Goal: Task Accomplishment & Management: Manage account settings

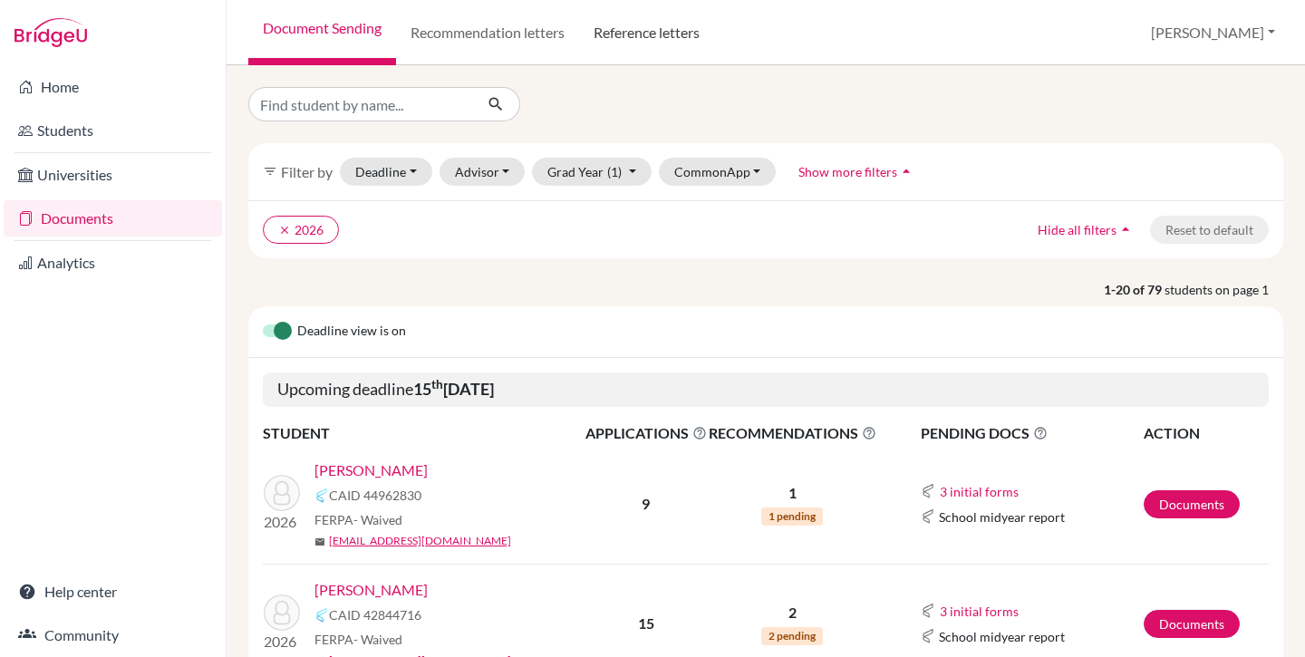
click at [675, 35] on link "Reference letters" at bounding box center [646, 32] width 135 height 65
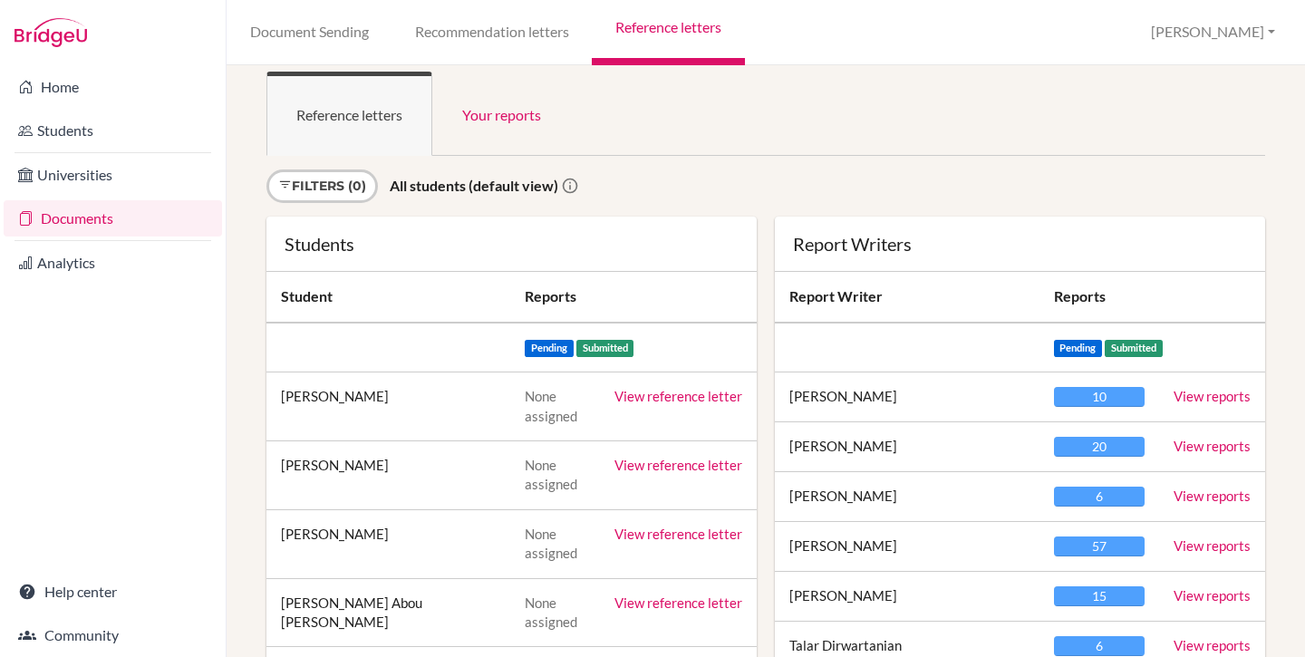
scroll to position [17, 0]
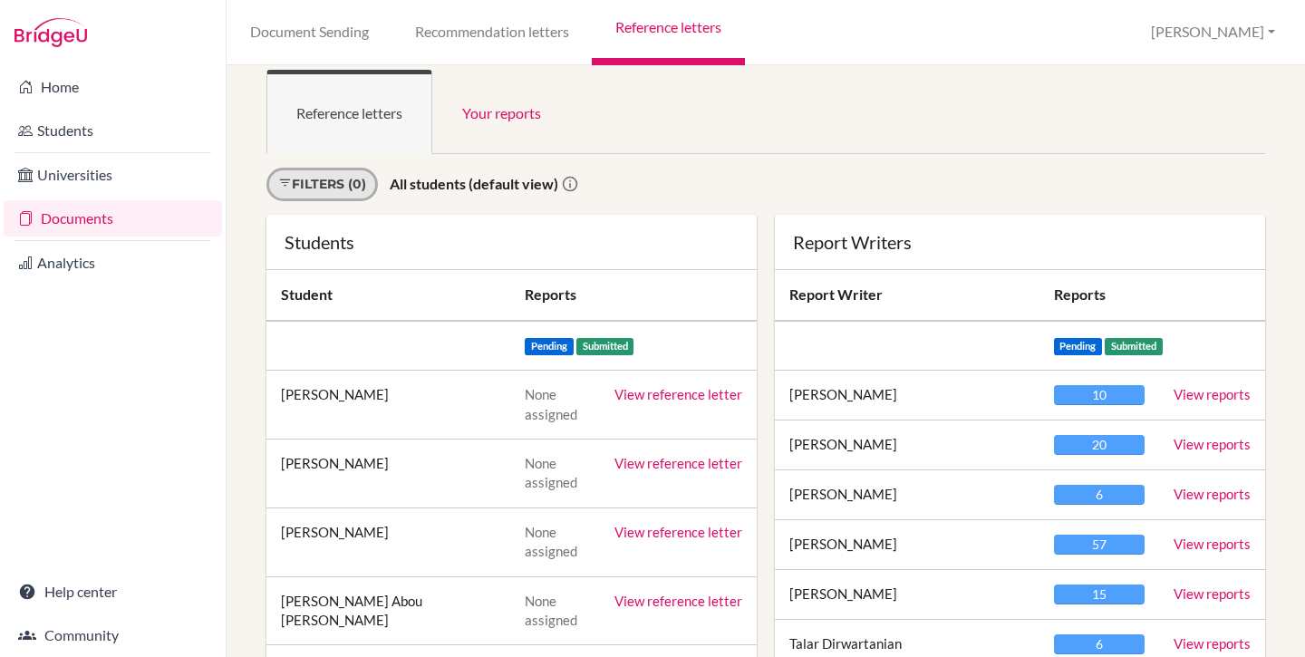
click at [343, 184] on link "Filters (0)" at bounding box center [322, 185] width 111 height 34
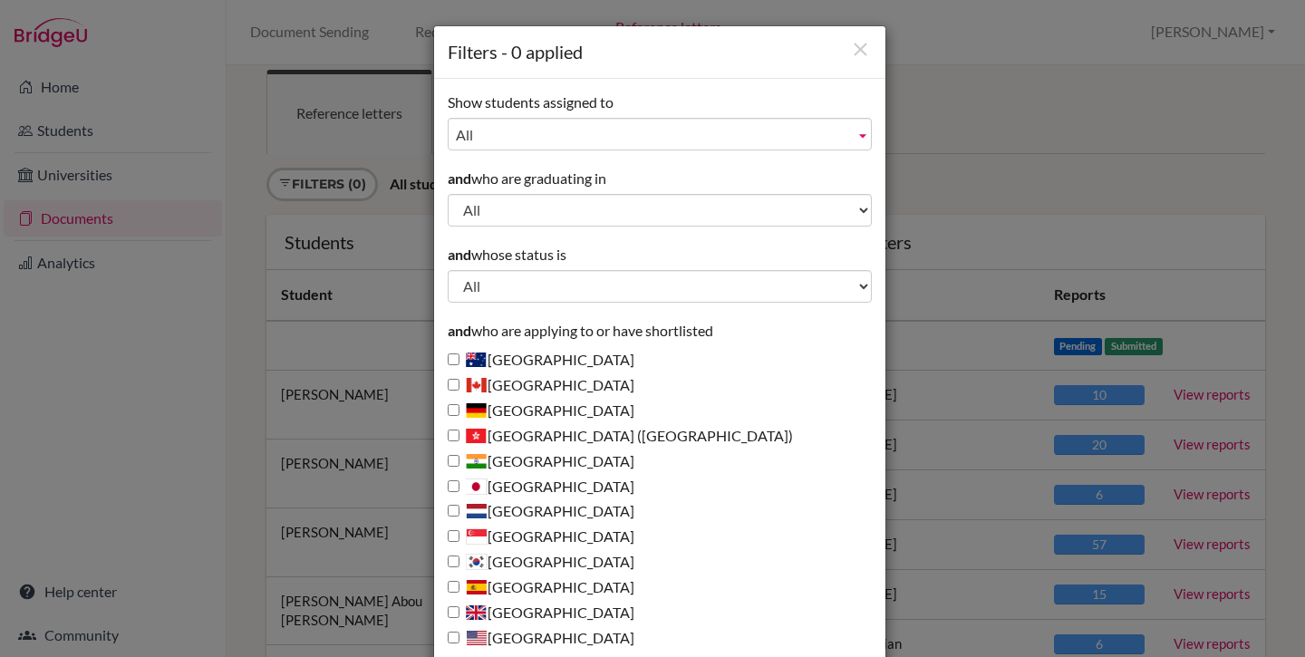
scroll to position [0, 0]
click at [850, 48] on icon "Close" at bounding box center [860, 51] width 23 height 23
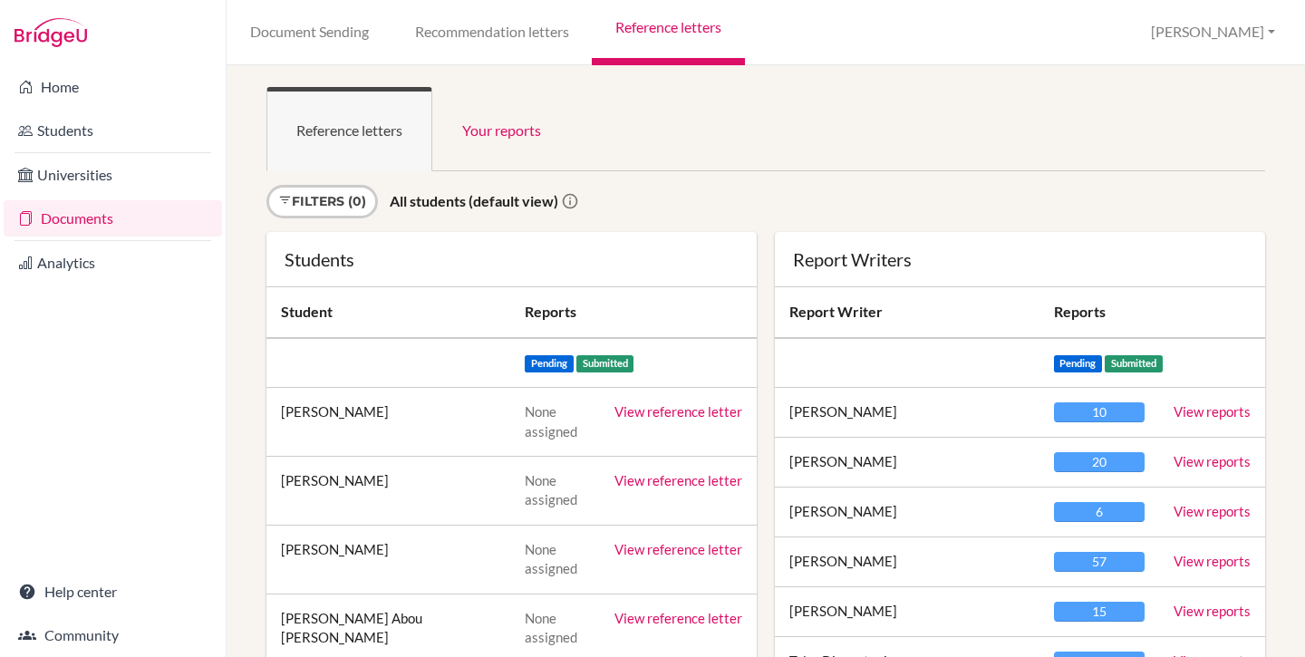
click at [432, 192] on strong "All students (default view)" at bounding box center [474, 200] width 169 height 17
click at [521, 28] on link "Recommendation letters" at bounding box center [492, 32] width 200 height 65
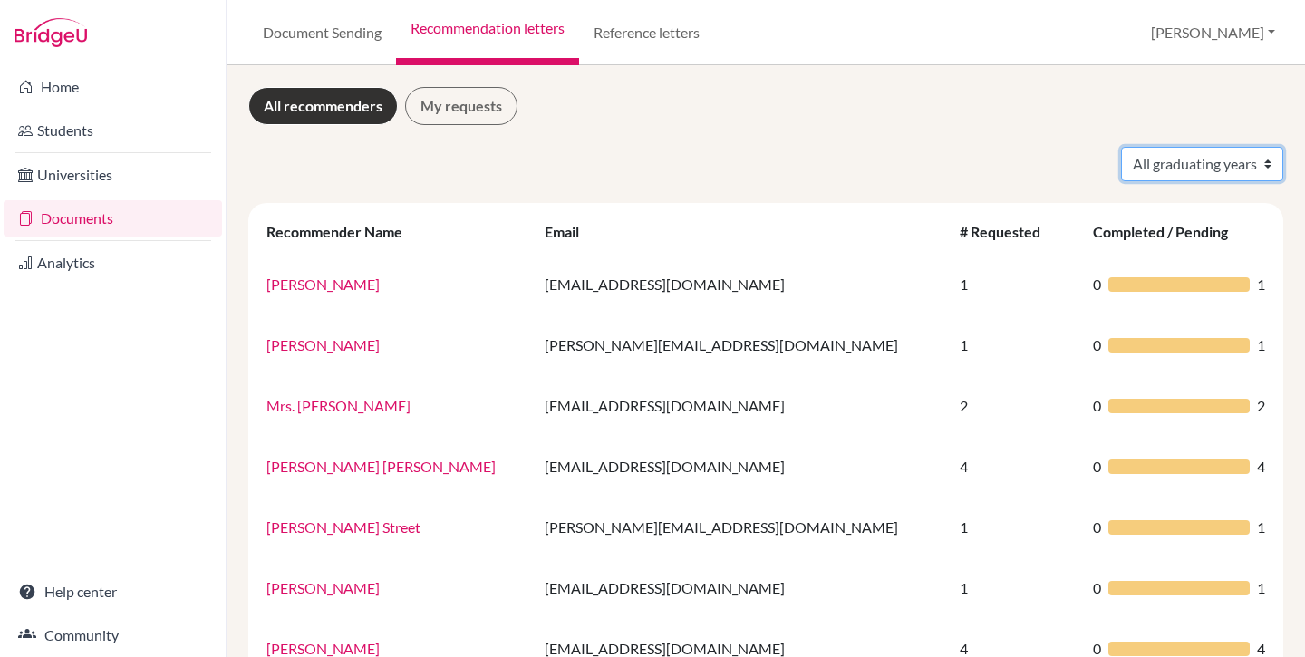
click at [1204, 154] on select "All graduating years 2022 2023 2024 2026" at bounding box center [1202, 164] width 162 height 34
select select "2026"
click at [1121, 147] on select "All graduating years 2022 2023 2024 2026" at bounding box center [1202, 164] width 162 height 34
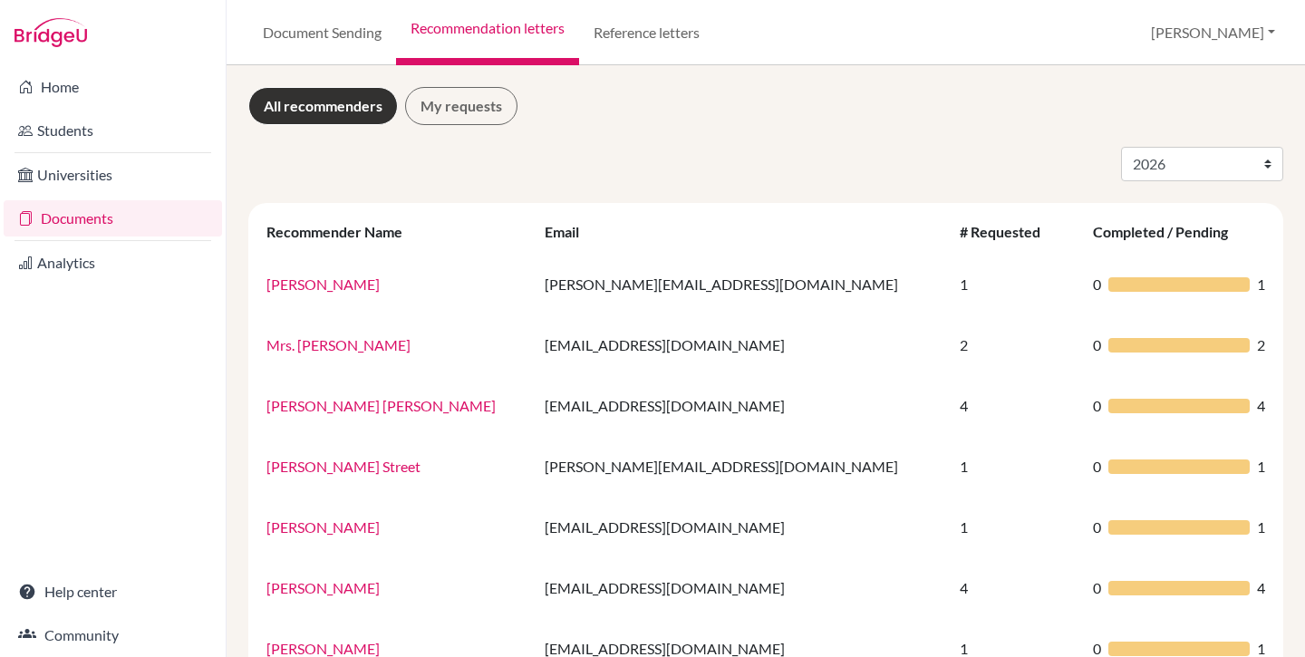
select select "2026"
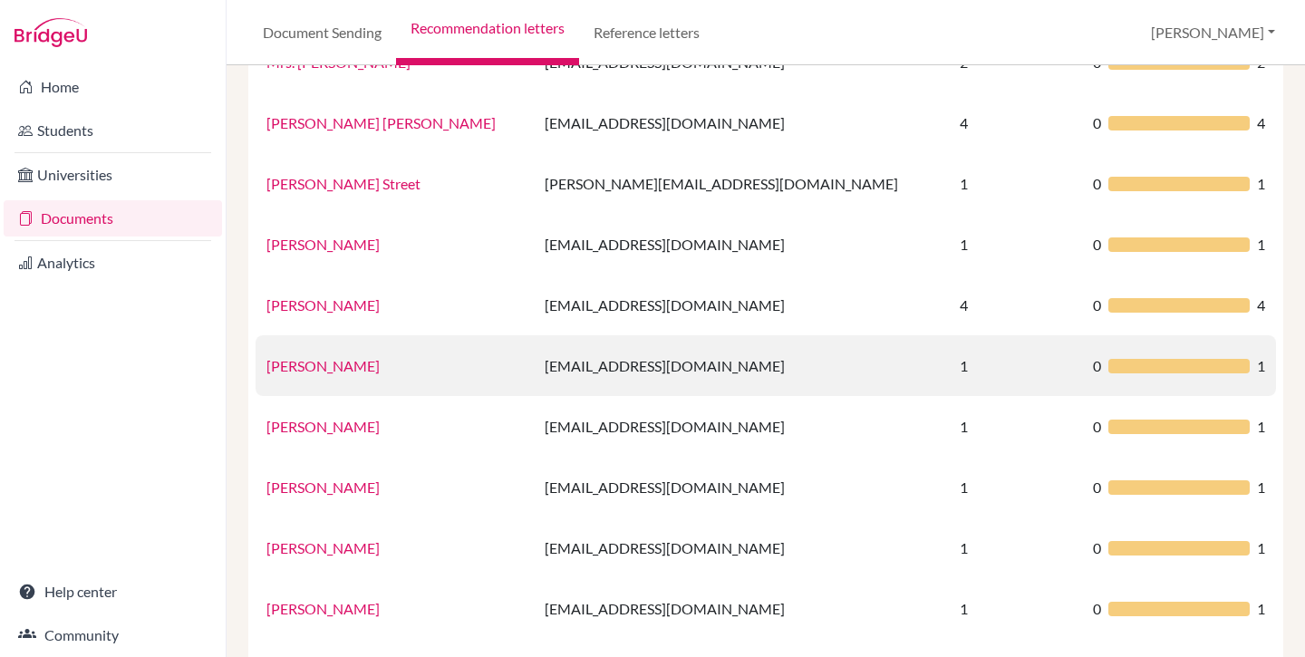
scroll to position [136, 0]
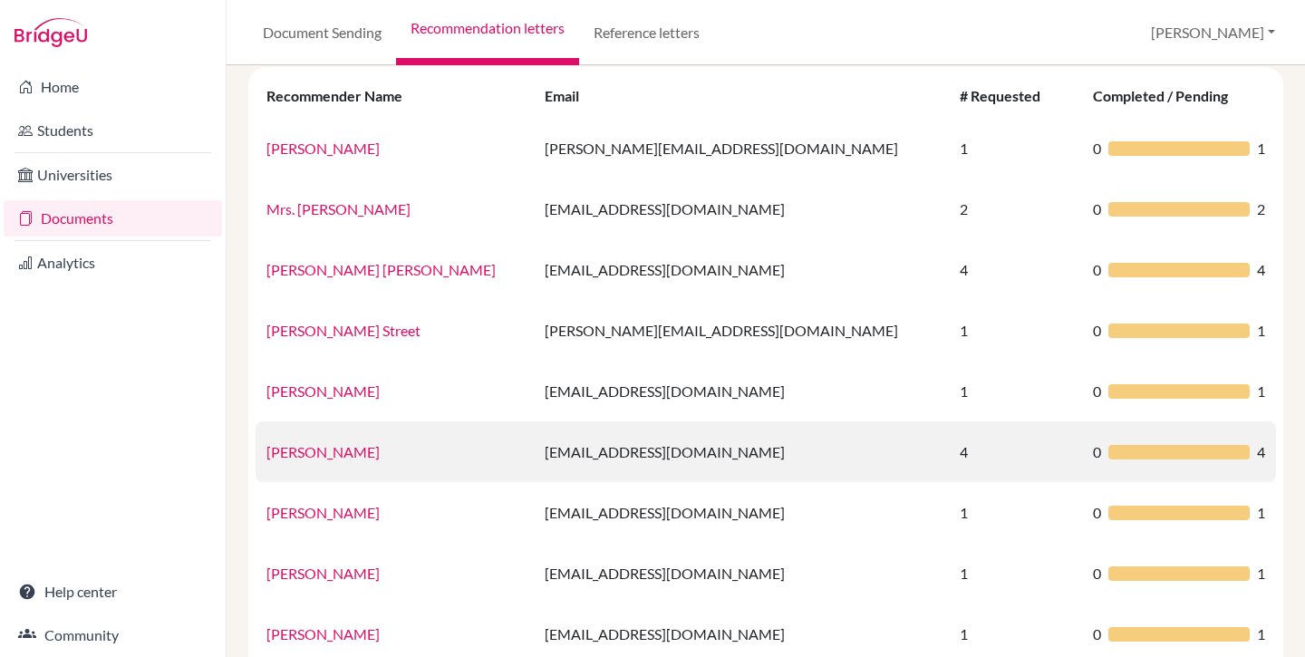
click at [314, 452] on link "[PERSON_NAME]" at bounding box center [323, 451] width 113 height 17
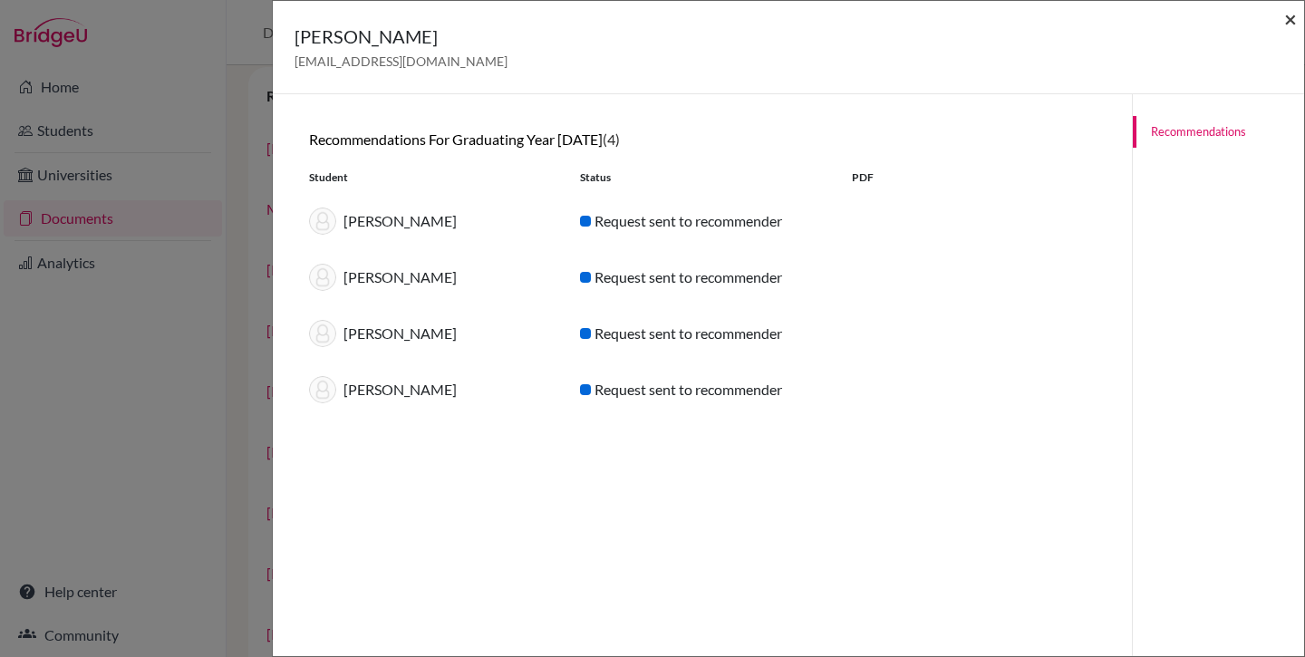
click at [1289, 23] on span "×" at bounding box center [1290, 18] width 13 height 26
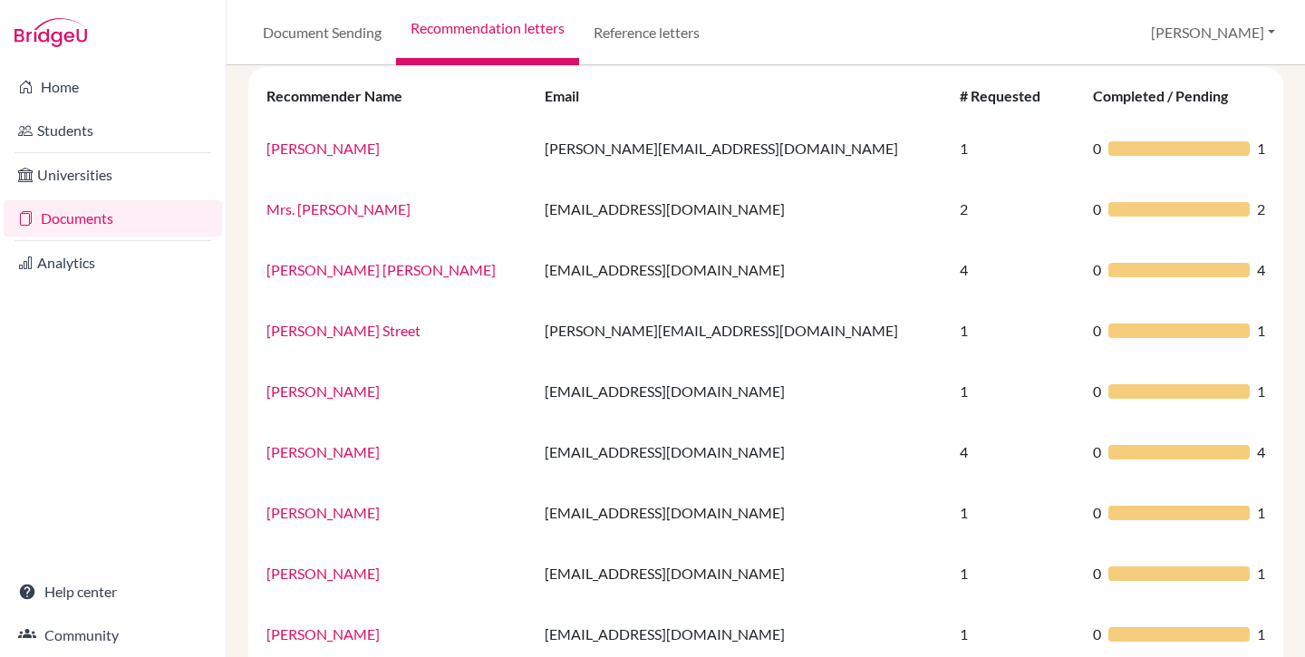
click at [92, 218] on link "Documents" at bounding box center [113, 218] width 218 height 36
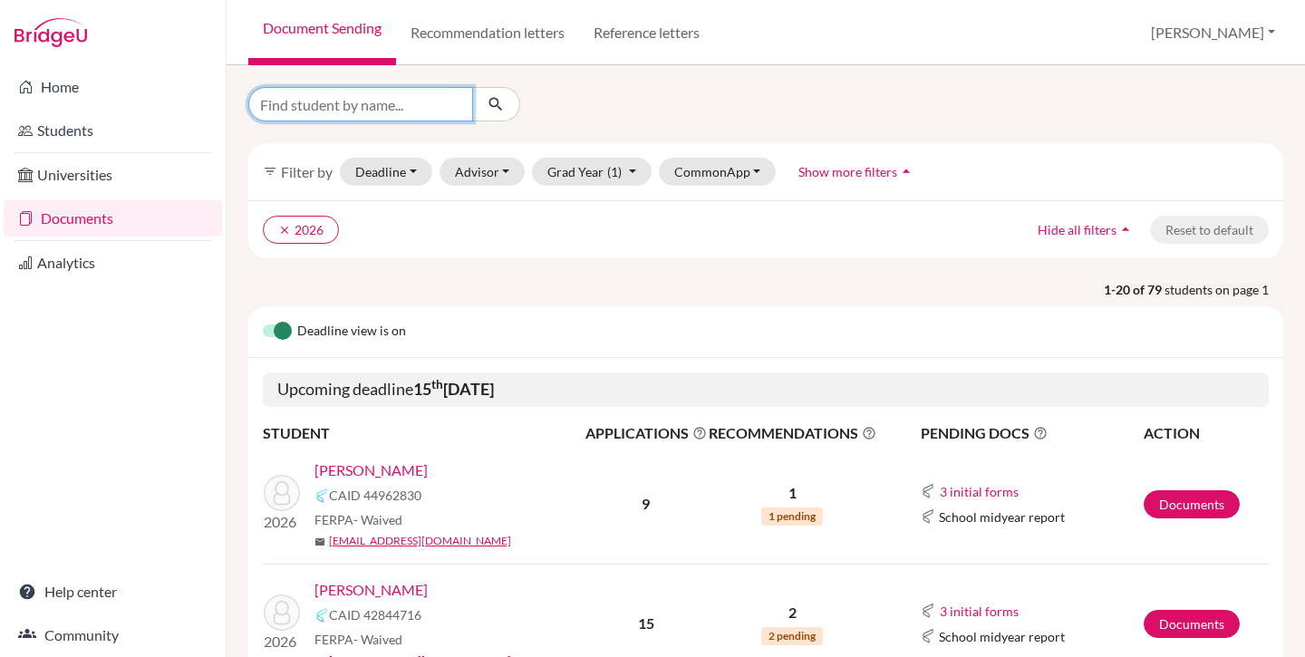
click at [307, 110] on input "Find student by name..." at bounding box center [360, 104] width 225 height 34
type input "tudor"
click button "submit" at bounding box center [496, 104] width 48 height 34
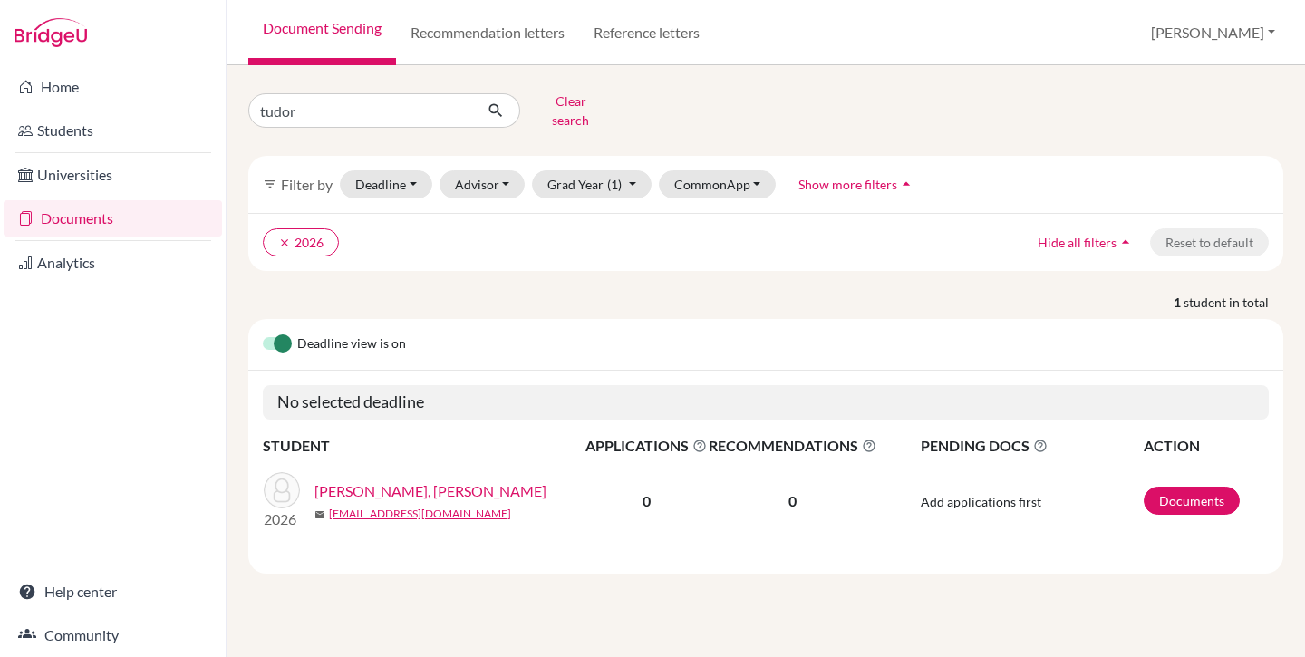
click at [357, 480] on link "[PERSON_NAME], [PERSON_NAME]" at bounding box center [431, 491] width 232 height 22
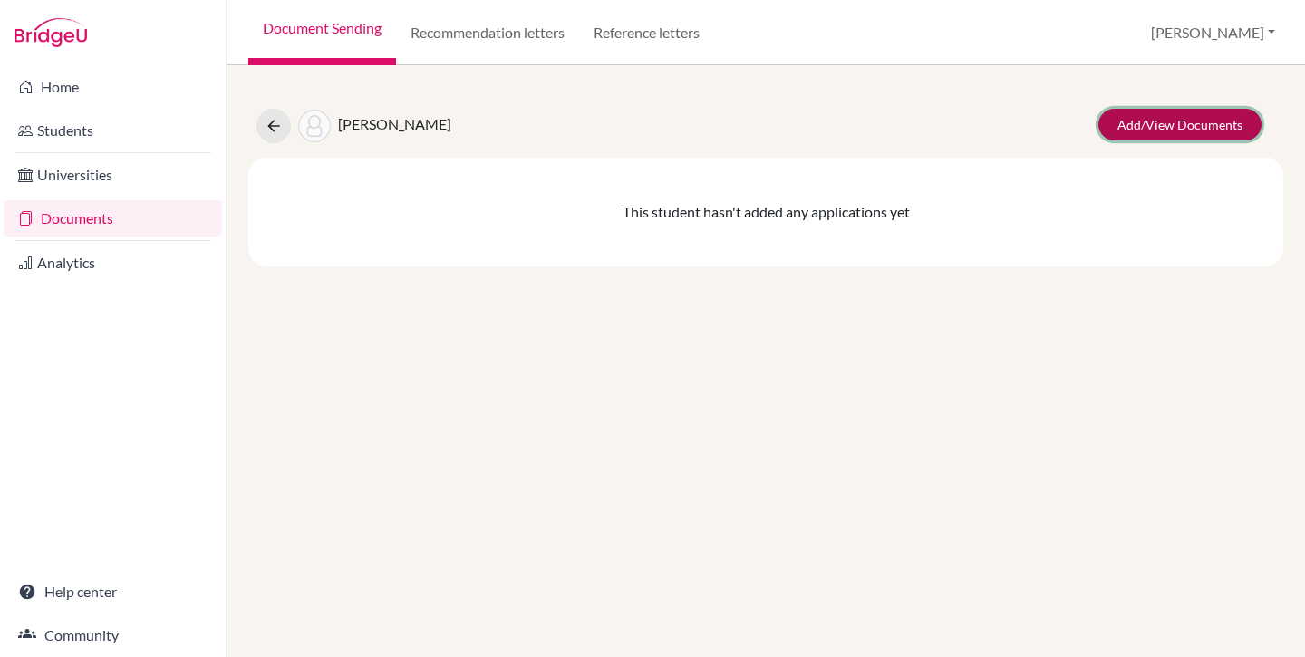
click at [1161, 119] on link "Add/View Documents" at bounding box center [1180, 125] width 163 height 32
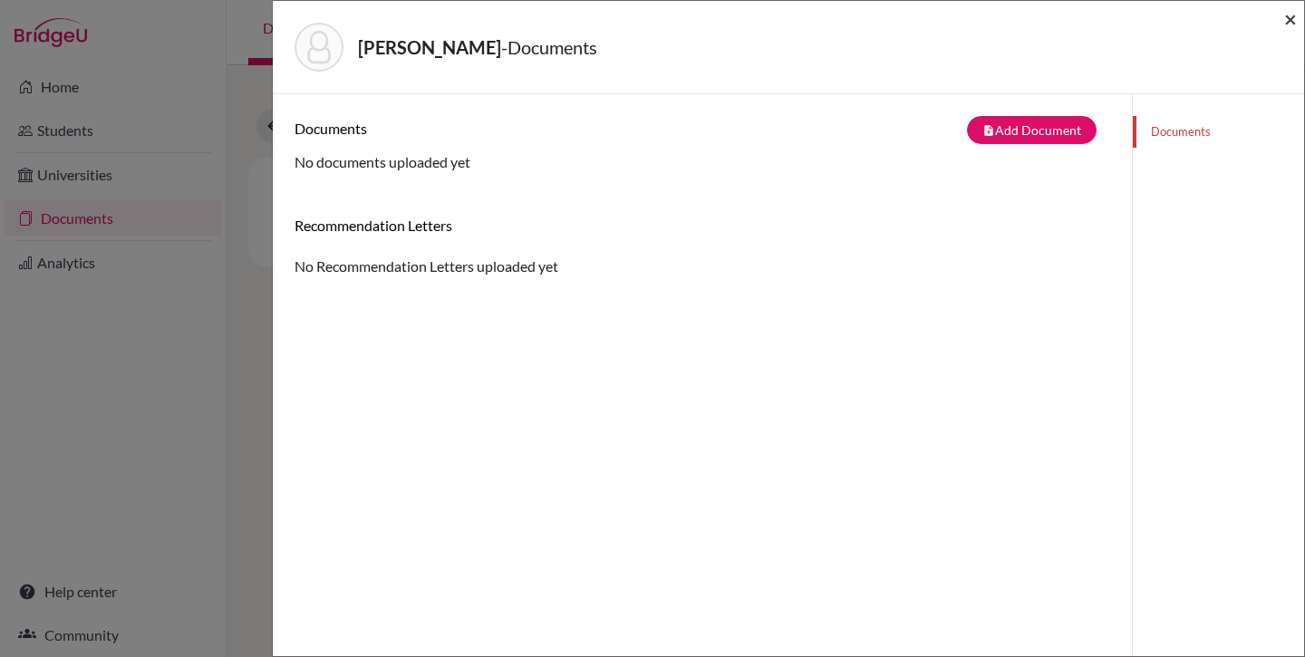
click at [1292, 17] on span "×" at bounding box center [1290, 18] width 13 height 26
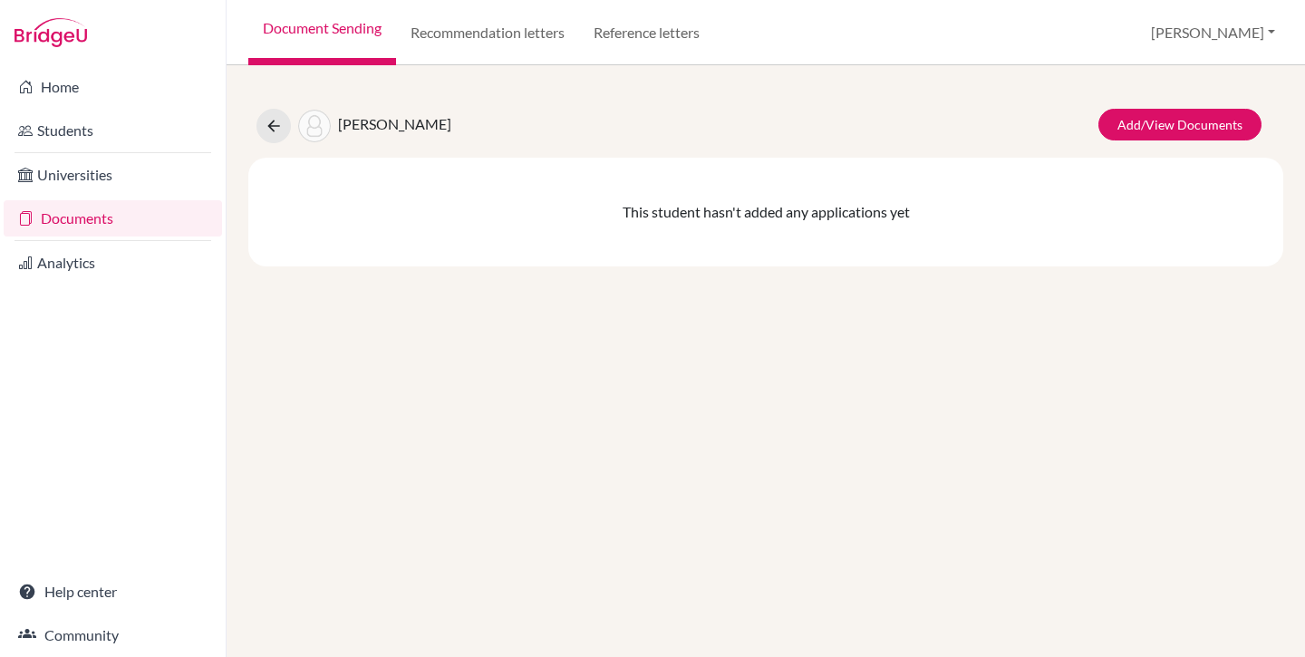
click at [103, 217] on link "Documents" at bounding box center [113, 218] width 218 height 36
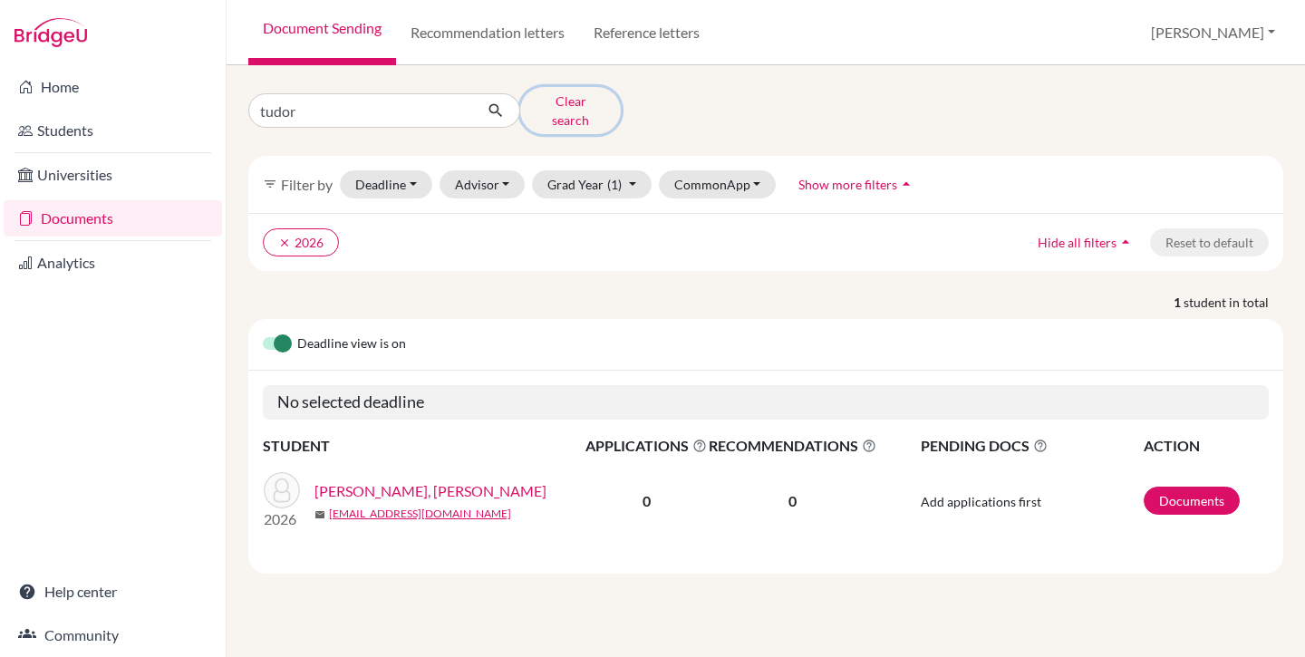
click at [577, 102] on button "Clear search" at bounding box center [570, 110] width 101 height 47
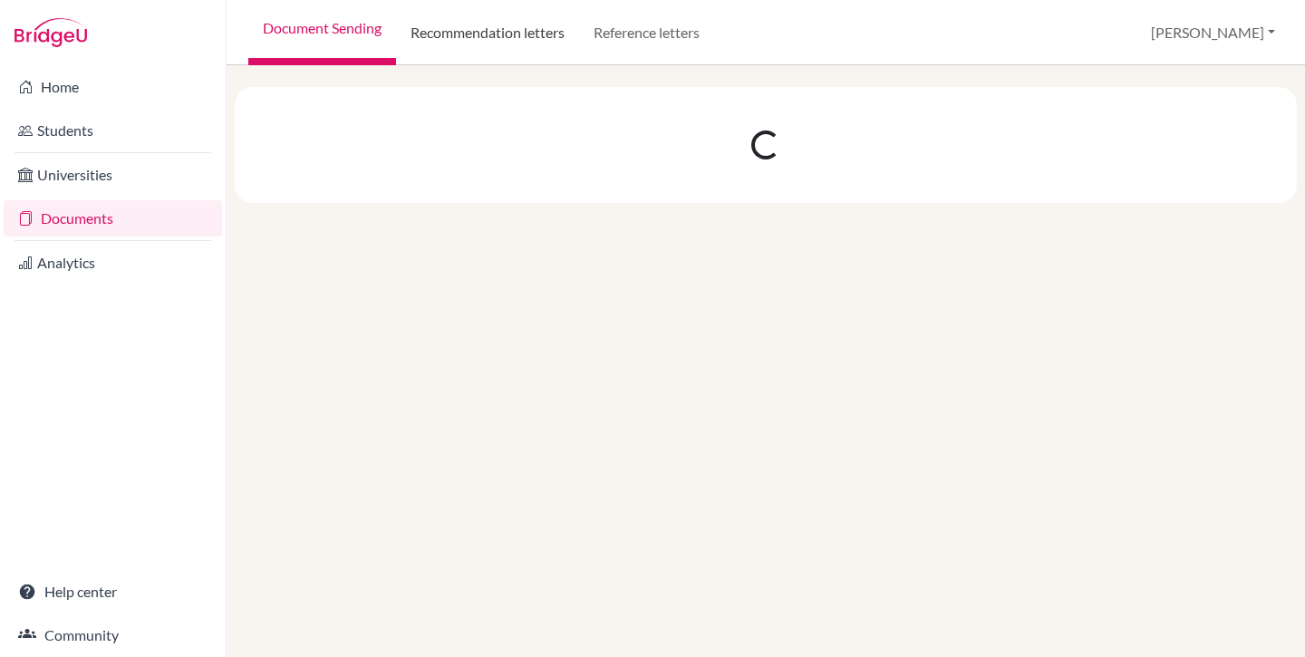
click at [458, 34] on link "Recommendation letters" at bounding box center [487, 32] width 183 height 65
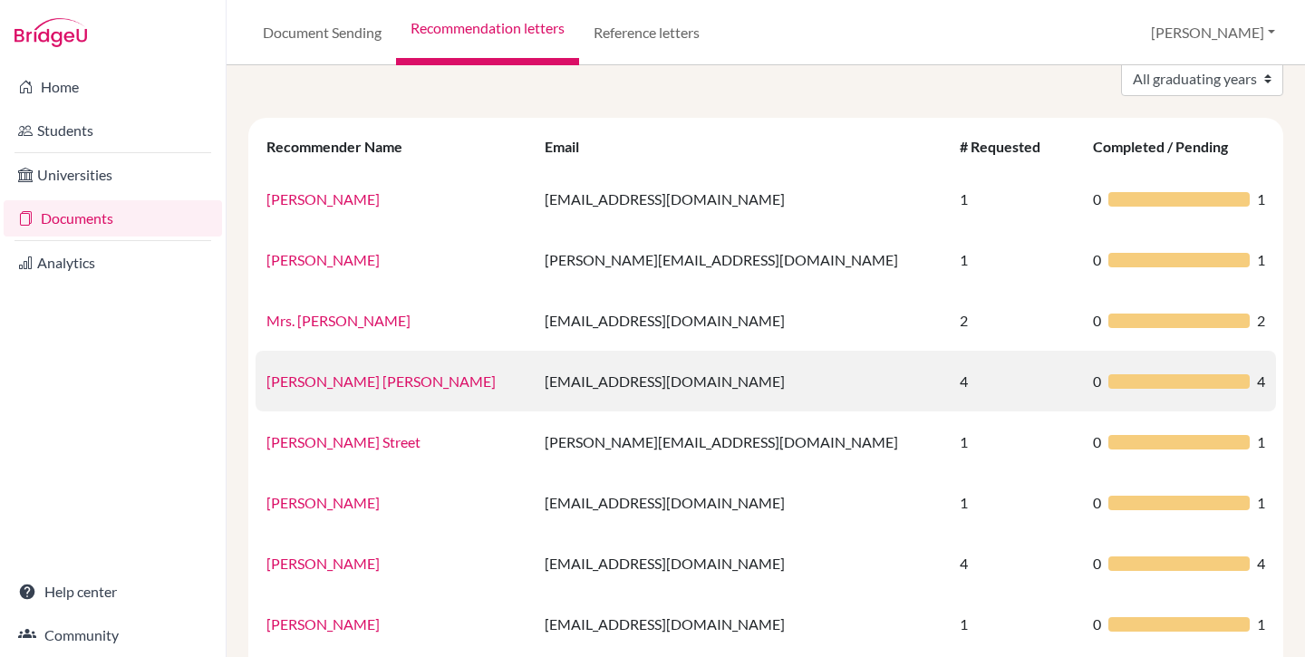
scroll to position [126, 0]
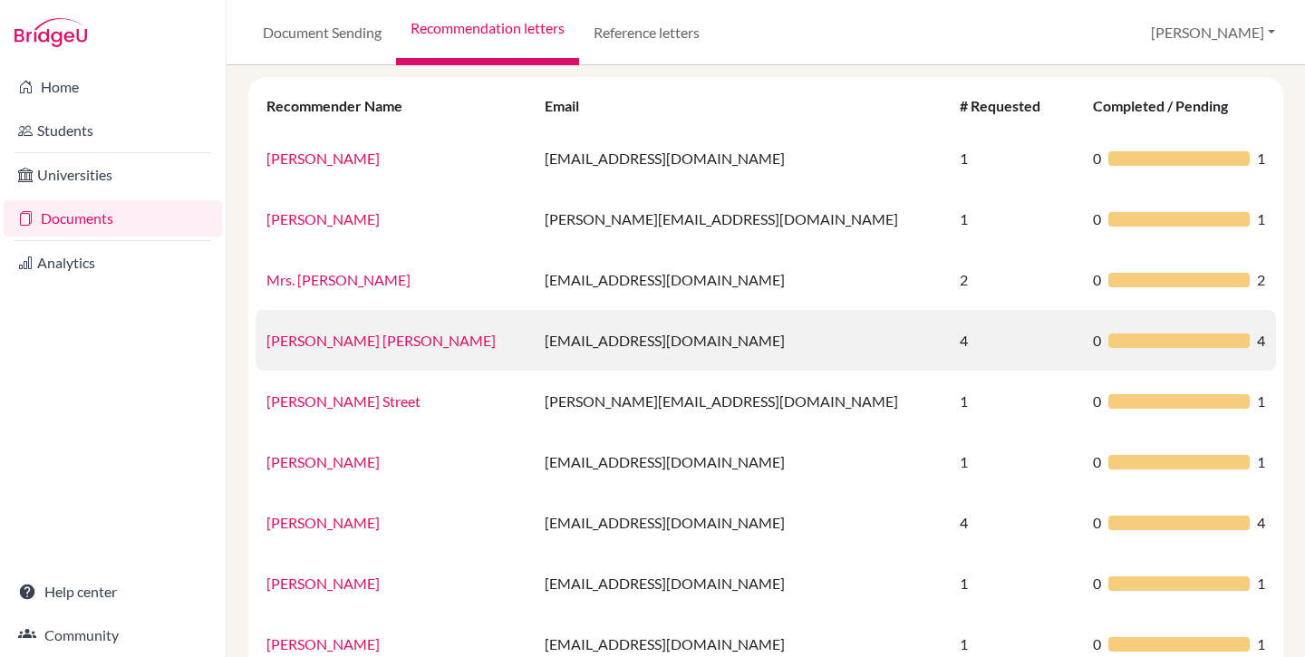
click at [391, 339] on link "[PERSON_NAME] [PERSON_NAME]" at bounding box center [381, 340] width 229 height 17
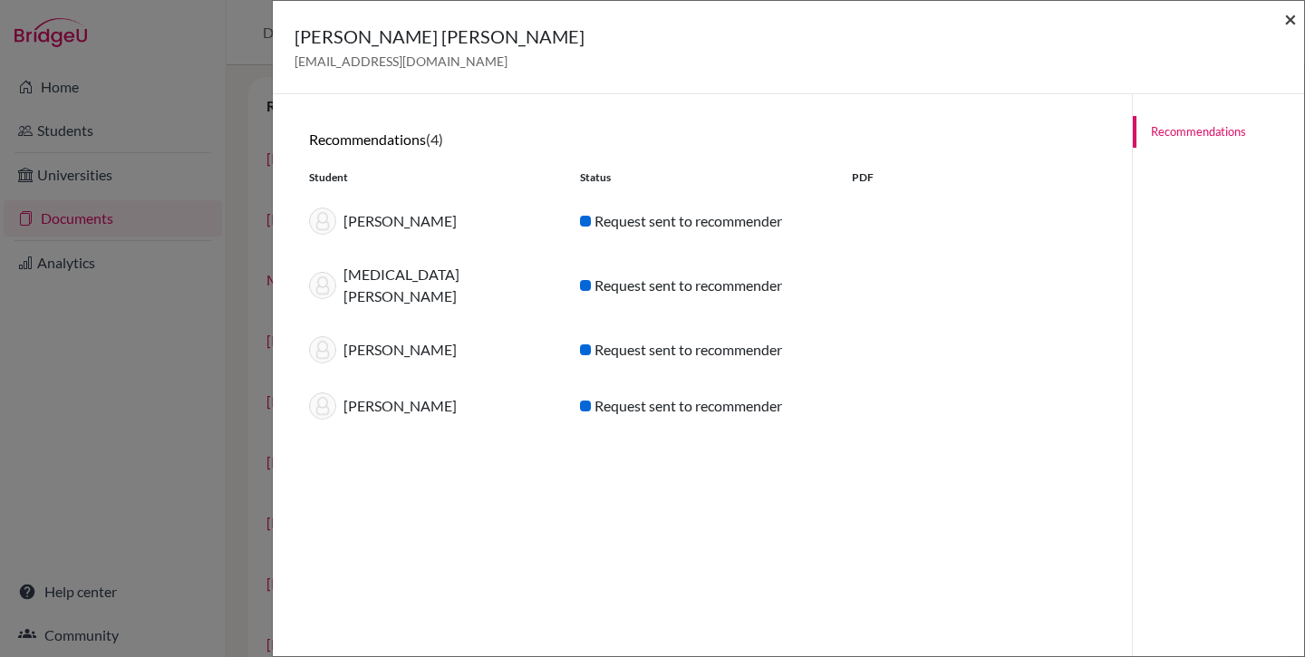
click at [1291, 23] on span "×" at bounding box center [1290, 18] width 13 height 26
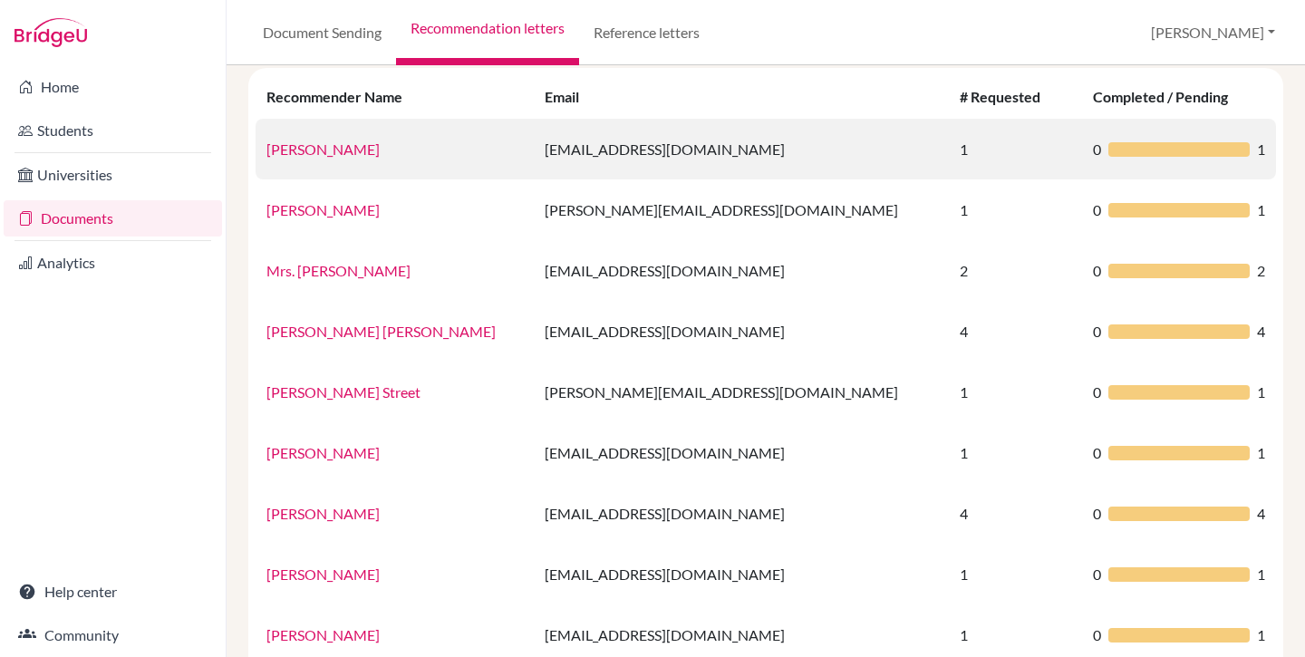
scroll to position [138, 0]
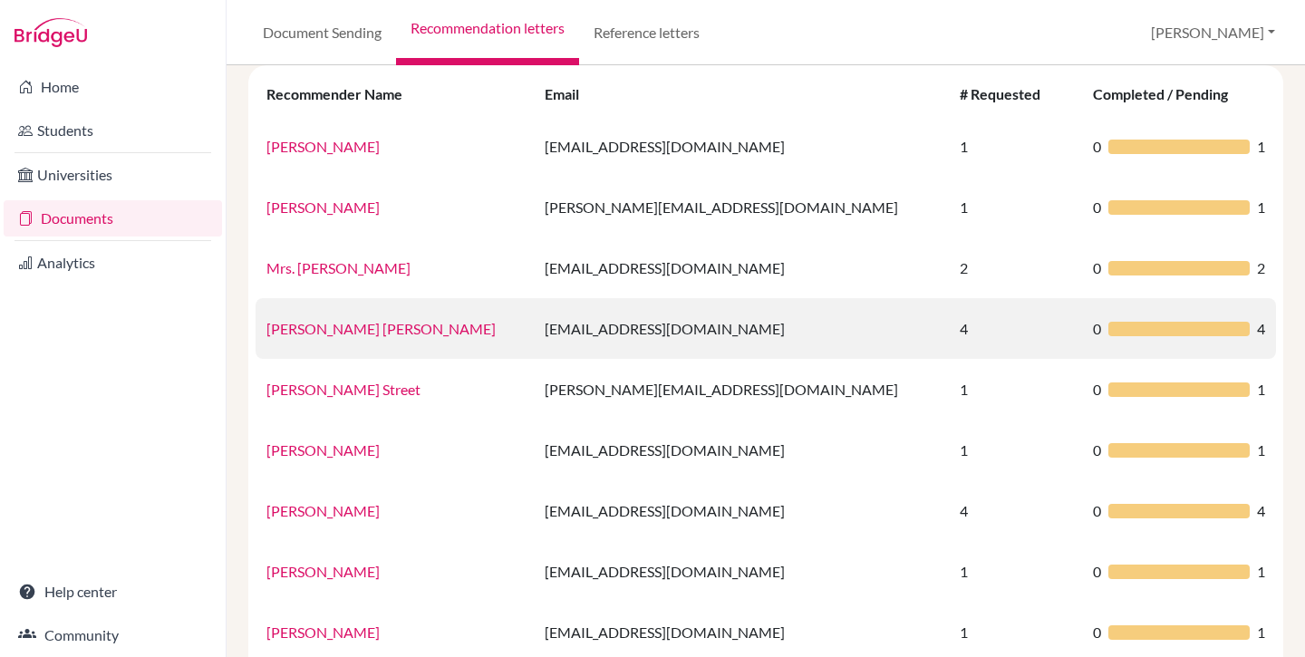
click at [319, 331] on link "Mr. Clinton Paul Pemberton" at bounding box center [381, 328] width 229 height 17
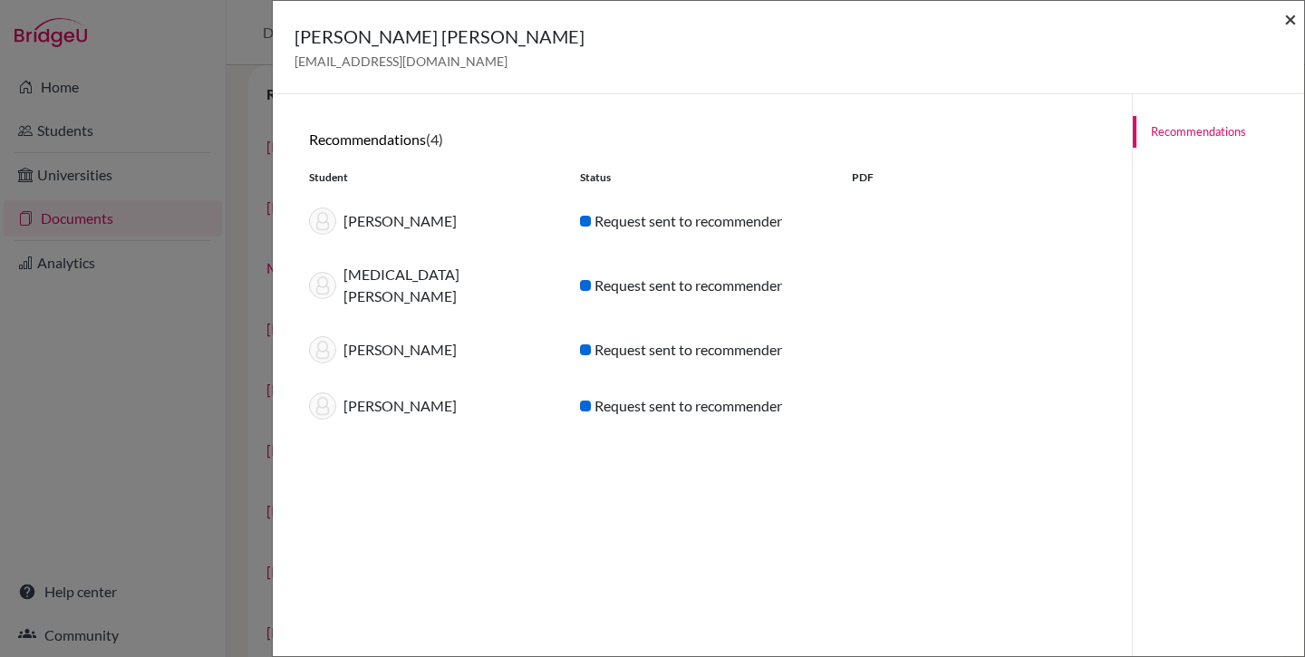
click at [1289, 18] on span "×" at bounding box center [1290, 18] width 13 height 26
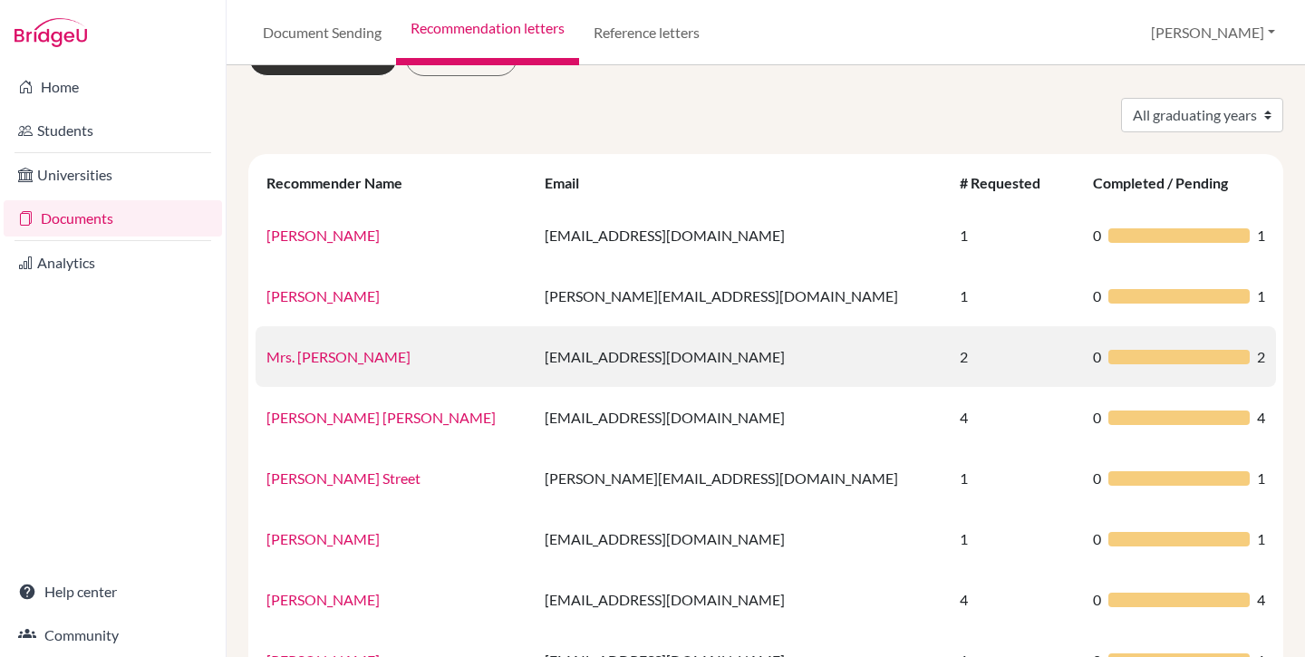
scroll to position [0, 0]
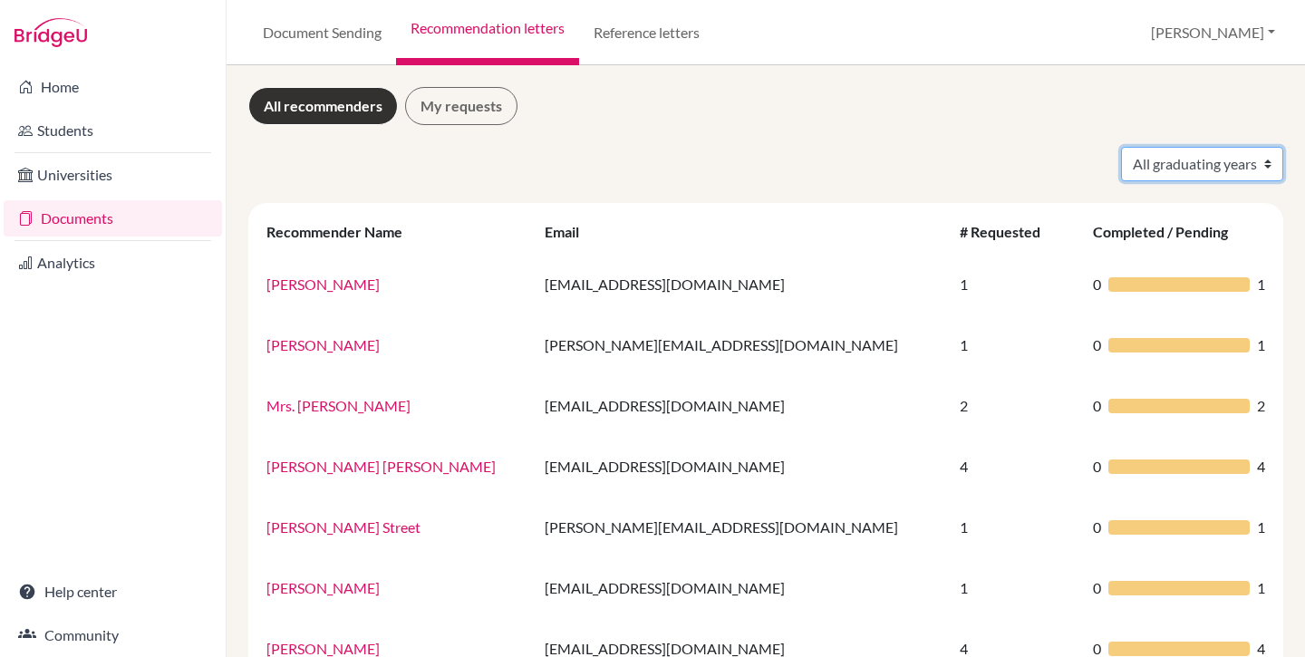
click at [1165, 168] on select "All graduating years 2022 2023 2024 2026" at bounding box center [1202, 164] width 162 height 34
select select "2026"
click at [1121, 147] on select "All graduating years 2022 2023 2024 2026" at bounding box center [1202, 164] width 162 height 34
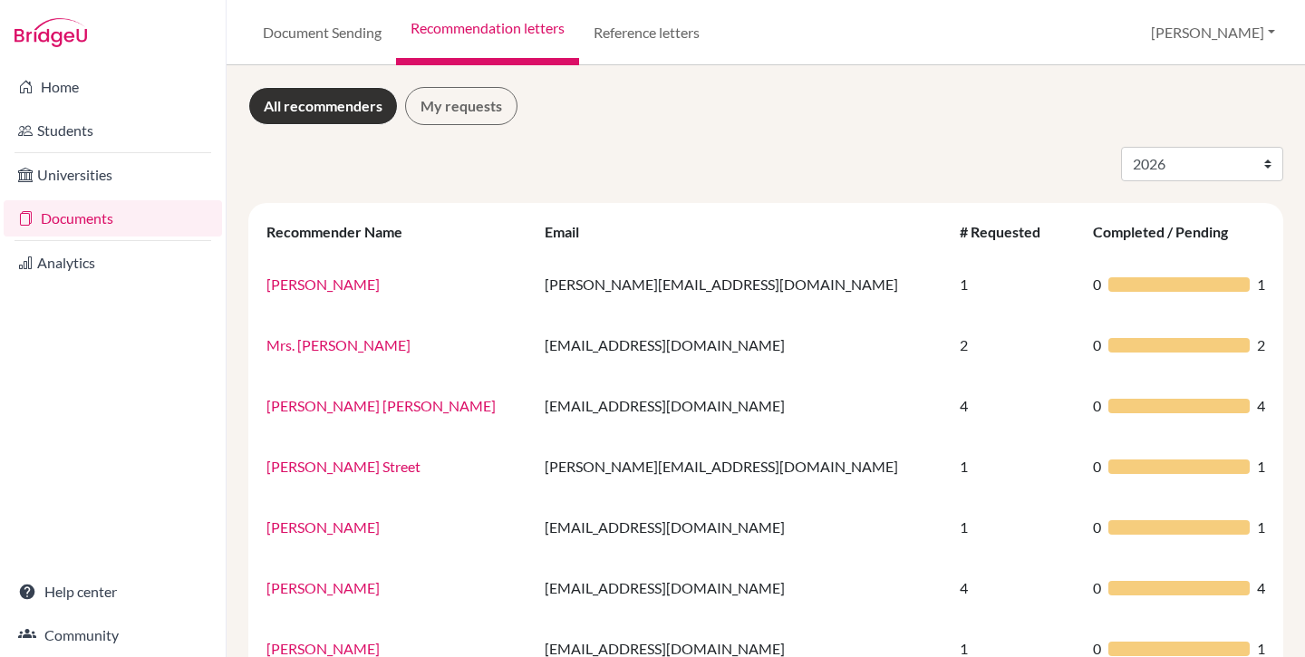
select select "2026"
click at [73, 128] on link "Students" at bounding box center [113, 130] width 218 height 36
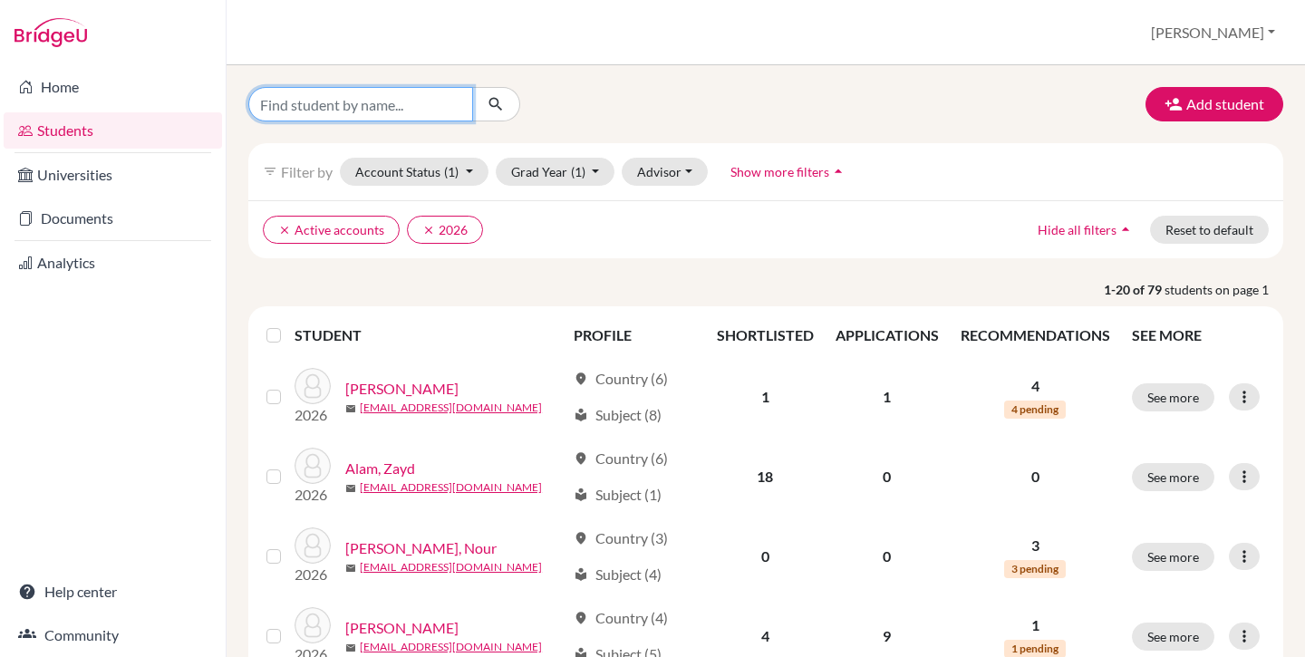
click at [343, 102] on input "Find student by name..." at bounding box center [360, 104] width 225 height 34
type input "tudor"
click button "submit" at bounding box center [496, 104] width 48 height 34
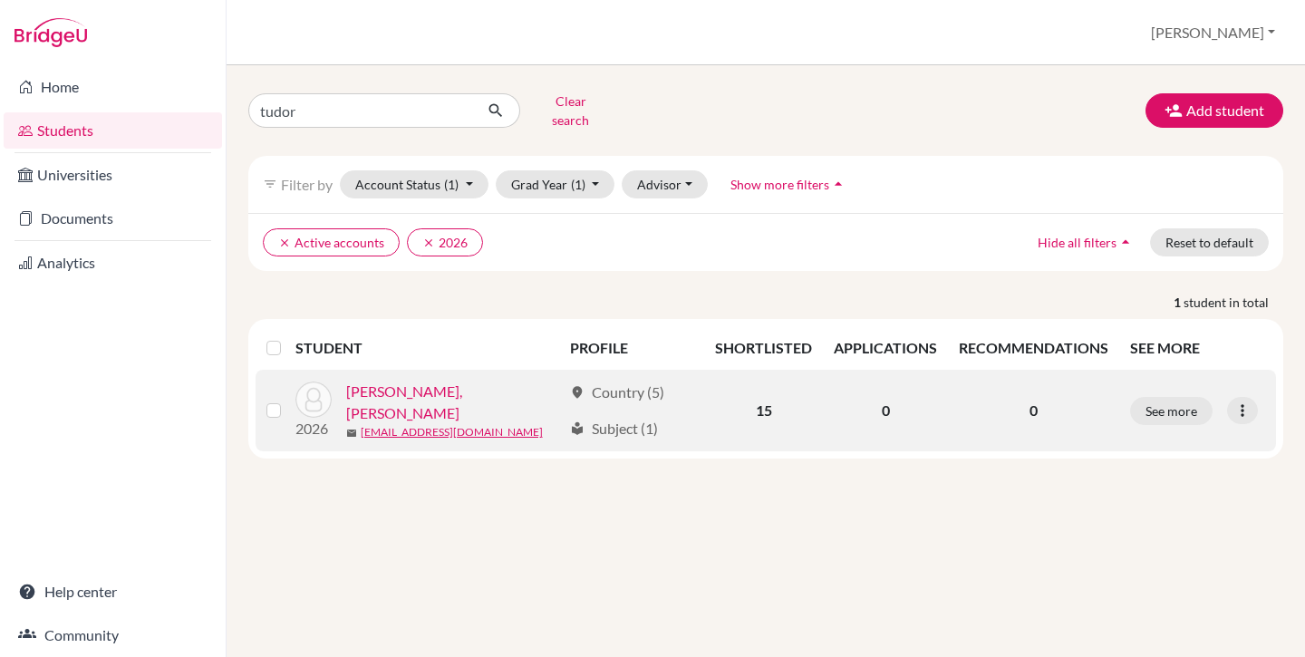
click at [385, 387] on link "Mihai, Tudor" at bounding box center [454, 403] width 217 height 44
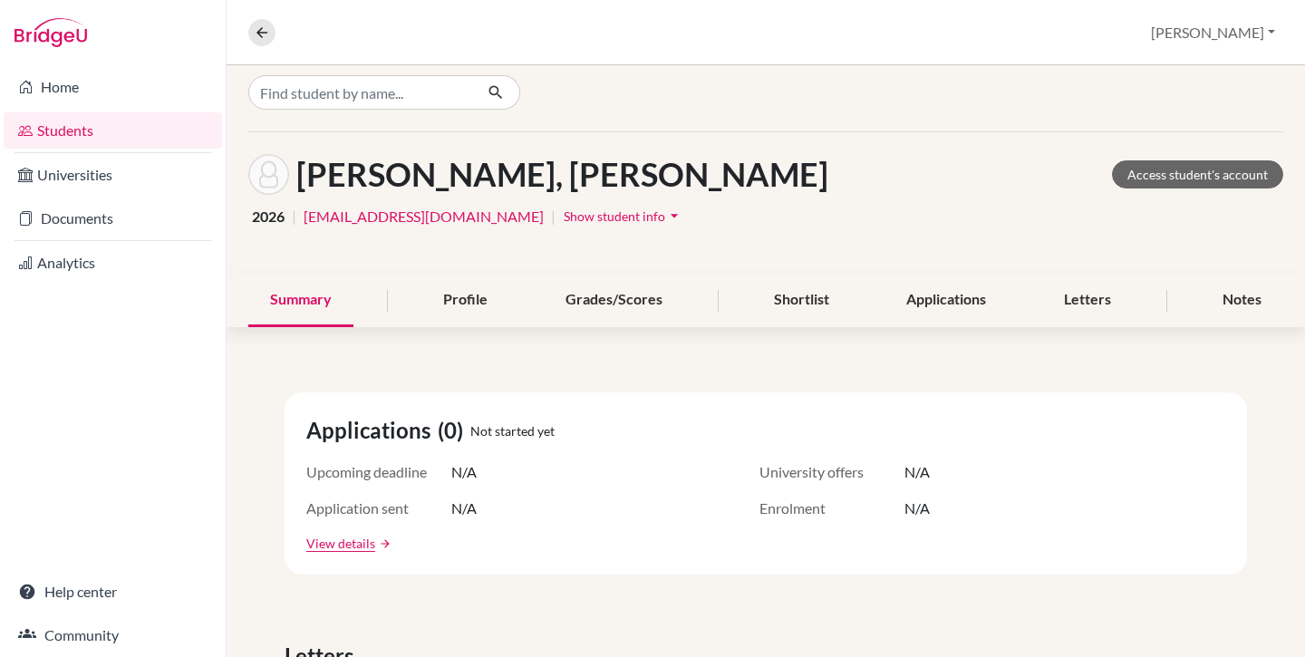
scroll to position [30, 0]
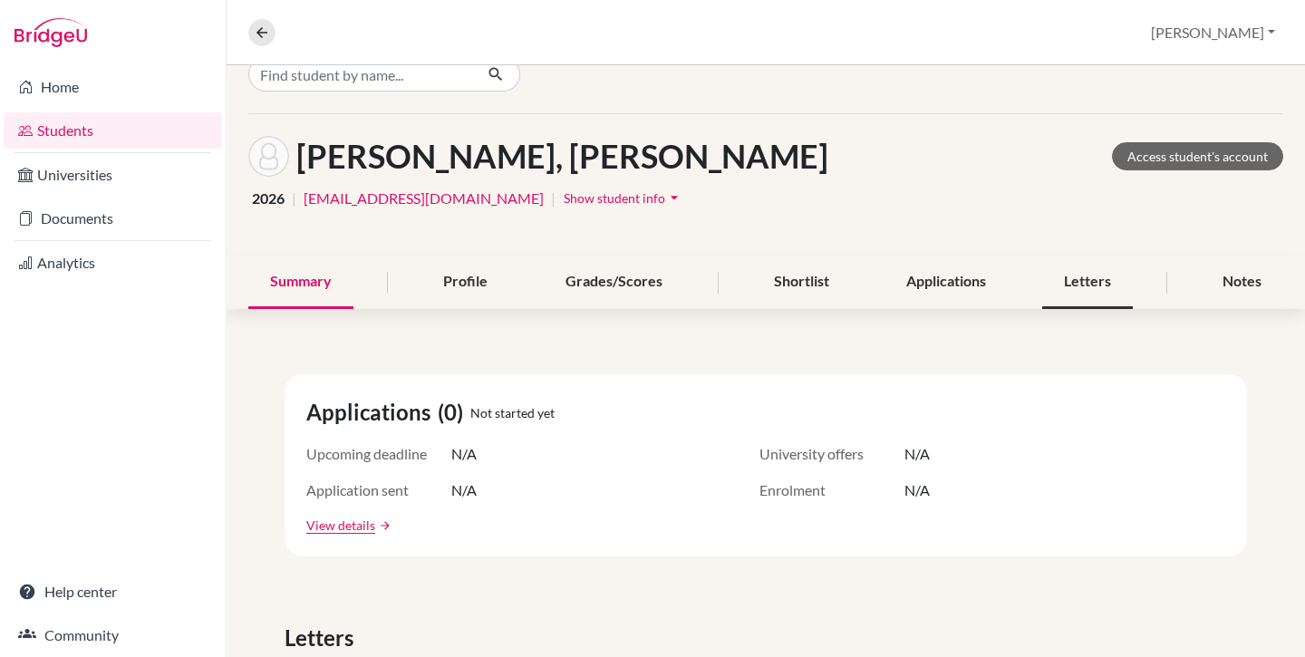
click at [1081, 283] on div "Letters" at bounding box center [1087, 282] width 91 height 53
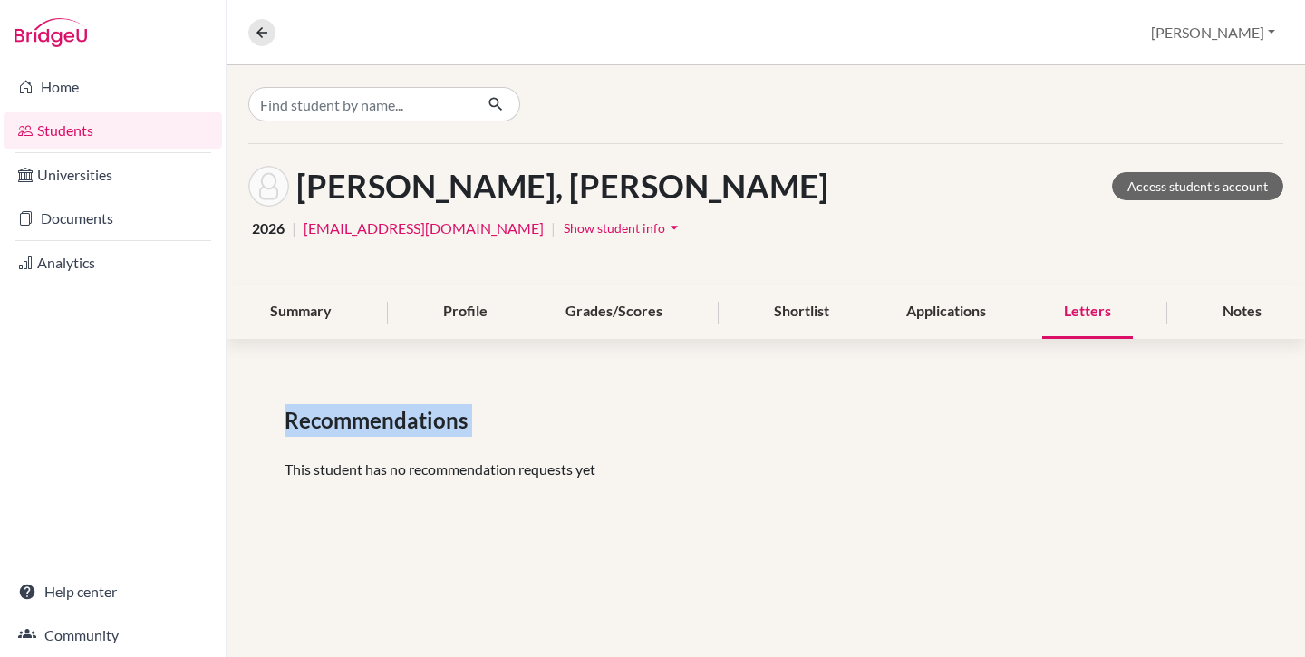
drag, startPoint x: 292, startPoint y: 422, endPoint x: 528, endPoint y: 464, distance: 240.2
click at [486, 455] on div "Recommendations This student has no recommendation requests yet" at bounding box center [766, 450] width 1079 height 178
drag, startPoint x: 528, startPoint y: 464, endPoint x: 627, endPoint y: 475, distance: 99.4
click at [627, 475] on p "This student has no recommendation requests yet" at bounding box center [766, 470] width 963 height 22
click at [624, 485] on div "Recommendations This student has no recommendation requests yet" at bounding box center [766, 450] width 1079 height 178
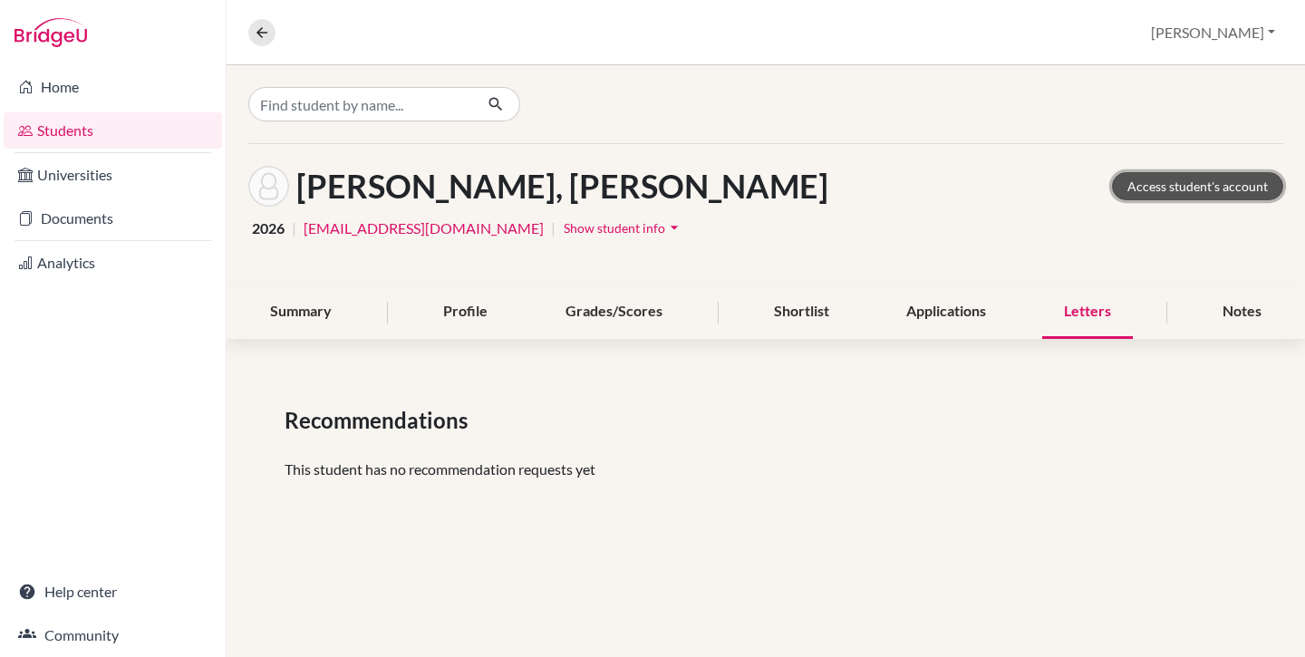
click at [1164, 189] on link "Access student's account" at bounding box center [1197, 186] width 171 height 28
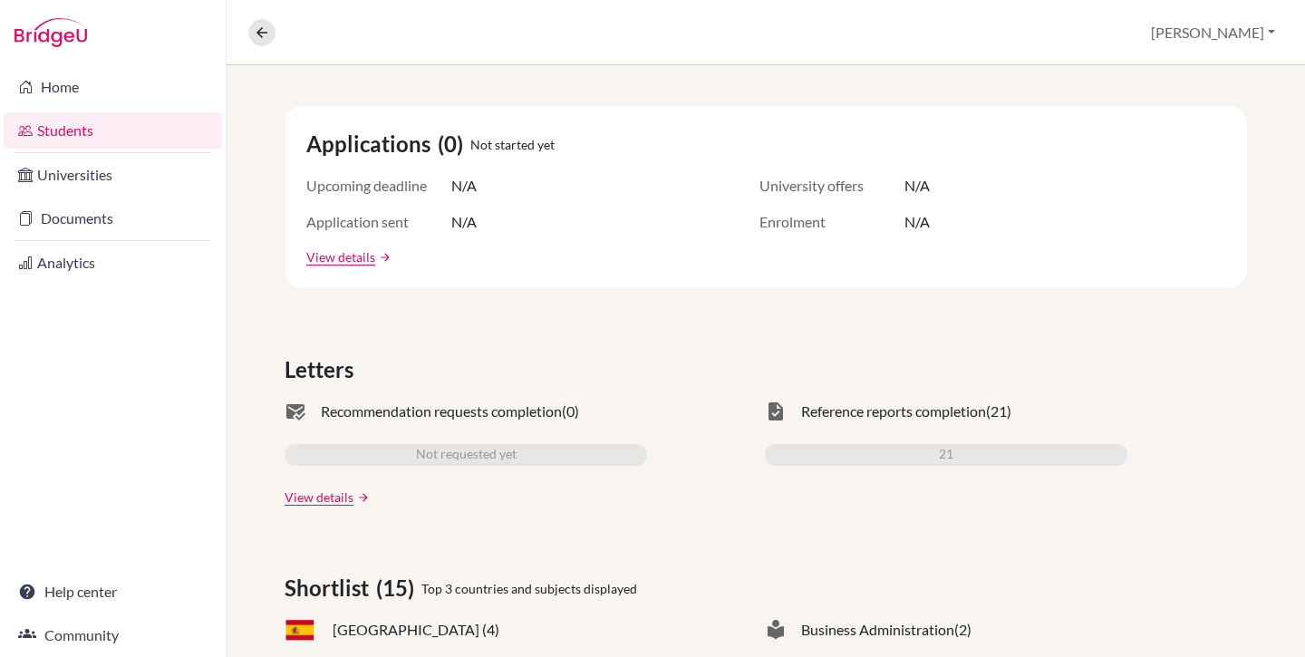
scroll to position [334, 0]
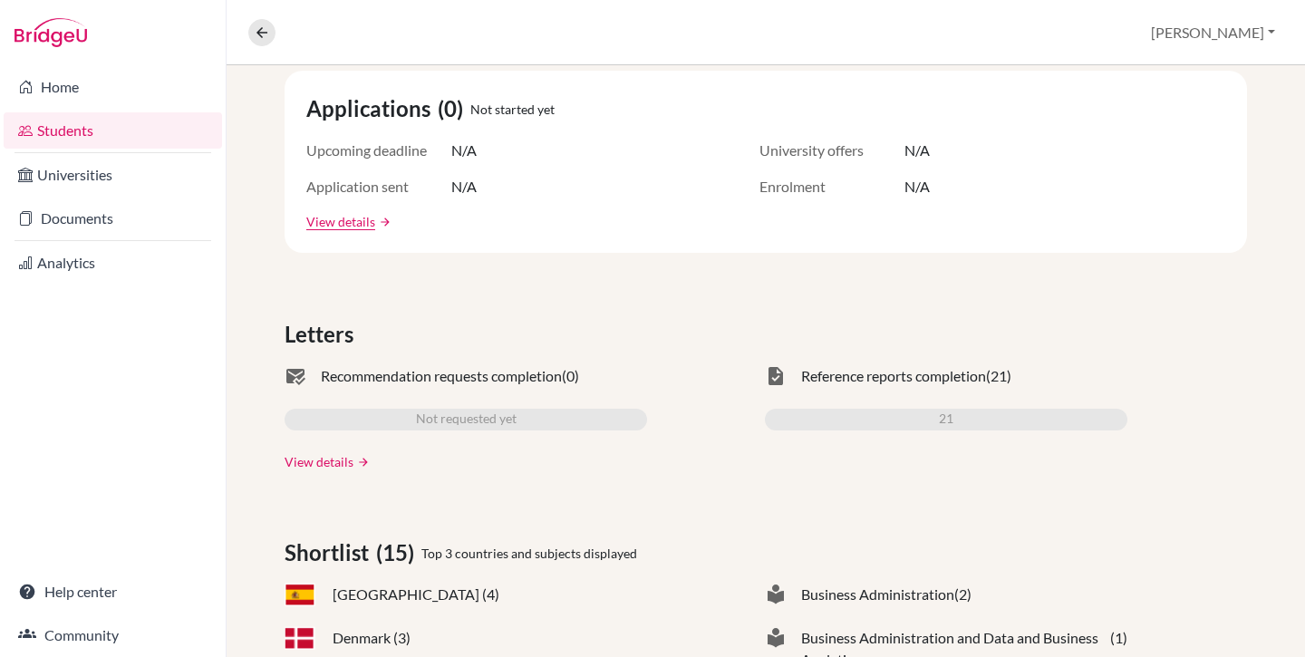
click at [327, 456] on link "View details" at bounding box center [319, 461] width 69 height 19
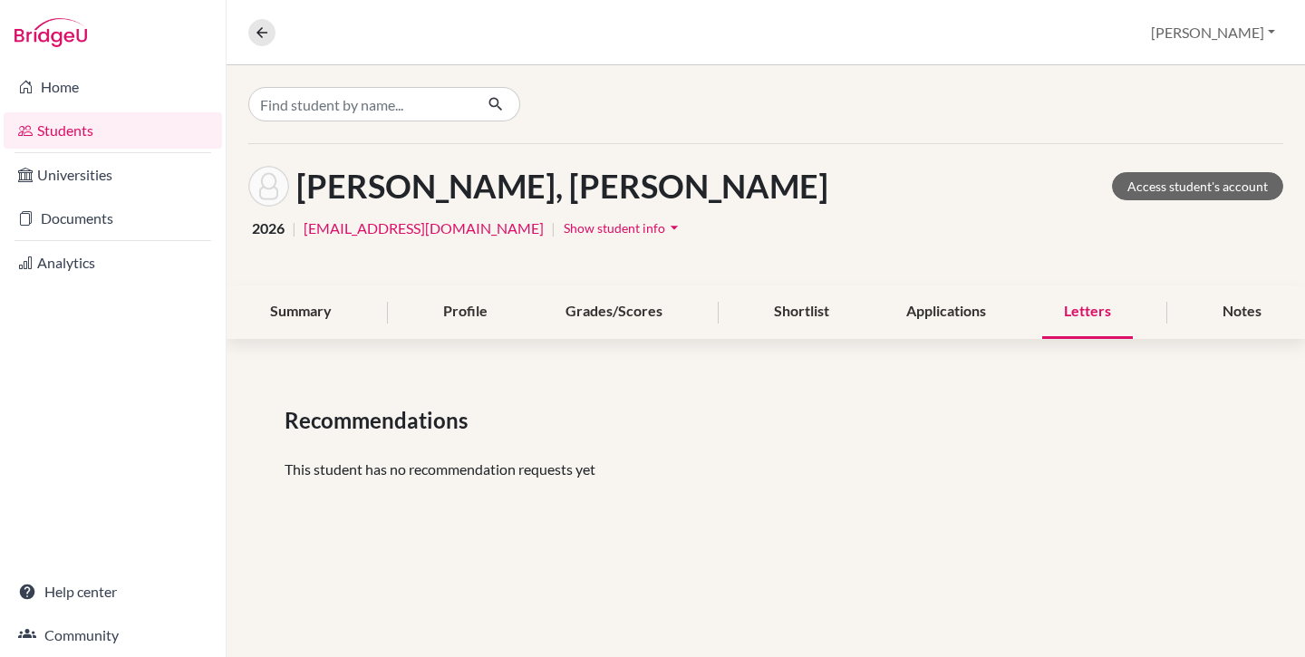
click at [629, 171] on div "Mihai, Tudor Access student's account" at bounding box center [765, 186] width 1035 height 41
click at [74, 206] on link "Documents" at bounding box center [113, 218] width 218 height 36
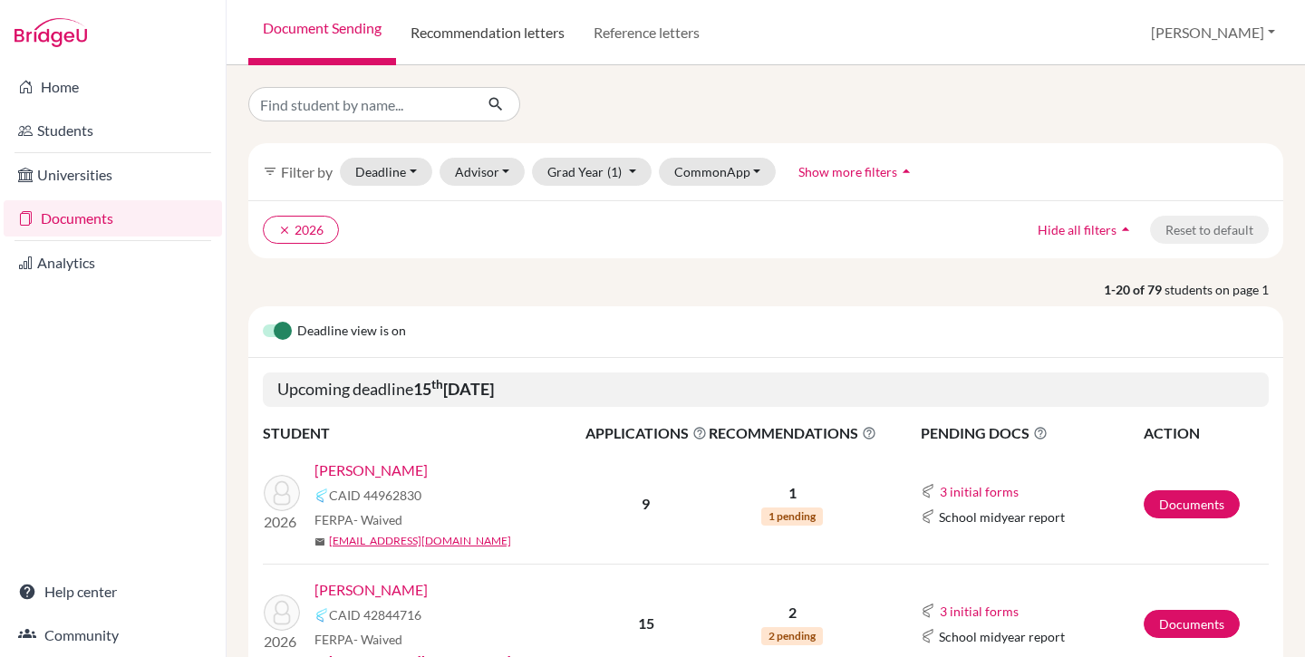
click at [496, 32] on link "Recommendation letters" at bounding box center [487, 32] width 183 height 65
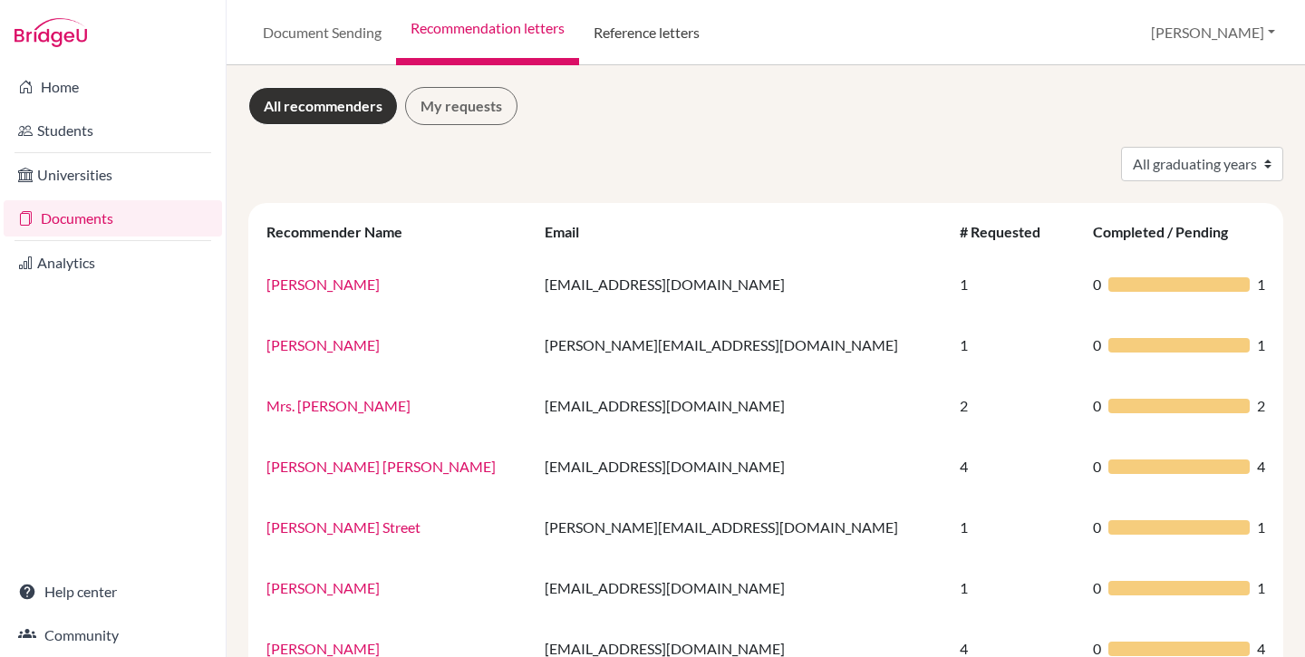
click at [666, 25] on link "Reference letters" at bounding box center [646, 32] width 135 height 65
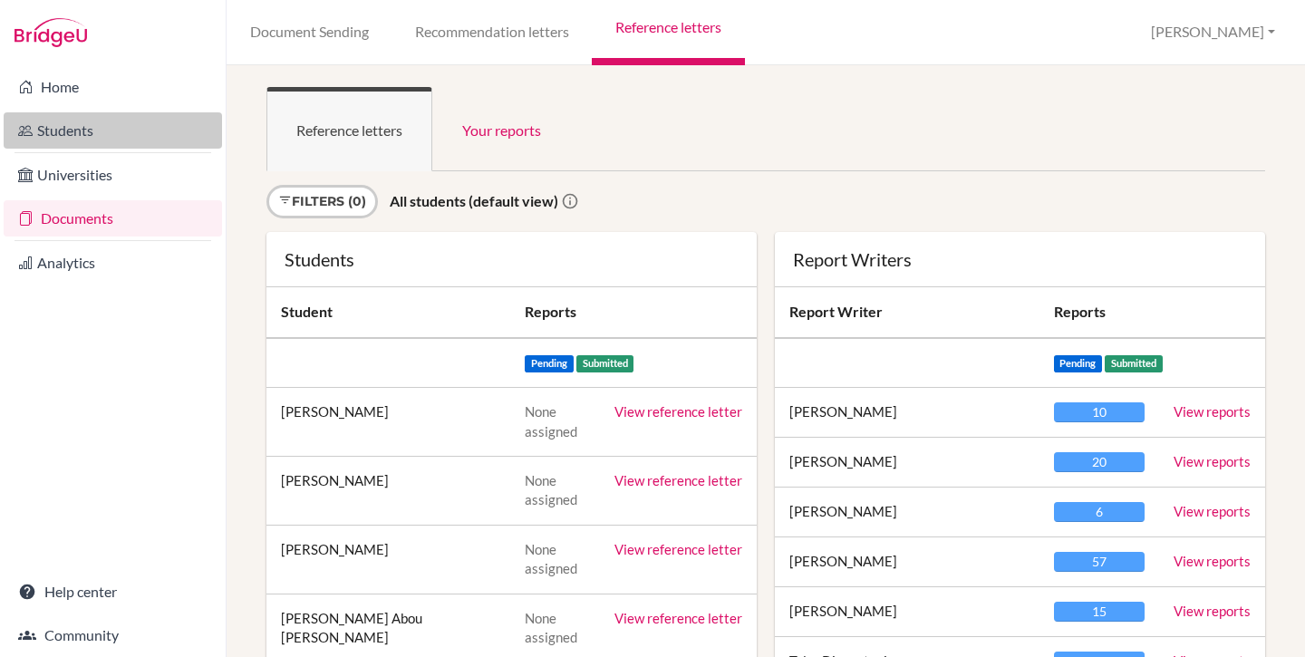
click at [72, 126] on link "Students" at bounding box center [113, 130] width 218 height 36
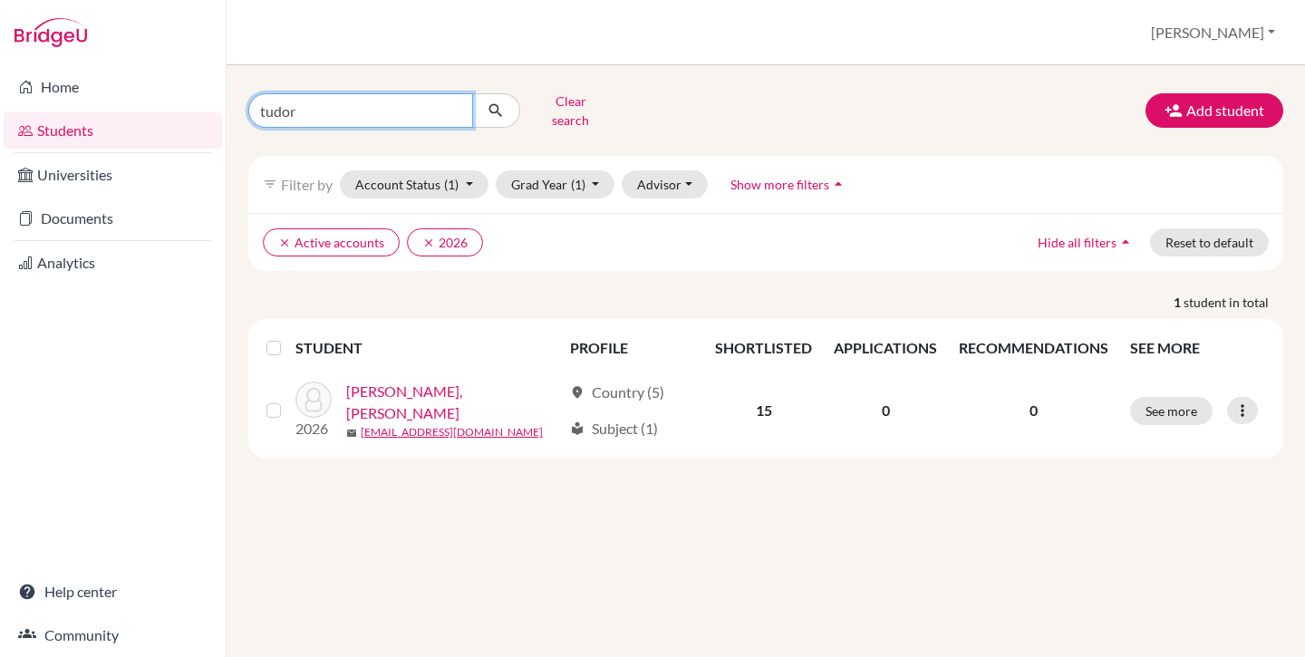
click at [339, 117] on input "tudor" at bounding box center [360, 110] width 225 height 34
type input "zayd"
click button "submit" at bounding box center [496, 110] width 48 height 34
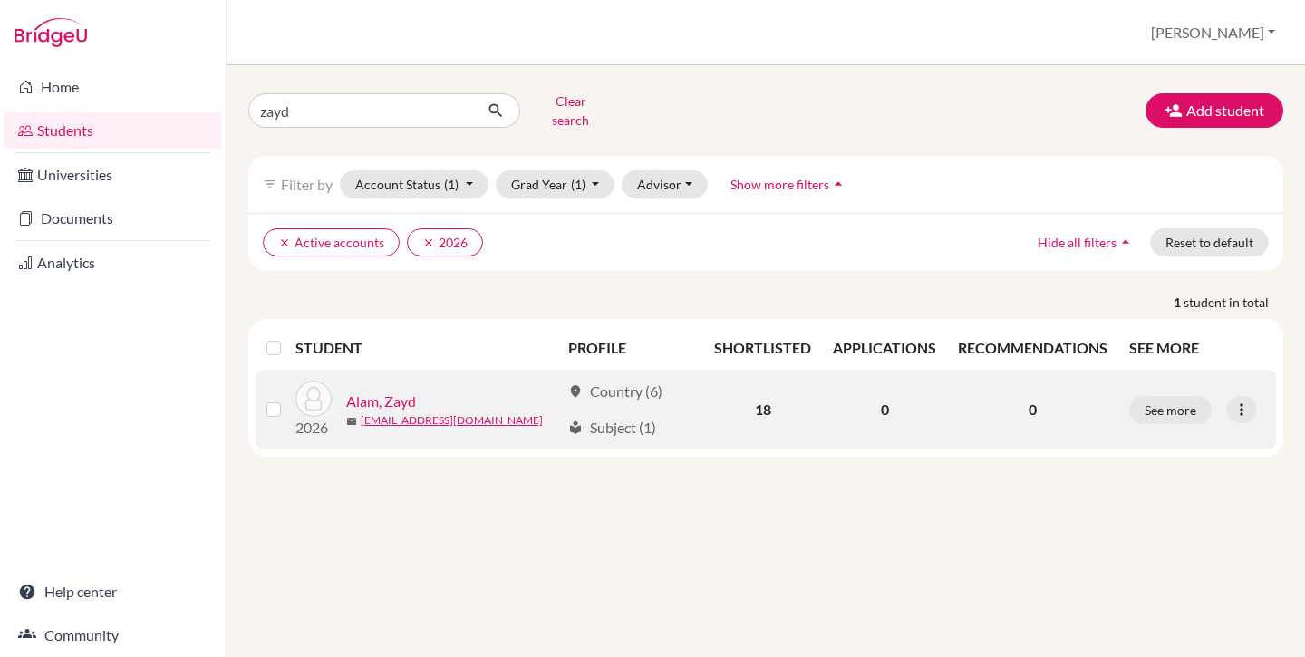
click at [392, 391] on link "Alam, Zayd" at bounding box center [381, 402] width 70 height 22
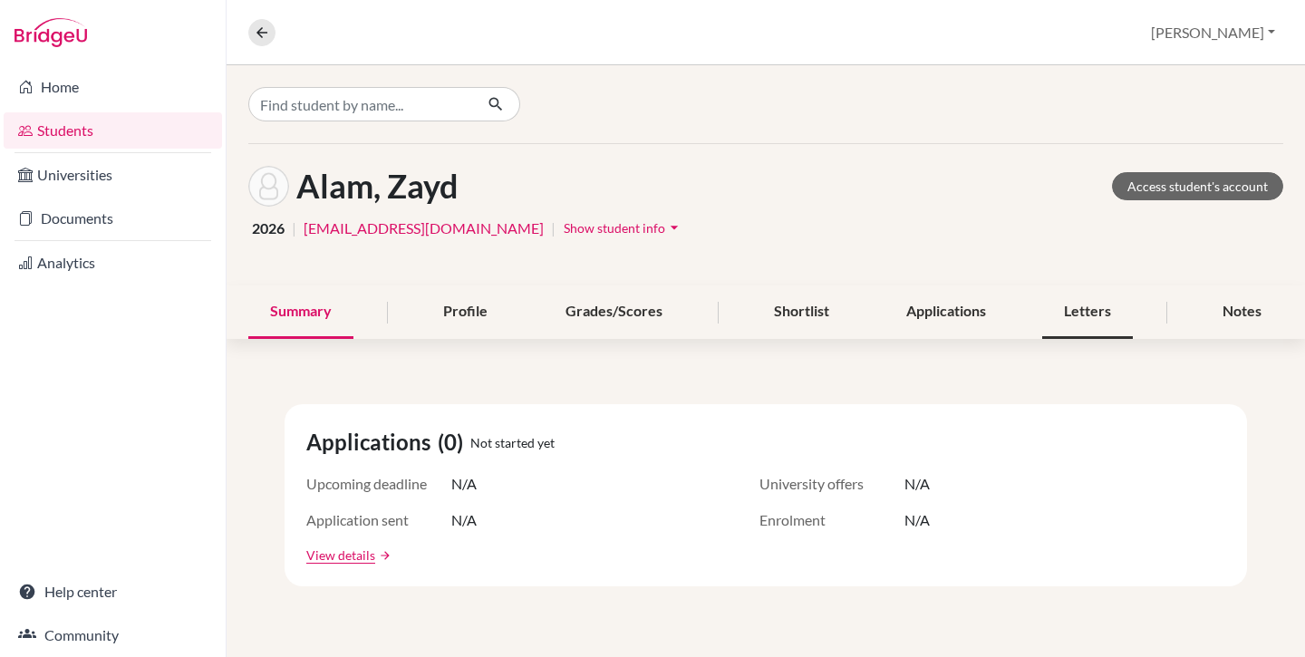
click at [1077, 324] on div "Letters" at bounding box center [1087, 312] width 91 height 53
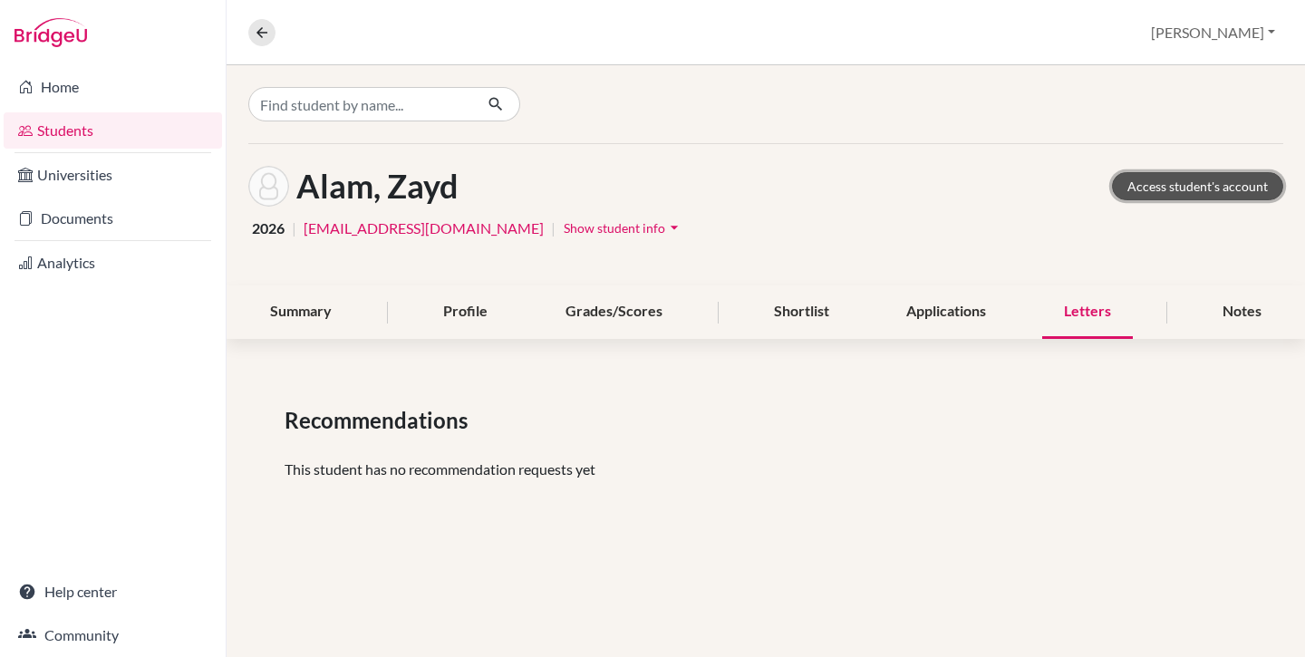
click at [1210, 186] on link "Access student's account" at bounding box center [1197, 186] width 171 height 28
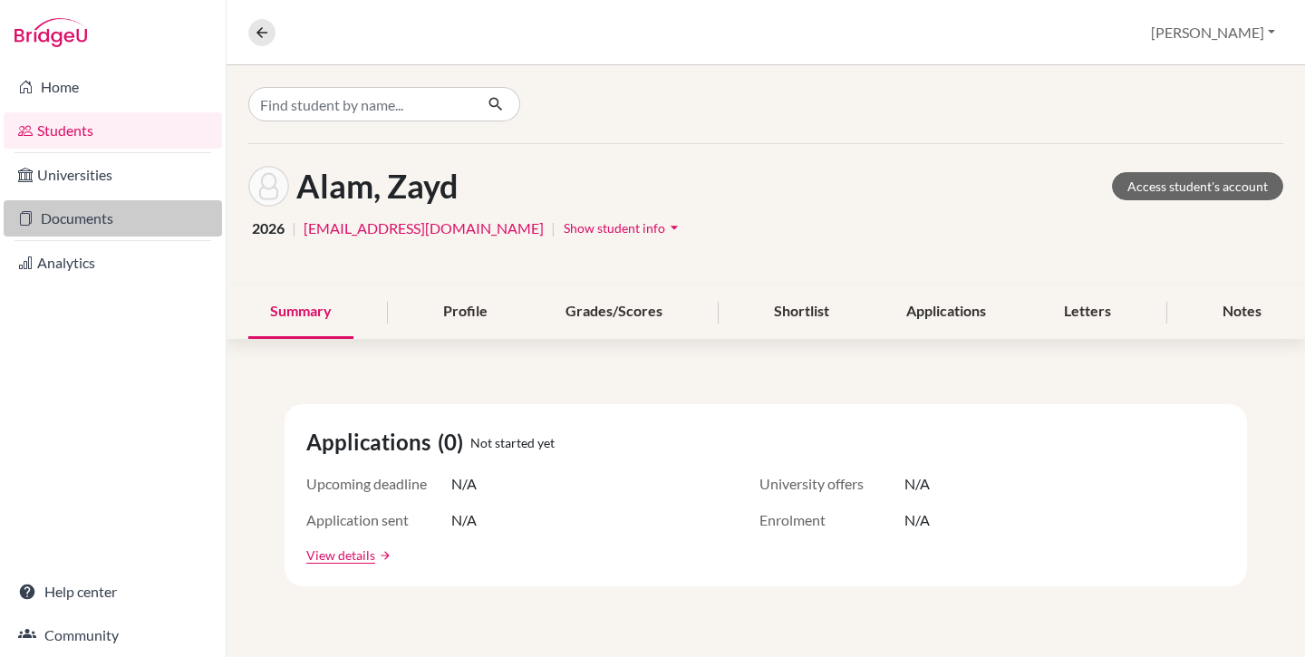
click at [87, 220] on link "Documents" at bounding box center [113, 218] width 218 height 36
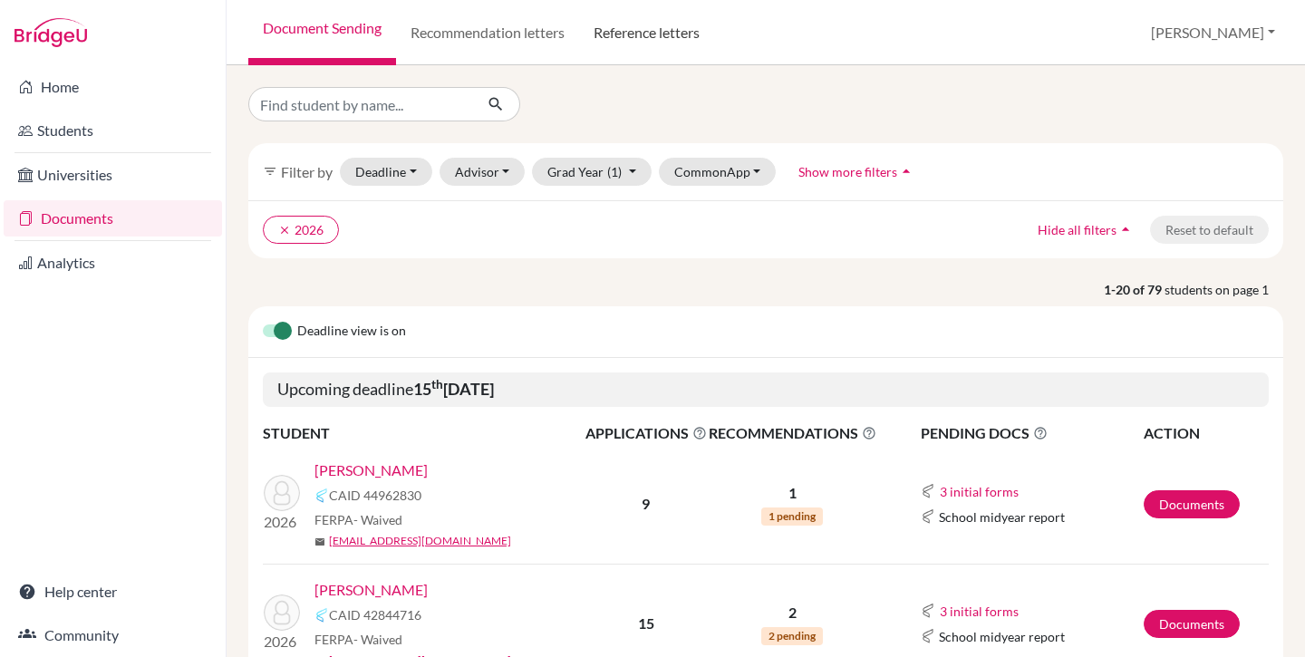
click at [632, 42] on link "Reference letters" at bounding box center [646, 32] width 135 height 65
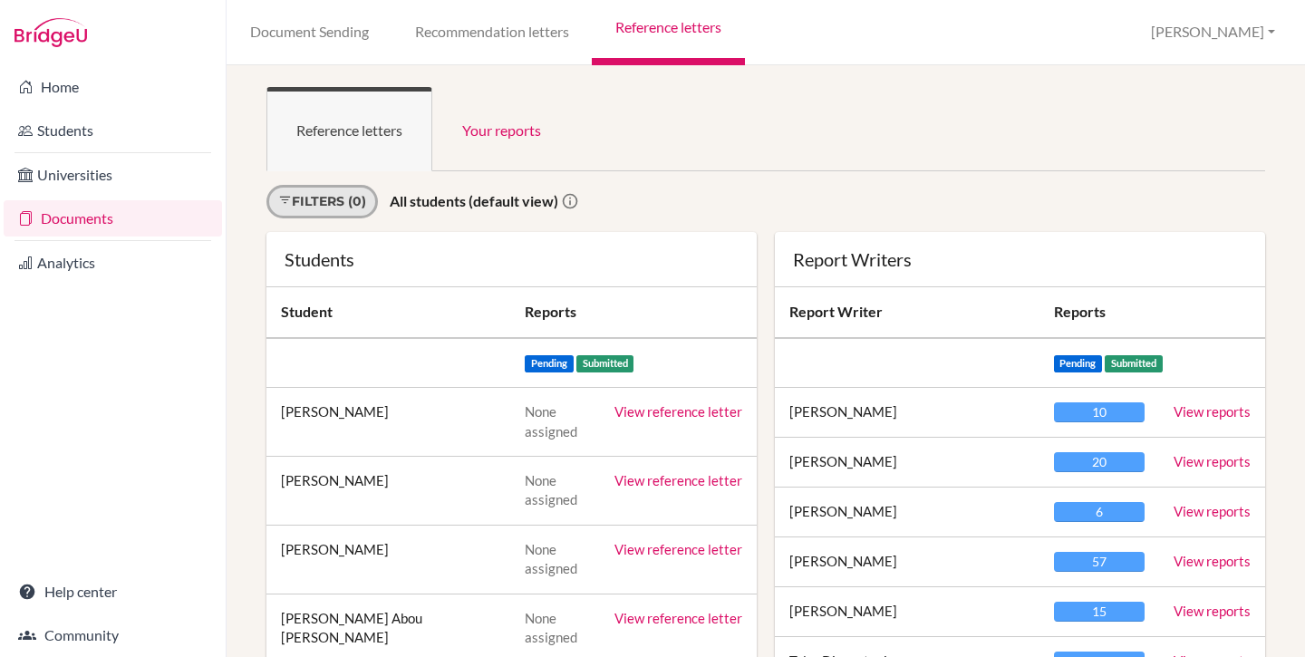
click at [315, 197] on link "Filters (0)" at bounding box center [322, 202] width 111 height 34
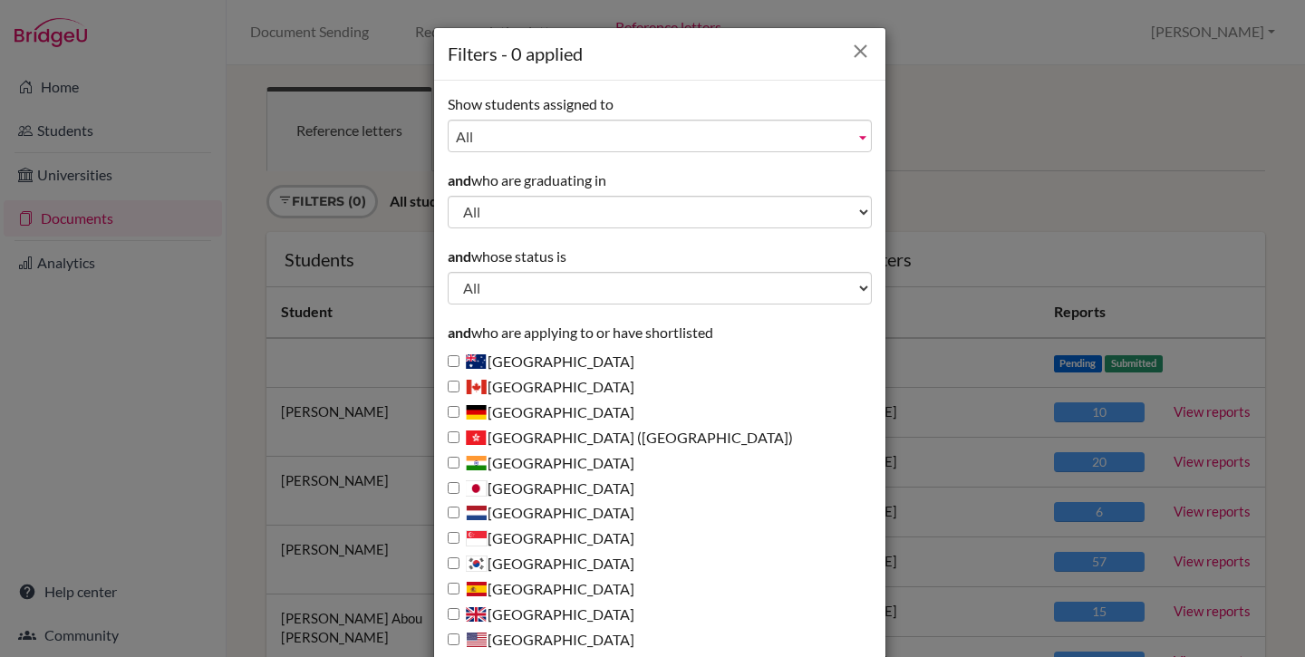
click at [852, 48] on icon "Close" at bounding box center [860, 51] width 23 height 23
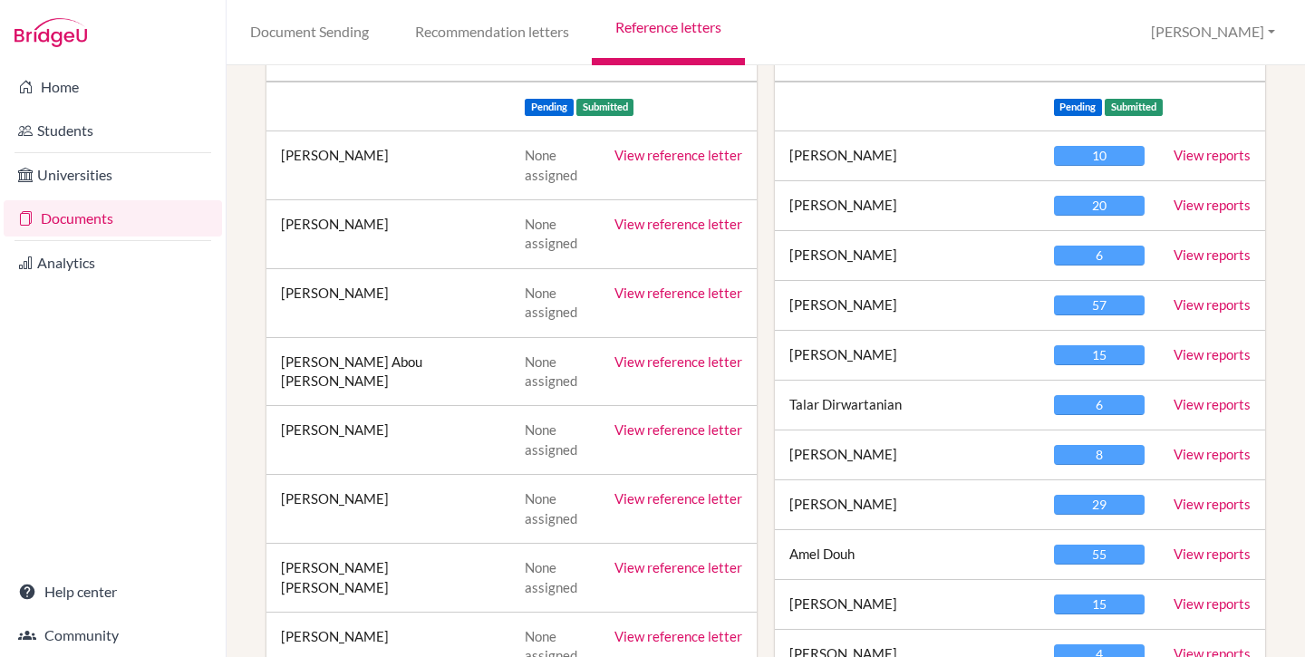
scroll to position [268, 0]
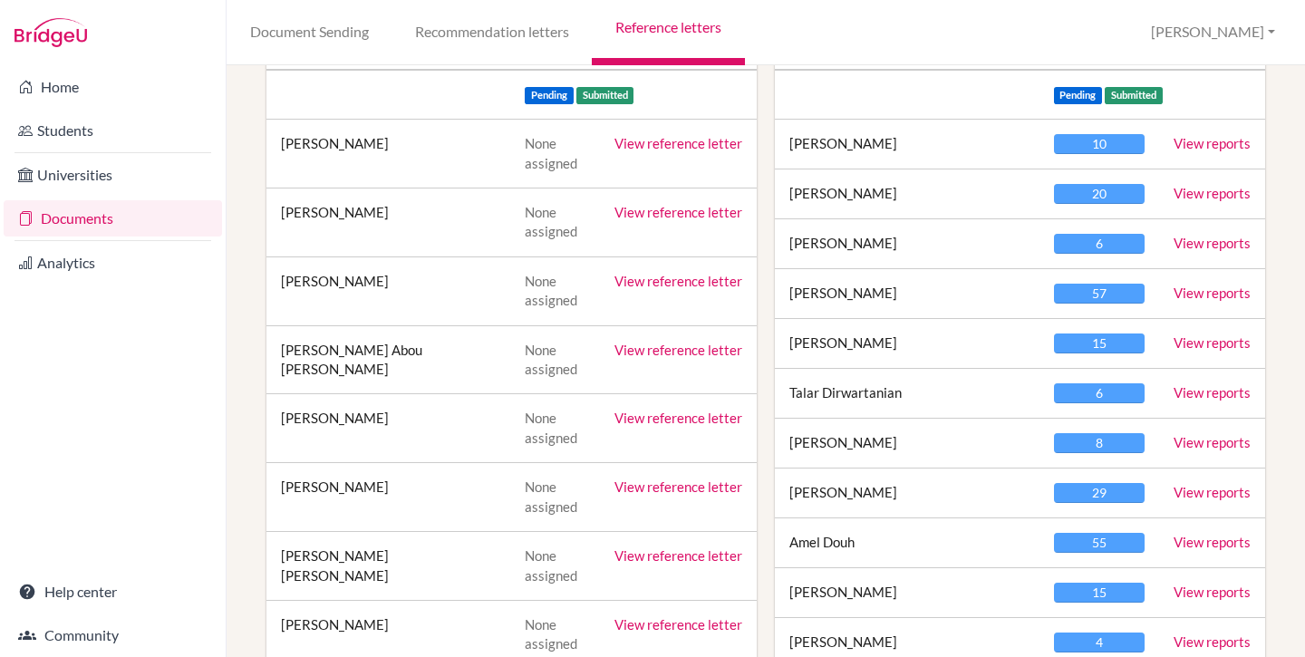
click at [1210, 37] on div "Document Sending Recommendation letters Reference letters Diana Profile School …" at bounding box center [766, 32] width 1079 height 65
click at [1236, 29] on button "[PERSON_NAME]" at bounding box center [1213, 32] width 141 height 34
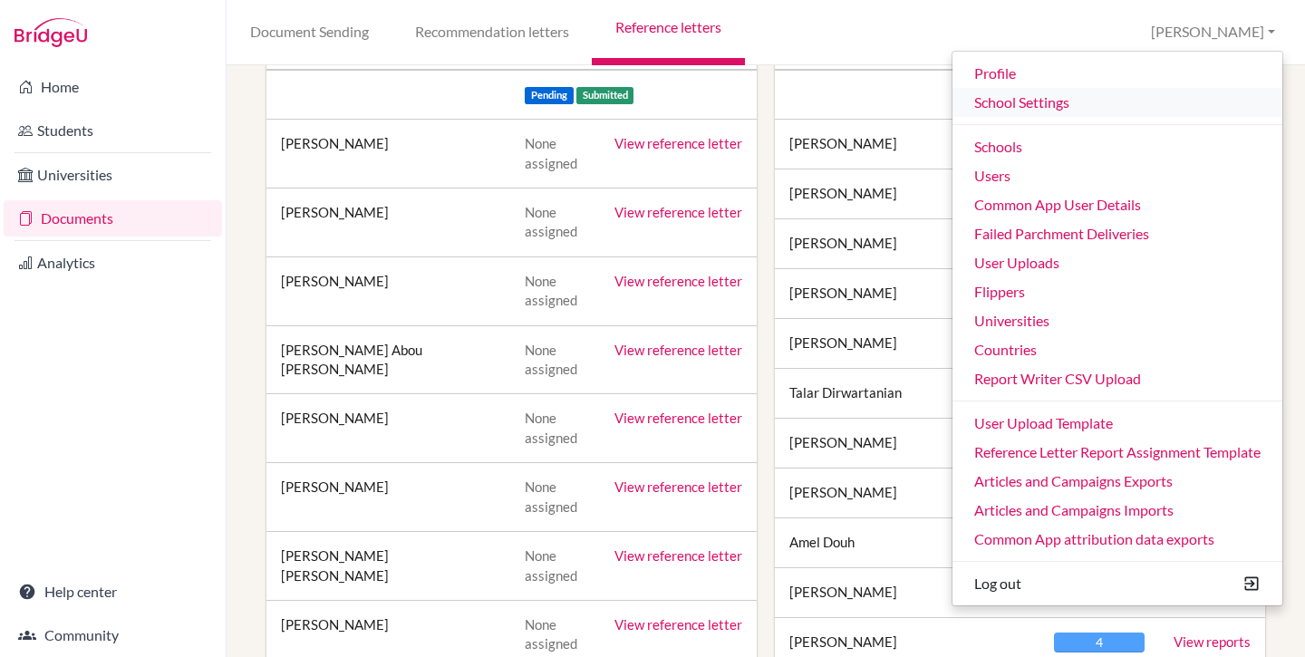
click at [1023, 104] on link "School Settings" at bounding box center [1118, 102] width 330 height 29
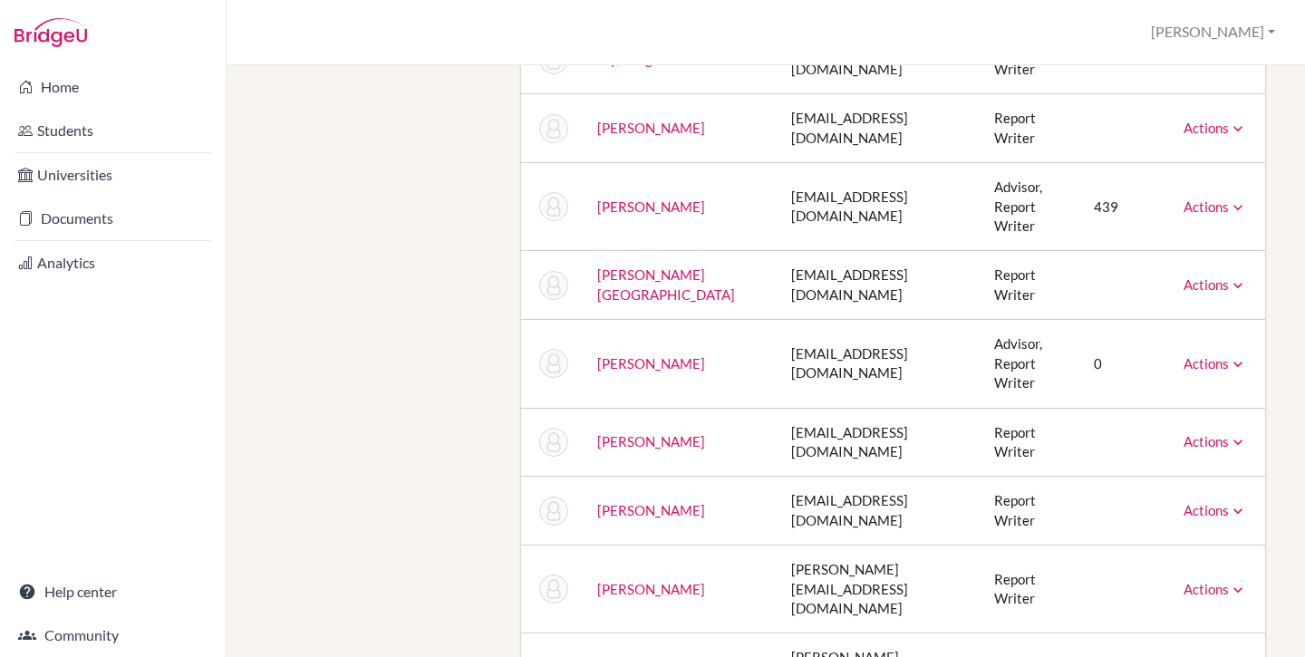
scroll to position [1302, 0]
click at [415, 362] on div "Staff ManageBac School Details School Profile Import Users via Spreadsheet SAT …" at bounding box center [765, 524] width 1017 height 3478
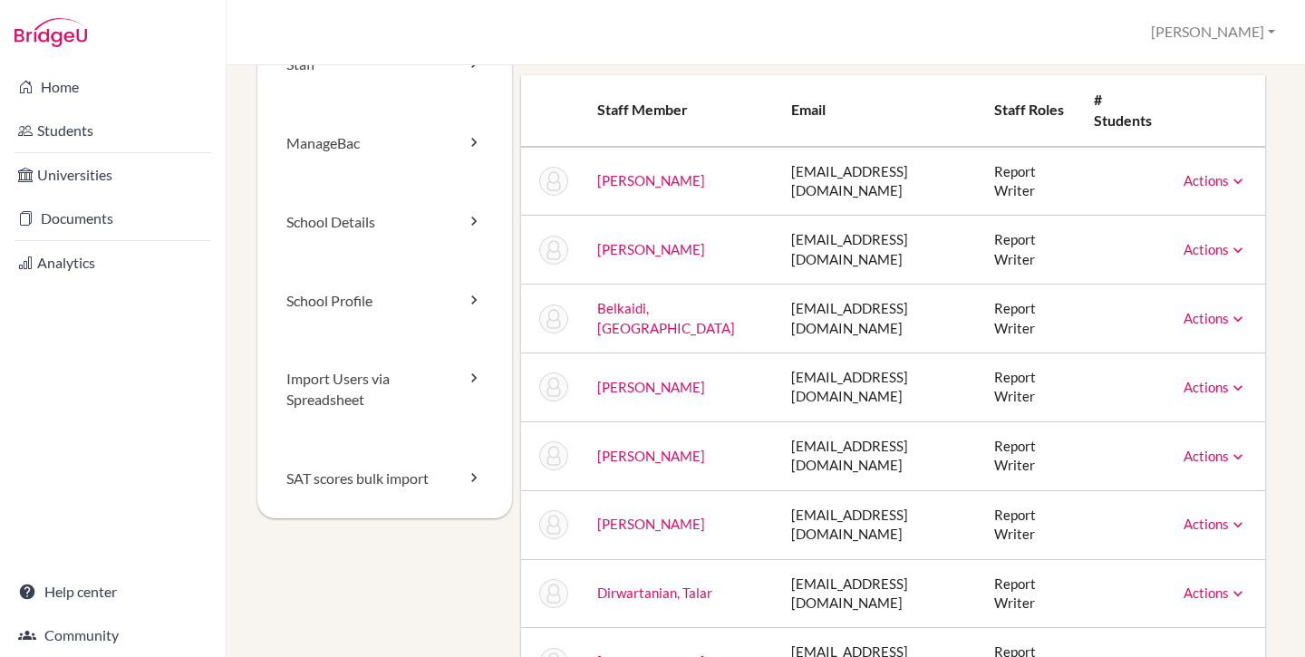
scroll to position [0, 0]
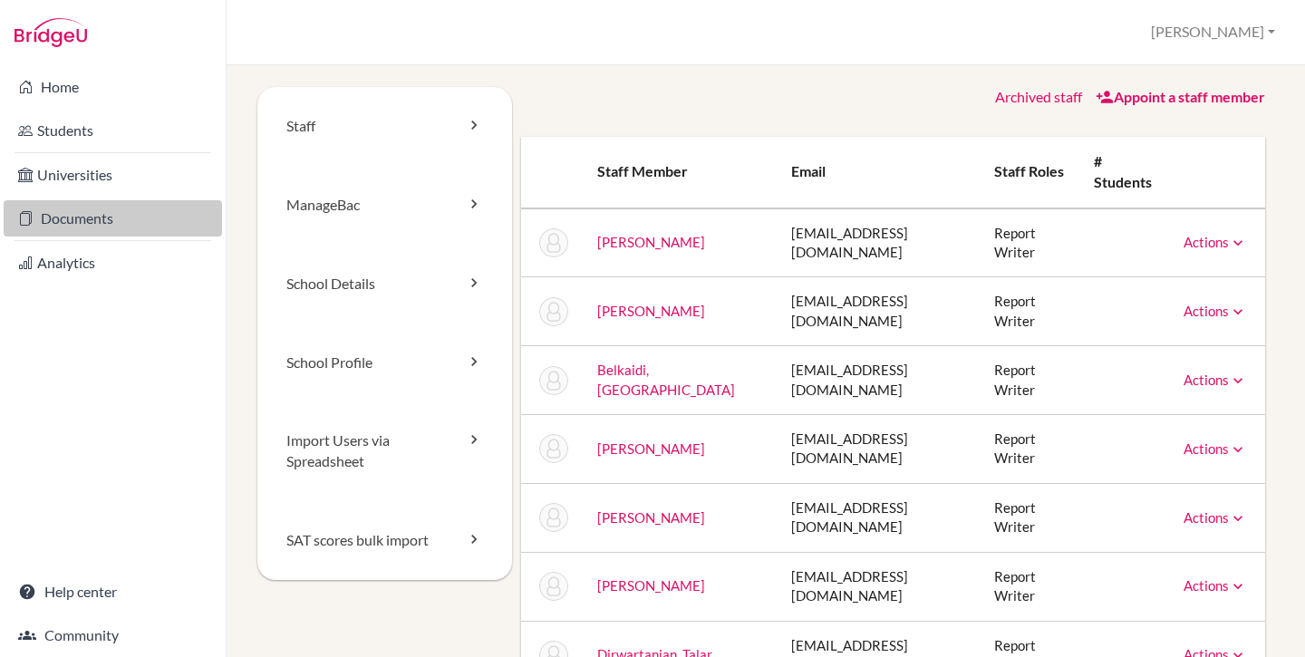
click at [102, 222] on link "Documents" at bounding box center [113, 218] width 218 height 36
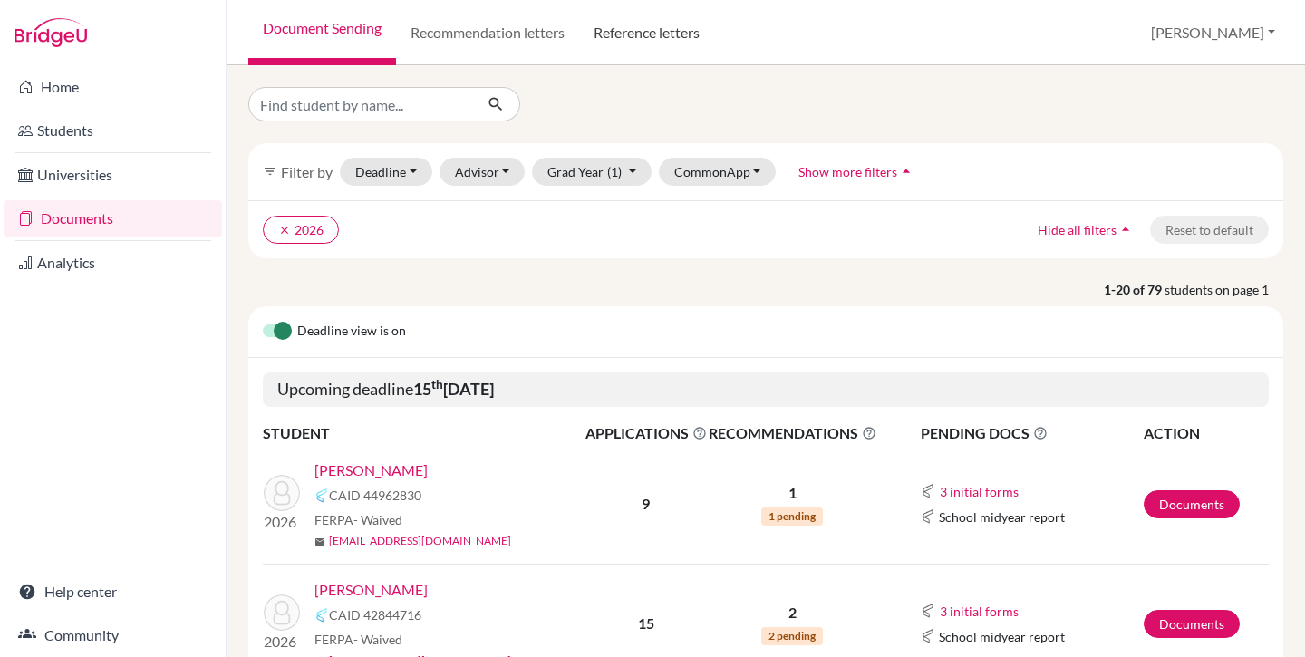
click at [628, 38] on link "Reference letters" at bounding box center [646, 32] width 135 height 65
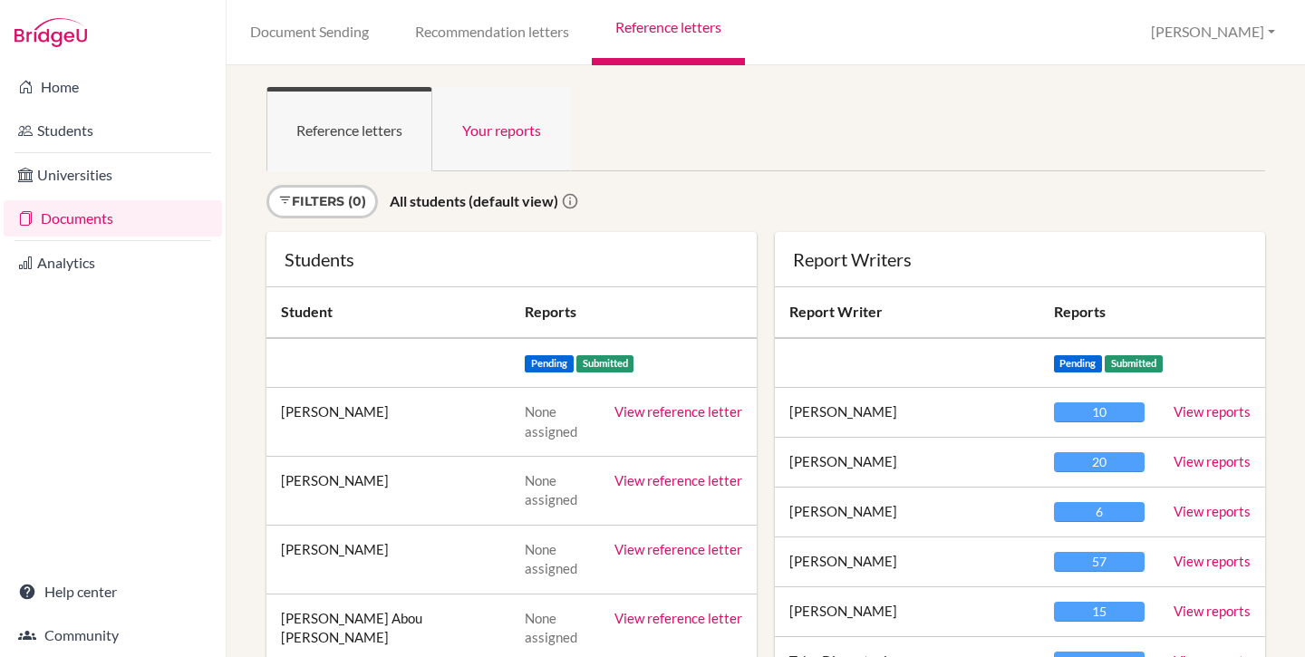
click at [526, 137] on link "Your reports" at bounding box center [501, 129] width 139 height 84
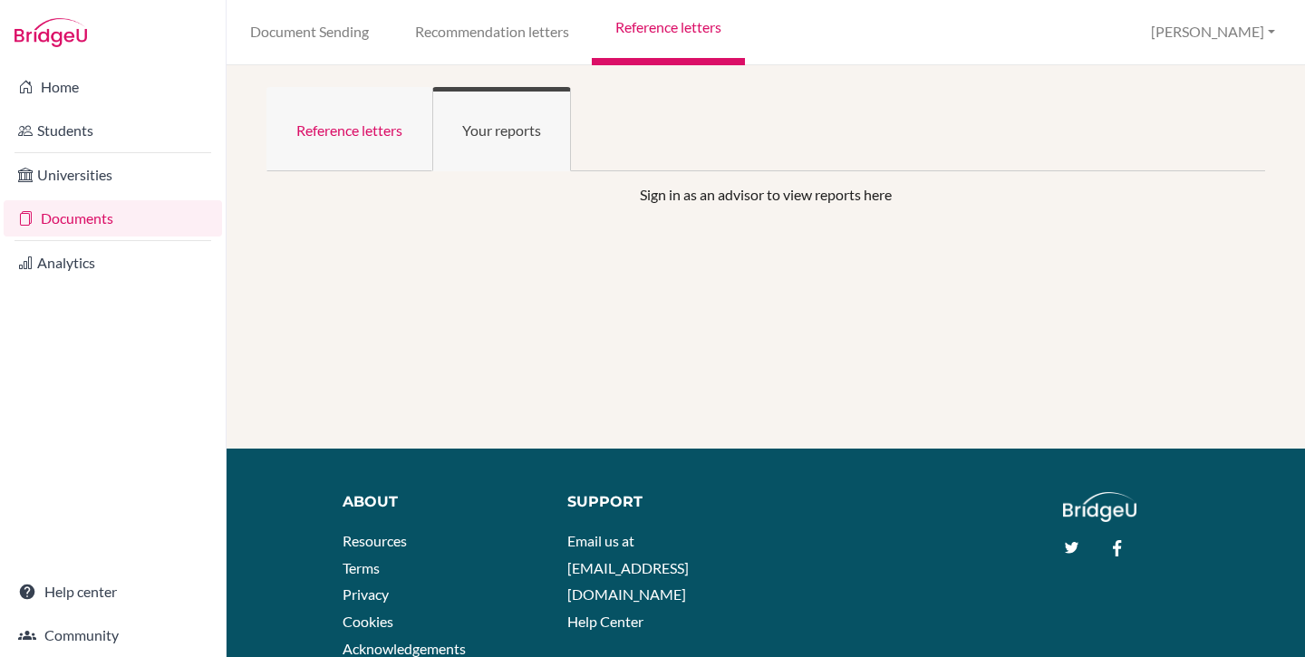
click at [376, 136] on link "Reference letters" at bounding box center [350, 129] width 166 height 84
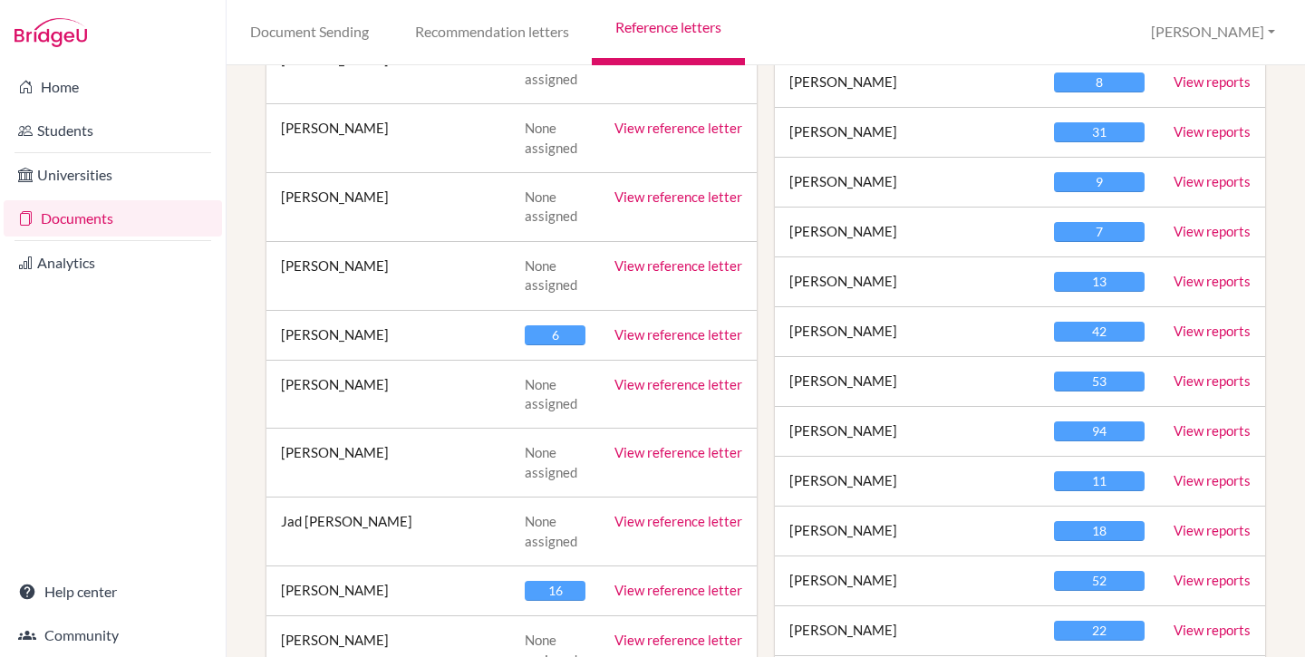
scroll to position [1199, 0]
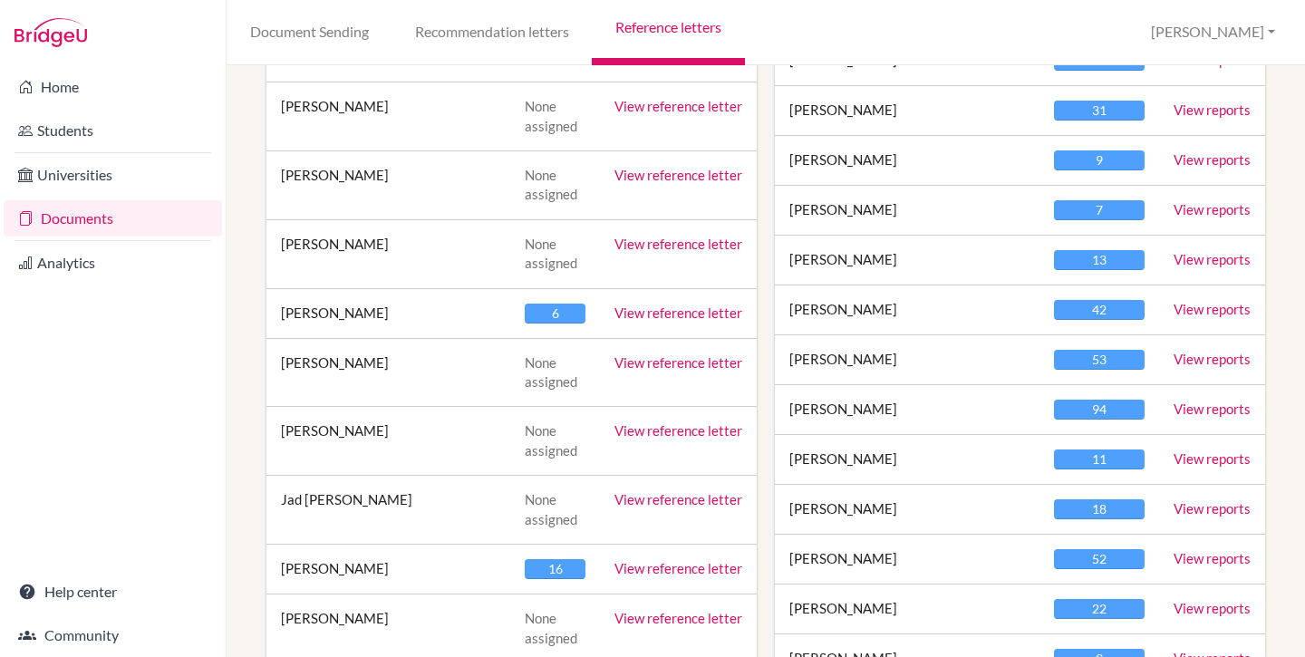
click at [700, 314] on link "View reference letter" at bounding box center [679, 313] width 128 height 16
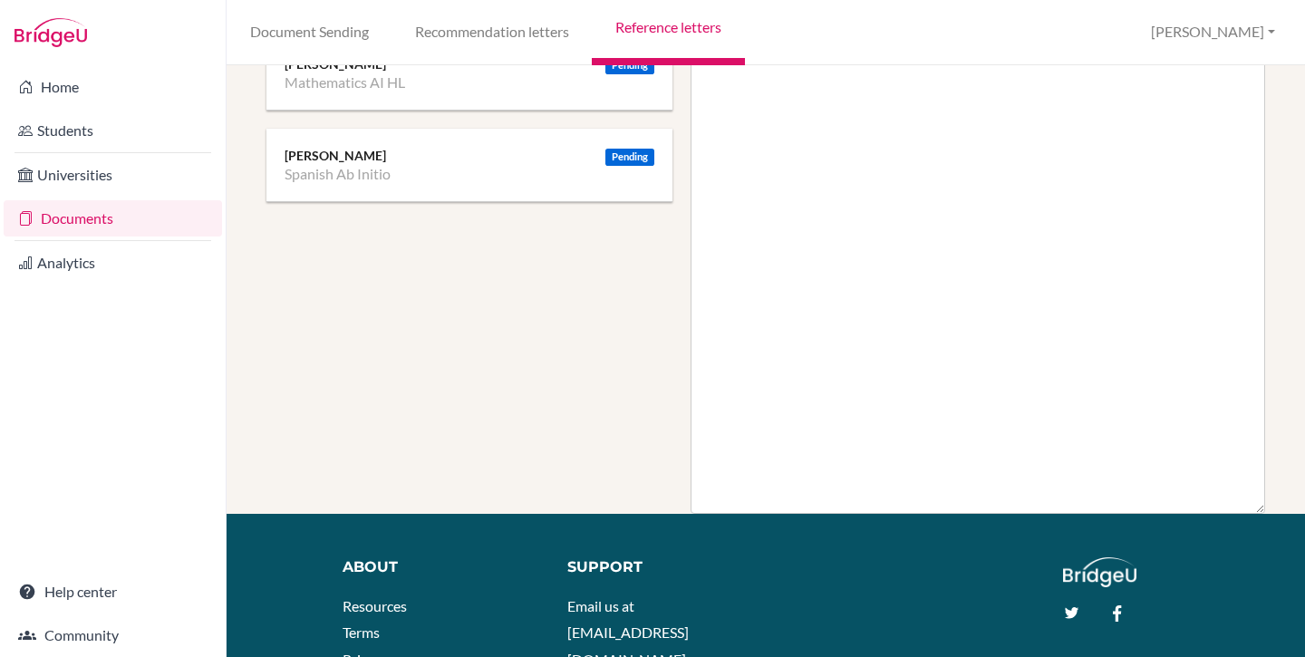
scroll to position [379, 0]
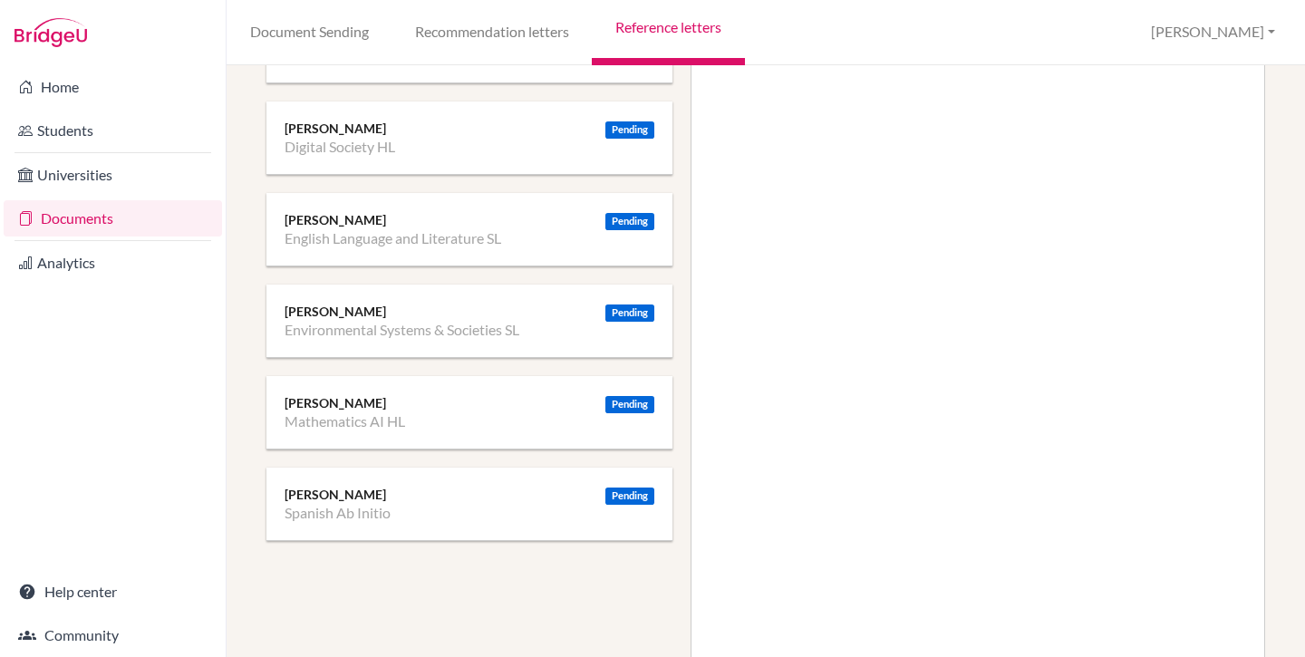
click at [348, 316] on div "[PERSON_NAME]" at bounding box center [470, 312] width 370 height 18
click at [548, 296] on div "Pending [PERSON_NAME] Environmental Systems & Societies SL" at bounding box center [470, 321] width 406 height 73
click at [635, 315] on div "Pending" at bounding box center [630, 313] width 49 height 17
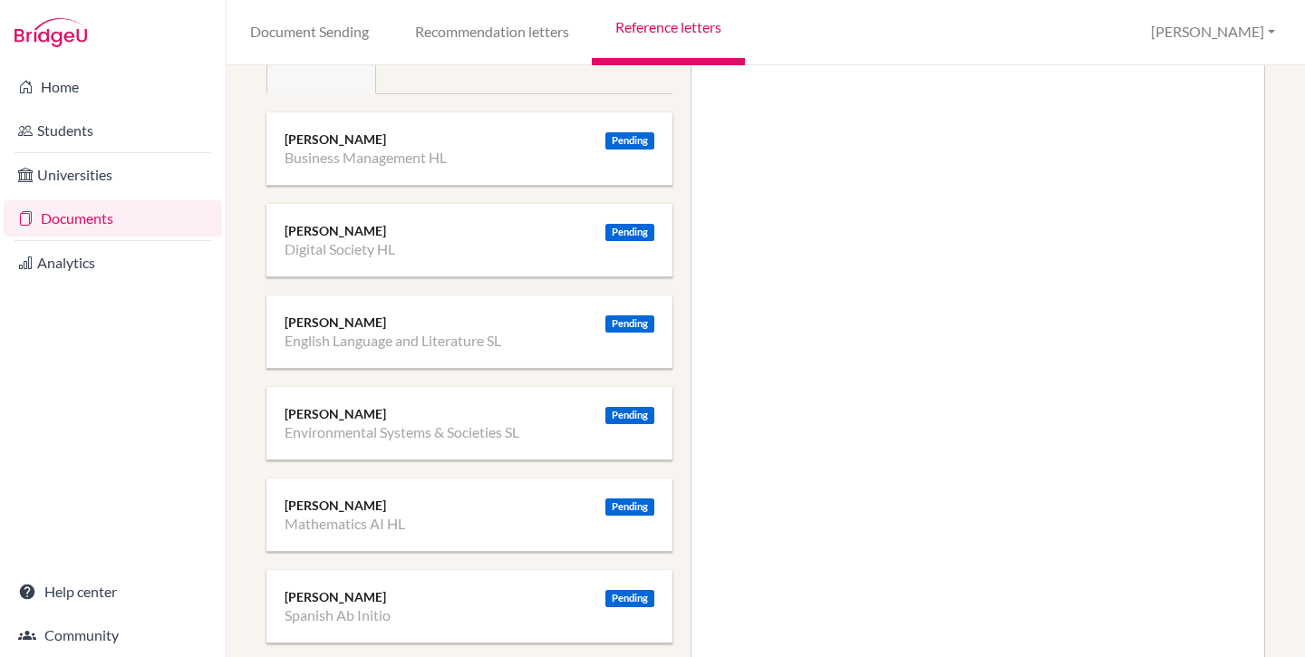
scroll to position [0, 0]
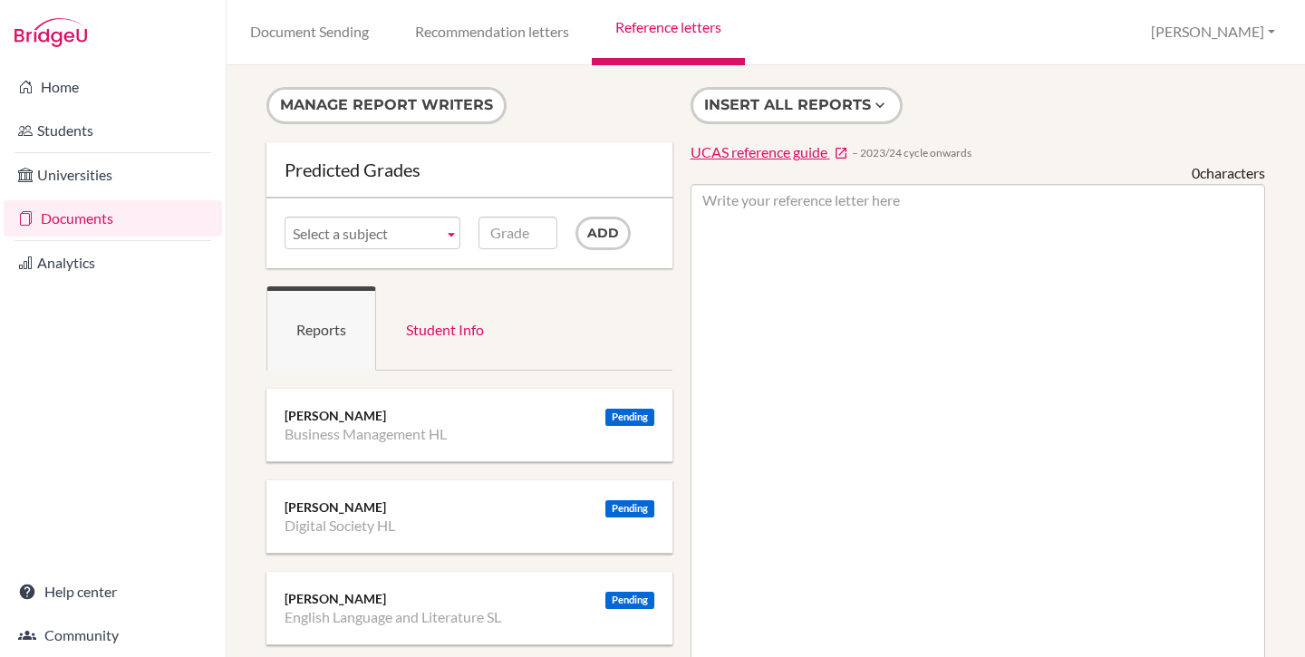
click at [444, 126] on form "Manage report writers" at bounding box center [470, 114] width 406 height 55
click at [431, 102] on button "Manage report writers" at bounding box center [387, 105] width 240 height 37
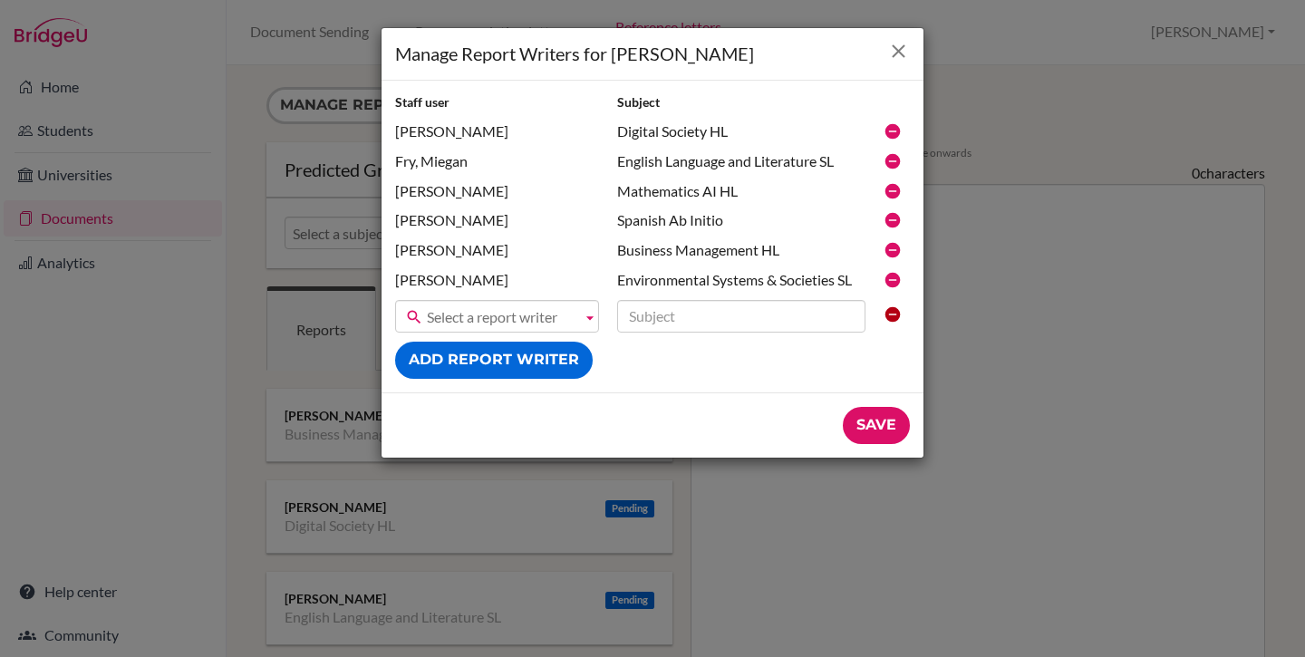
click at [905, 50] on icon "Close" at bounding box center [898, 51] width 23 height 23
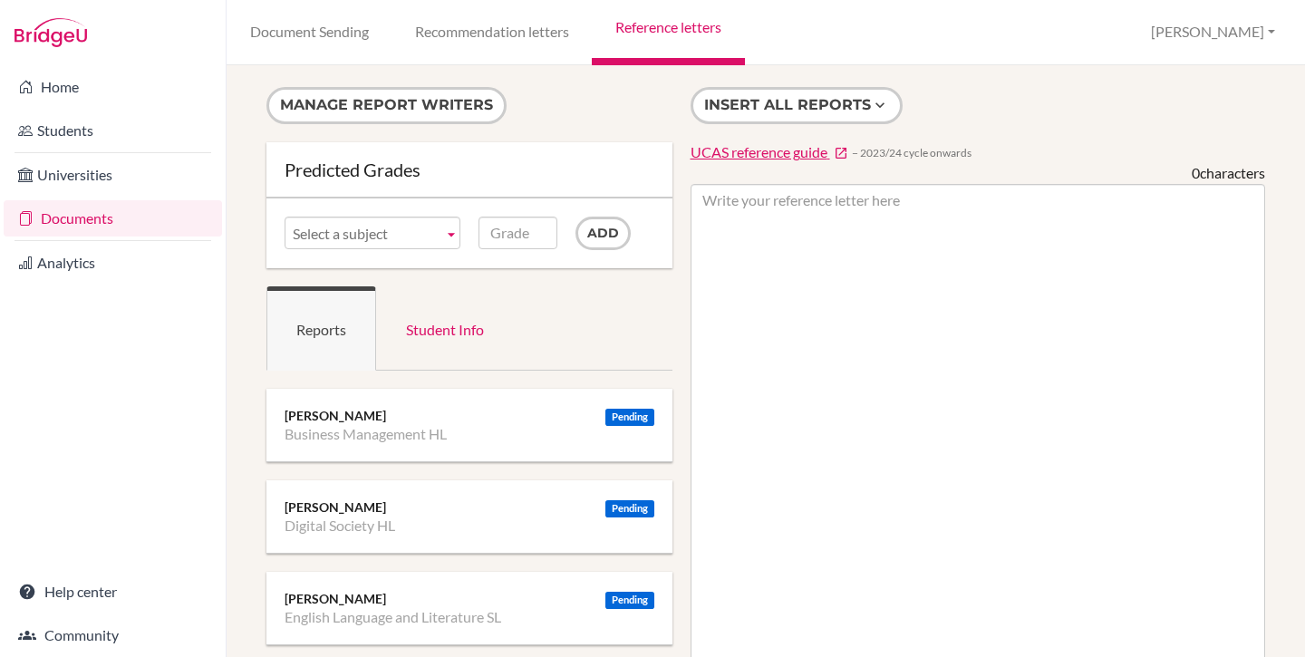
click at [576, 141] on form "Manage report writers" at bounding box center [470, 114] width 406 height 55
click at [53, 225] on link "Documents" at bounding box center [113, 218] width 218 height 36
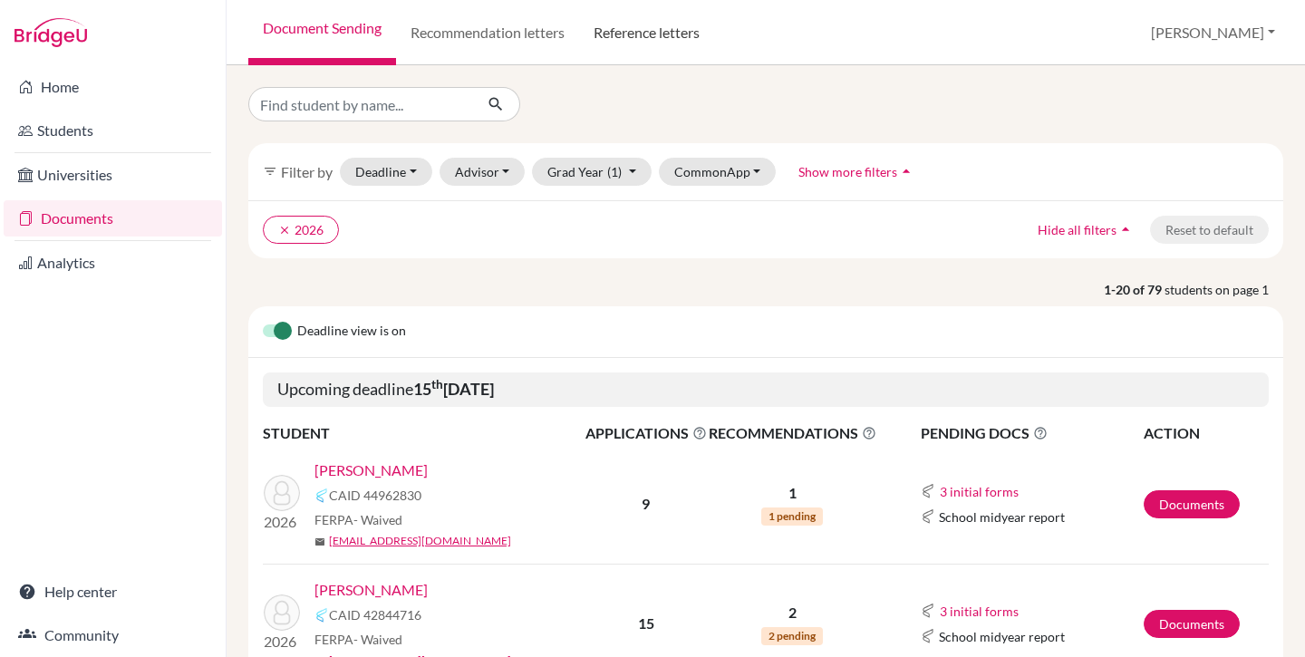
click at [662, 34] on link "Reference letters" at bounding box center [646, 32] width 135 height 65
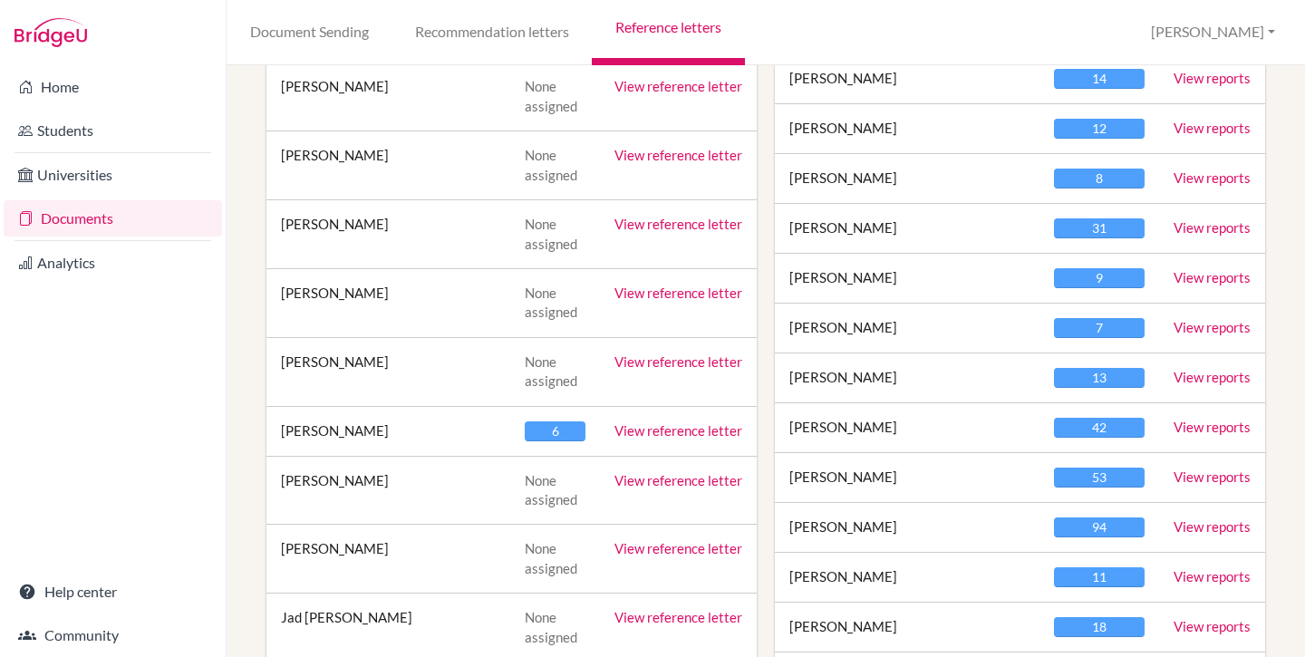
scroll to position [1082, 0]
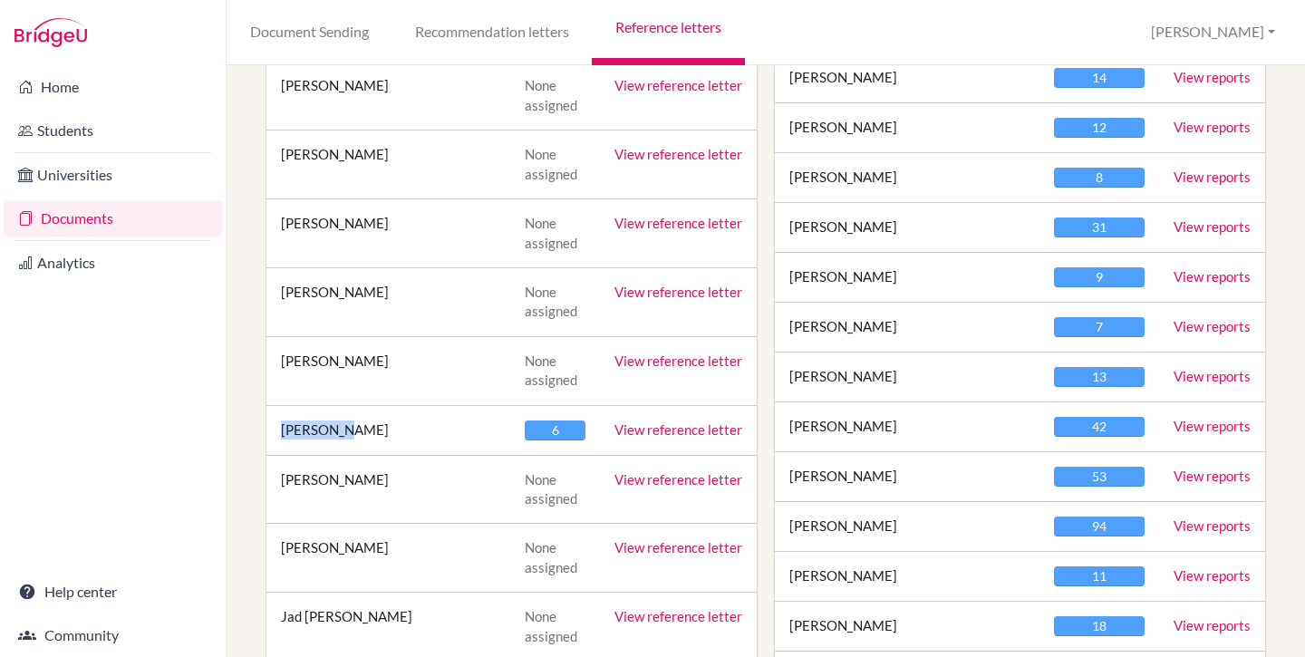
drag, startPoint x: 281, startPoint y: 430, endPoint x: 346, endPoint y: 429, distance: 65.3
click at [346, 429] on td "[PERSON_NAME]" at bounding box center [389, 430] width 244 height 50
click at [347, 429] on td "[PERSON_NAME]" at bounding box center [389, 430] width 244 height 50
click at [348, 431] on td "[PERSON_NAME]" at bounding box center [389, 430] width 244 height 50
click at [673, 428] on link "View reference letter" at bounding box center [679, 430] width 128 height 16
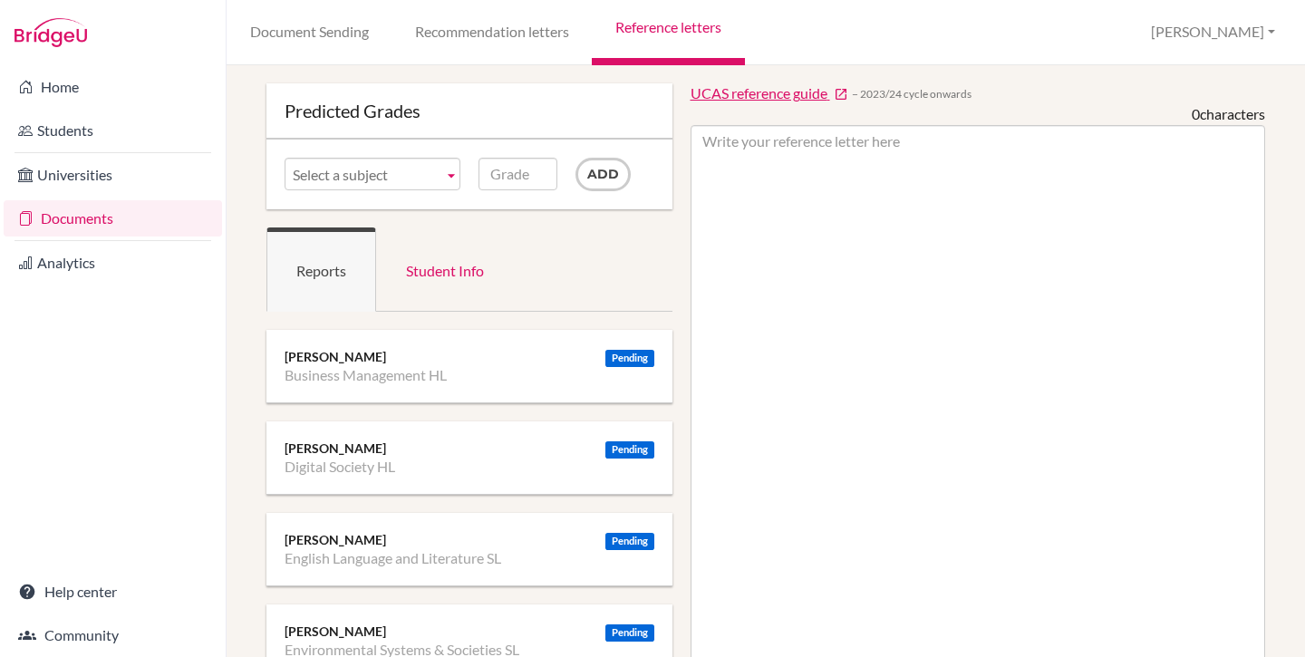
scroll to position [48, 0]
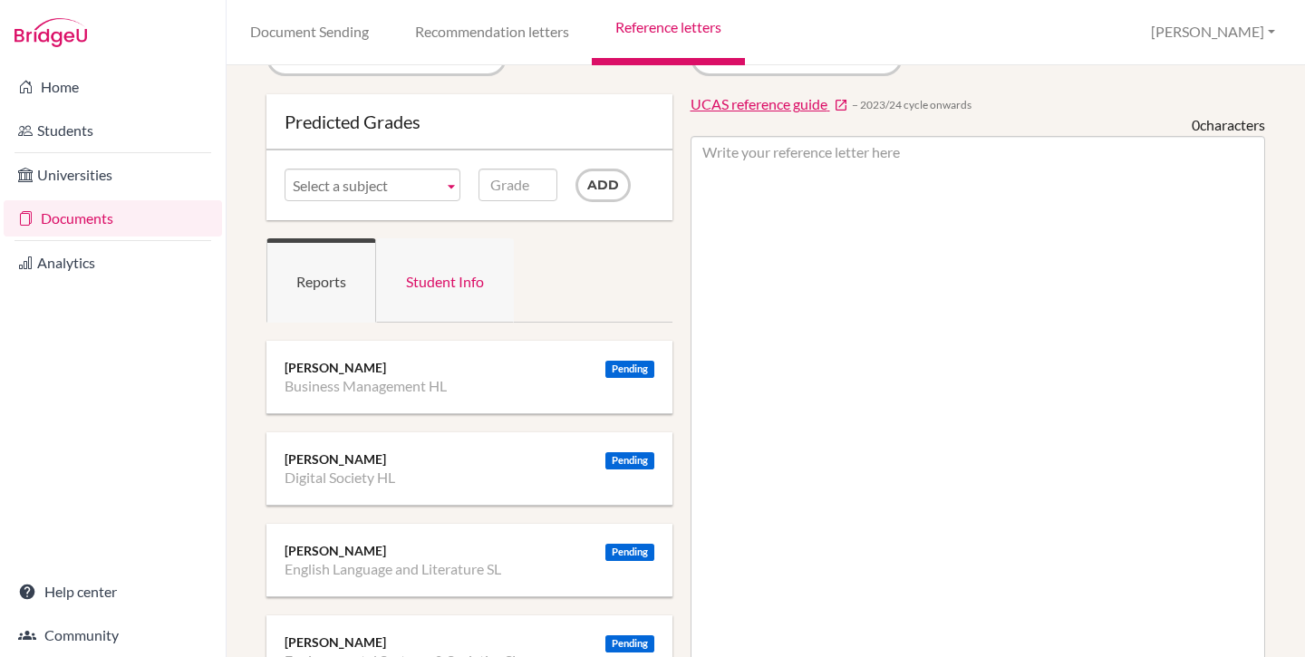
click at [398, 280] on link "Student Info" at bounding box center [445, 280] width 138 height 84
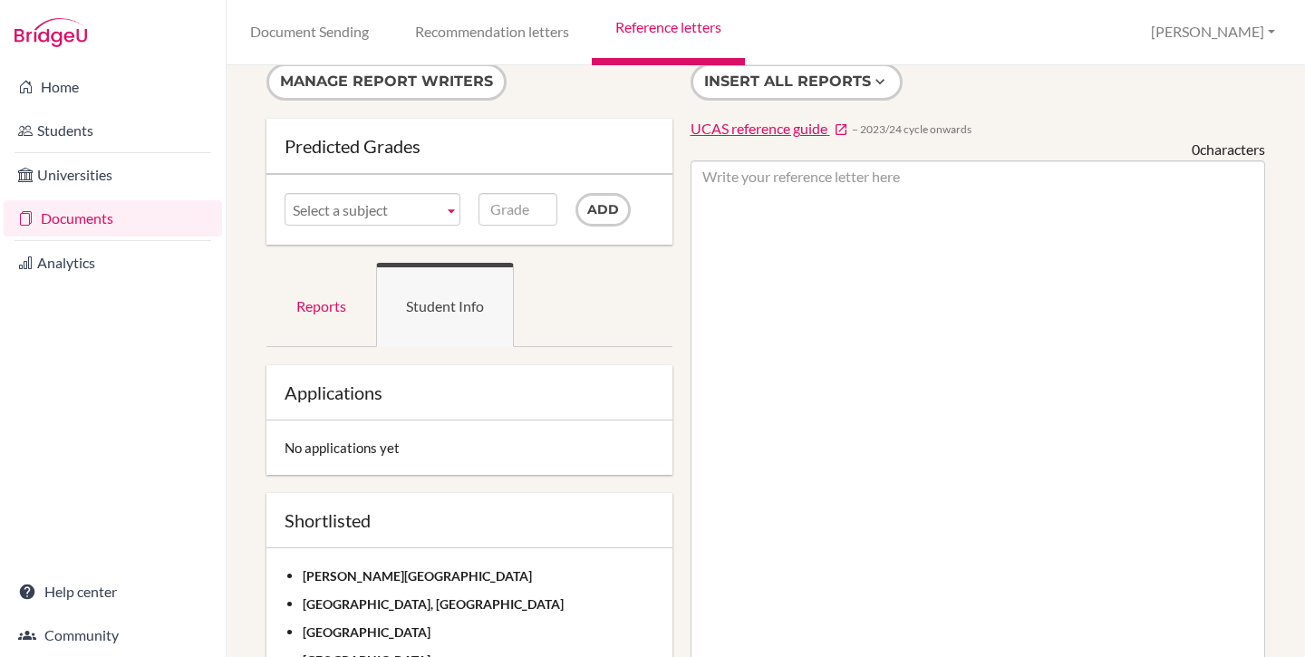
scroll to position [0, 0]
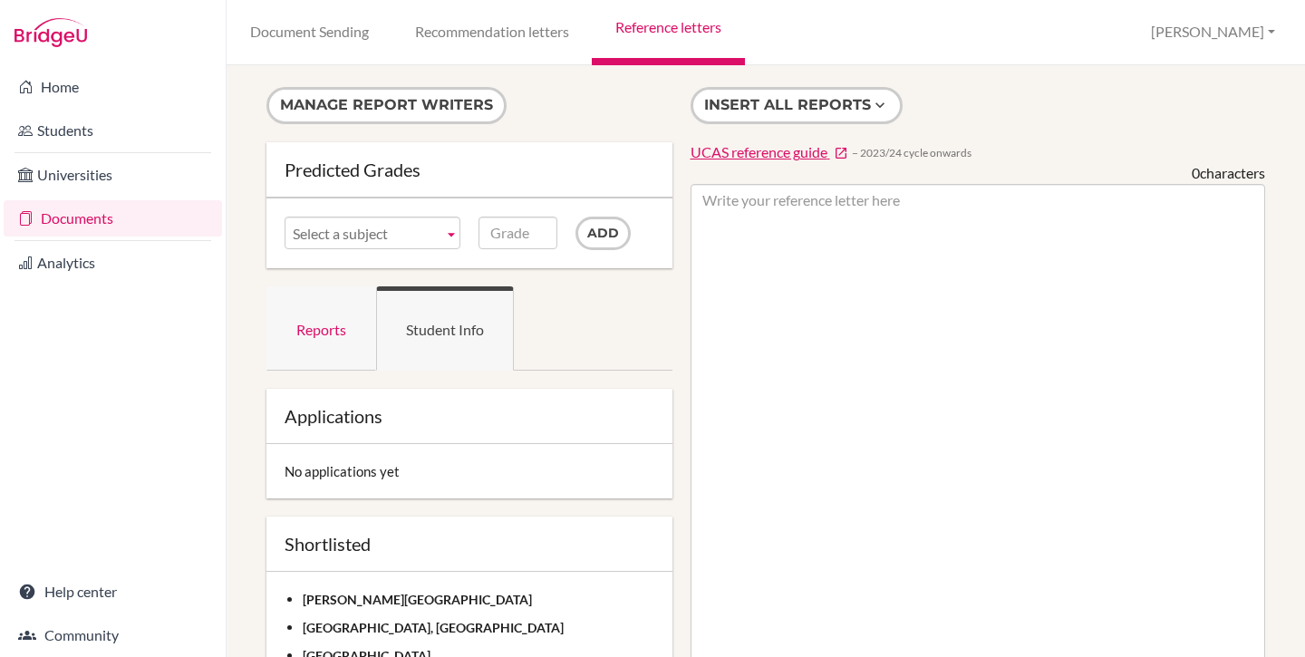
click at [318, 340] on link "Reports" at bounding box center [322, 328] width 110 height 84
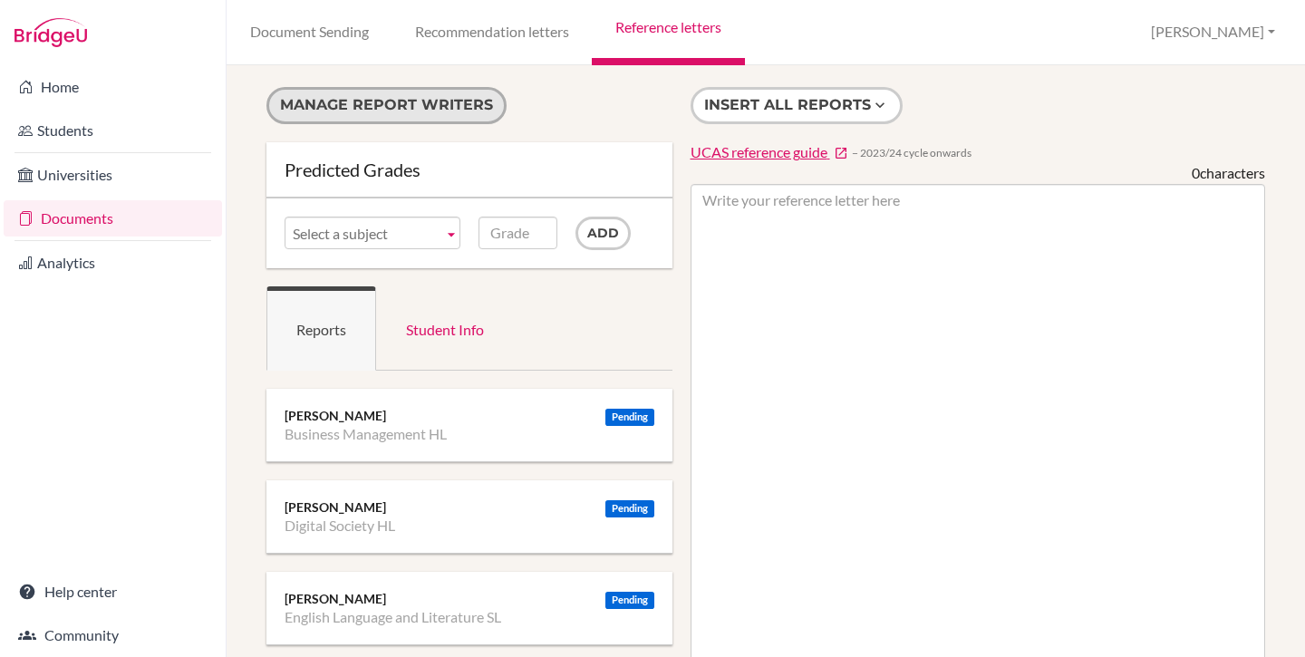
click at [400, 104] on button "Manage report writers" at bounding box center [387, 105] width 240 height 37
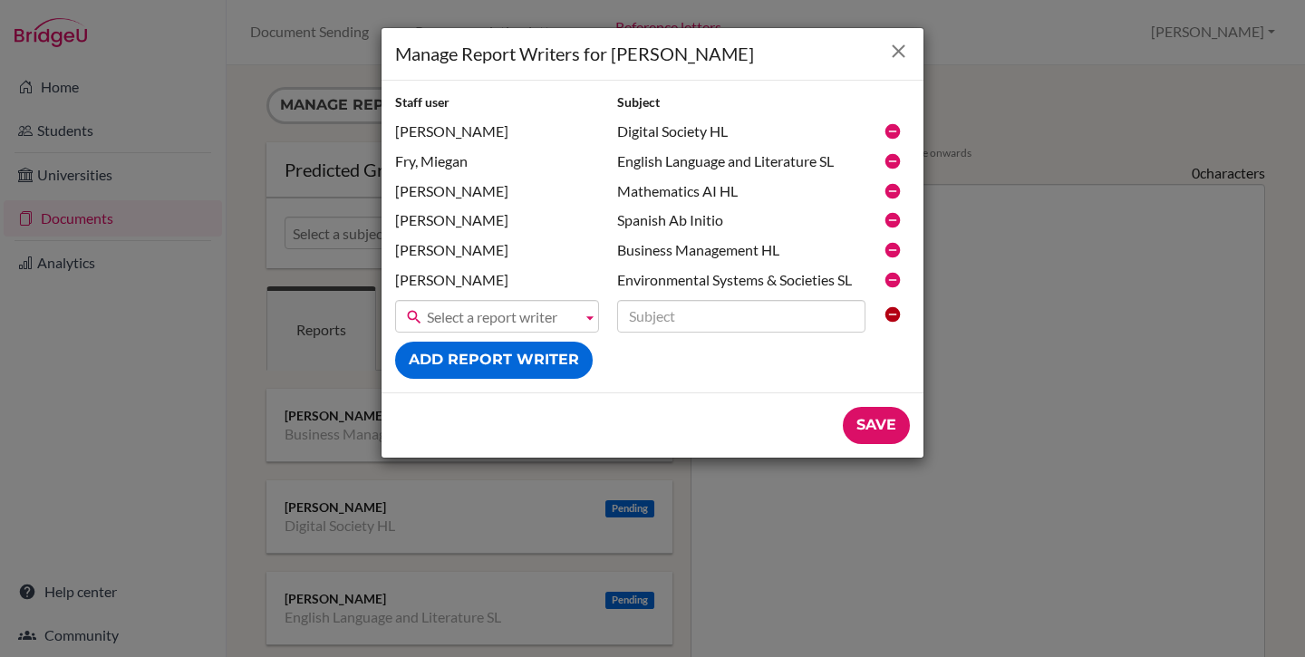
click at [897, 49] on icon "Close" at bounding box center [898, 51] width 23 height 23
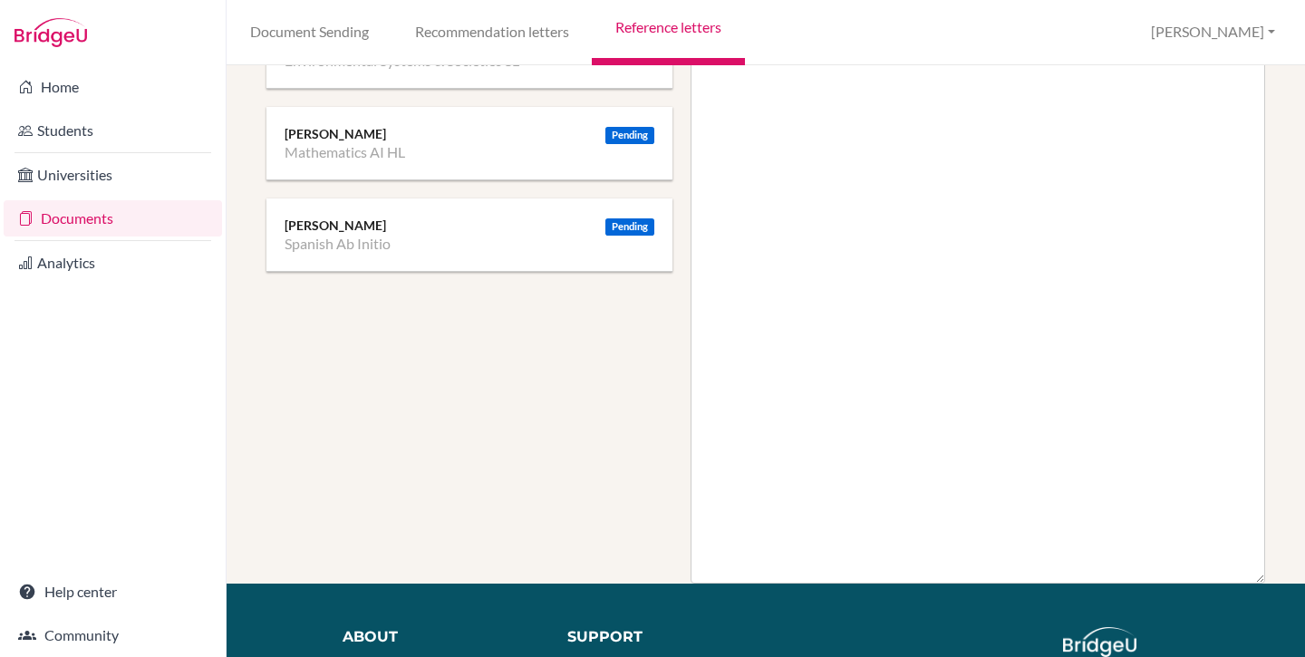
click at [455, 257] on div "Pending [PERSON_NAME] Spanish Ab Initio" at bounding box center [470, 235] width 406 height 73
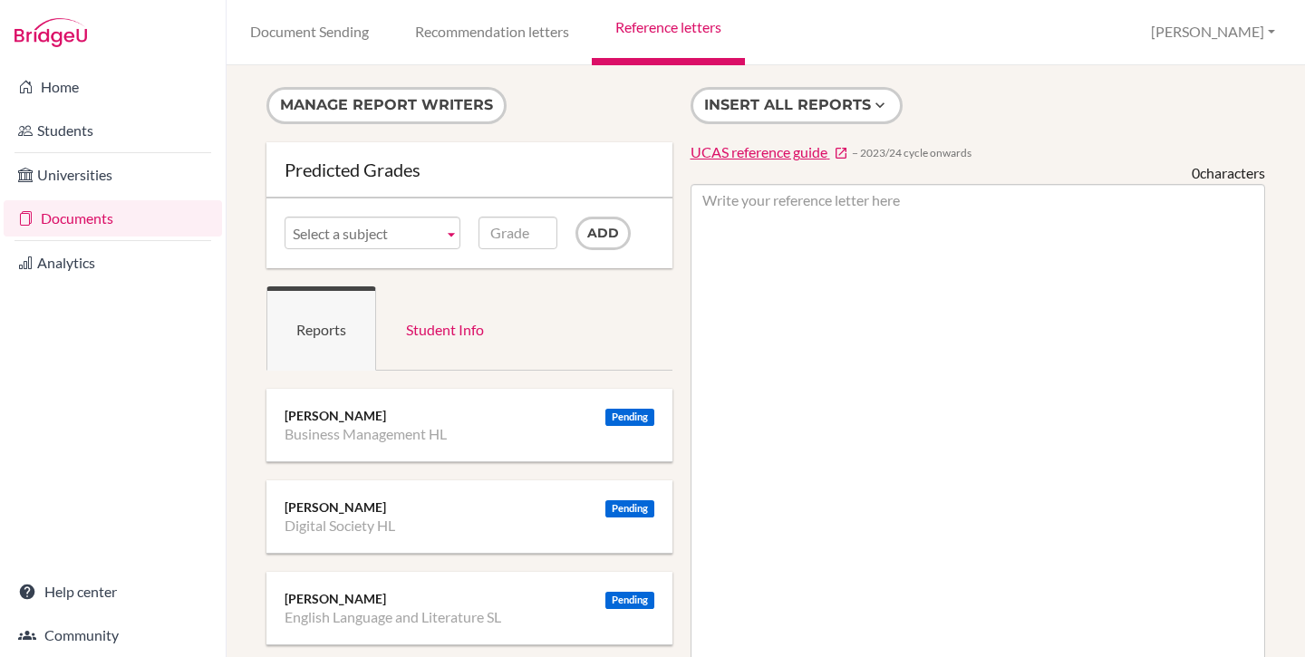
click at [691, 28] on link "Reference letters" at bounding box center [668, 32] width 152 height 65
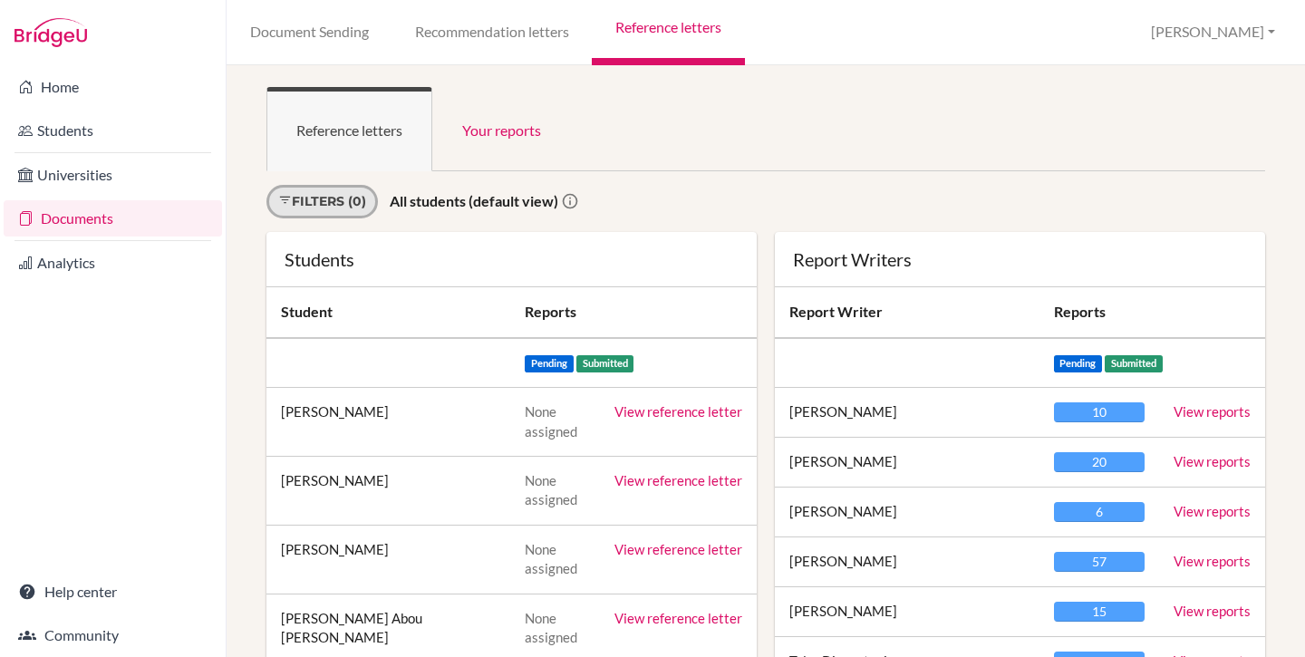
click at [296, 199] on link "Filters (0)" at bounding box center [322, 202] width 111 height 34
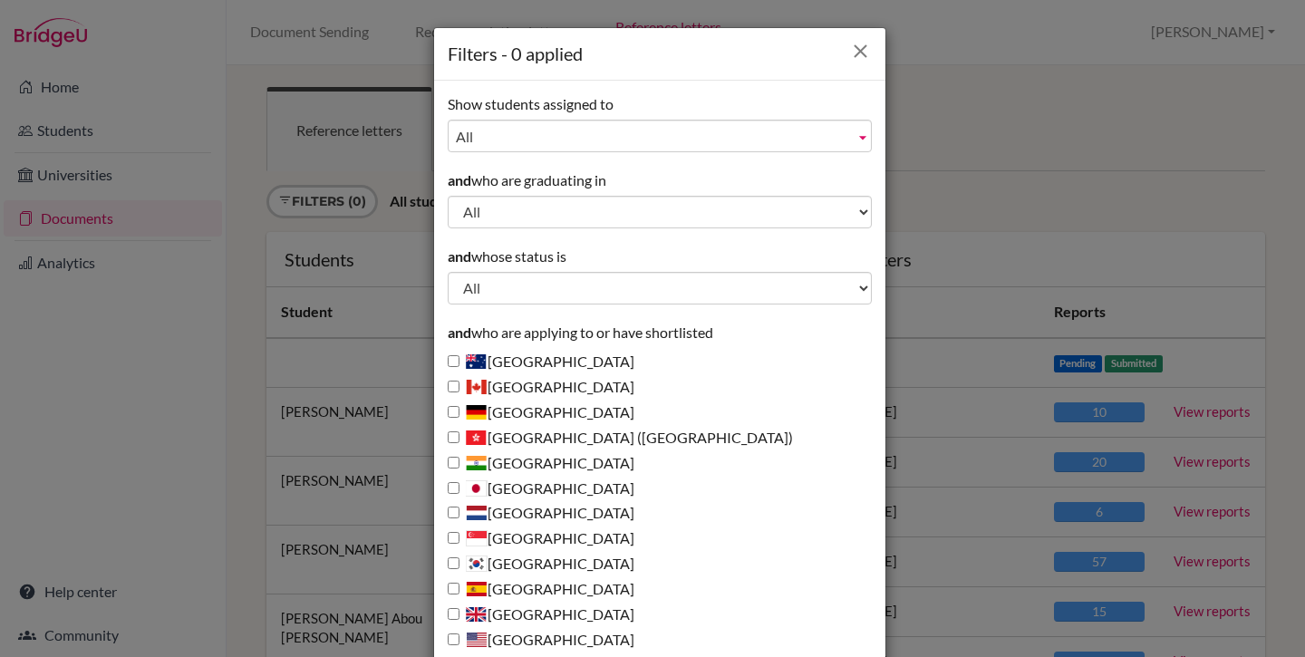
click at [864, 46] on icon "Close" at bounding box center [860, 51] width 23 height 23
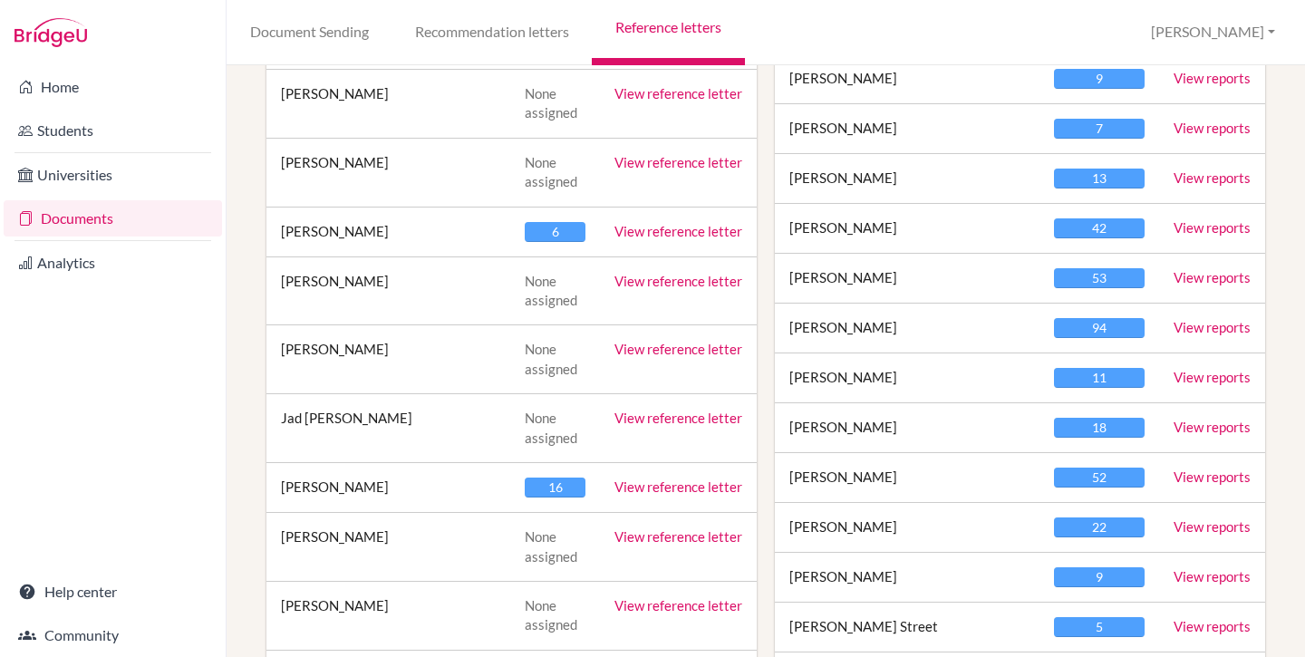
scroll to position [1282, 0]
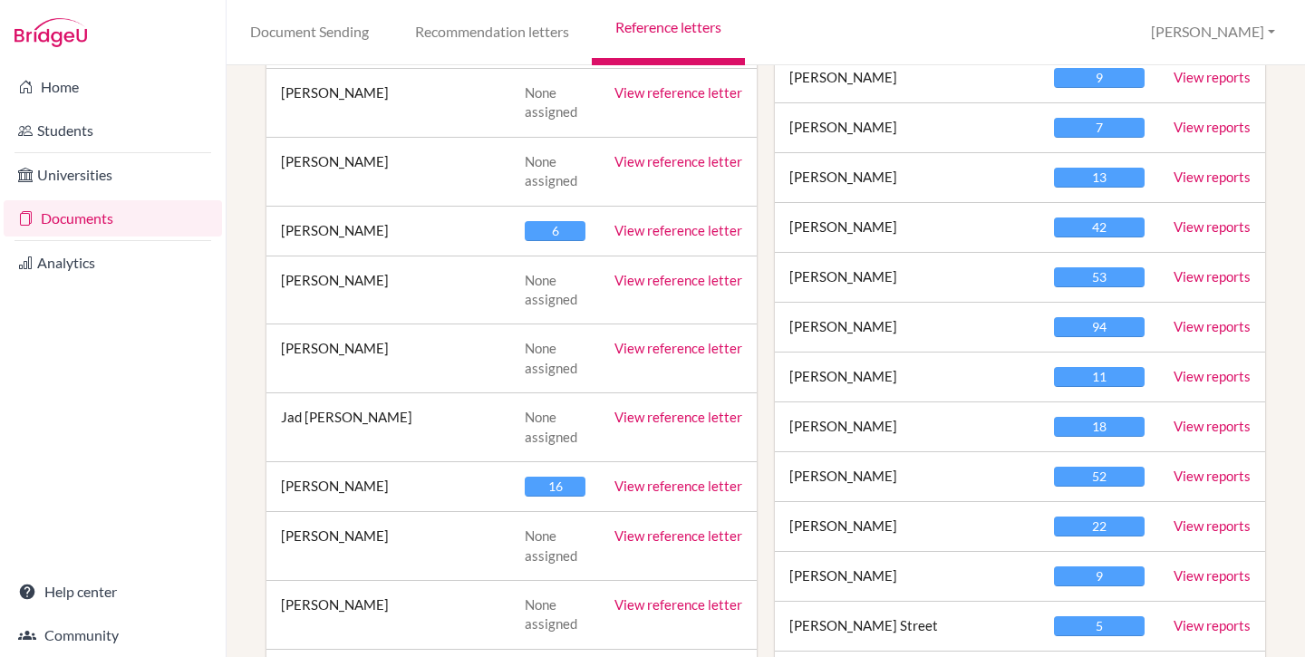
click at [284, 487] on td "[PERSON_NAME]" at bounding box center [389, 487] width 244 height 50
drag, startPoint x: 284, startPoint y: 487, endPoint x: 347, endPoint y: 481, distance: 63.7
click at [336, 482] on td "[PERSON_NAME]" at bounding box center [389, 487] width 244 height 50
drag, startPoint x: 347, startPoint y: 481, endPoint x: 357, endPoint y: 481, distance: 10.0
click at [357, 481] on td "[PERSON_NAME]" at bounding box center [389, 487] width 244 height 50
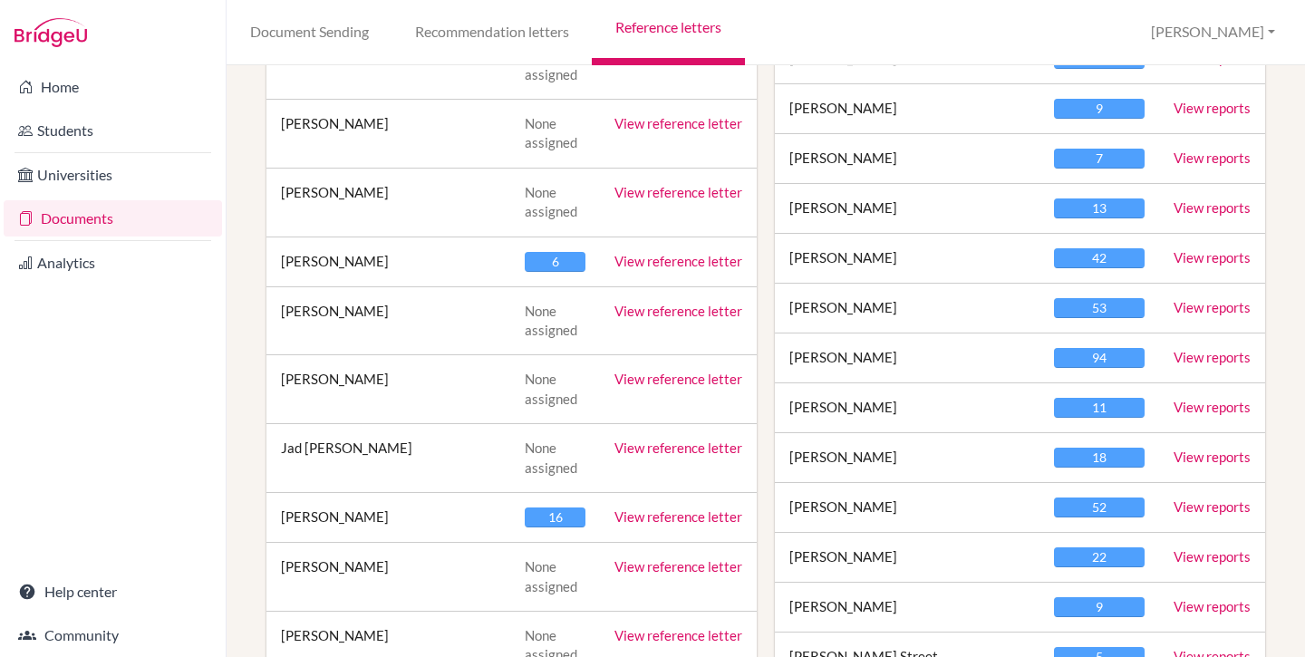
scroll to position [1131, 0]
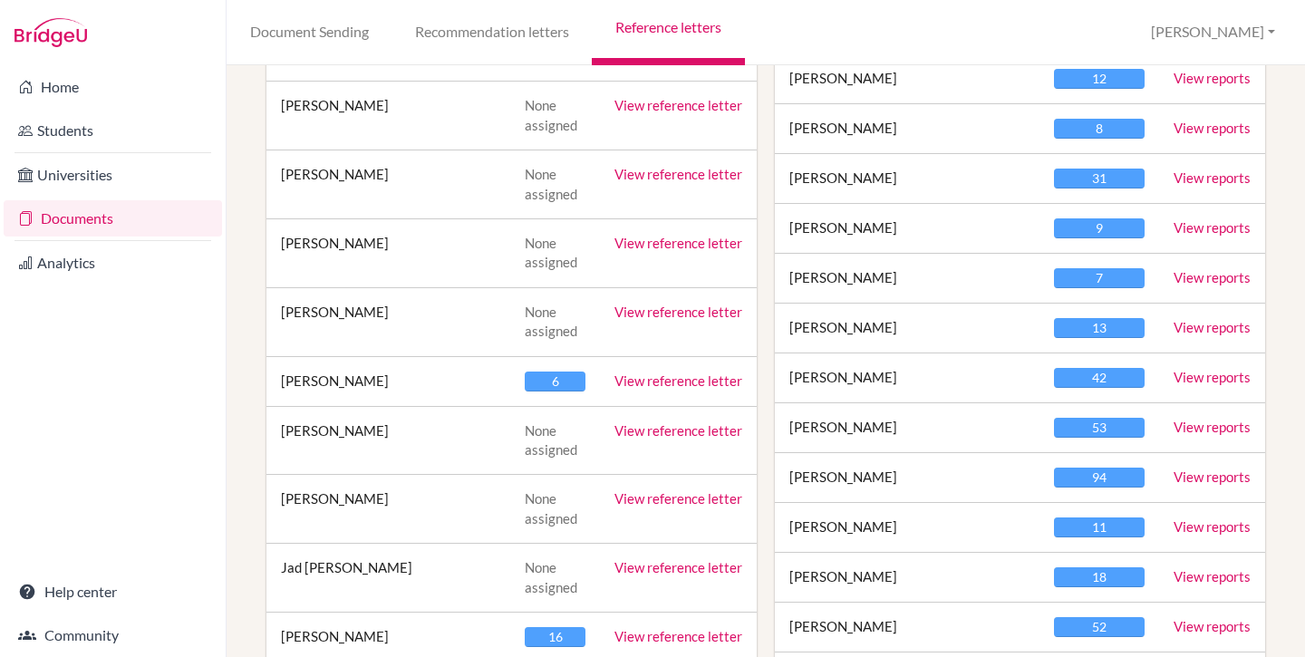
click at [309, 381] on td "[PERSON_NAME]" at bounding box center [389, 381] width 244 height 50
click at [659, 378] on link "View reference letter" at bounding box center [679, 381] width 128 height 16
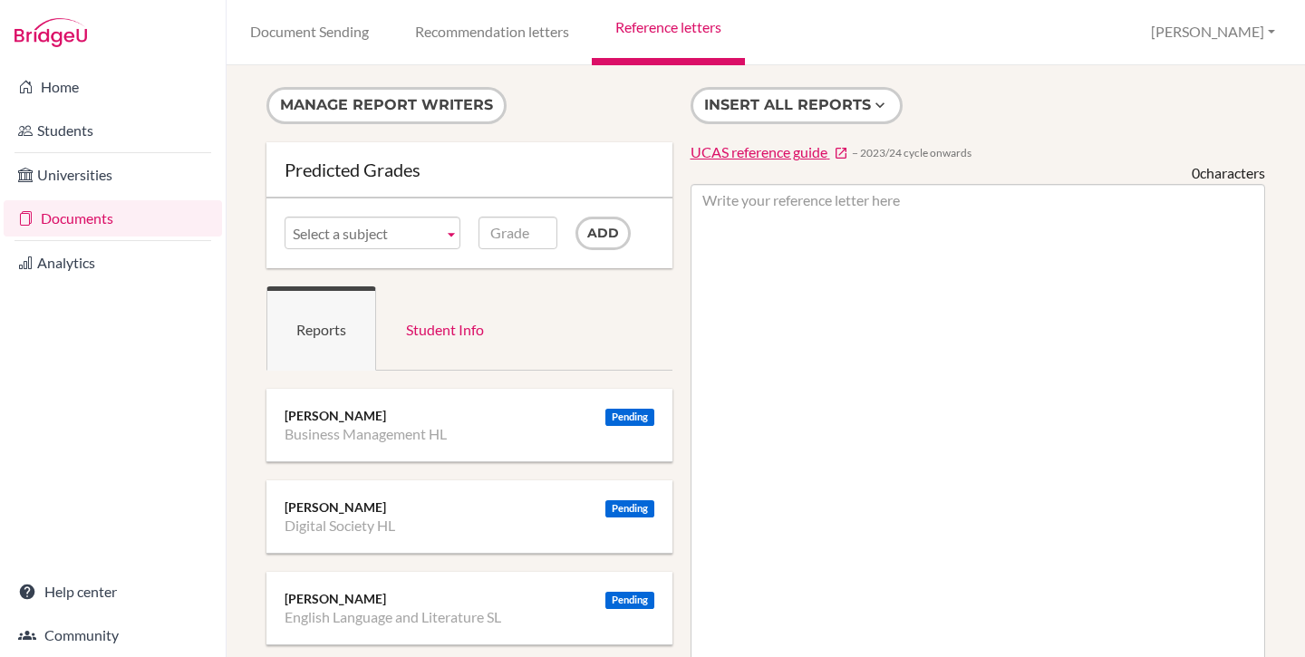
click at [656, 33] on link "Reference letters" at bounding box center [668, 32] width 152 height 65
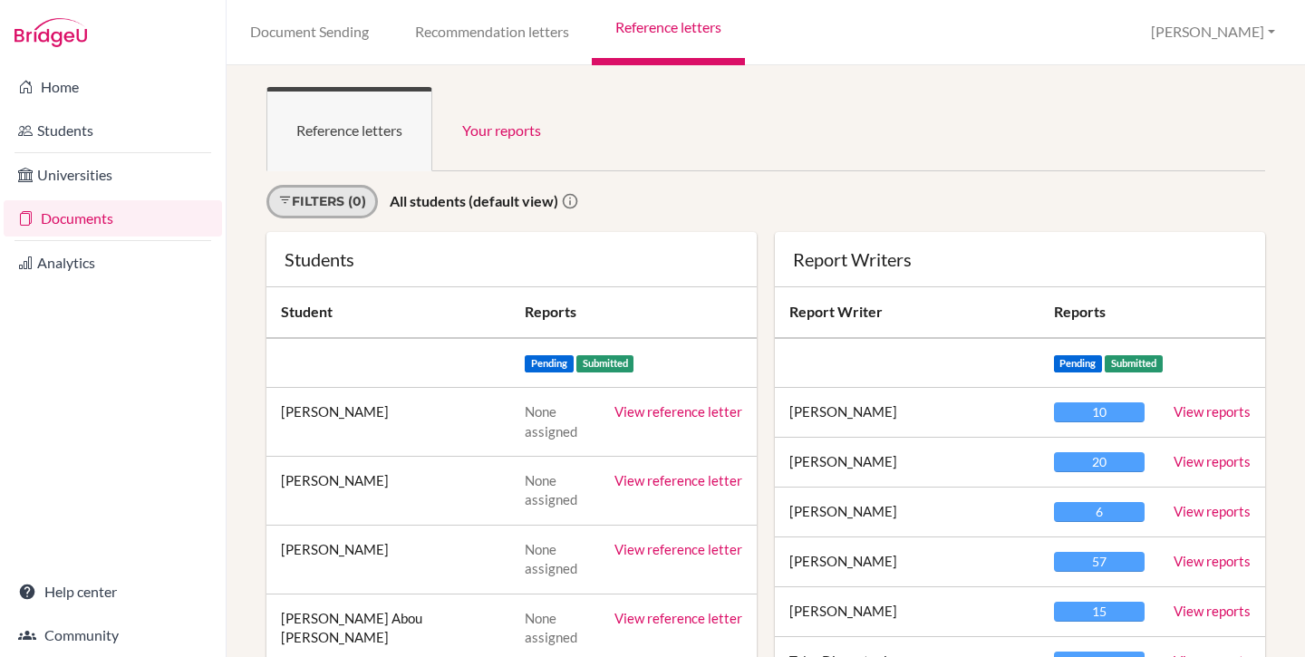
click at [317, 200] on link "Filters (0)" at bounding box center [322, 202] width 111 height 34
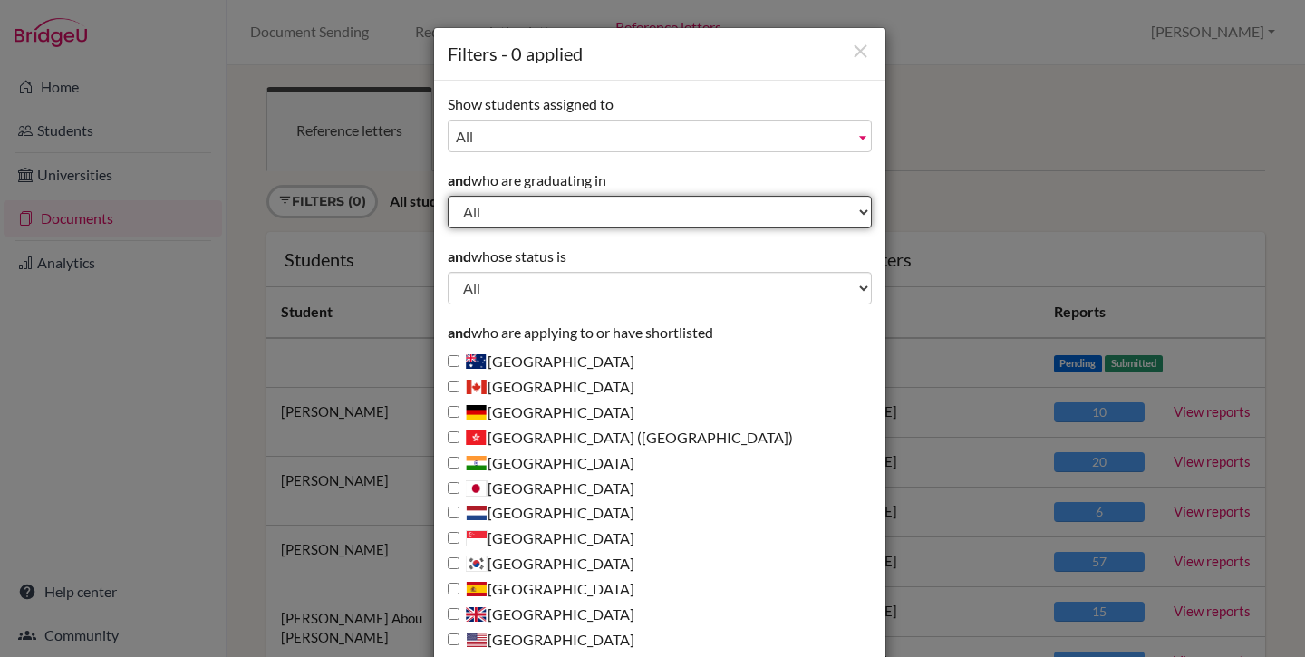
click at [524, 211] on select "All 2028 2027 2026 2025 2024 2023 2022" at bounding box center [660, 212] width 424 height 33
select select "2026"
click at [448, 196] on select "All 2028 2027 2026 2025 2024 2023 2022" at bounding box center [660, 212] width 424 height 33
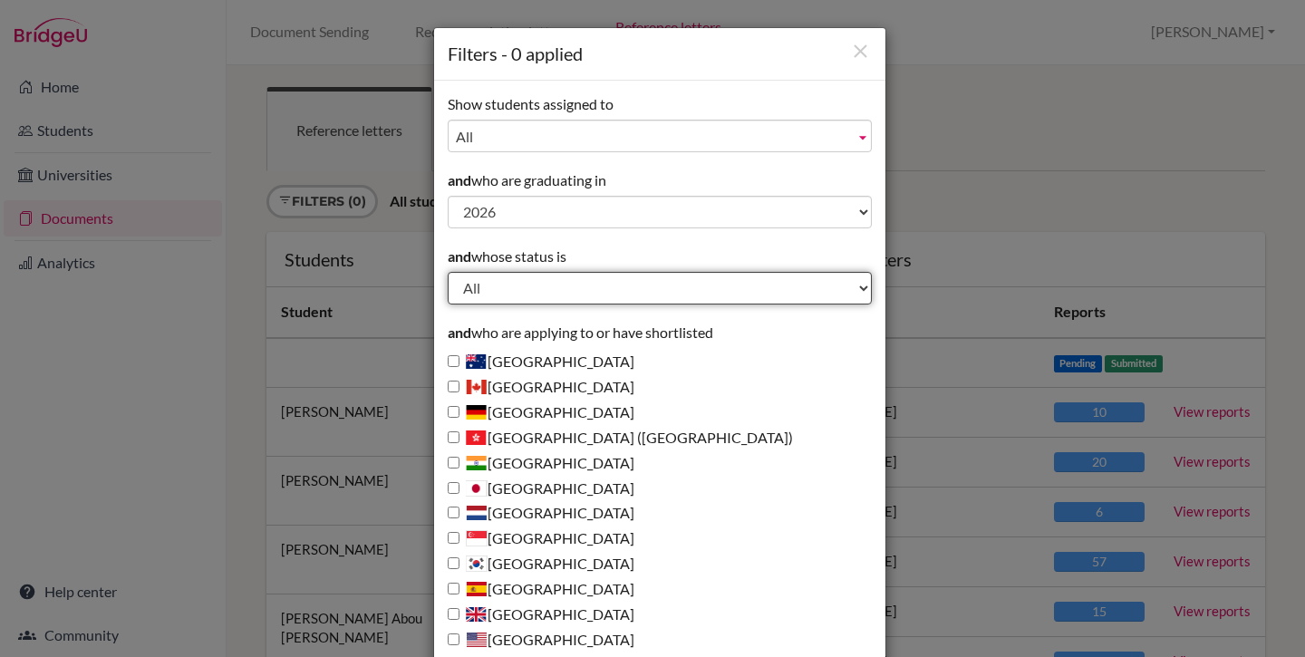
click at [528, 299] on select "All Behind schedule Inactive last week Inactive last month Inactive last 3 mont…" at bounding box center [660, 288] width 424 height 33
click at [448, 272] on select "All Behind schedule Inactive last week Inactive last month Inactive last 3 mont…" at bounding box center [660, 288] width 424 height 33
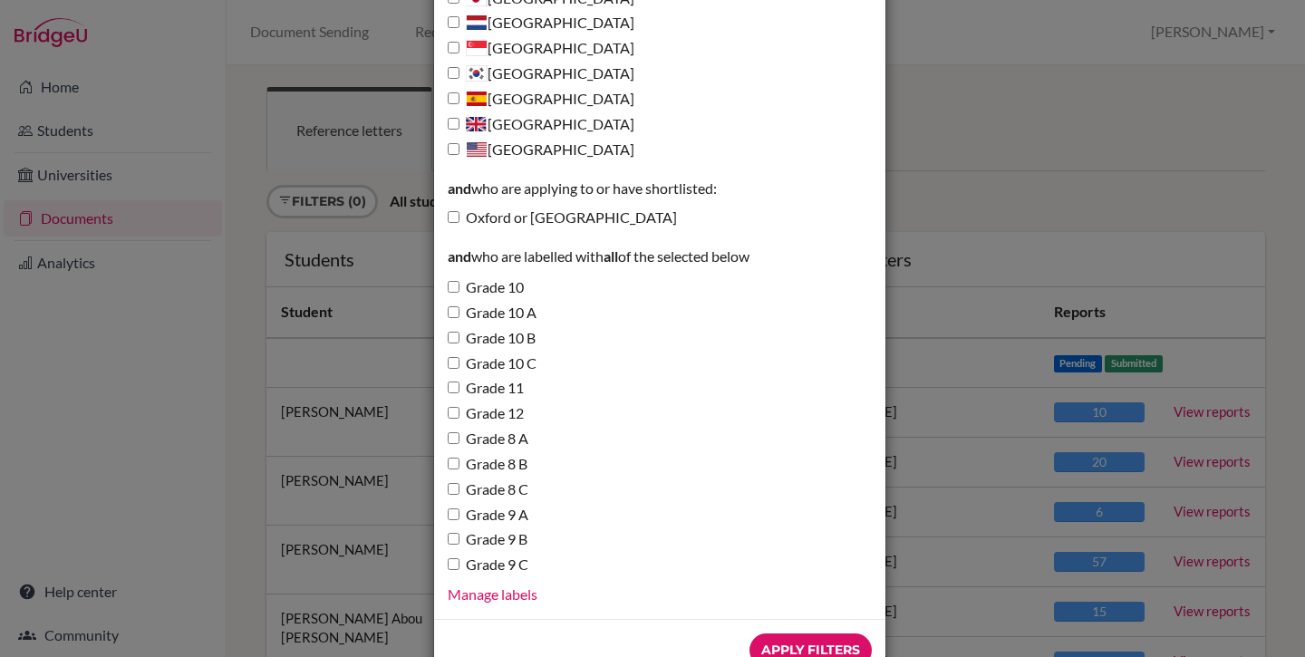
scroll to position [542, 0]
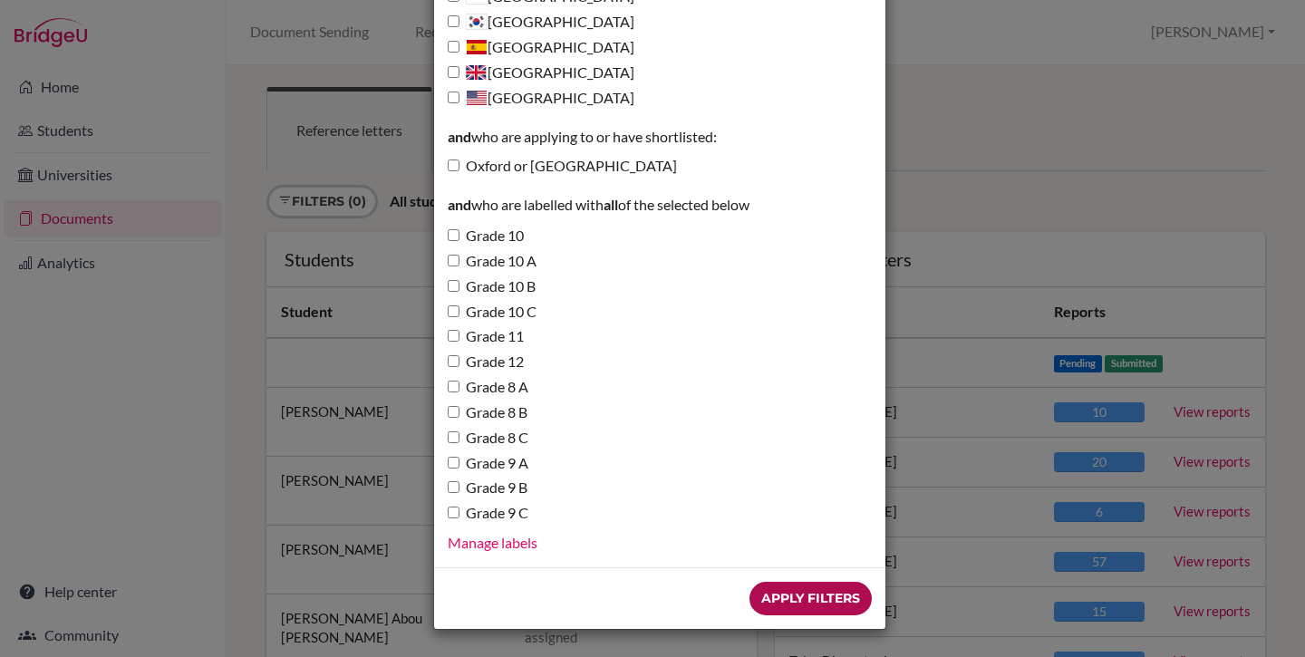
click at [804, 597] on input "Apply Filters" at bounding box center [811, 599] width 122 height 34
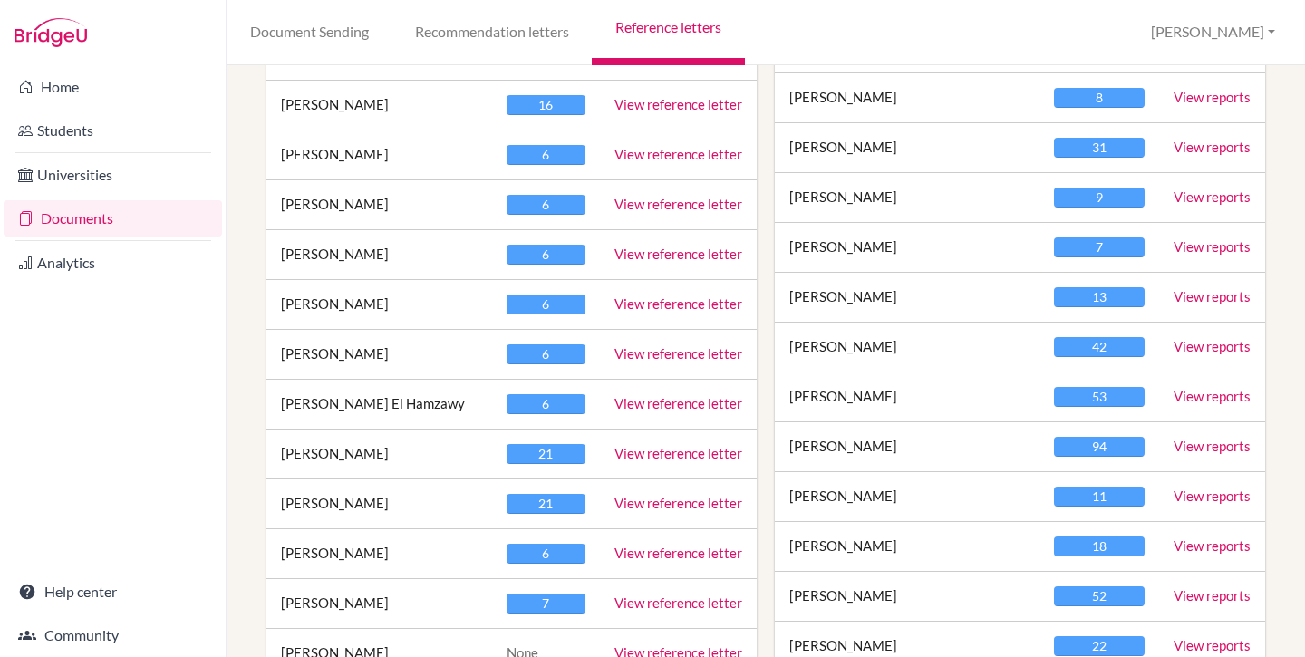
scroll to position [1163, 0]
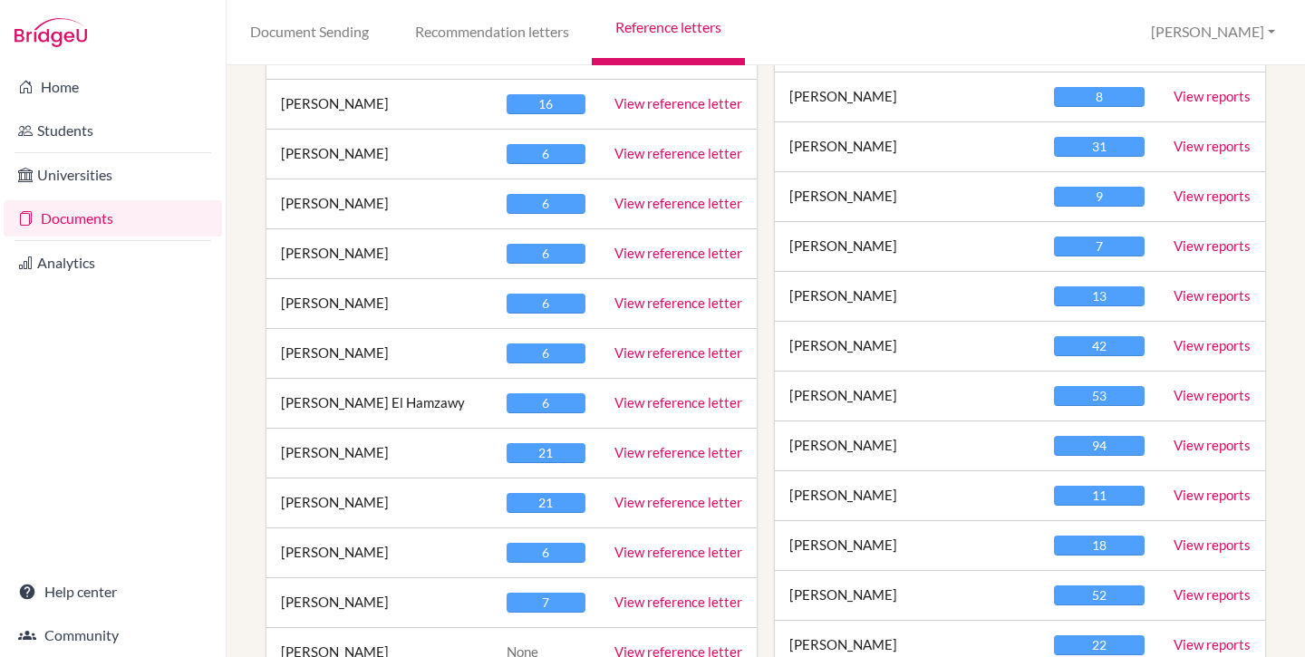
click at [1178, 447] on link "View reports" at bounding box center [1212, 445] width 77 height 16
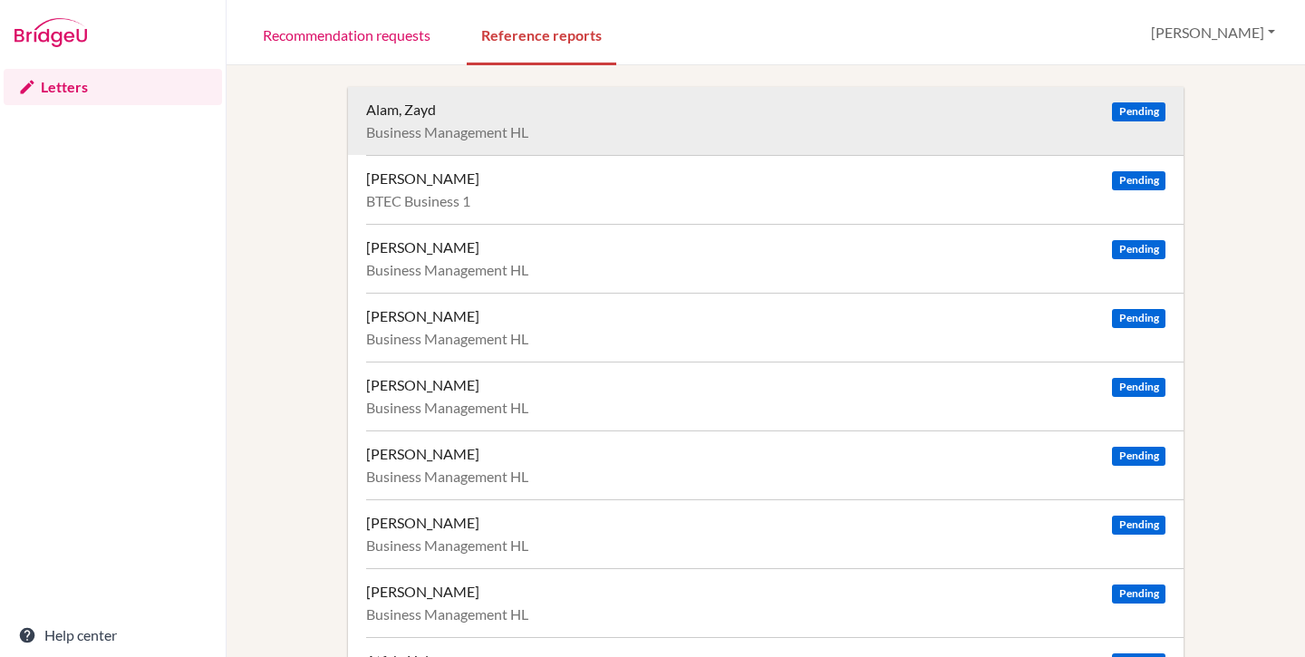
click at [898, 117] on div "Alam, Zayd Pending" at bounding box center [766, 110] width 800 height 18
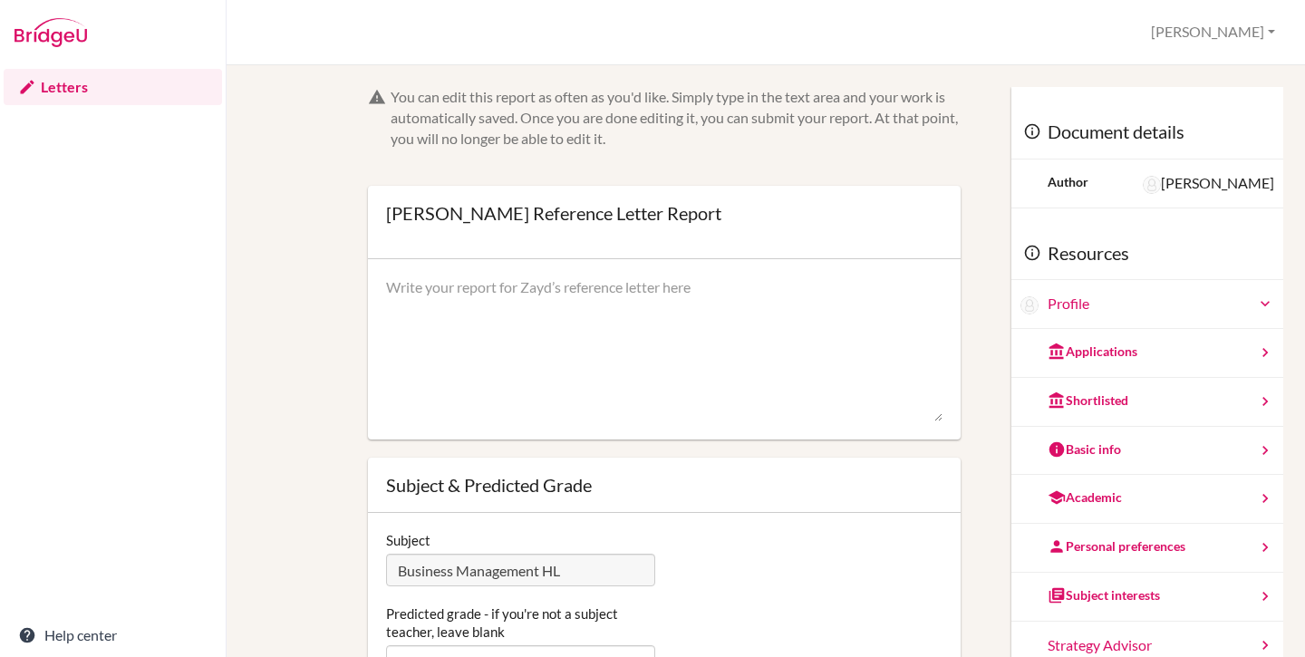
click at [1170, 187] on div "Jessica Solomon" at bounding box center [1208, 183] width 131 height 21
click at [1188, 183] on div "Jessica Solomon" at bounding box center [1208, 183] width 131 height 21
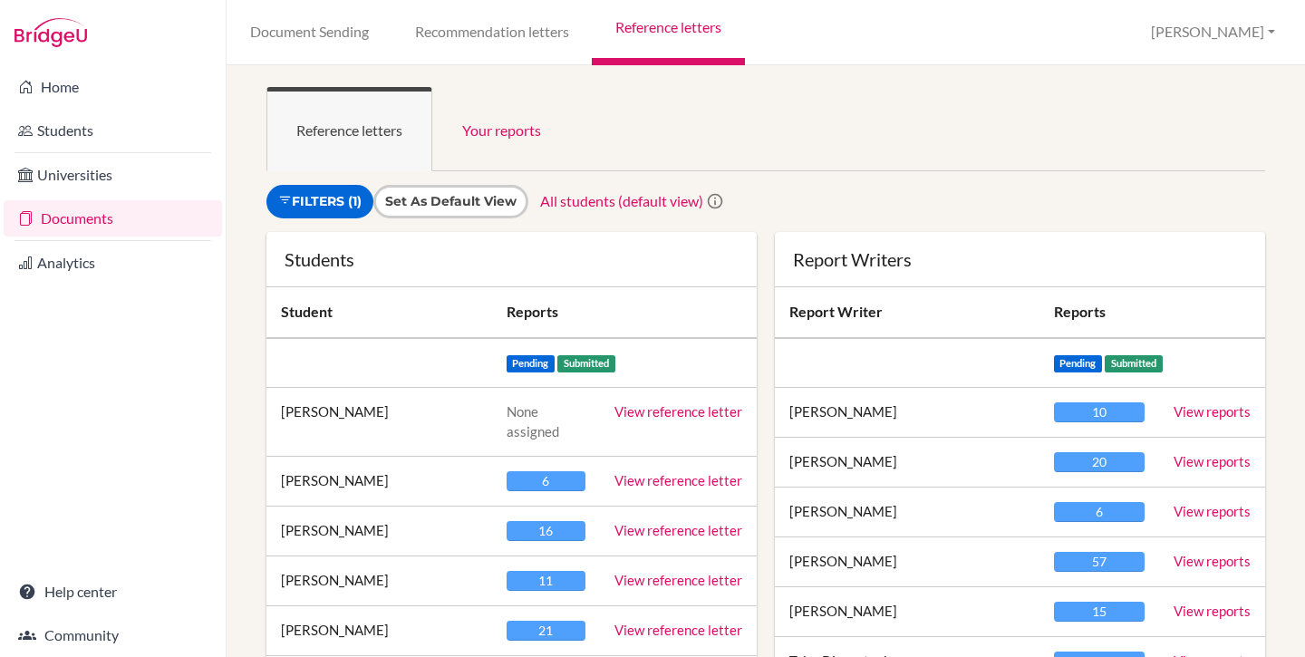
click at [65, 9] on div at bounding box center [113, 32] width 226 height 65
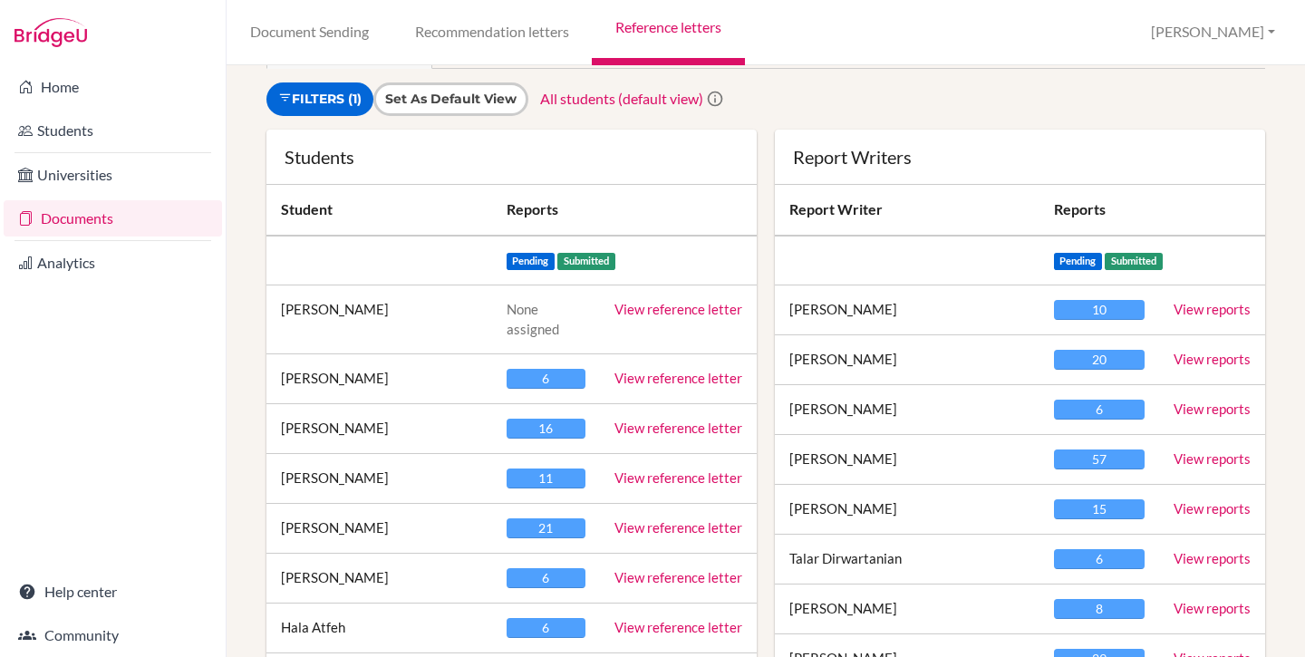
scroll to position [105, 0]
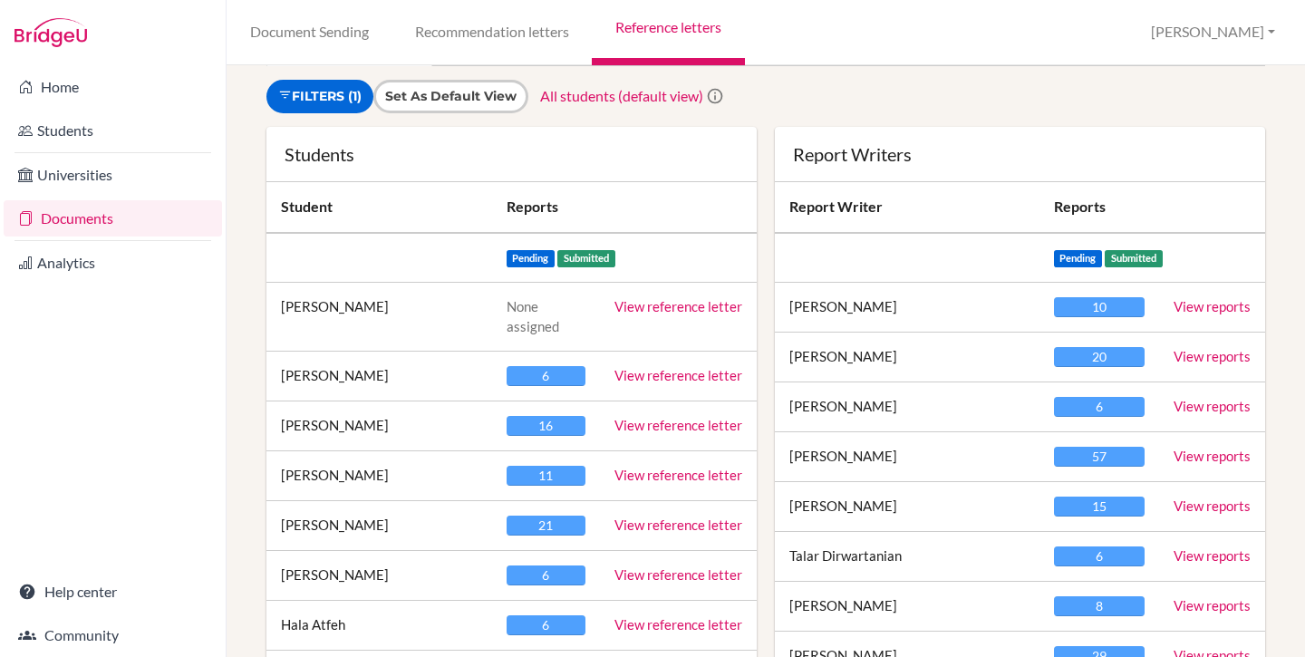
click at [649, 373] on link "View reference letter" at bounding box center [679, 375] width 128 height 16
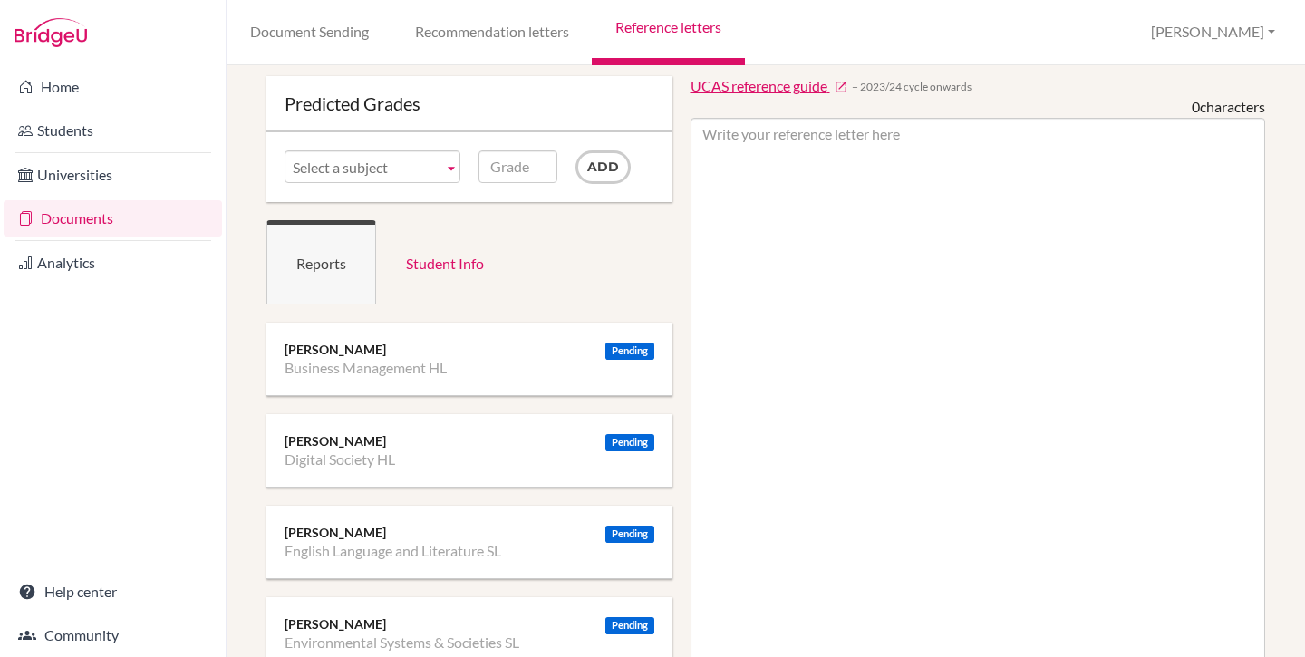
scroll to position [102, 0]
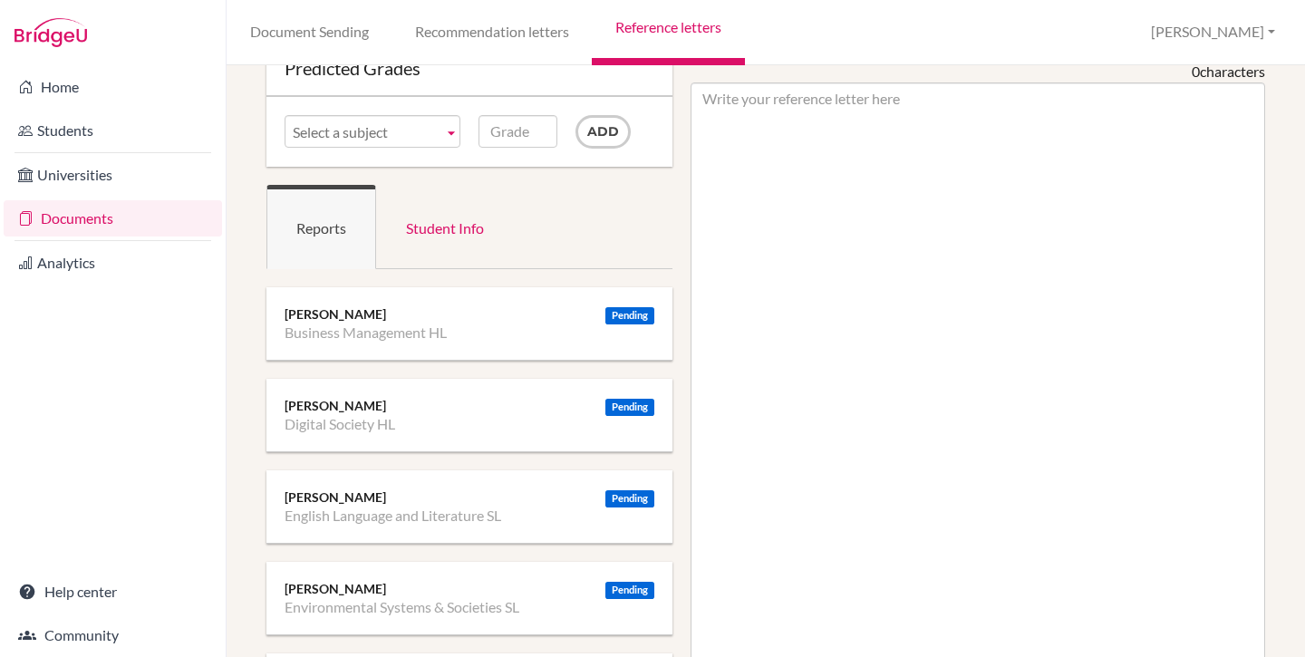
click at [325, 322] on div "[PERSON_NAME]" at bounding box center [470, 314] width 370 height 18
click at [371, 363] on div "Pending [PERSON_NAME] Business Management HL Pending [PERSON_NAME] Digital Soci…" at bounding box center [470, 552] width 406 height 531
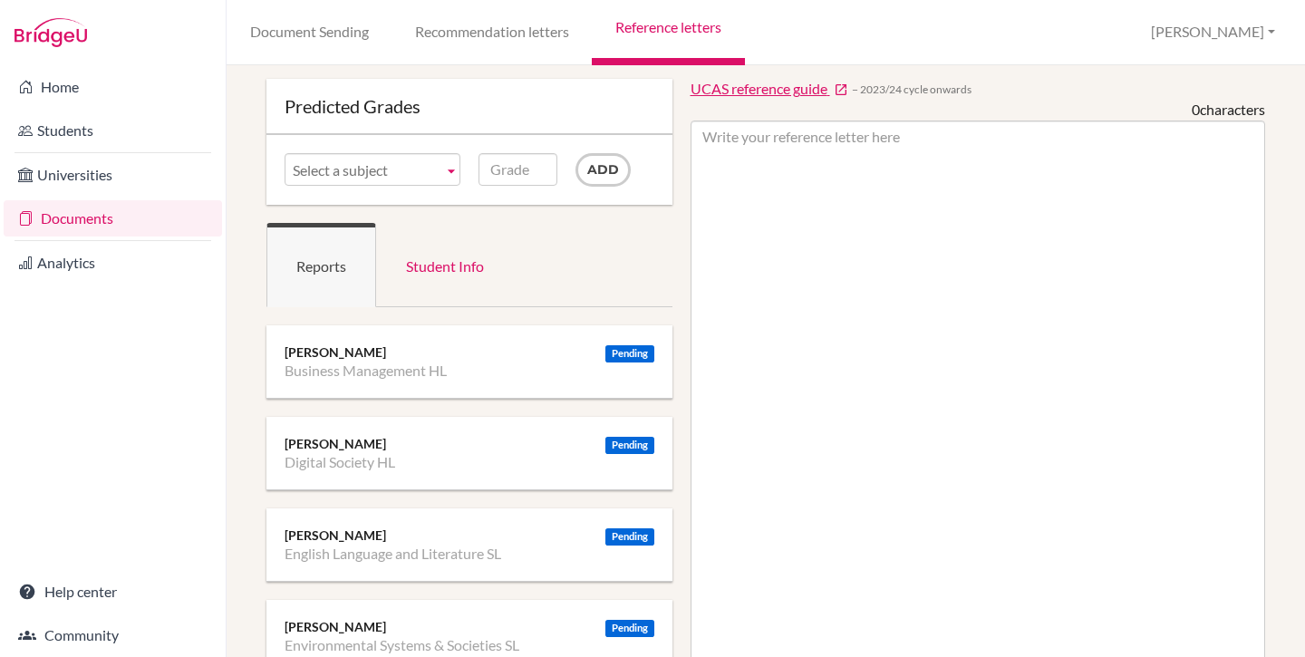
scroll to position [22, 0]
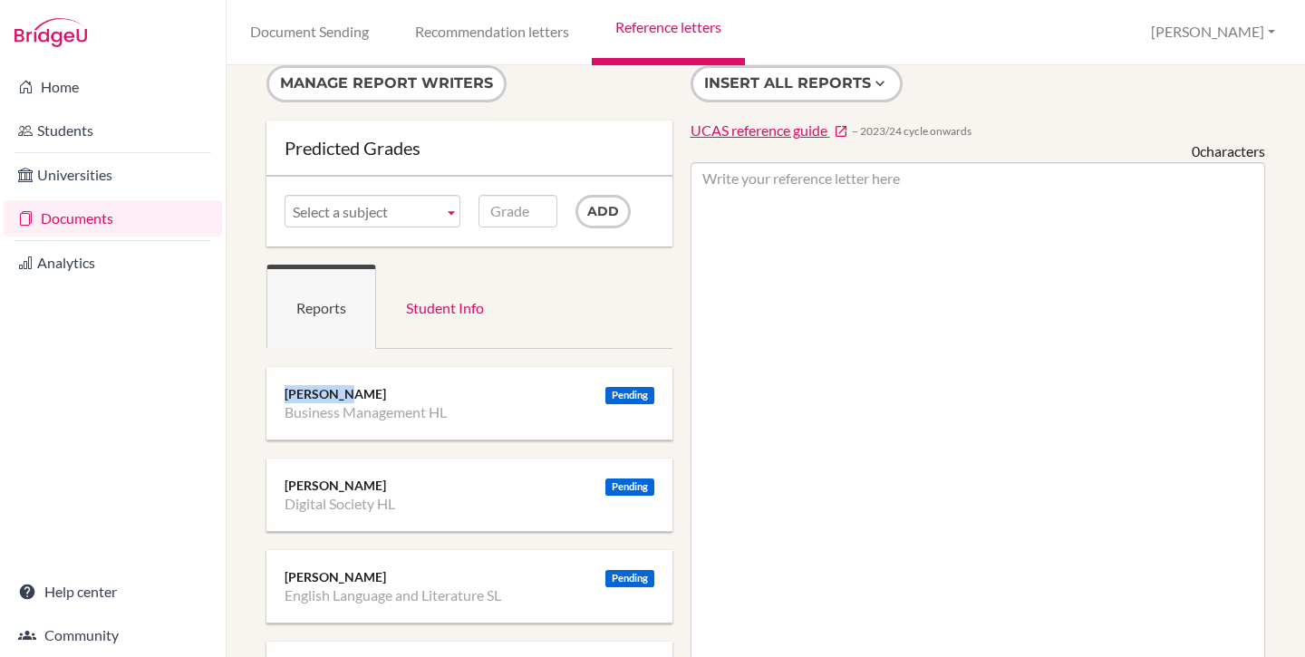
drag, startPoint x: 279, startPoint y: 388, endPoint x: 392, endPoint y: 395, distance: 112.6
click at [357, 389] on div "Pending [PERSON_NAME] Business Management HL" at bounding box center [470, 403] width 406 height 73
drag, startPoint x: 392, startPoint y: 395, endPoint x: 446, endPoint y: 405, distance: 55.3
click at [407, 396] on div "[PERSON_NAME]" at bounding box center [470, 394] width 370 height 18
click at [447, 405] on li "Business Management HL" at bounding box center [366, 412] width 162 height 18
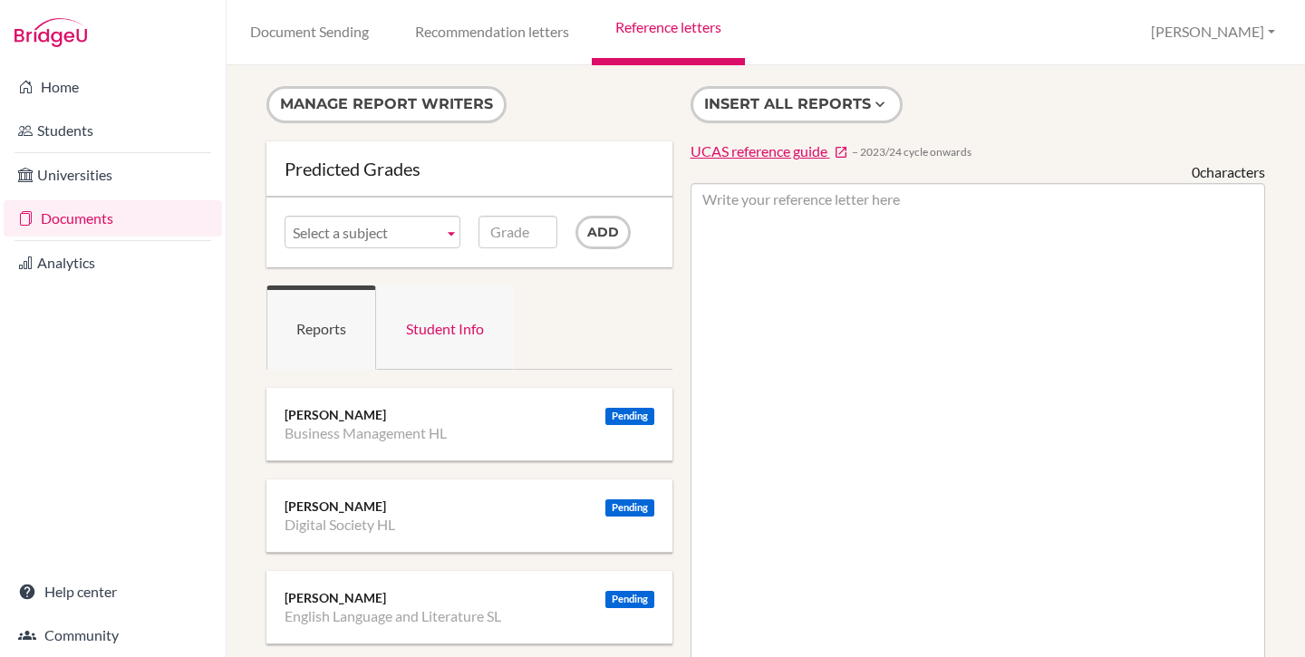
scroll to position [0, 0]
click at [664, 33] on link "Reference letters" at bounding box center [668, 32] width 152 height 65
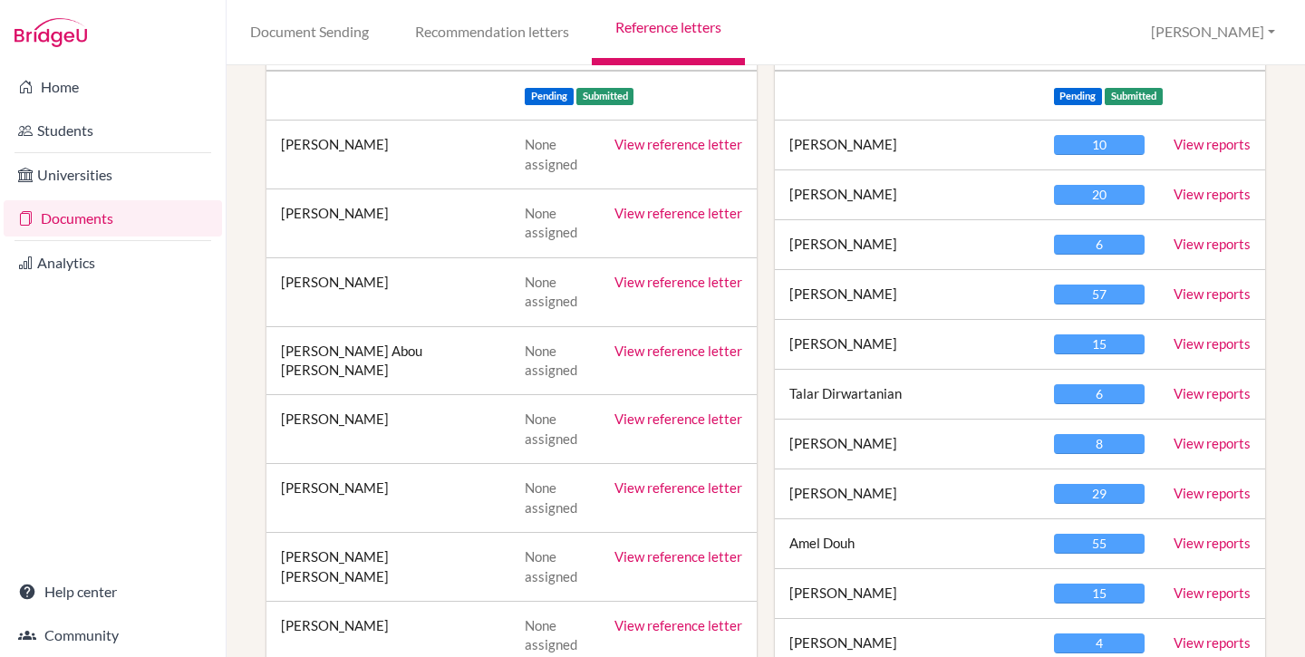
scroll to position [12, 0]
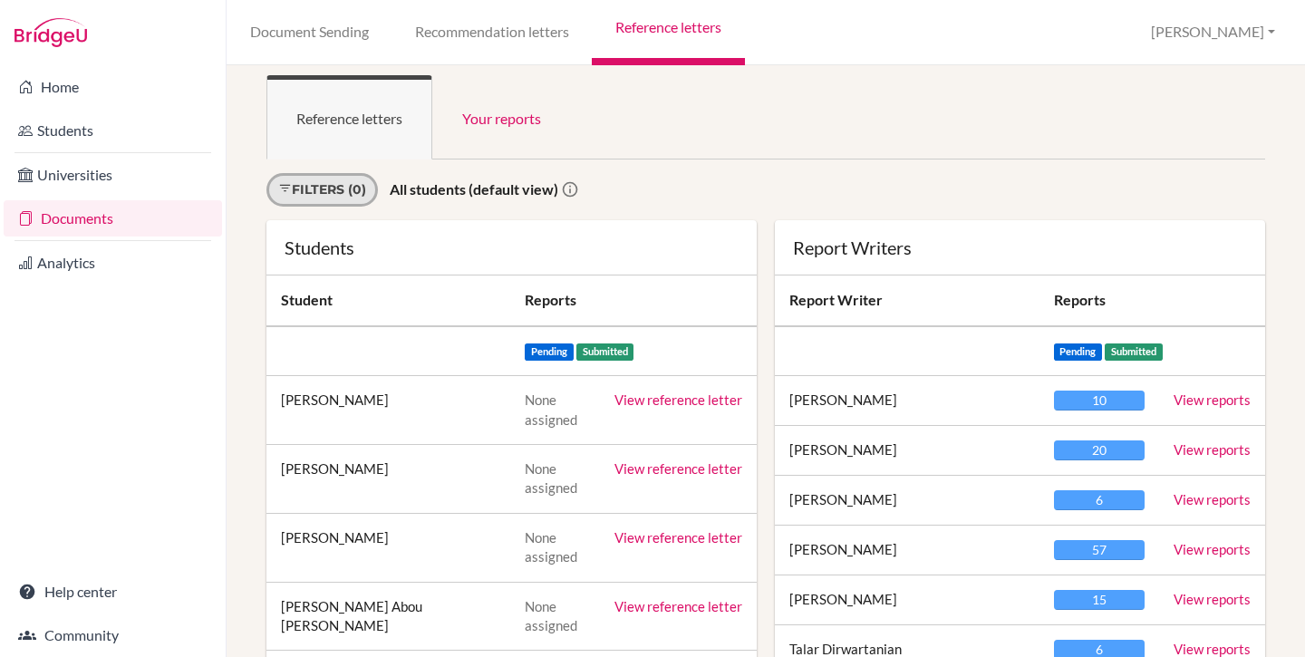
click at [348, 185] on link "Filters (0)" at bounding box center [322, 190] width 111 height 34
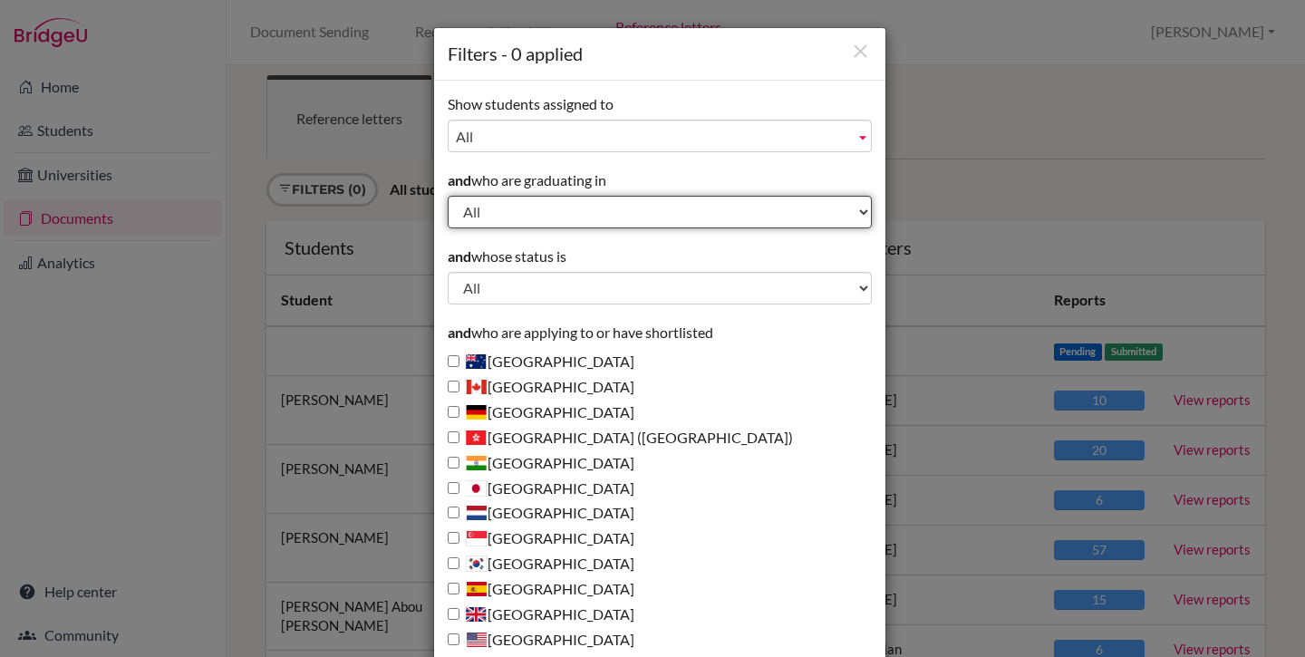
click at [499, 209] on select "All 2028 2027 2026 2025 2024 2023 2022" at bounding box center [660, 212] width 424 height 33
select select "2026"
click at [448, 196] on select "All 2028 2027 2026 2025 2024 2023 2022" at bounding box center [660, 212] width 424 height 33
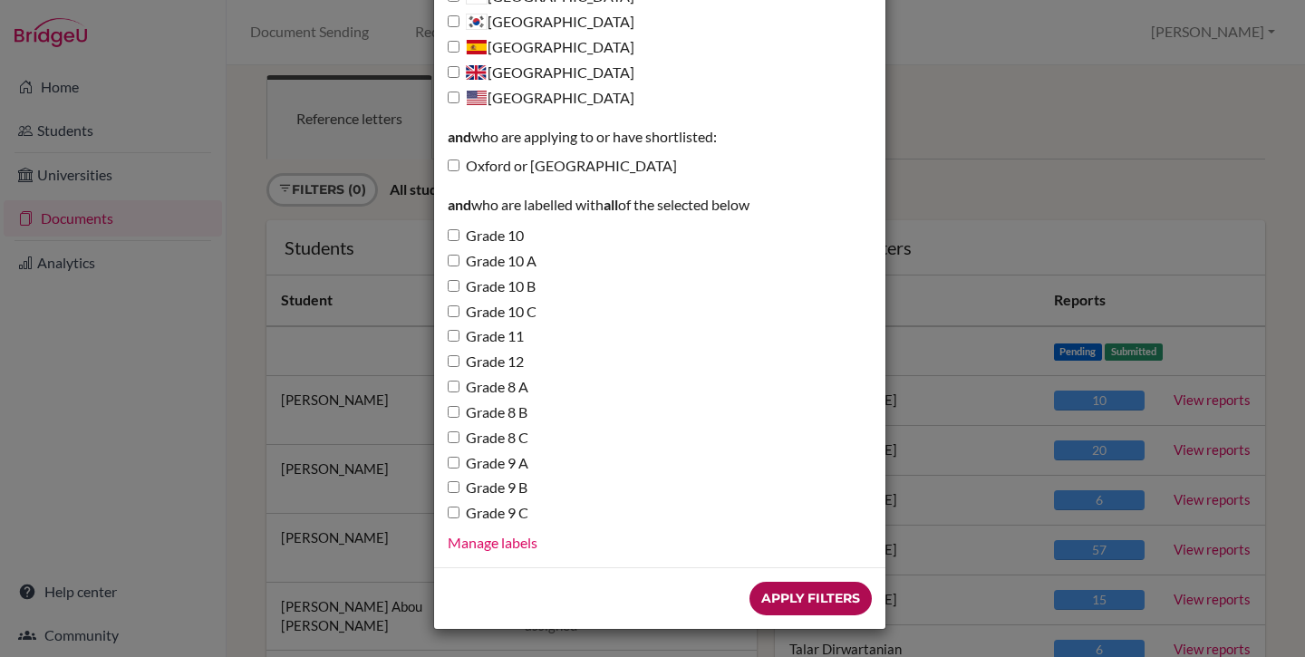
click at [805, 600] on input "Apply Filters" at bounding box center [811, 599] width 122 height 34
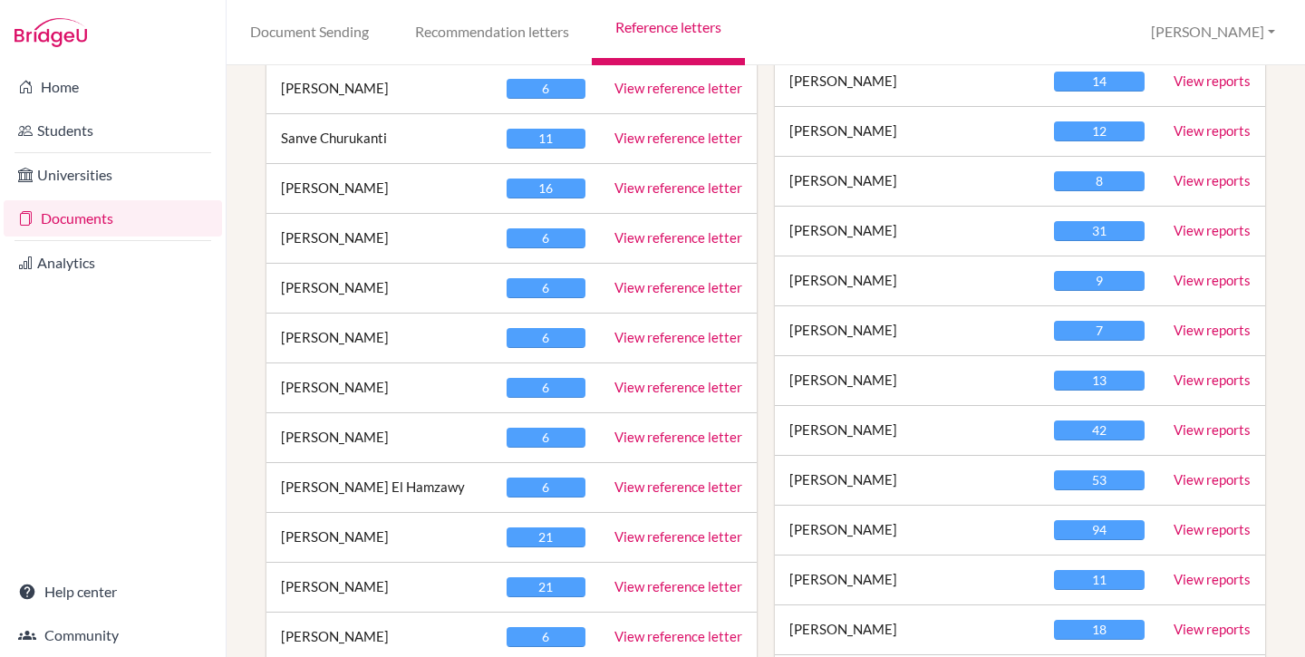
scroll to position [1081, 0]
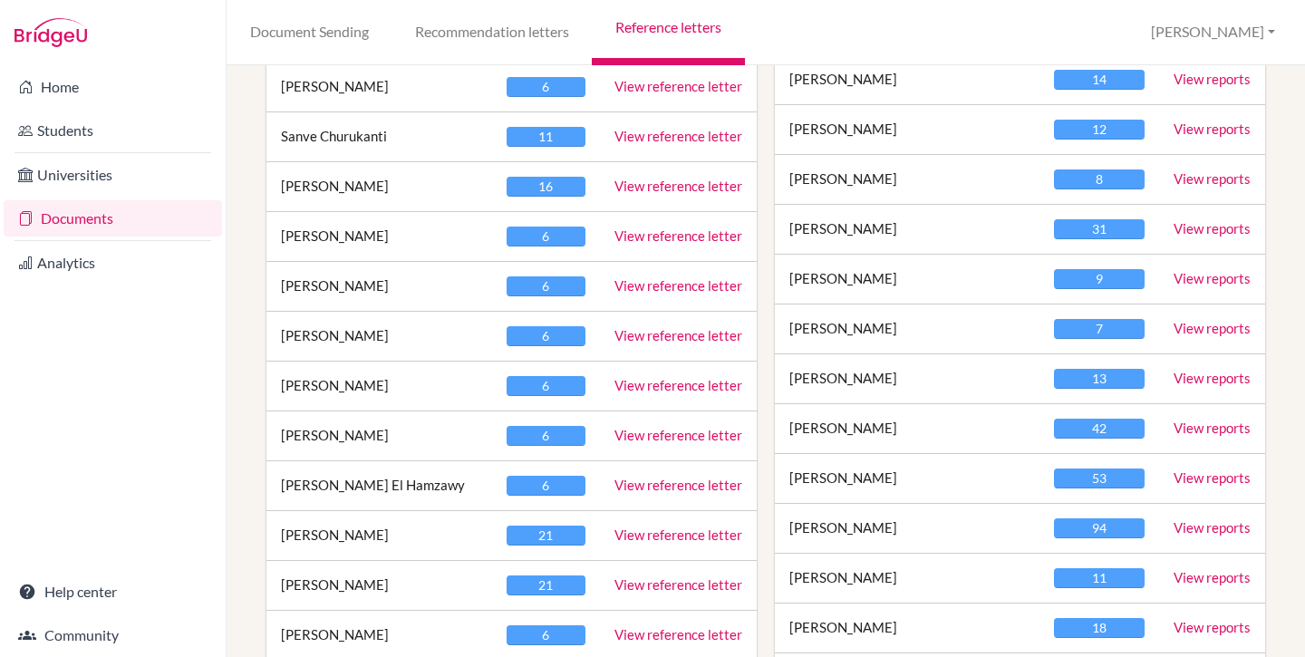
click at [1190, 523] on link "View reports" at bounding box center [1212, 527] width 77 height 16
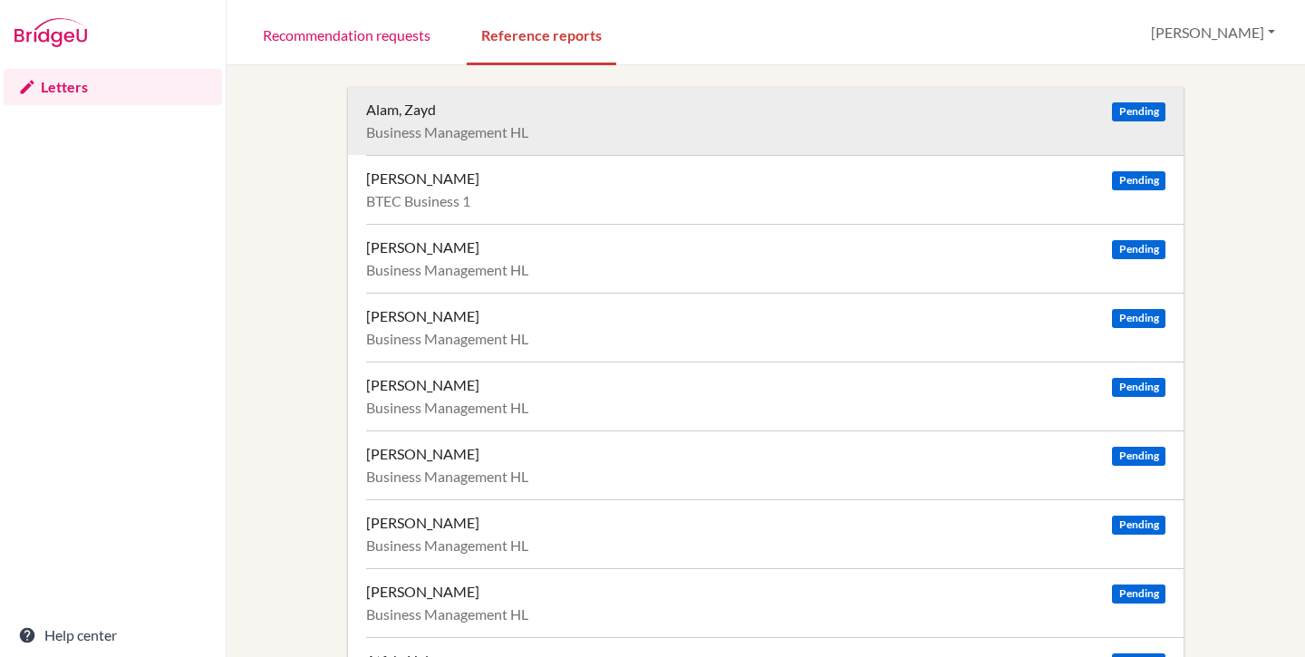
click at [461, 106] on div "Alam, Zayd Pending" at bounding box center [766, 110] width 800 height 18
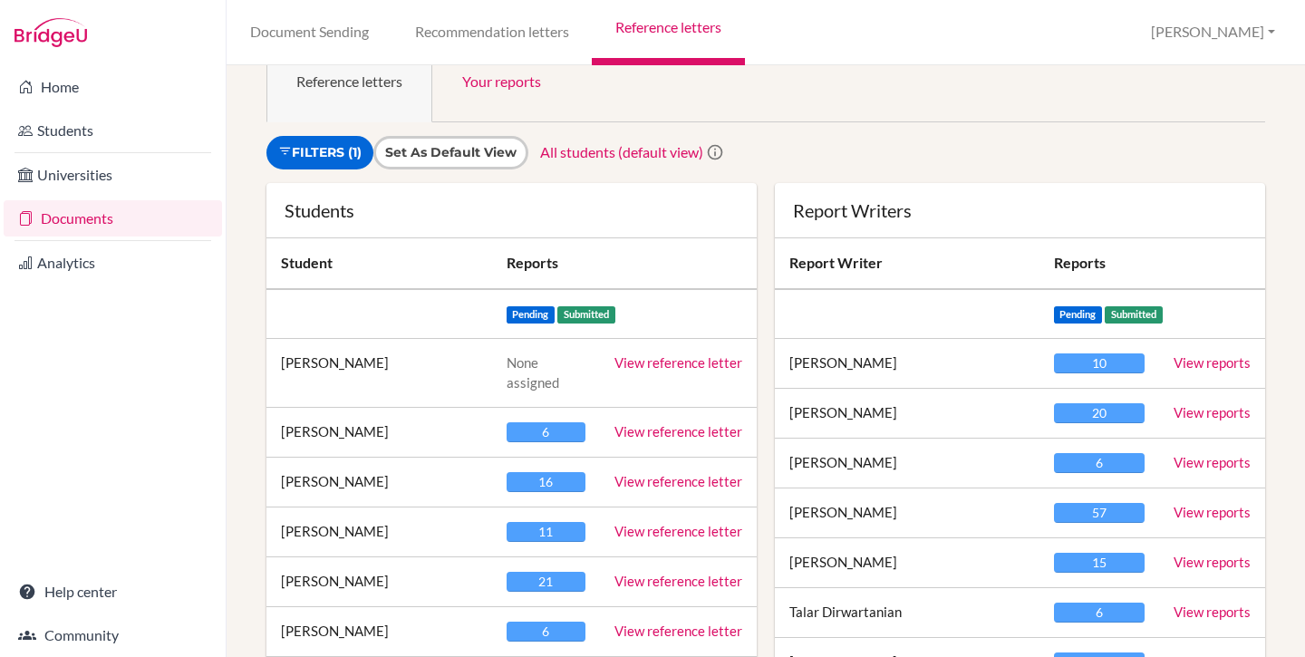
scroll to position [52, 0]
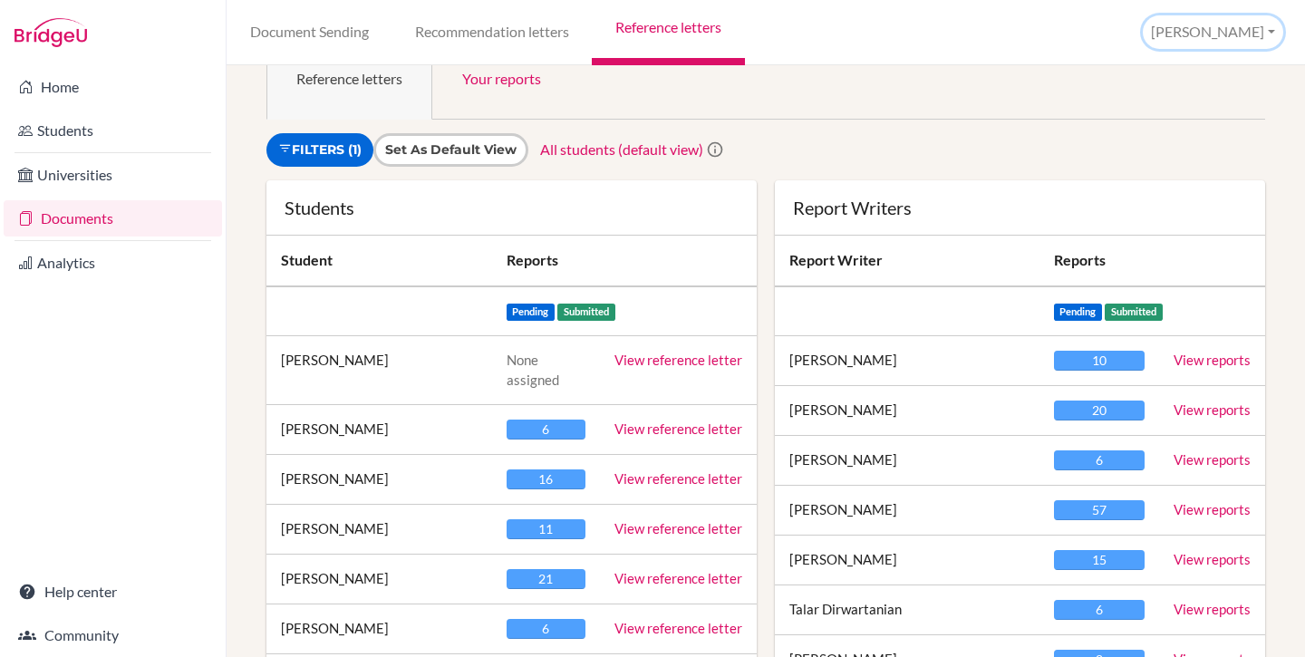
click at [1259, 36] on button "[PERSON_NAME]" at bounding box center [1213, 32] width 141 height 34
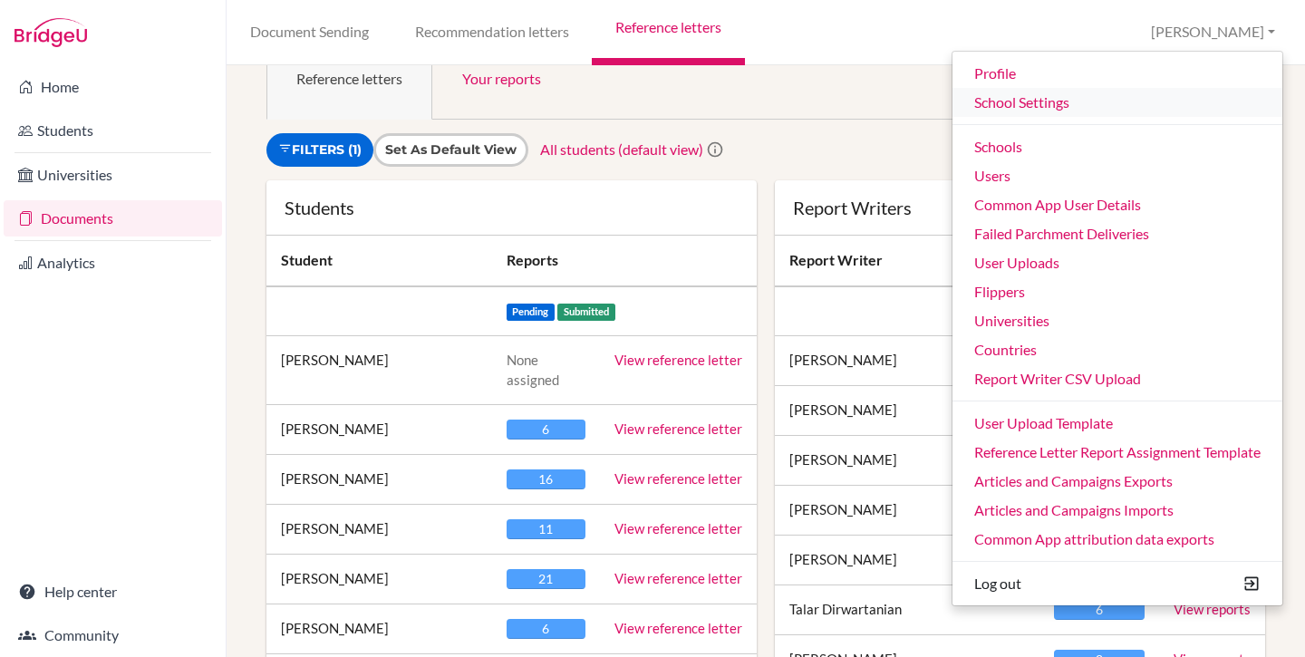
click at [1053, 113] on link "School Settings" at bounding box center [1118, 102] width 330 height 29
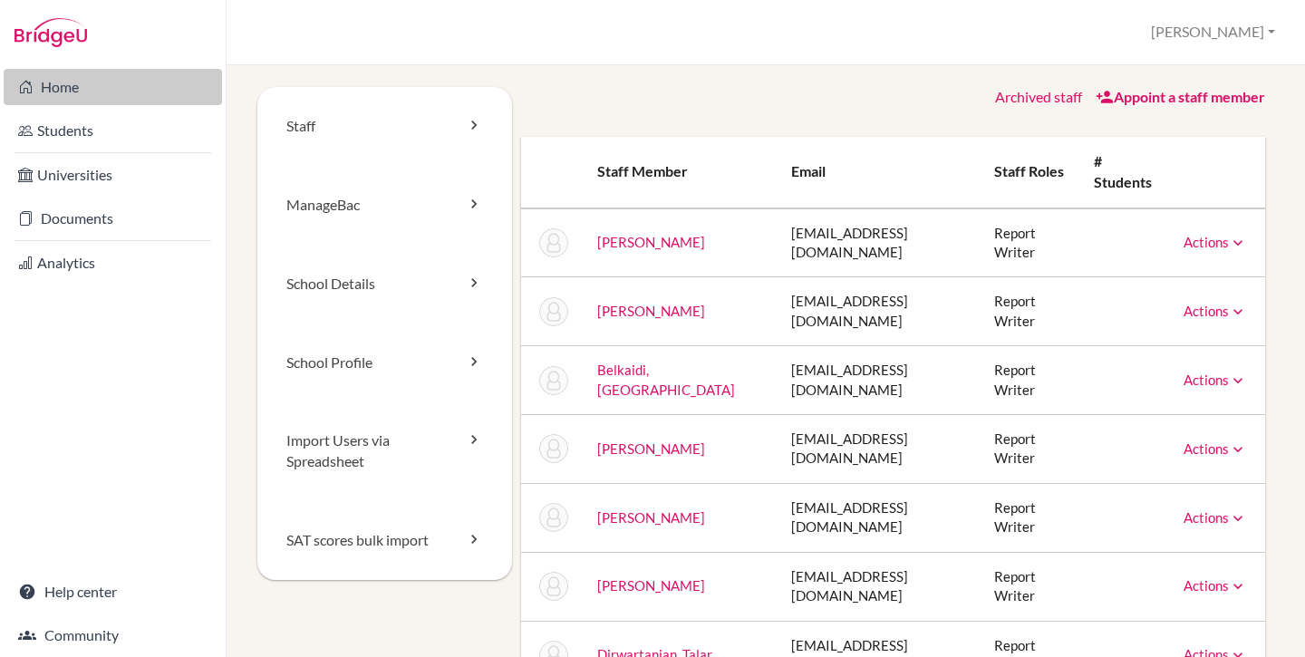
click at [74, 82] on link "Home" at bounding box center [113, 87] width 218 height 36
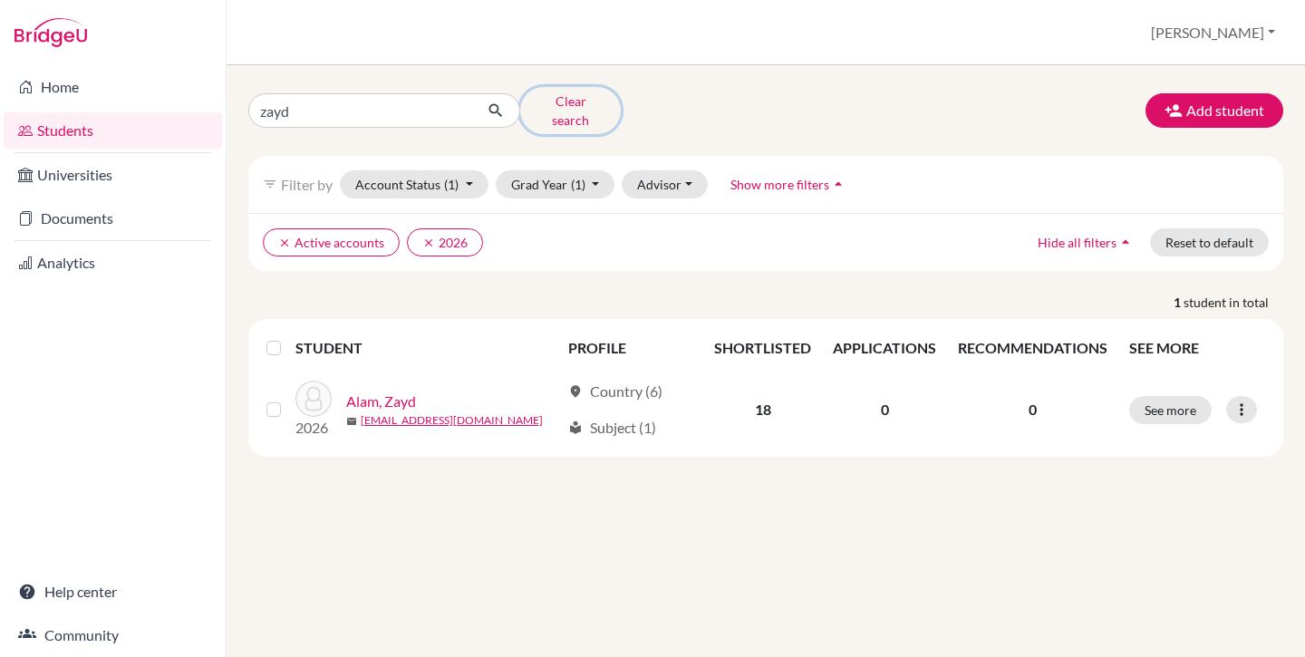
click at [599, 96] on button "Clear search" at bounding box center [570, 110] width 101 height 47
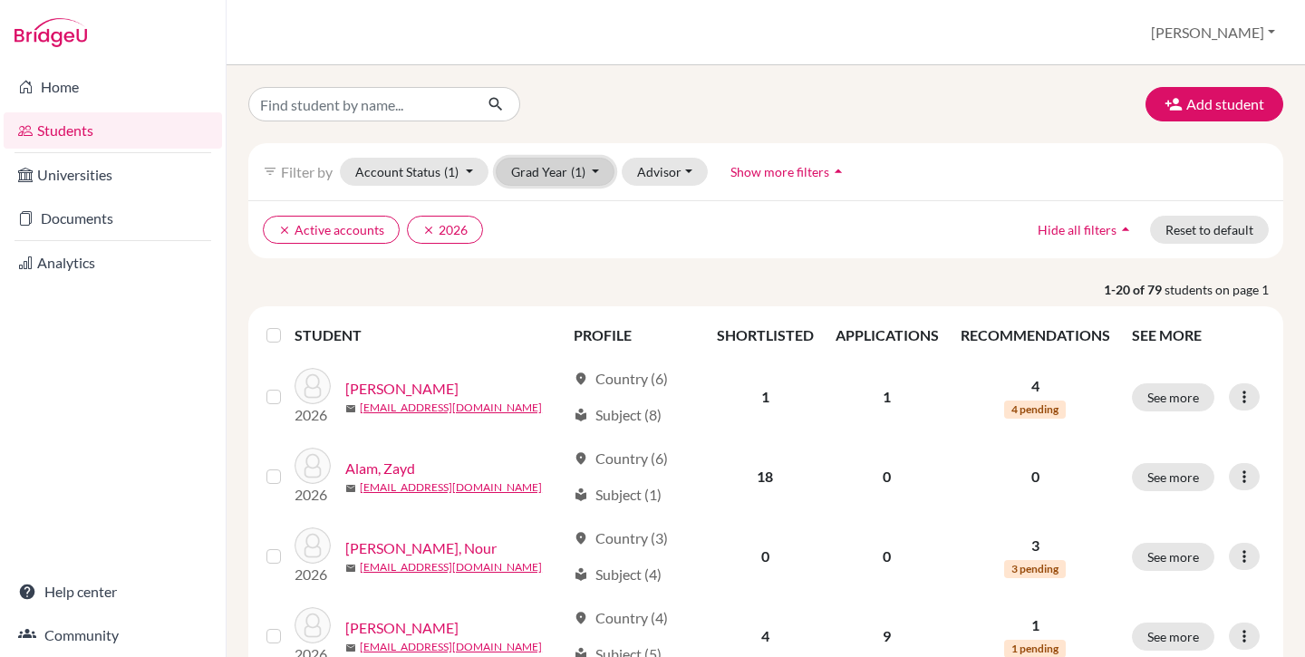
click at [548, 167] on button "Grad Year (1)" at bounding box center [556, 172] width 120 height 28
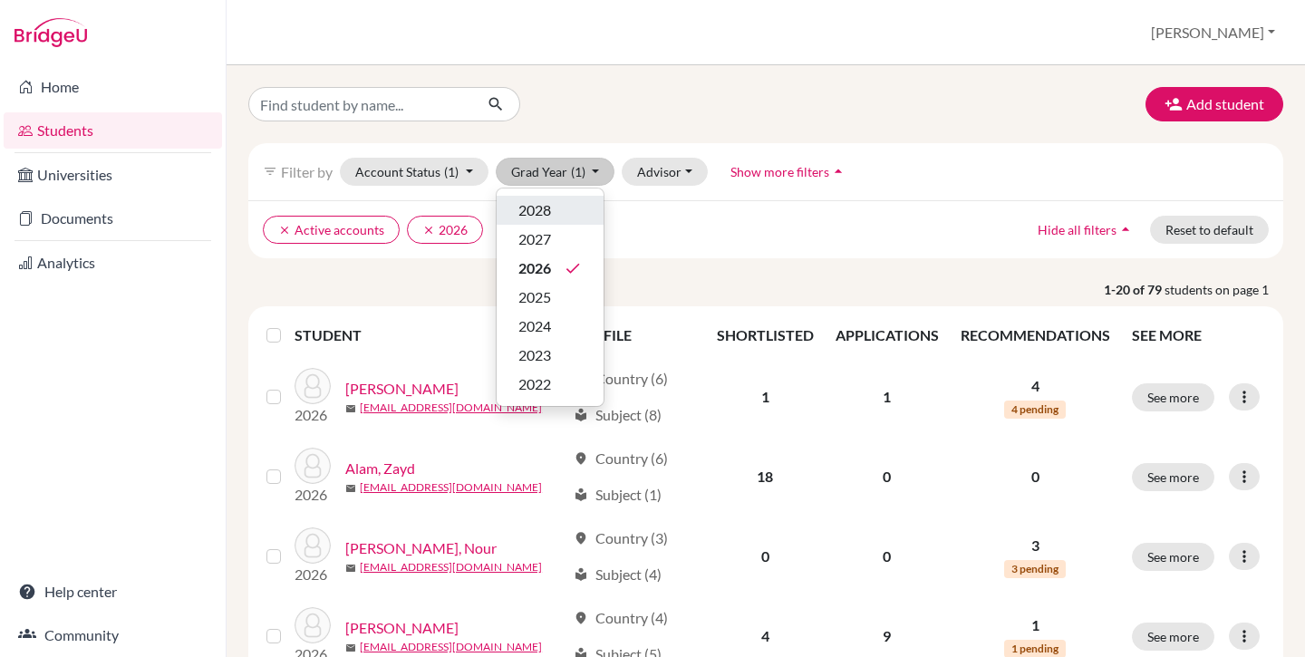
click at [556, 206] on div "2028" at bounding box center [549, 210] width 63 height 22
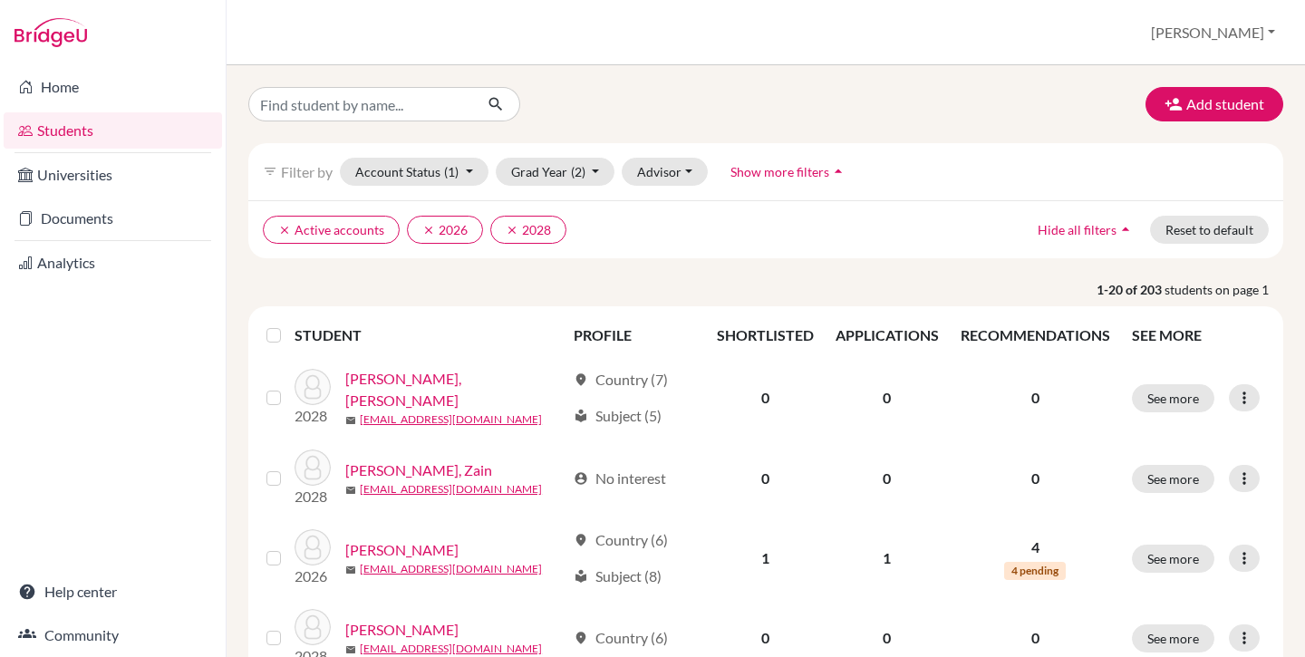
click at [1251, 35] on button "[PERSON_NAME]" at bounding box center [1213, 32] width 141 height 34
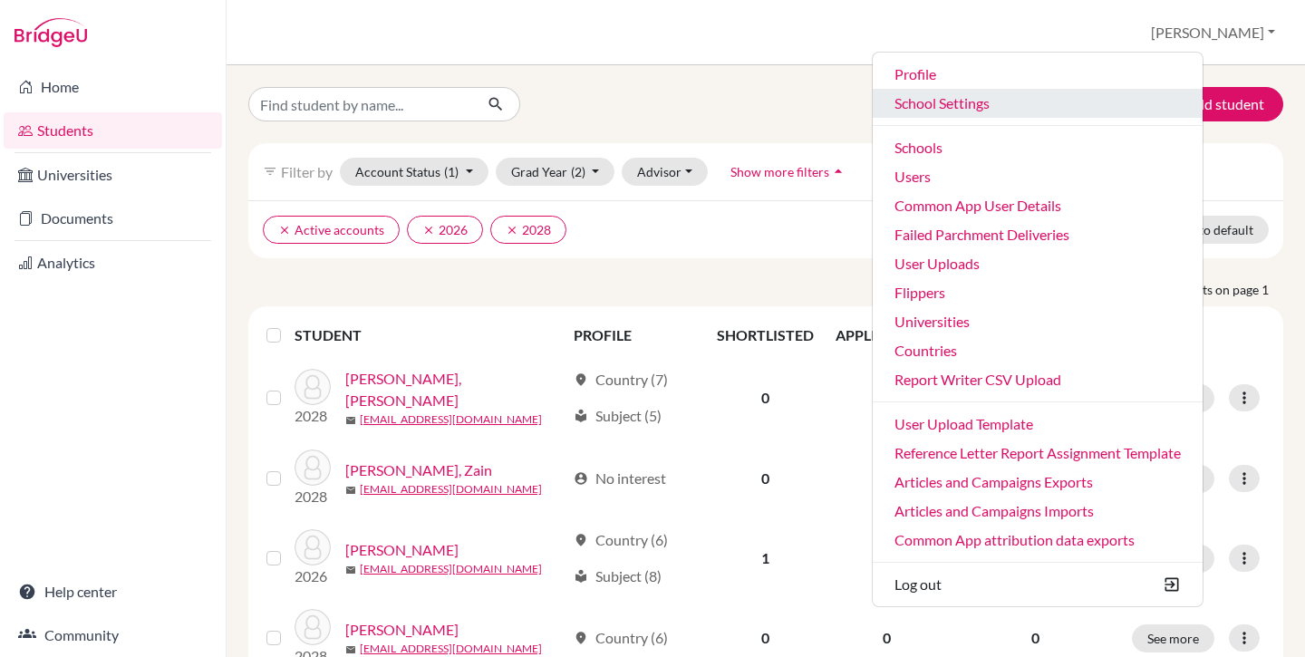
click at [1018, 102] on link "School Settings" at bounding box center [1038, 103] width 330 height 29
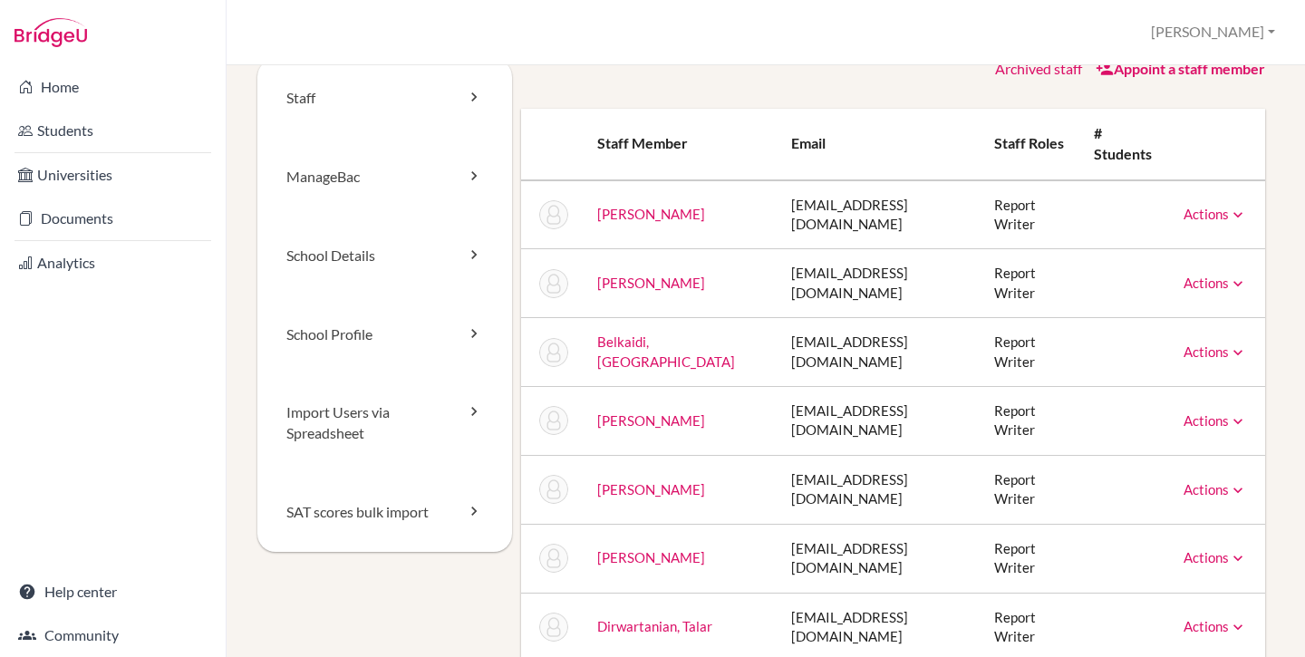
scroll to position [41, 0]
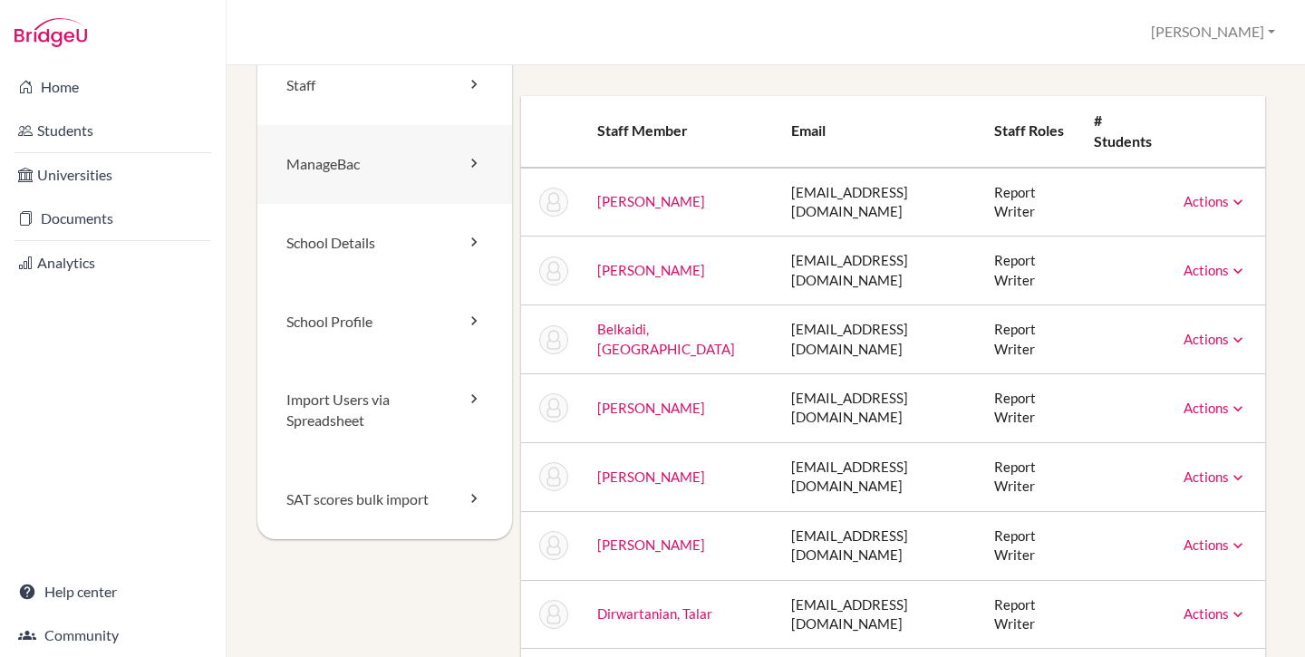
click at [358, 165] on link "ManageBac" at bounding box center [384, 164] width 255 height 79
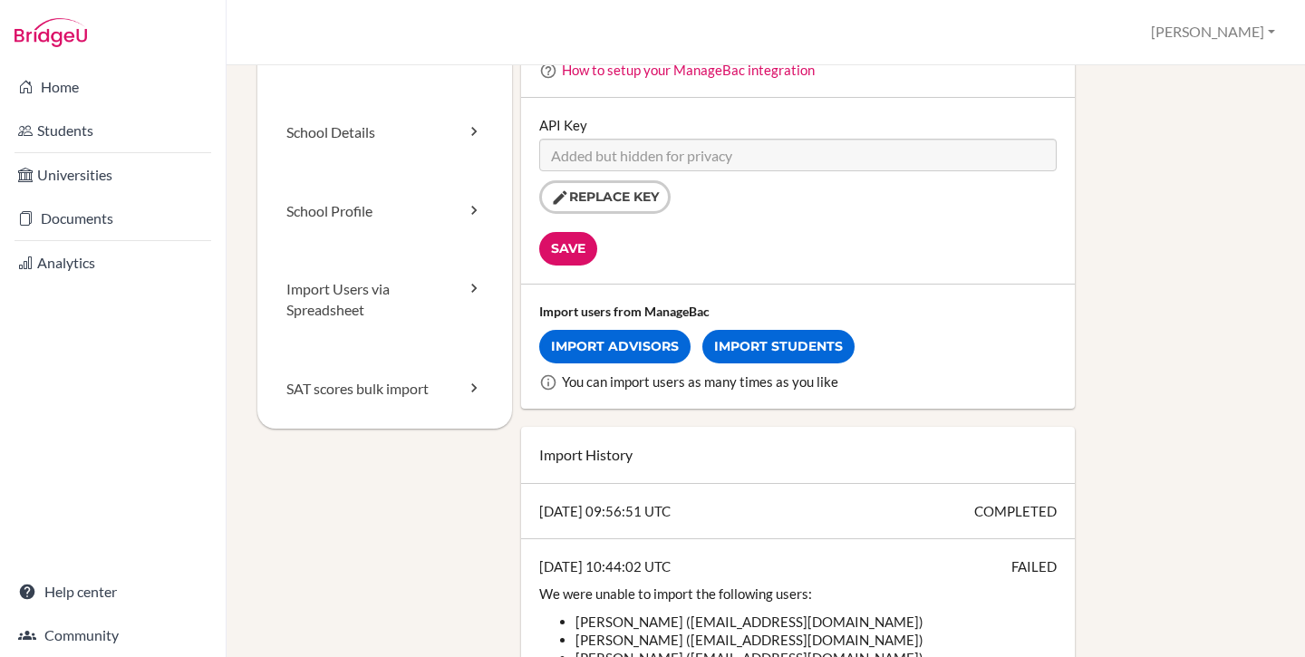
scroll to position [149, 0]
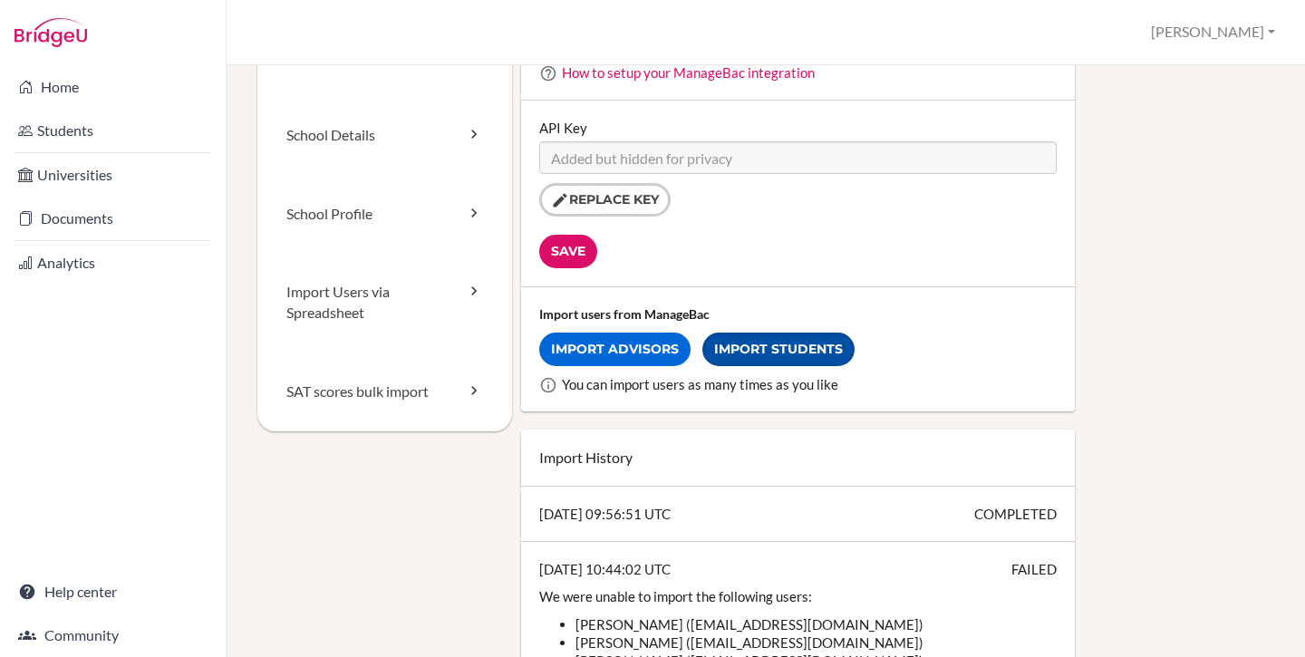
click at [772, 347] on link "Import Students" at bounding box center [779, 350] width 152 height 34
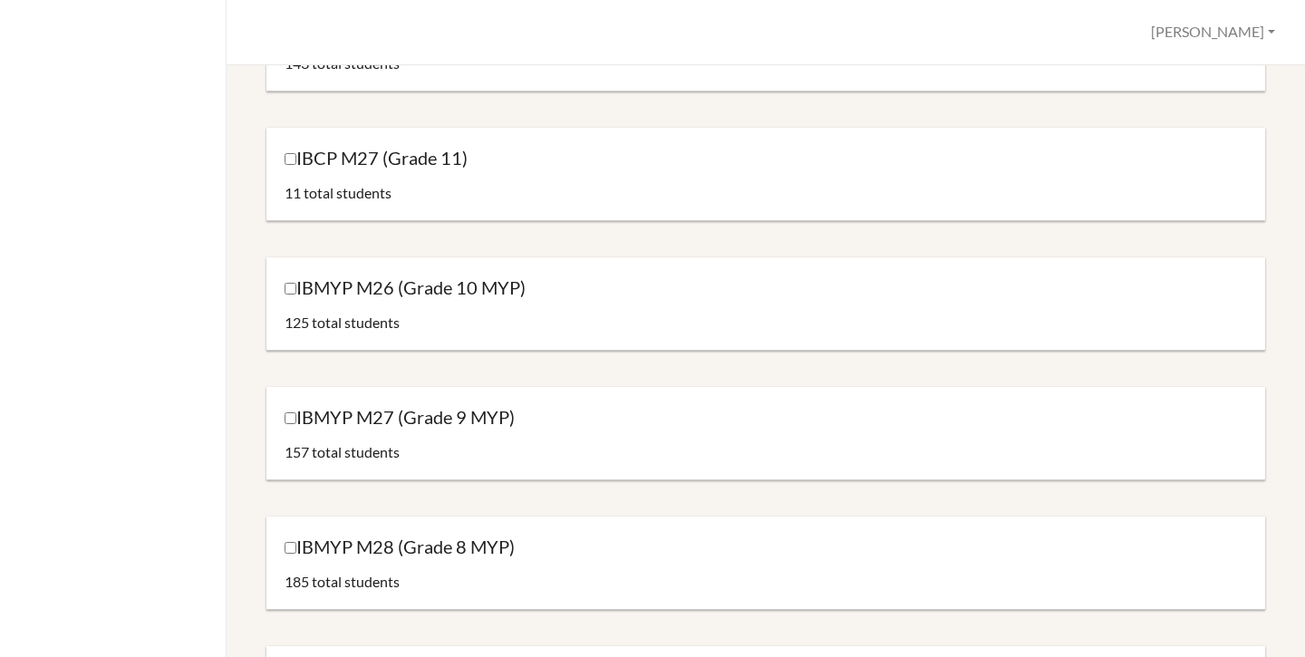
scroll to position [477, 0]
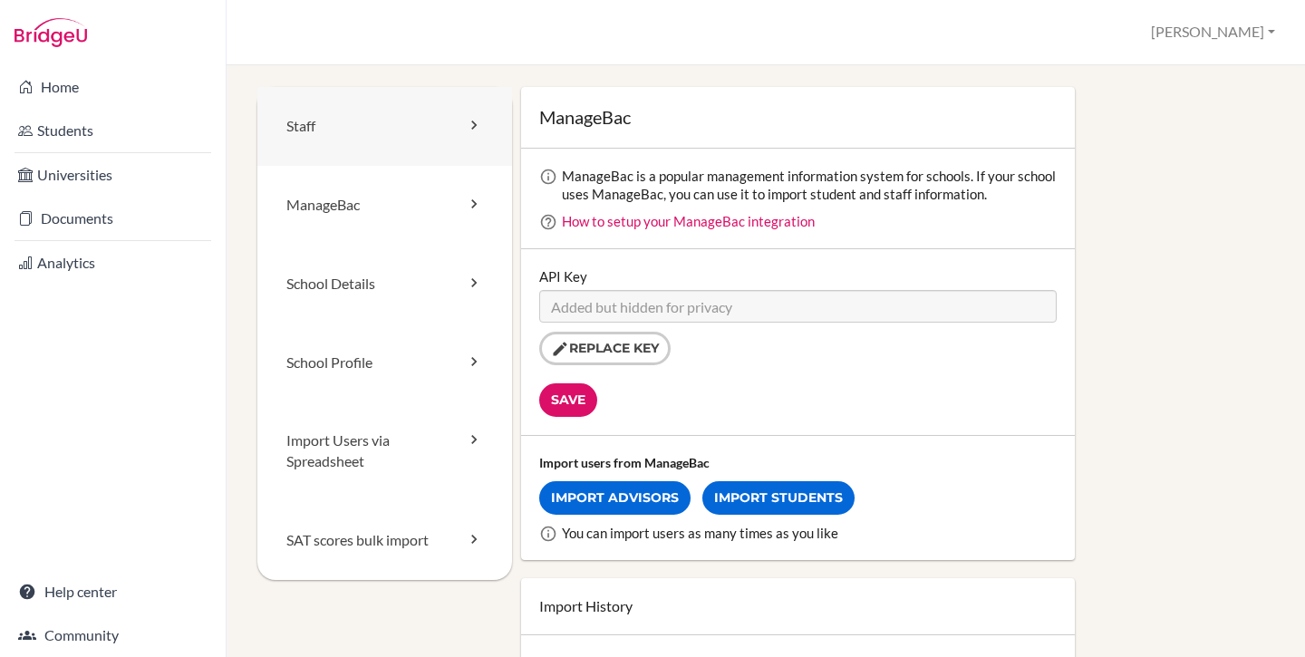
click at [344, 118] on link "Staff" at bounding box center [384, 126] width 255 height 79
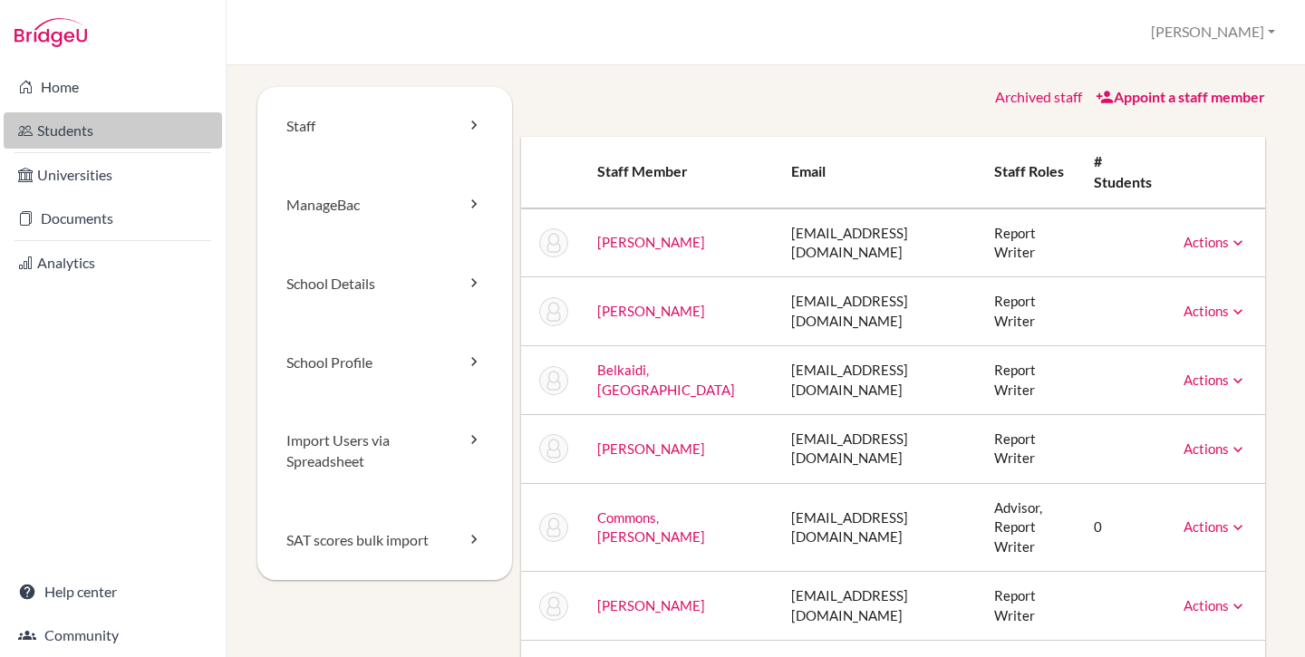
click at [150, 129] on link "Students" at bounding box center [113, 130] width 218 height 36
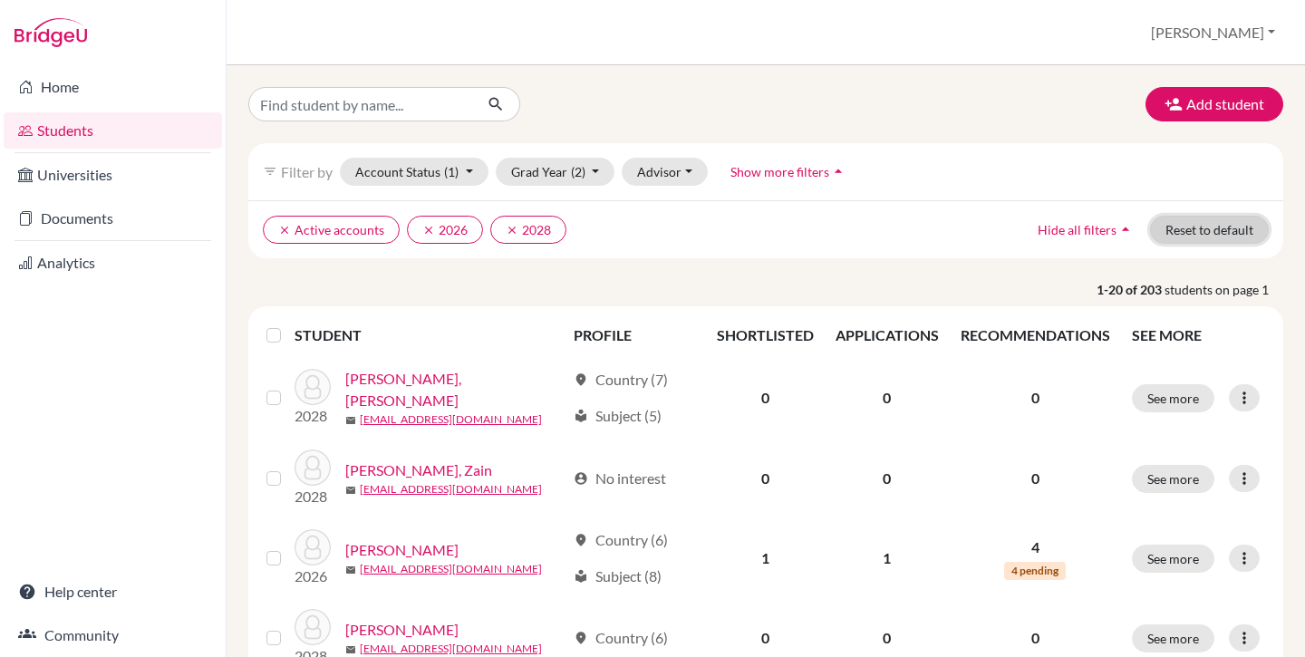
click at [1201, 223] on button "Reset to default" at bounding box center [1209, 230] width 119 height 28
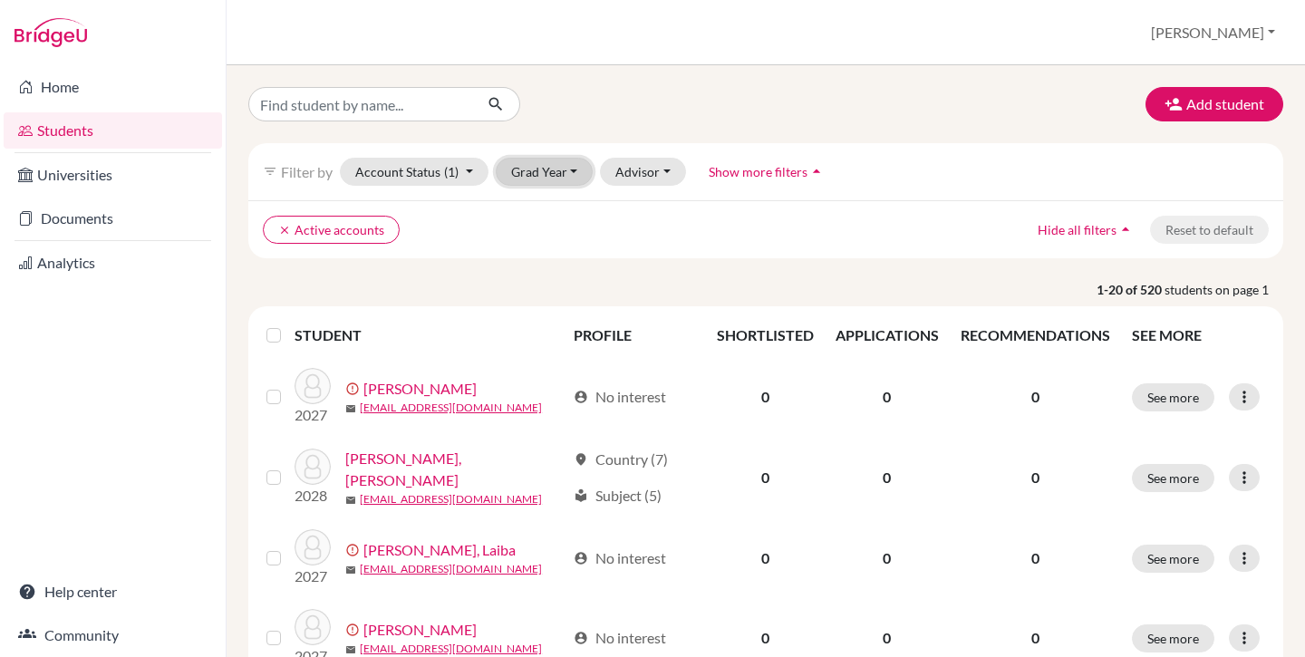
click at [564, 160] on button "Grad Year" at bounding box center [545, 172] width 98 height 28
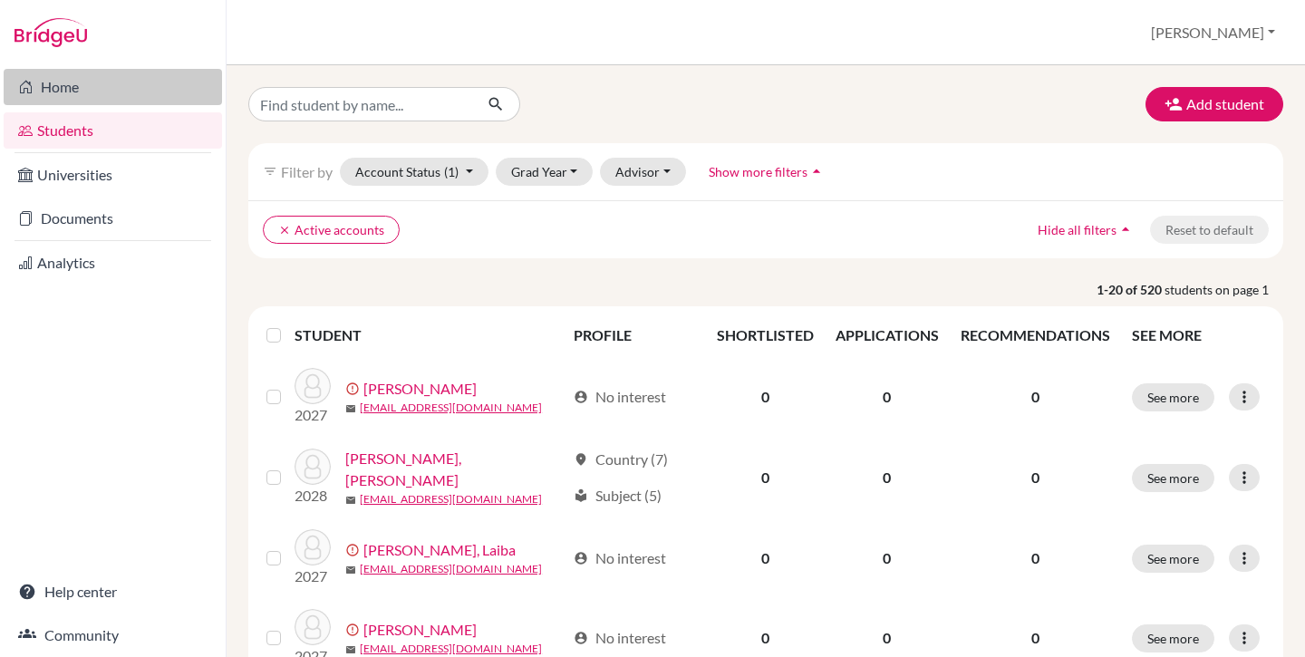
click at [65, 94] on link "Home" at bounding box center [113, 87] width 218 height 36
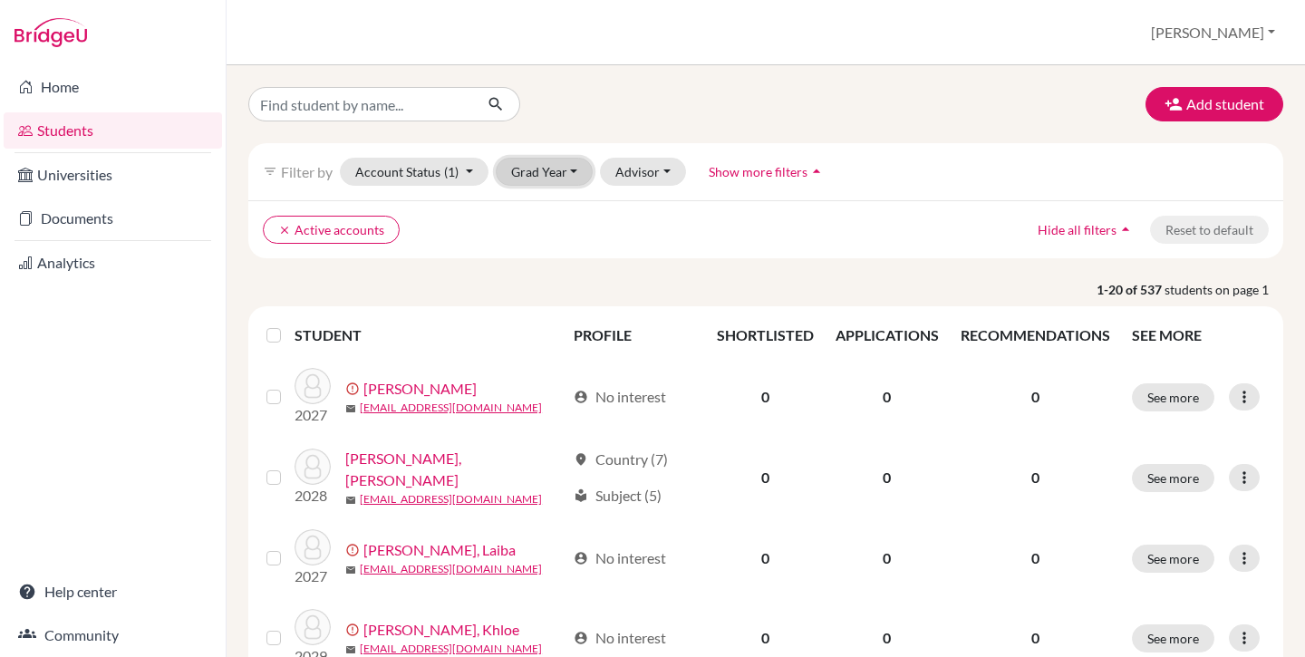
click at [579, 176] on button "Grad Year" at bounding box center [545, 172] width 98 height 28
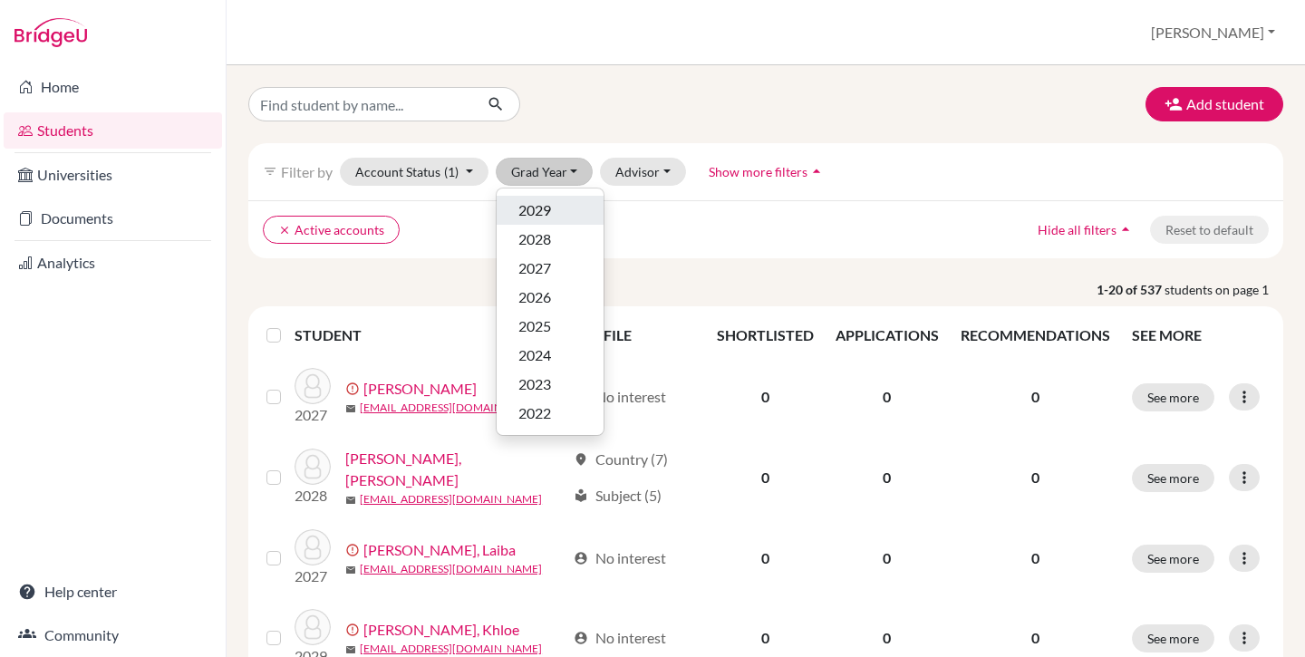
click at [568, 207] on div "2029" at bounding box center [549, 210] width 63 height 22
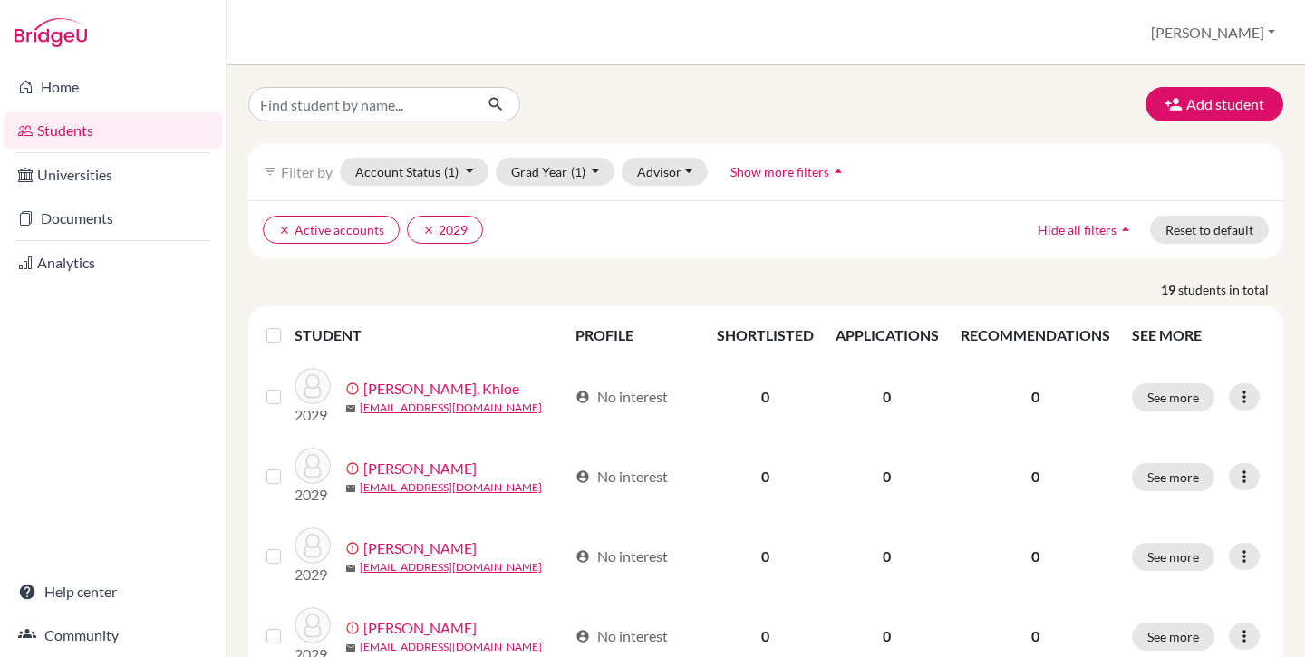
click at [288, 325] on label at bounding box center [288, 325] width 0 height 0
click at [0, 0] on input "checkbox" at bounding box center [0, 0] width 0 height 0
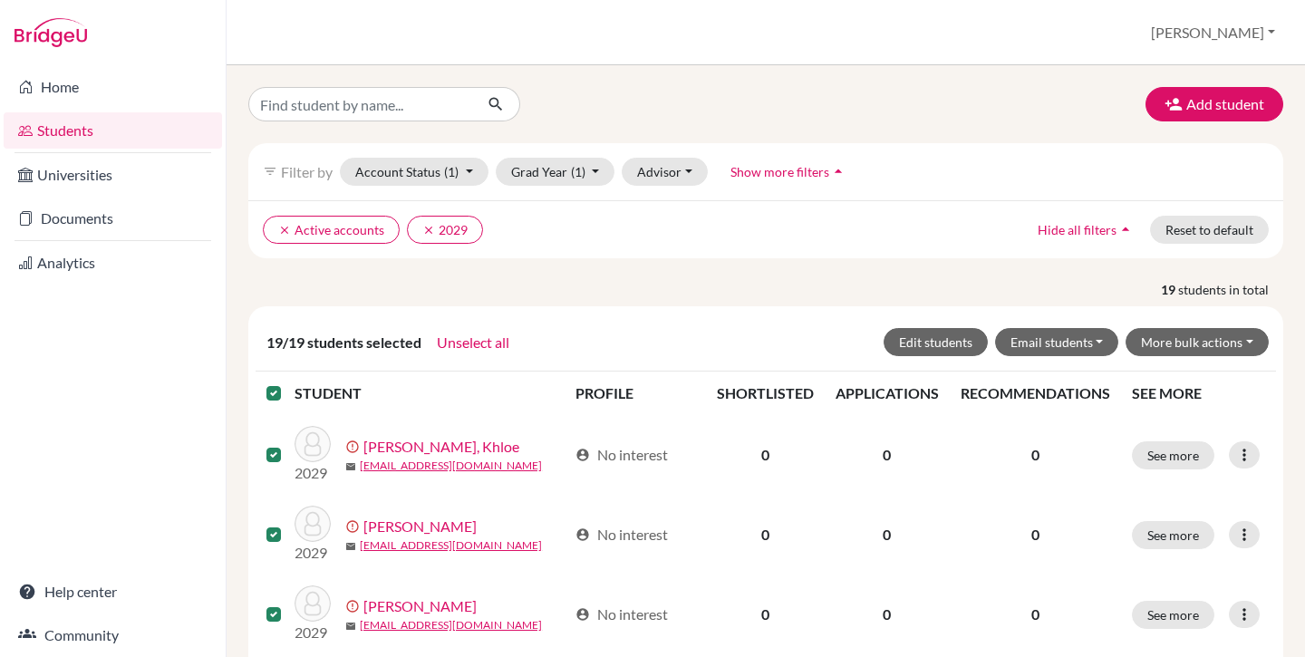
click at [288, 383] on label at bounding box center [288, 383] width 0 height 0
click at [0, 0] on input "checkbox" at bounding box center [0, 0] width 0 height 0
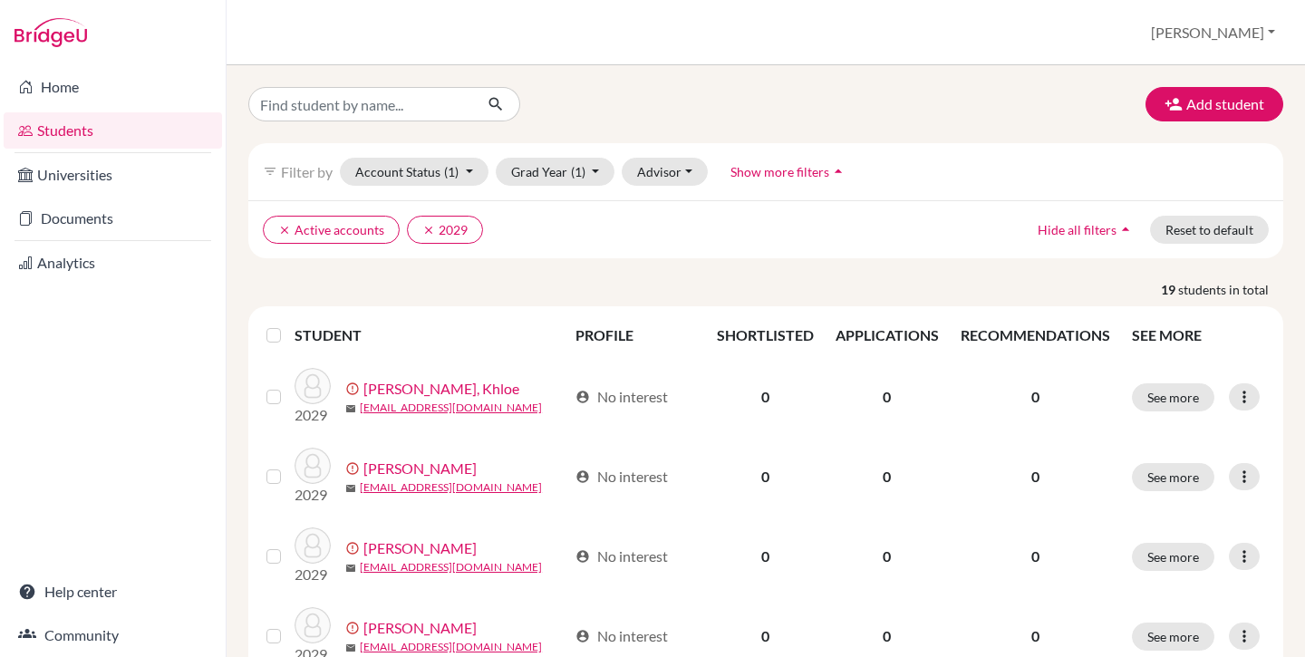
click at [348, 296] on p "19 students in total" at bounding box center [766, 289] width 1062 height 19
click at [67, 88] on link "Home" at bounding box center [113, 87] width 218 height 36
click at [288, 325] on label at bounding box center [288, 325] width 0 height 0
click at [0, 0] on input "checkbox" at bounding box center [0, 0] width 0 height 0
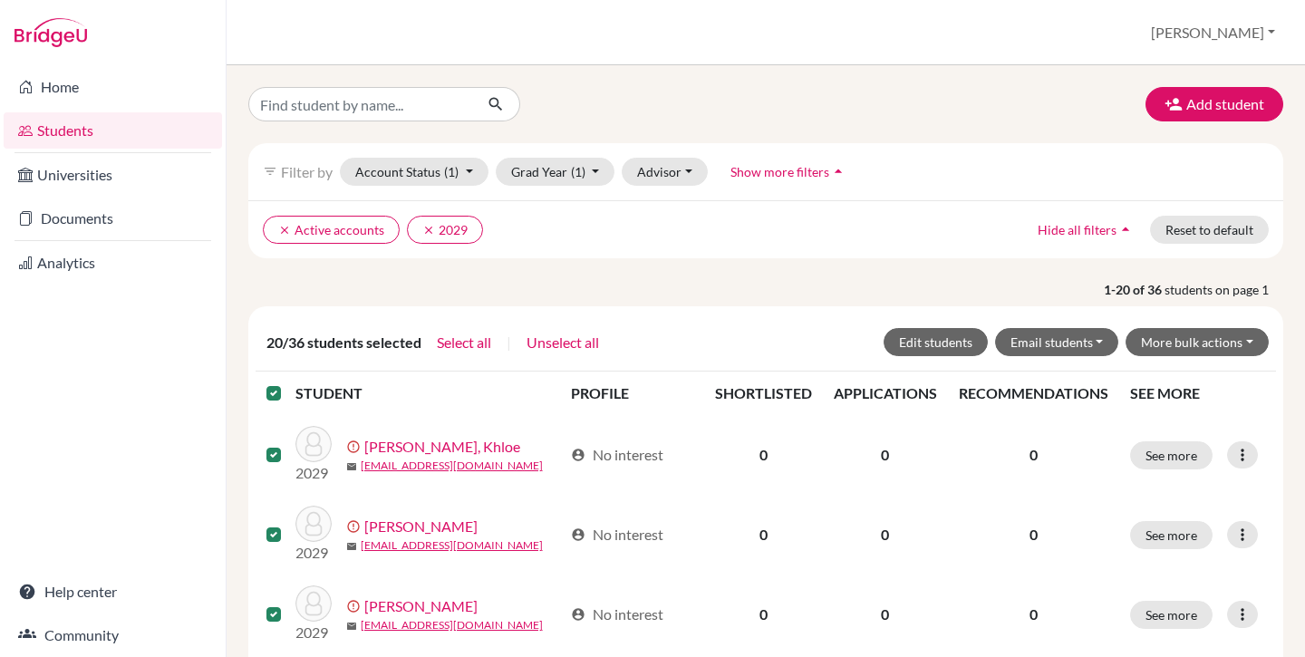
click at [288, 383] on label at bounding box center [288, 383] width 0 height 0
click at [0, 0] on input "checkbox" at bounding box center [0, 0] width 0 height 0
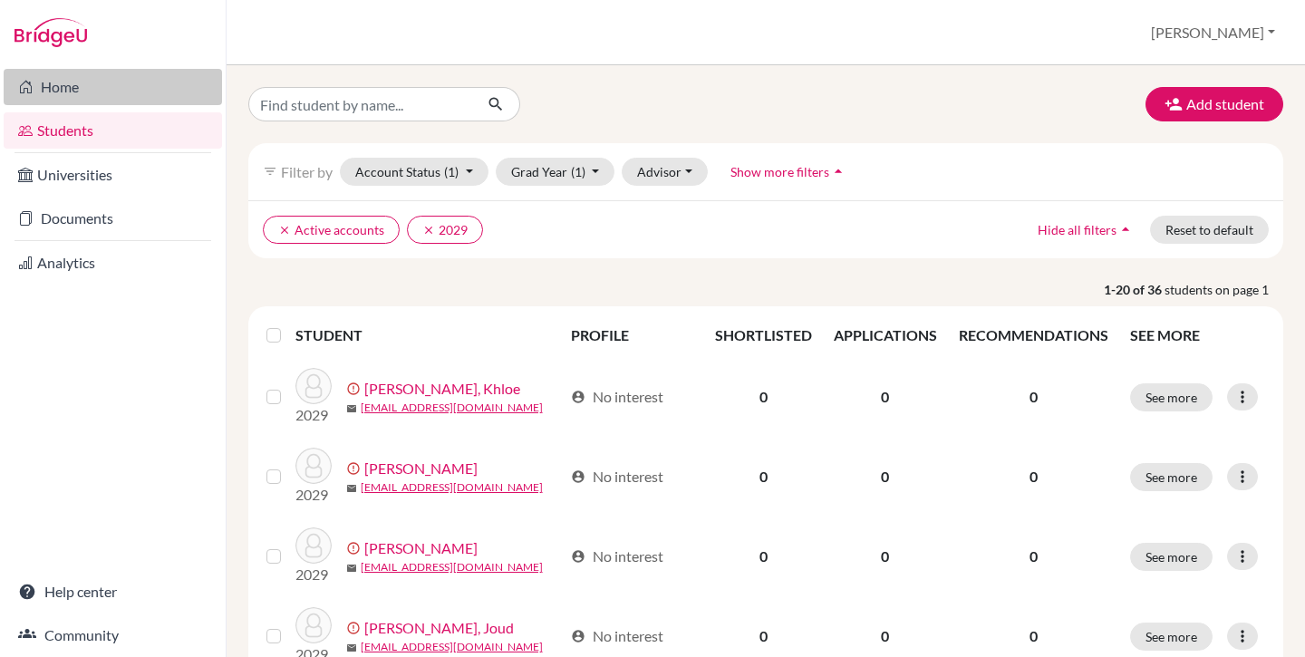
click at [102, 87] on link "Home" at bounding box center [113, 87] width 218 height 36
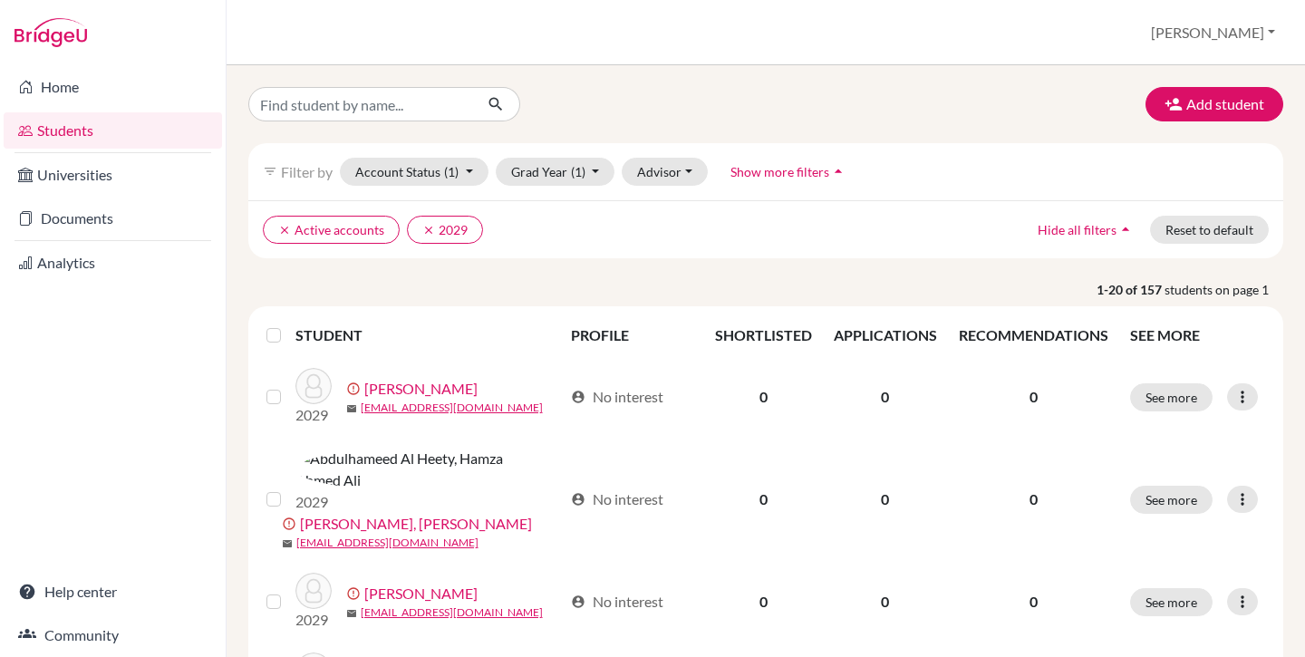
click at [288, 325] on label at bounding box center [288, 325] width 0 height 0
click at [0, 0] on input "checkbox" at bounding box center [0, 0] width 0 height 0
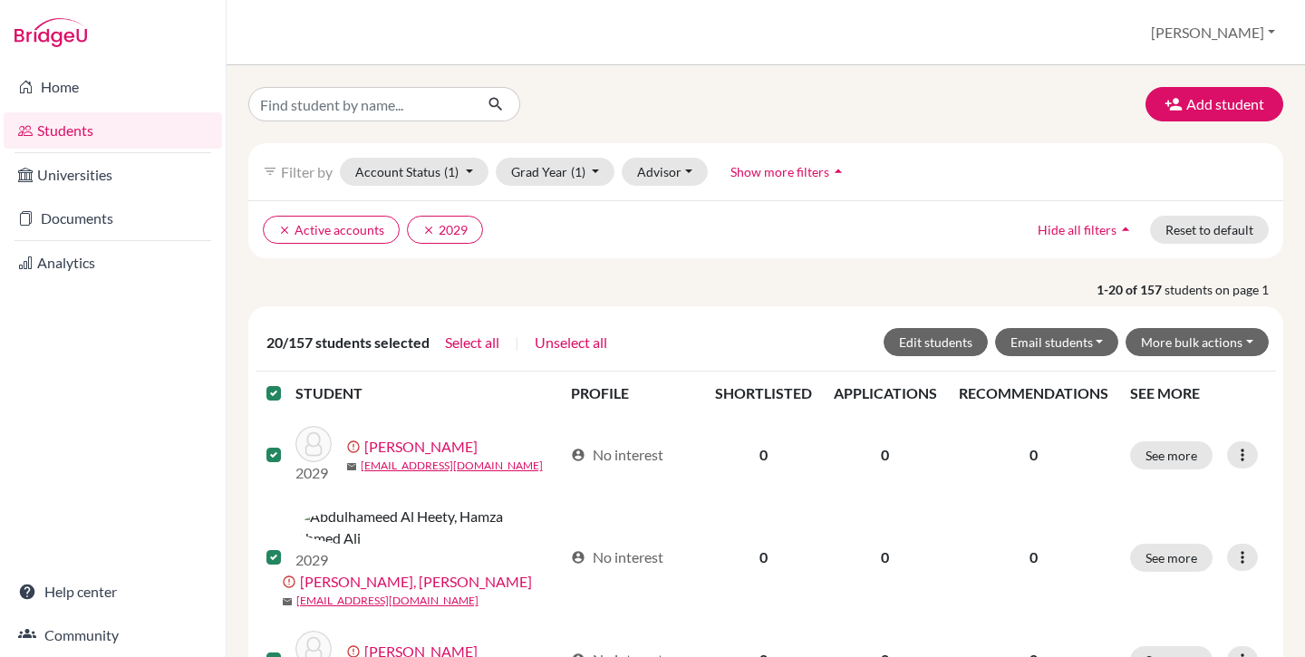
click at [288, 383] on label at bounding box center [288, 383] width 0 height 0
click at [0, 0] on input "checkbox" at bounding box center [0, 0] width 0 height 0
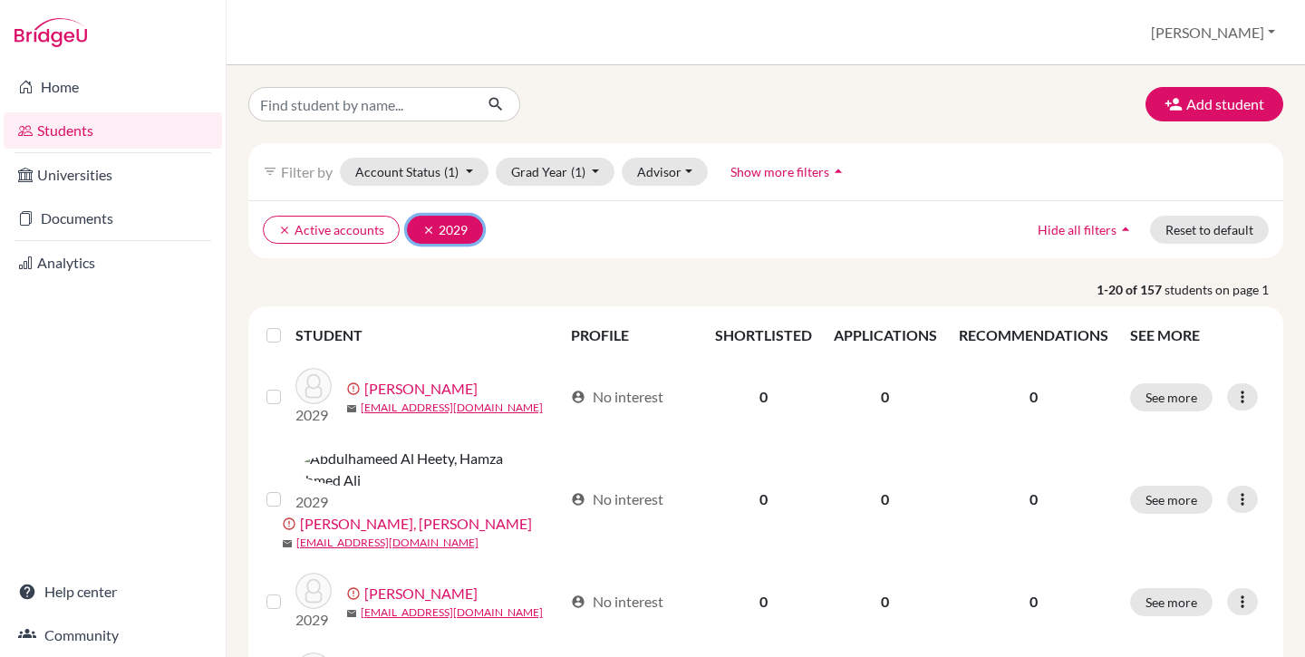
click at [425, 232] on icon "clear" at bounding box center [428, 230] width 13 height 13
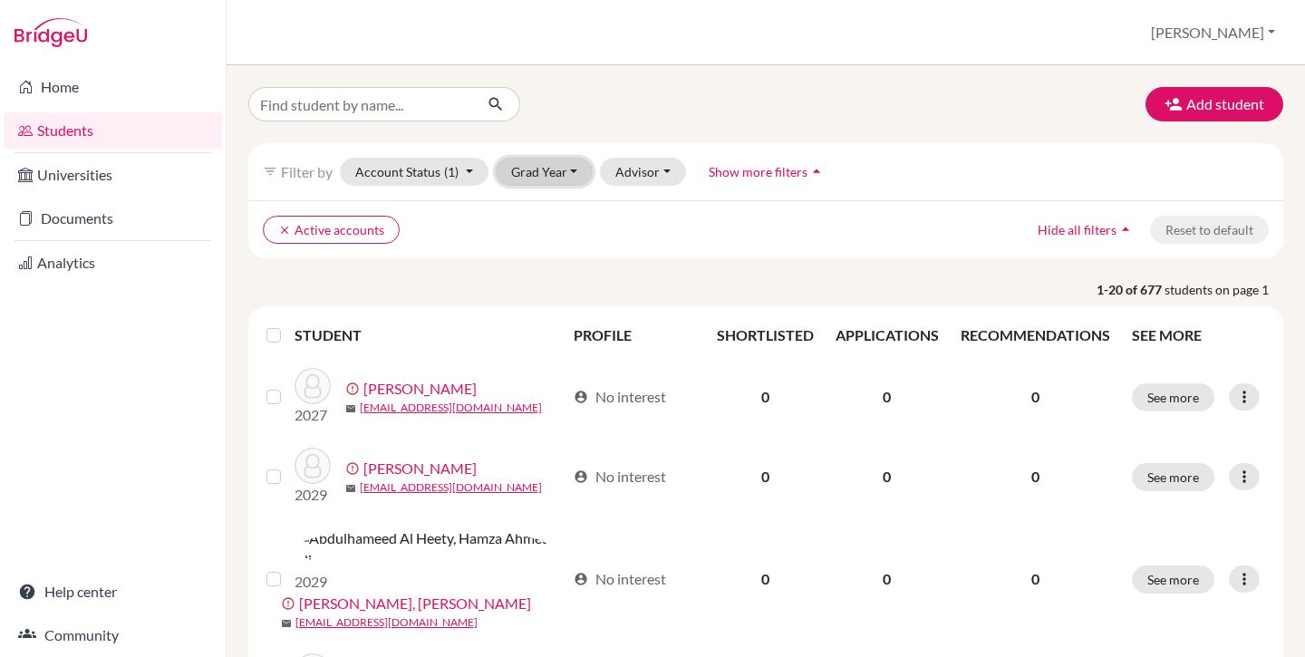
click at [549, 173] on button "Grad Year" at bounding box center [545, 172] width 98 height 28
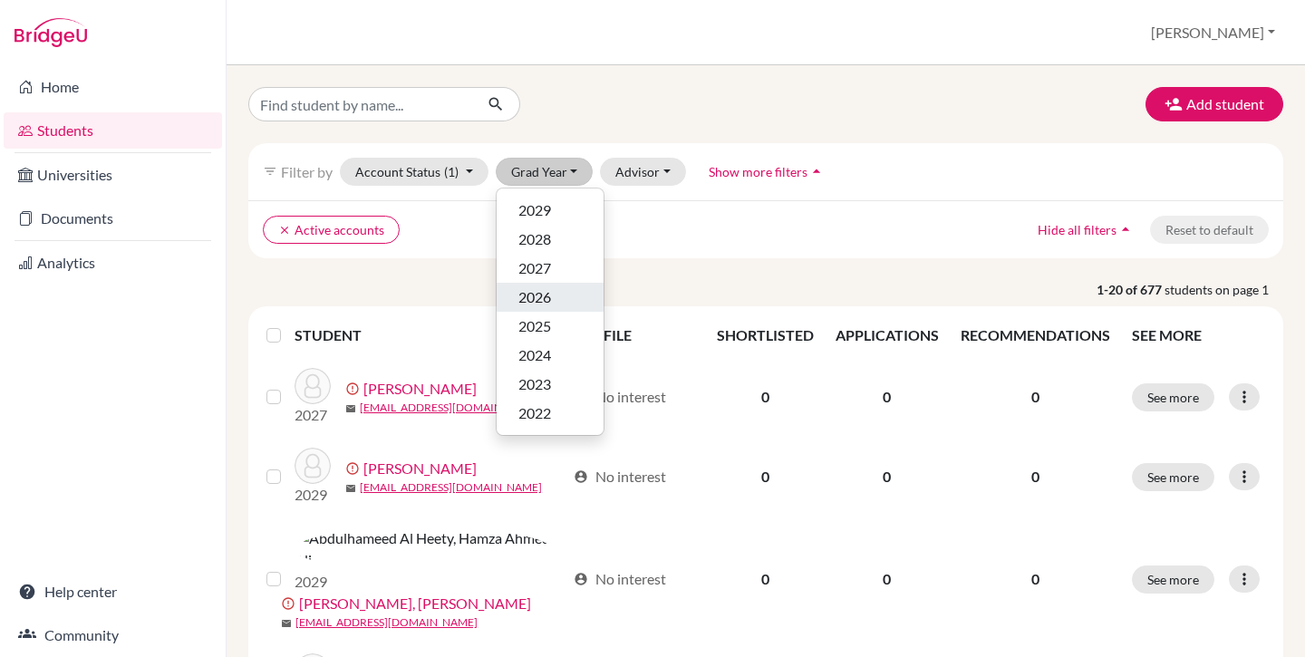
click at [548, 293] on span "2026" at bounding box center [534, 297] width 33 height 22
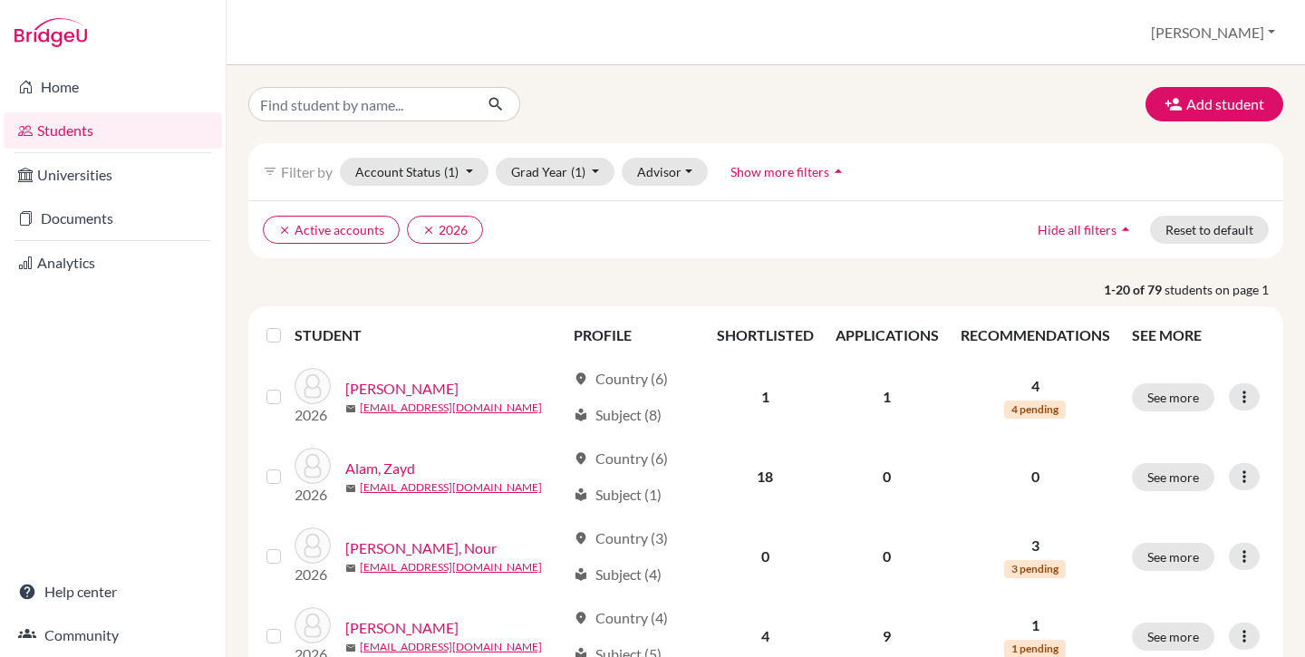
click at [288, 325] on label at bounding box center [288, 325] width 0 height 0
click at [0, 0] on input "checkbox" at bounding box center [0, 0] width 0 height 0
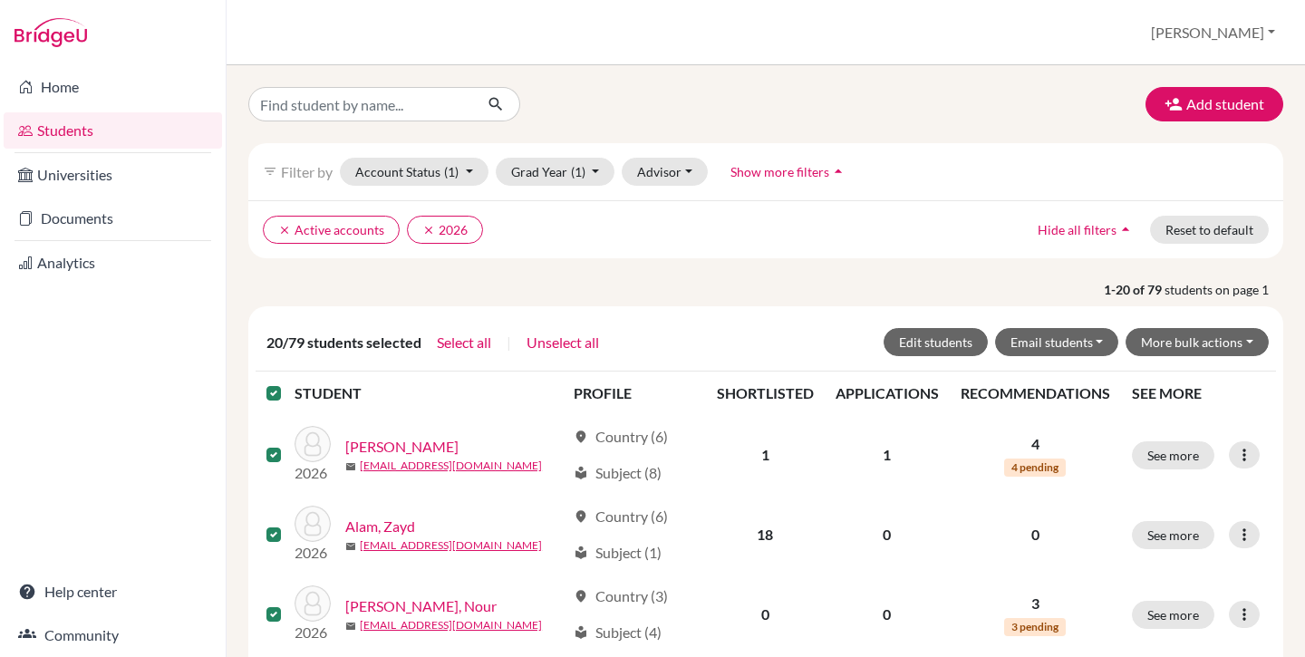
click at [288, 383] on label at bounding box center [288, 383] width 0 height 0
click at [0, 0] on input "checkbox" at bounding box center [0, 0] width 0 height 0
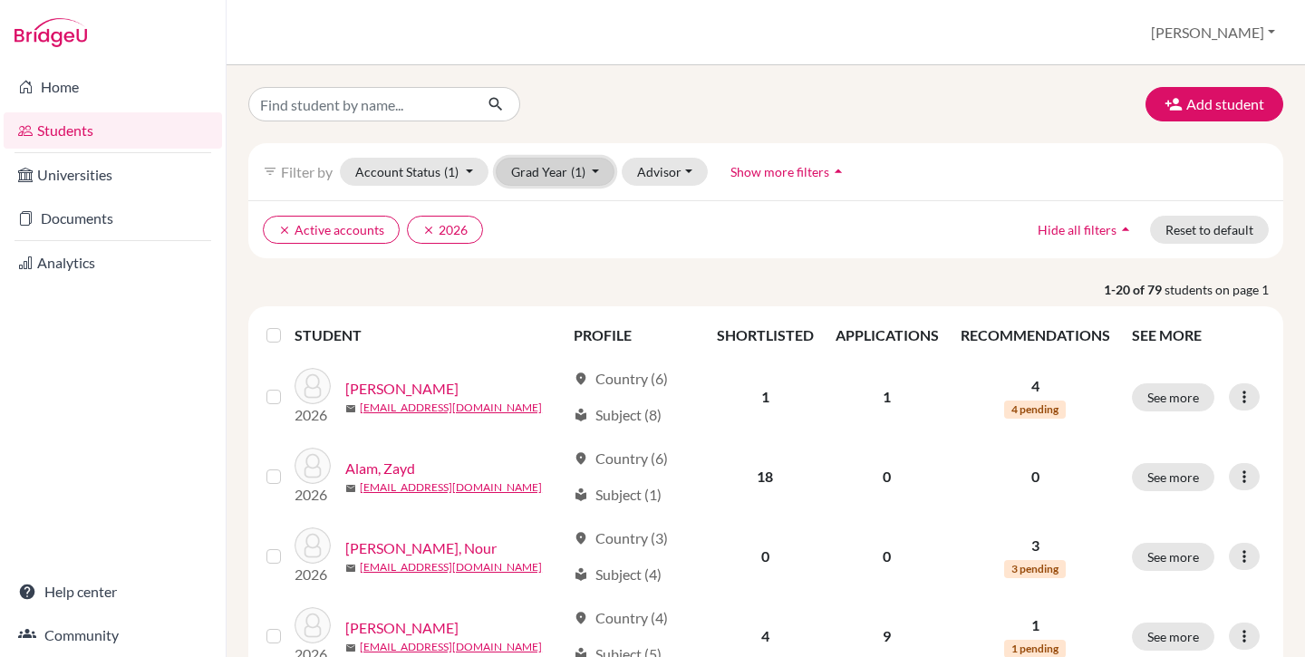
click at [534, 172] on button "Grad Year (1)" at bounding box center [556, 172] width 120 height 28
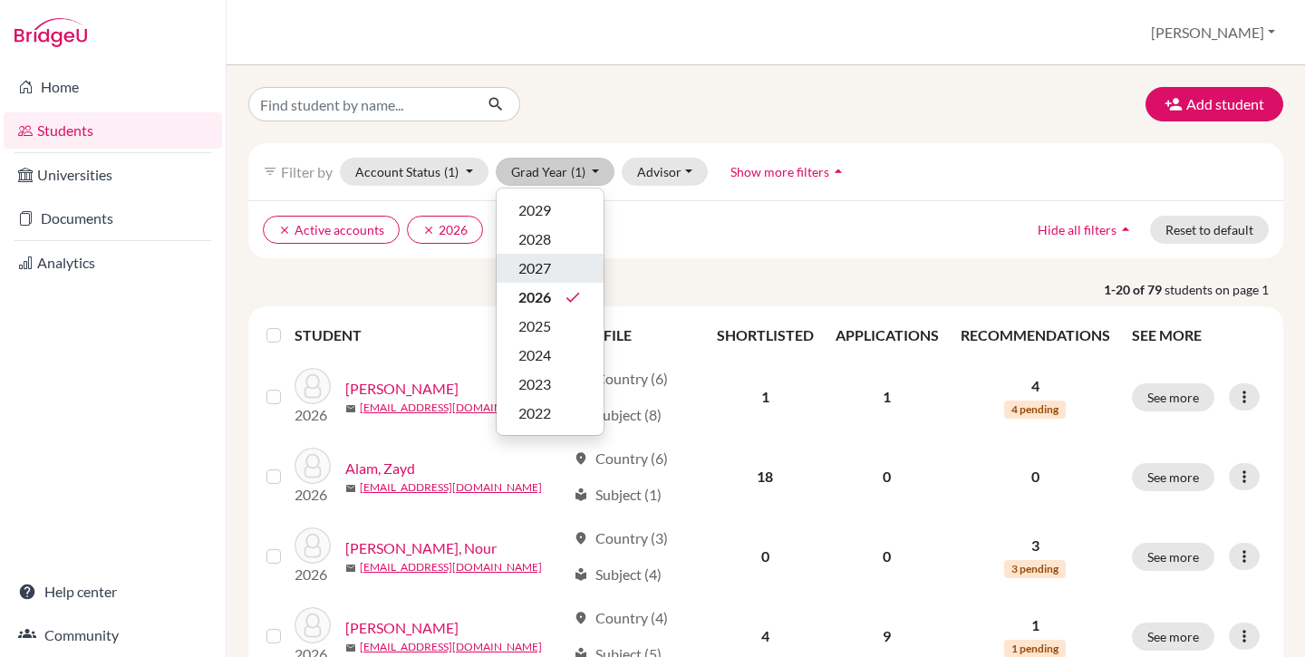
click at [529, 266] on span "2027" at bounding box center [534, 268] width 33 height 22
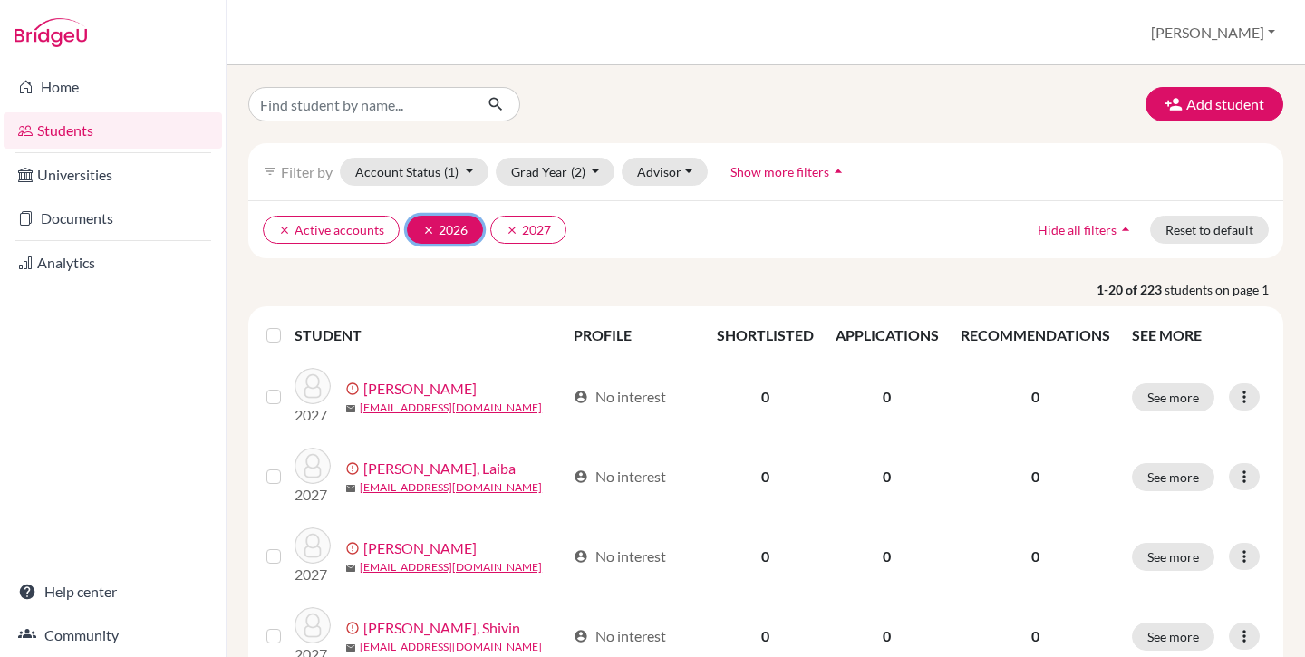
click at [427, 229] on icon "clear" at bounding box center [428, 230] width 13 height 13
click at [288, 325] on label at bounding box center [288, 325] width 0 height 0
click at [0, 0] on input "checkbox" at bounding box center [0, 0] width 0 height 0
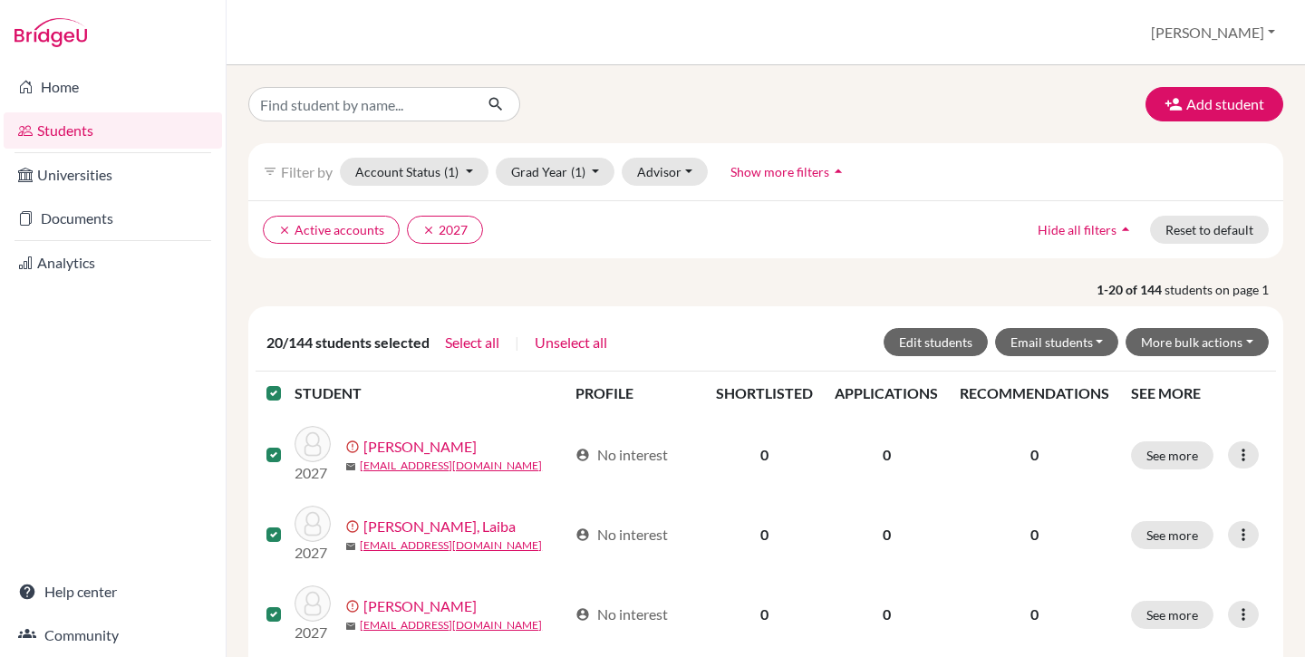
click at [288, 383] on label at bounding box center [288, 383] width 0 height 0
click at [0, 0] on input "checkbox" at bounding box center [0, 0] width 0 height 0
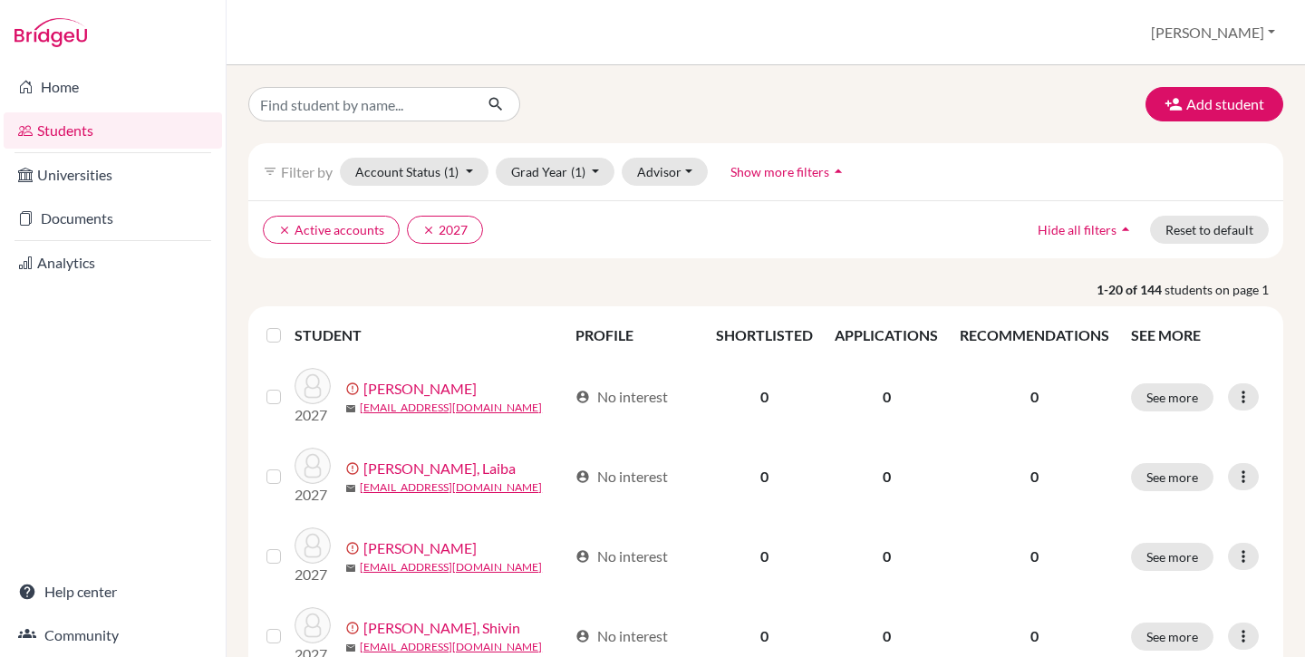
click at [425, 280] on p "1-20 of 144 students on page 1" at bounding box center [766, 289] width 1062 height 19
click at [423, 231] on icon "clear" at bounding box center [428, 230] width 13 height 13
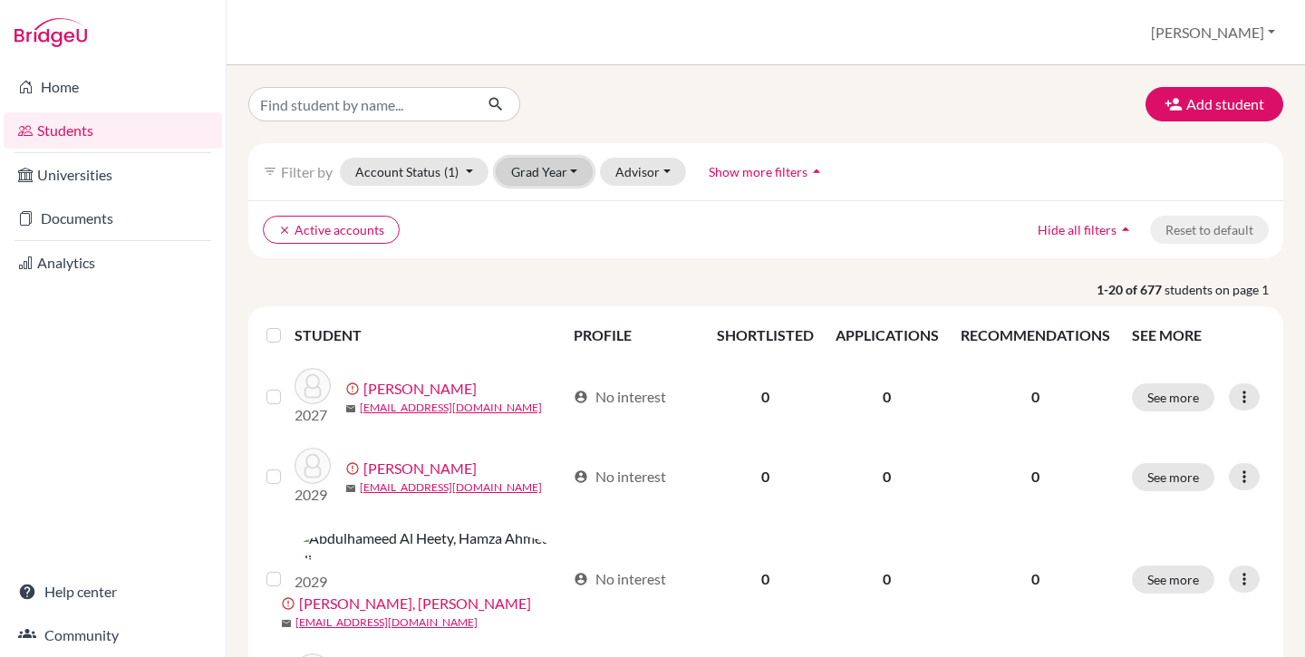
click at [557, 166] on button "Grad Year" at bounding box center [545, 172] width 98 height 28
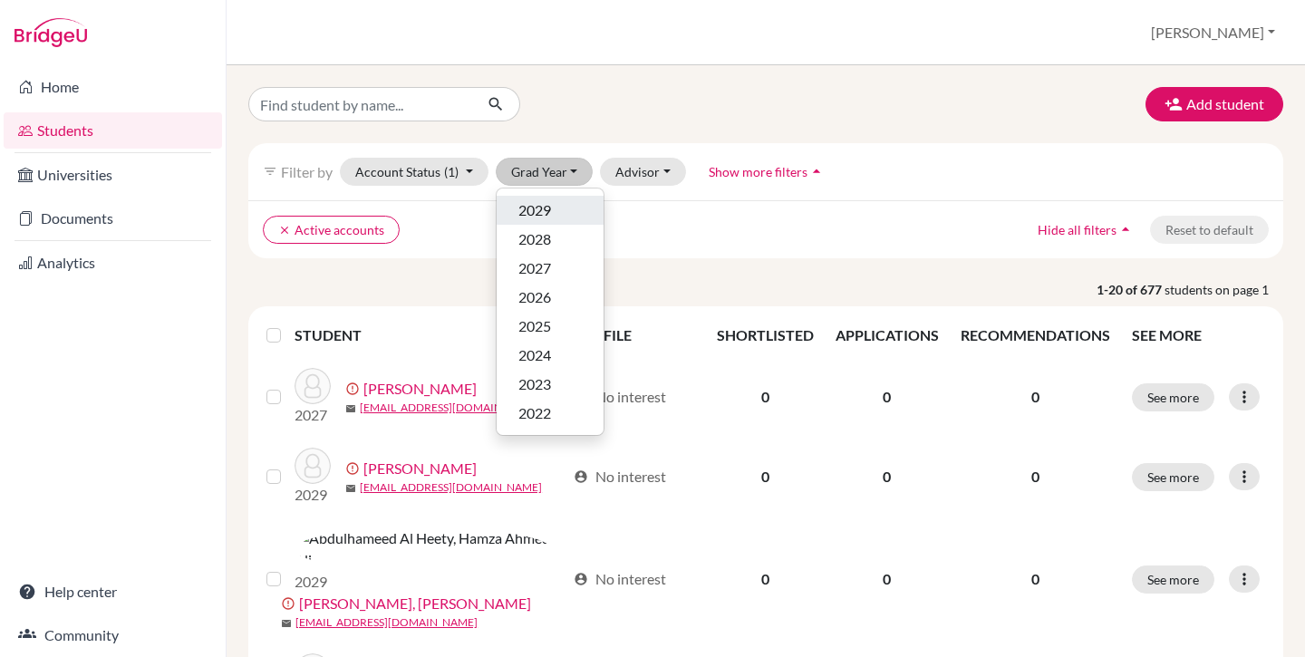
click at [560, 209] on div "2029" at bounding box center [549, 210] width 63 height 22
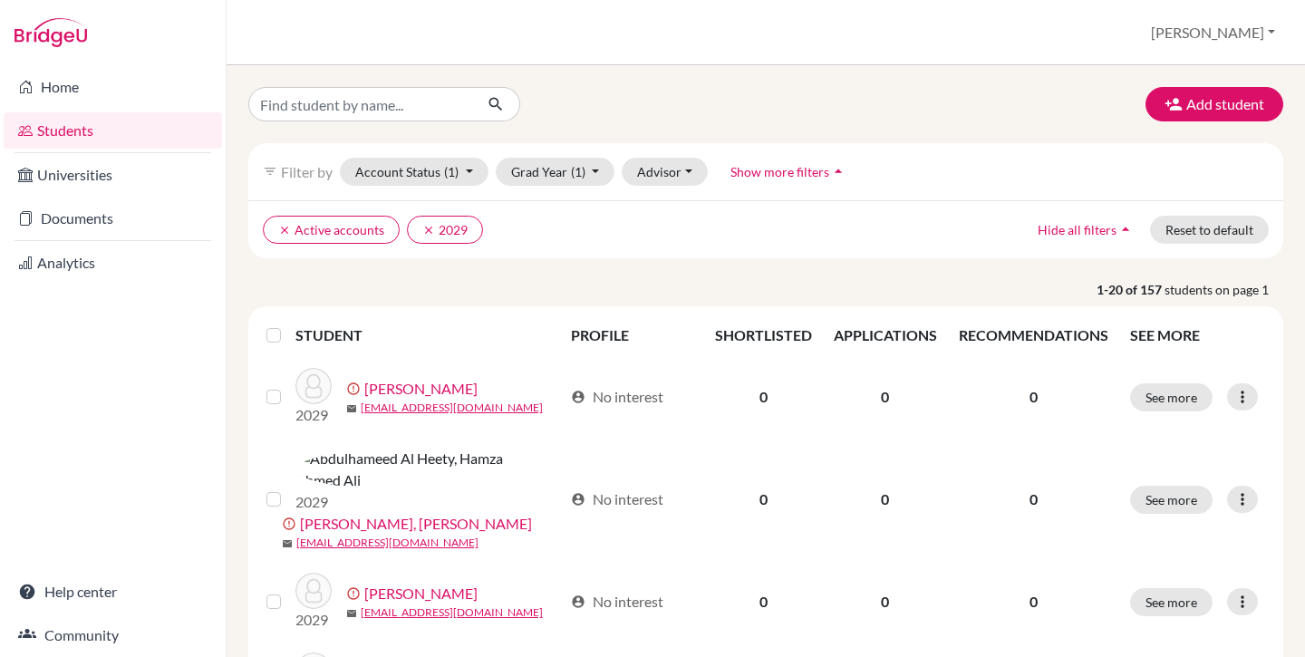
click at [288, 325] on label at bounding box center [288, 325] width 0 height 0
click at [0, 0] on input "checkbox" at bounding box center [0, 0] width 0 height 0
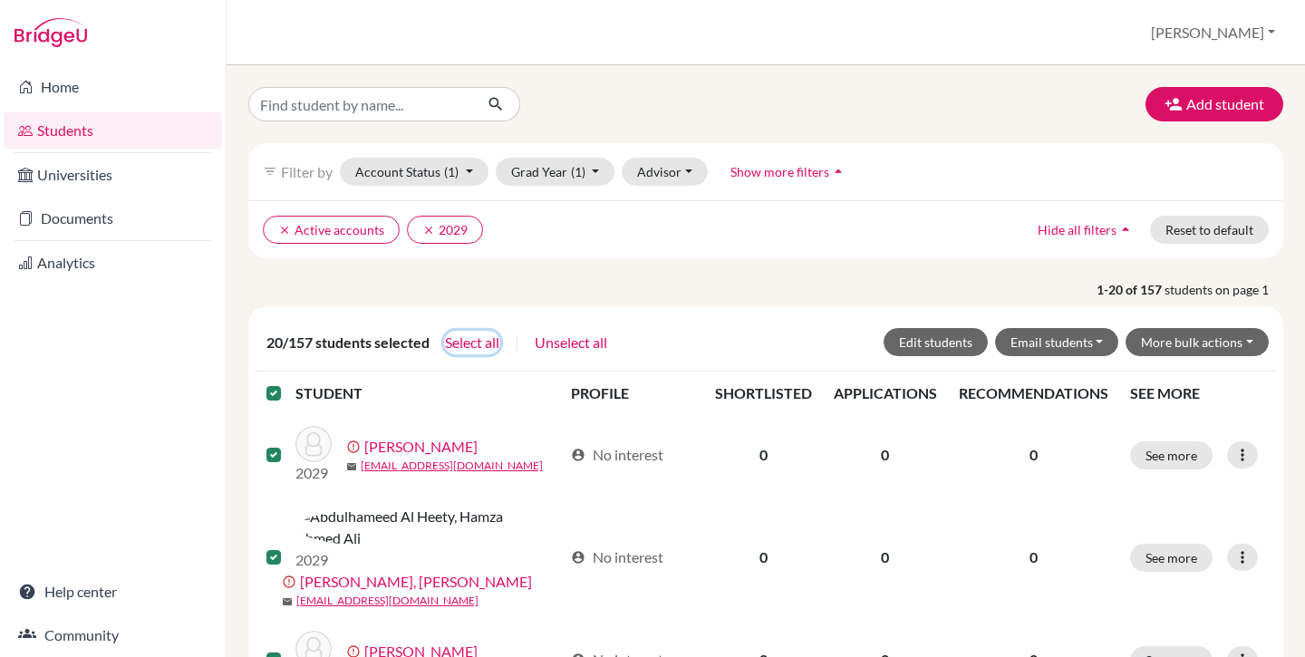
click at [468, 346] on button "Select all" at bounding box center [472, 343] width 56 height 24
click at [946, 346] on button "Edit students" at bounding box center [936, 342] width 104 height 28
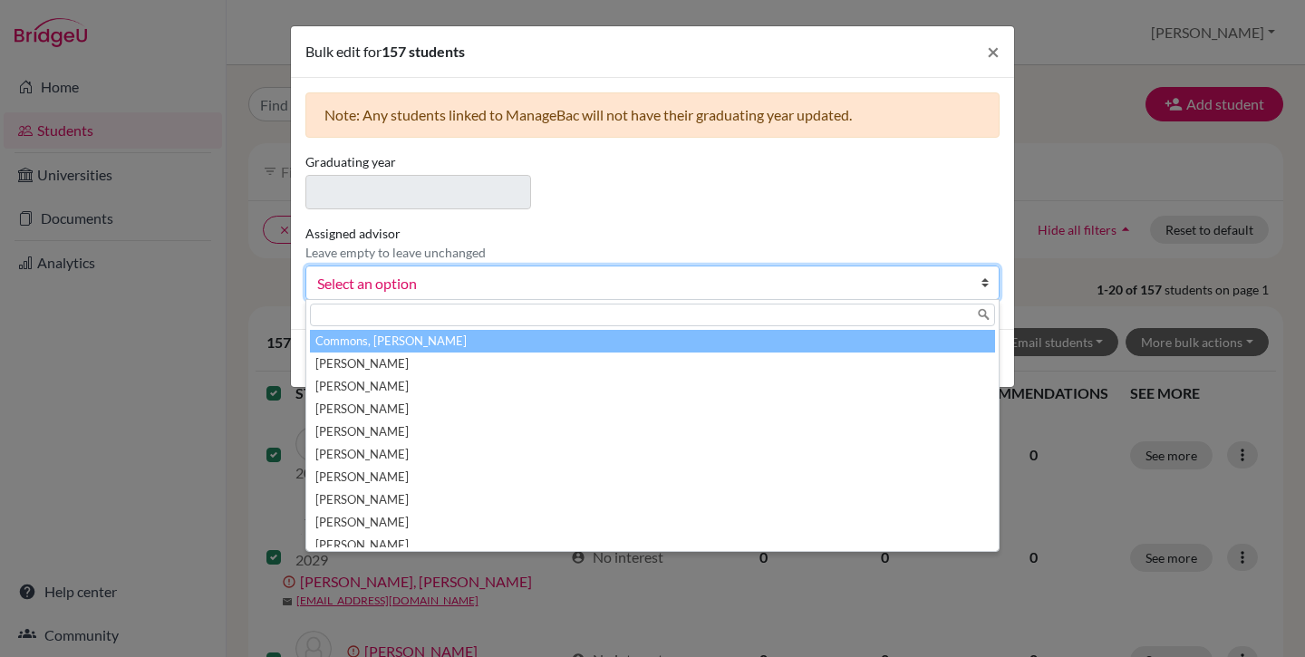
click at [512, 280] on span "Select an option" at bounding box center [640, 284] width 647 height 24
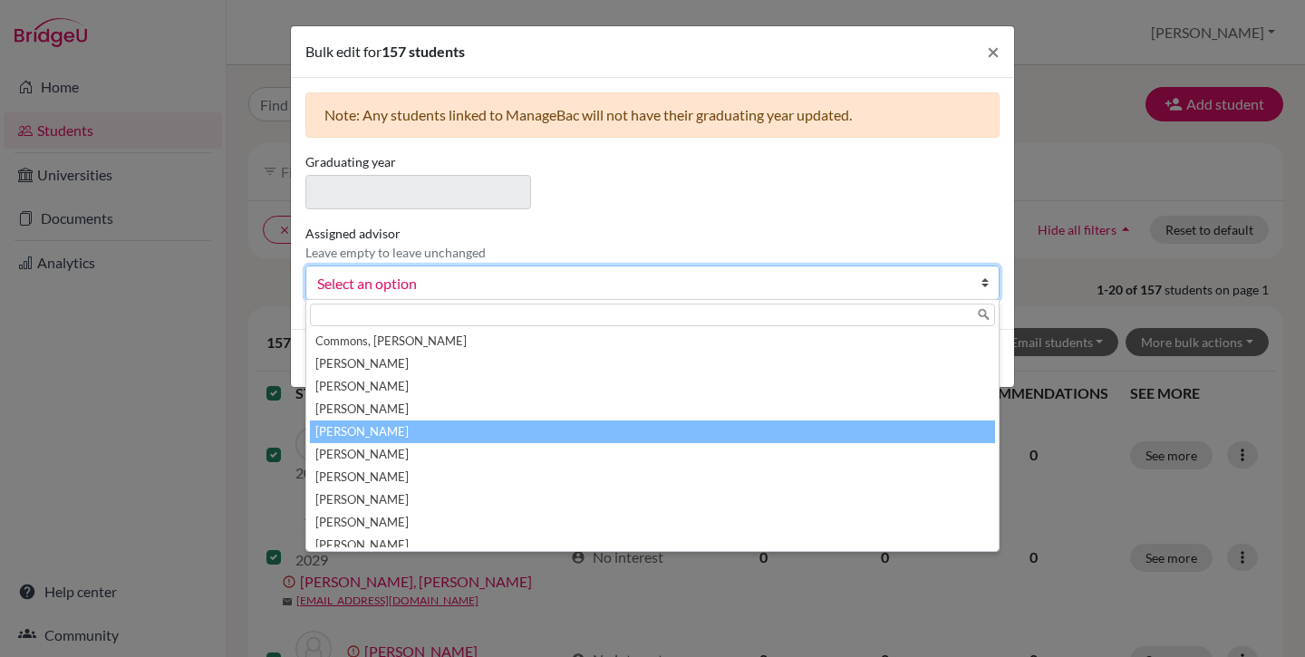
click at [422, 431] on li "Guglani , Reena" at bounding box center [652, 432] width 685 height 23
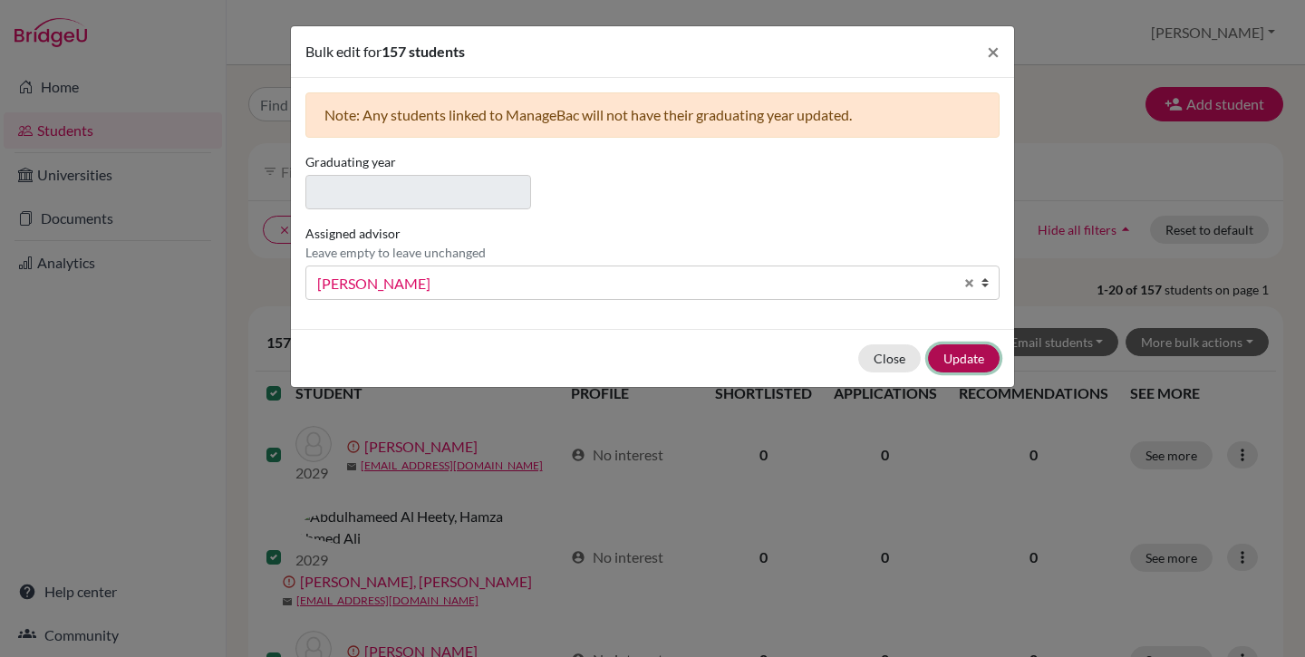
click at [962, 355] on button "Update" at bounding box center [964, 358] width 72 height 28
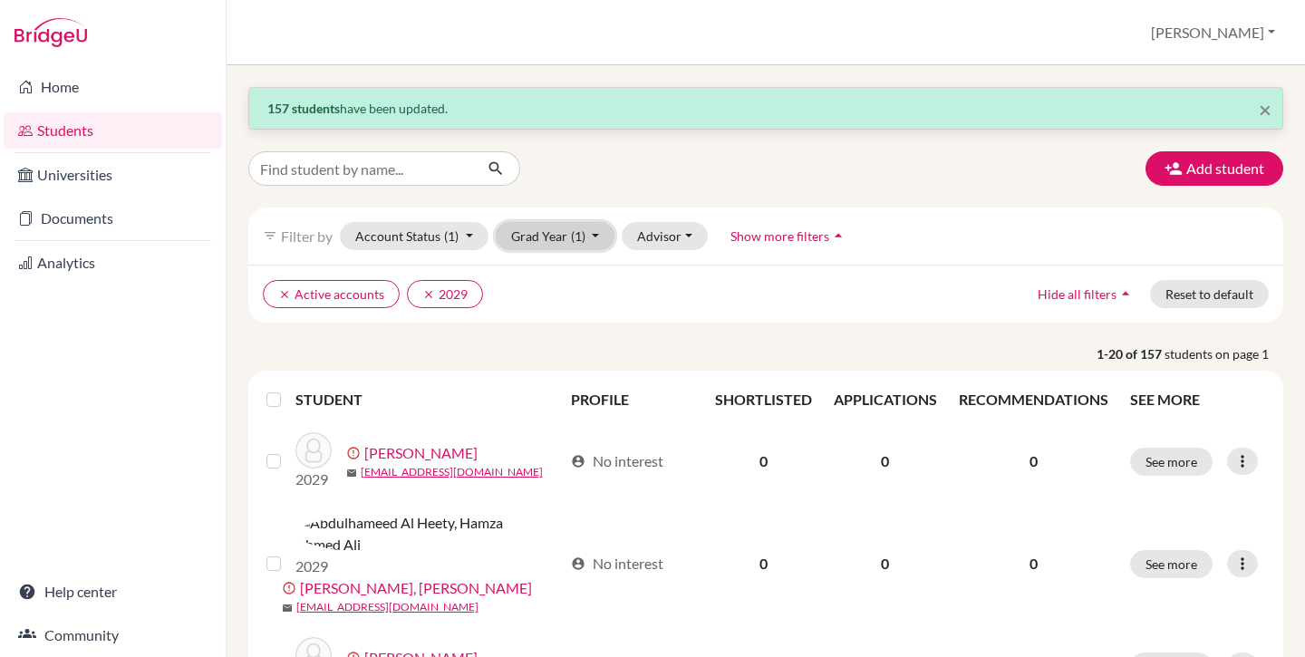
click at [557, 246] on button "Grad Year (1)" at bounding box center [556, 236] width 120 height 28
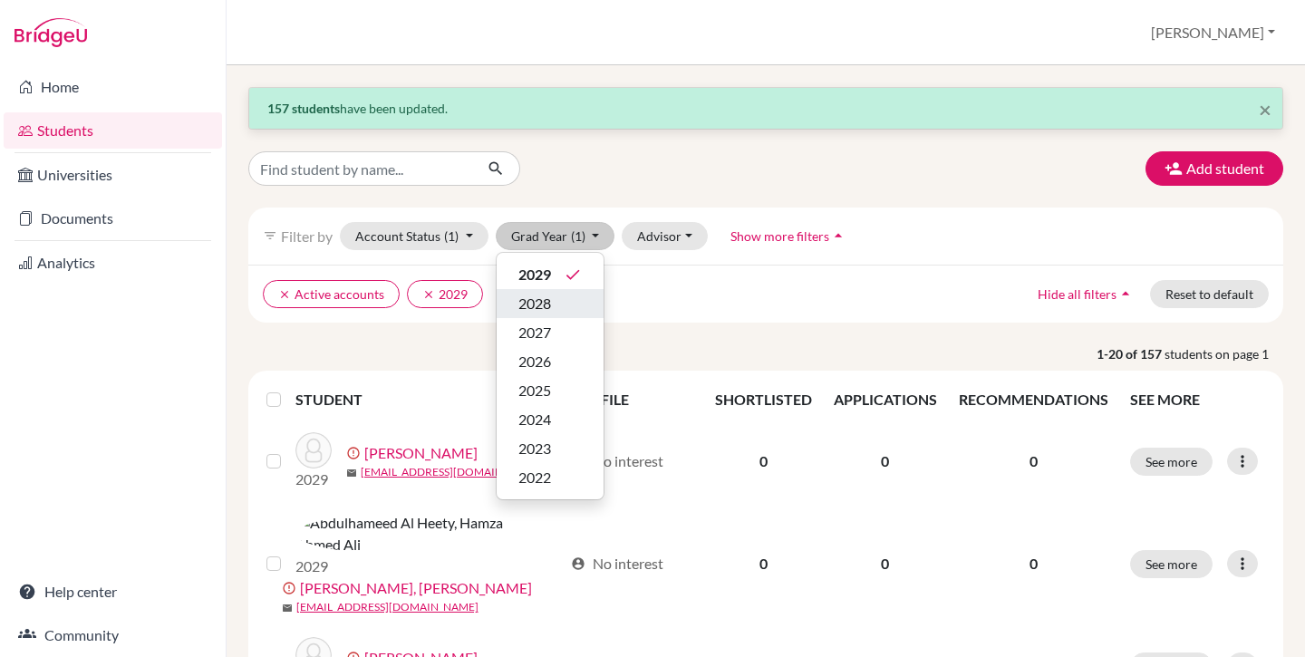
click at [569, 300] on div "2028" at bounding box center [549, 304] width 63 height 22
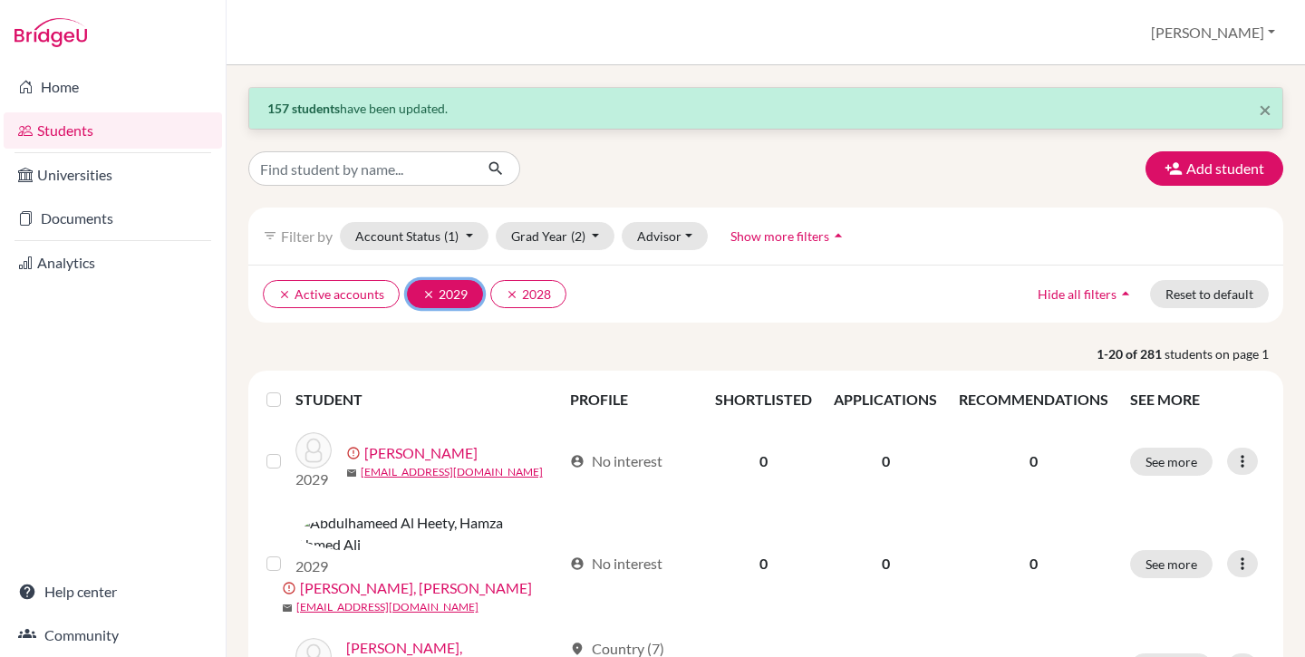
click at [428, 292] on icon "clear" at bounding box center [428, 294] width 13 height 13
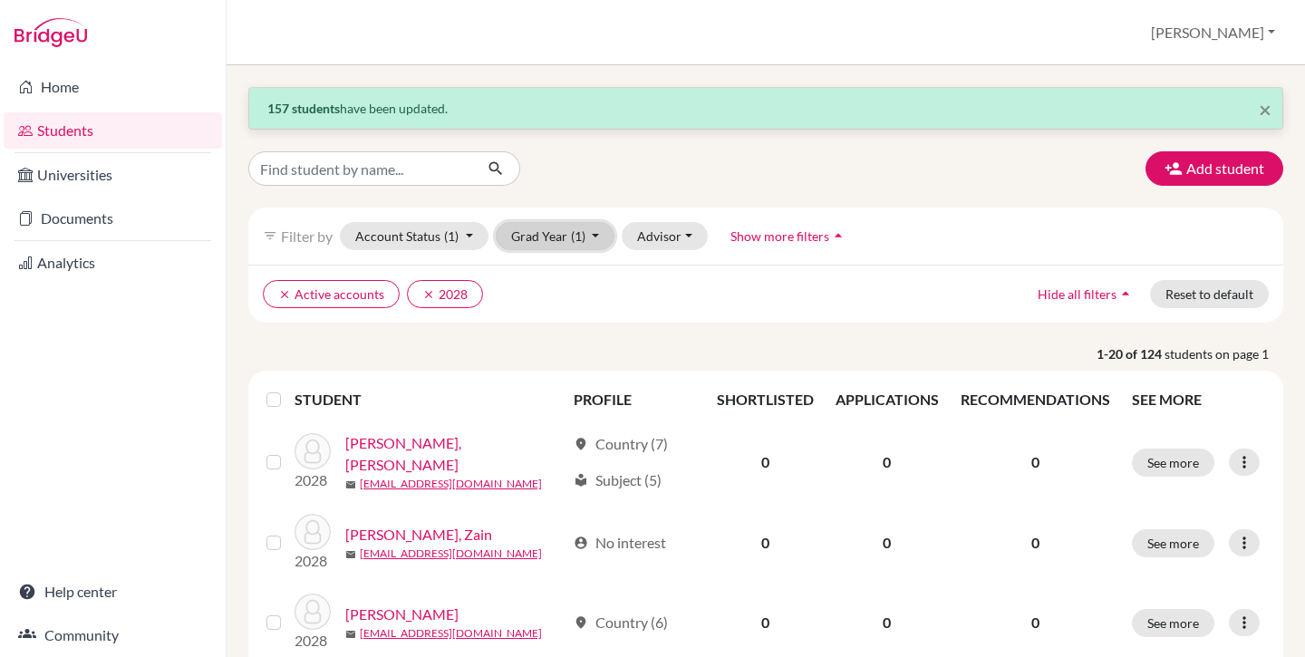
click at [567, 233] on button "Grad Year (1)" at bounding box center [556, 236] width 120 height 28
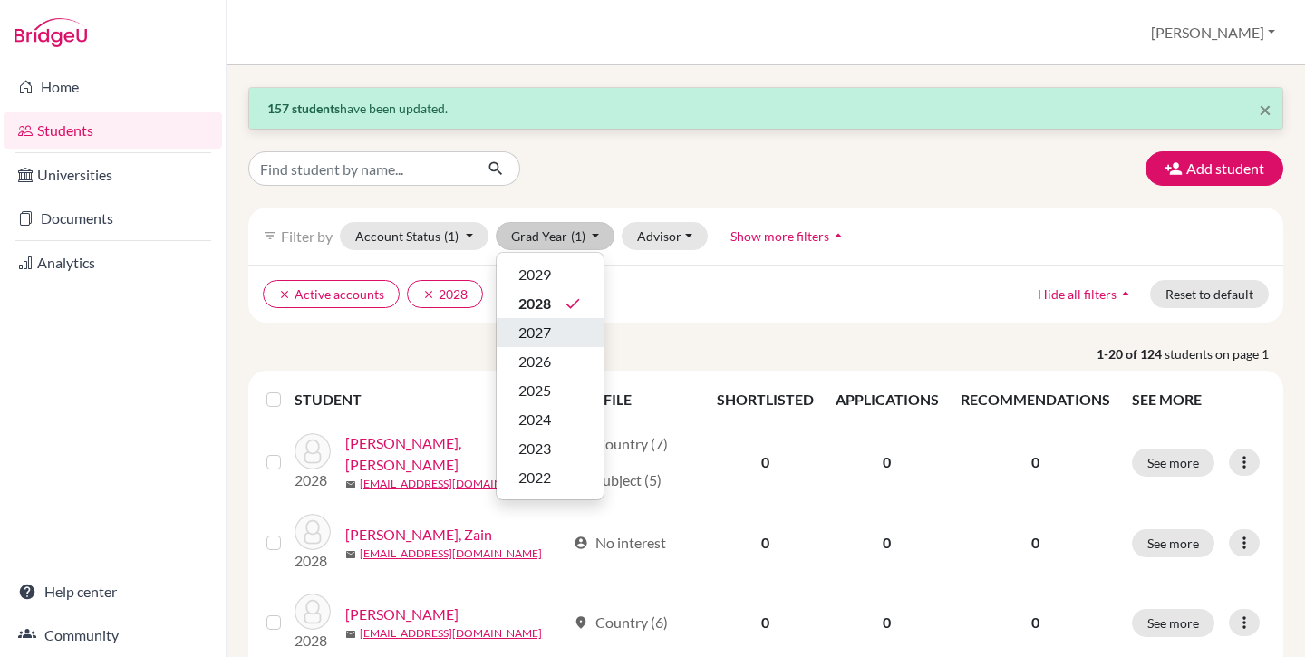
click at [568, 340] on div "2027" at bounding box center [549, 333] width 63 height 22
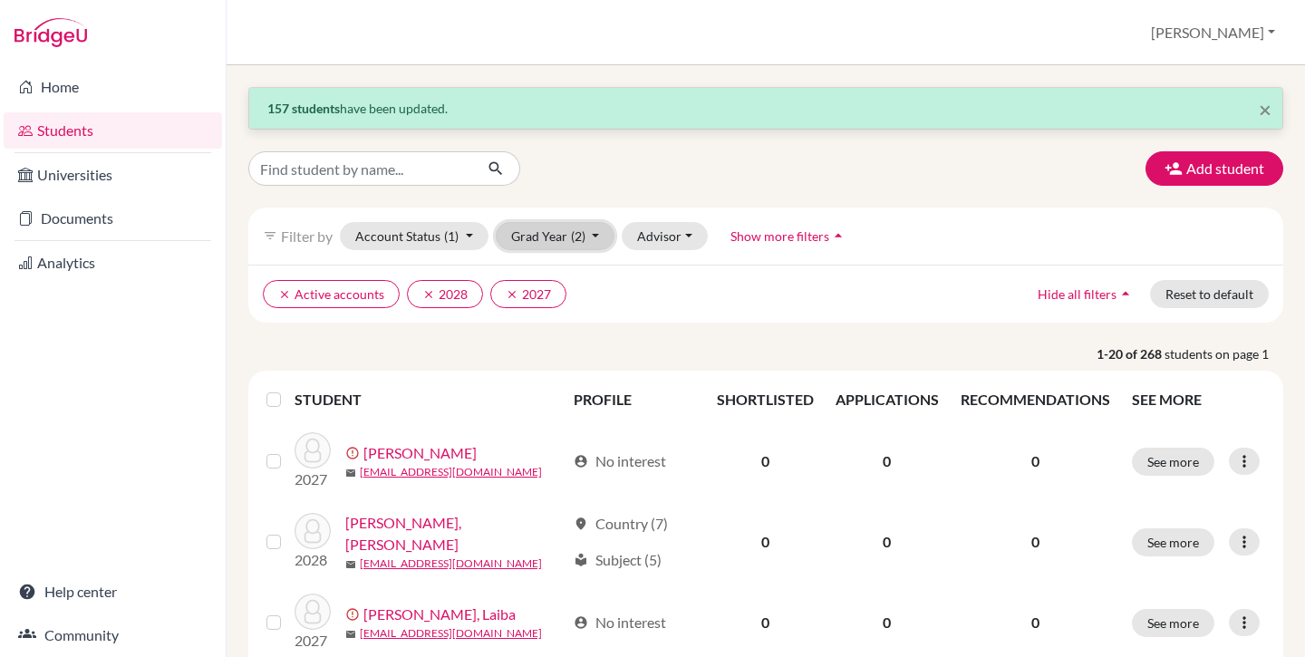
click at [586, 249] on button "Grad Year (2)" at bounding box center [556, 236] width 120 height 28
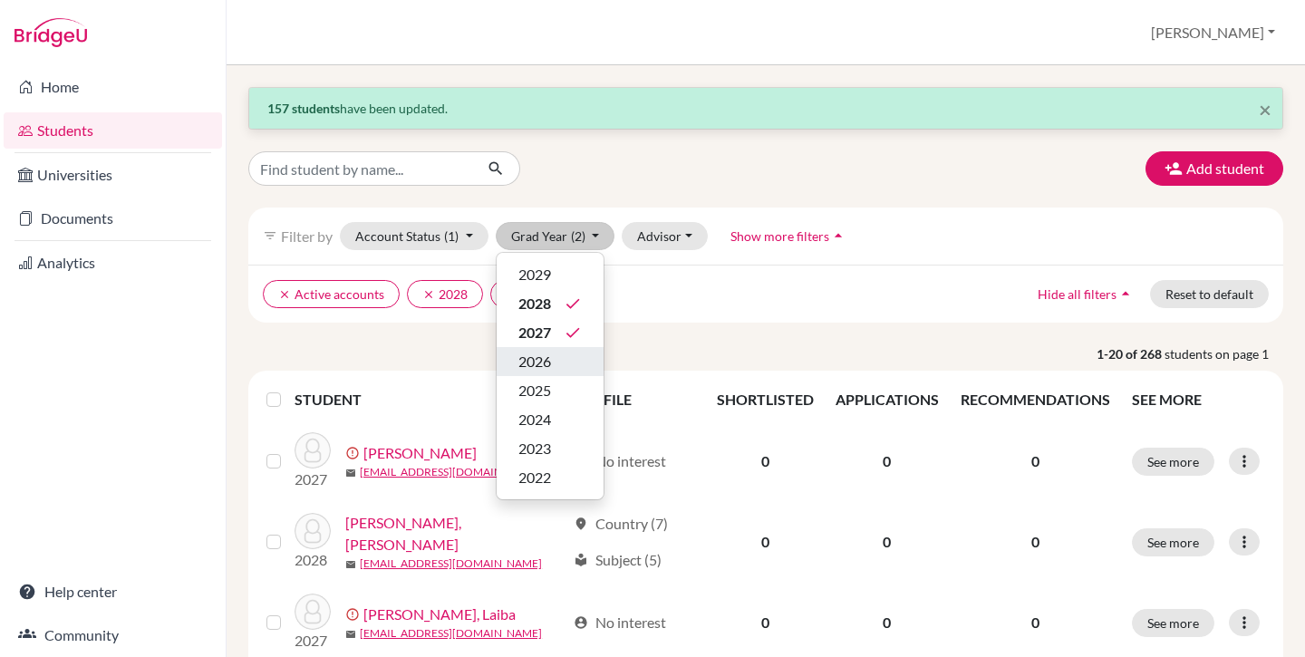
click at [571, 357] on div "2026" at bounding box center [549, 362] width 63 height 22
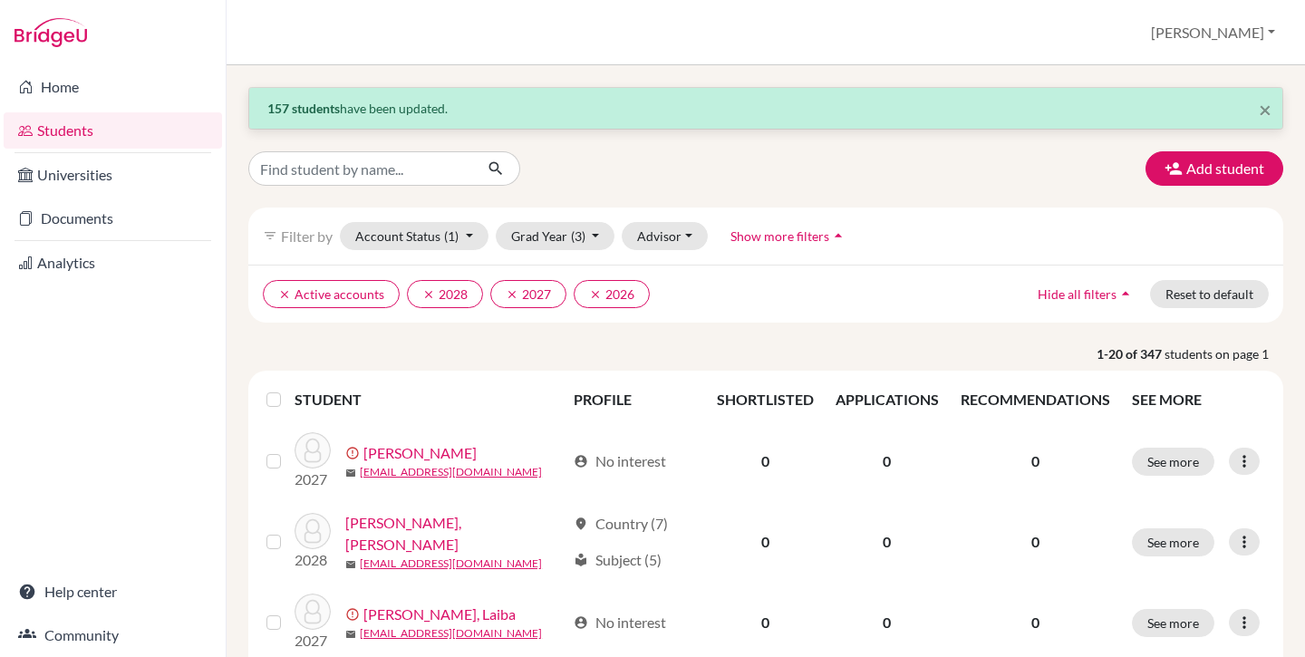
click at [288, 389] on label at bounding box center [288, 389] width 0 height 0
click at [0, 0] on input "checkbox" at bounding box center [0, 0] width 0 height 0
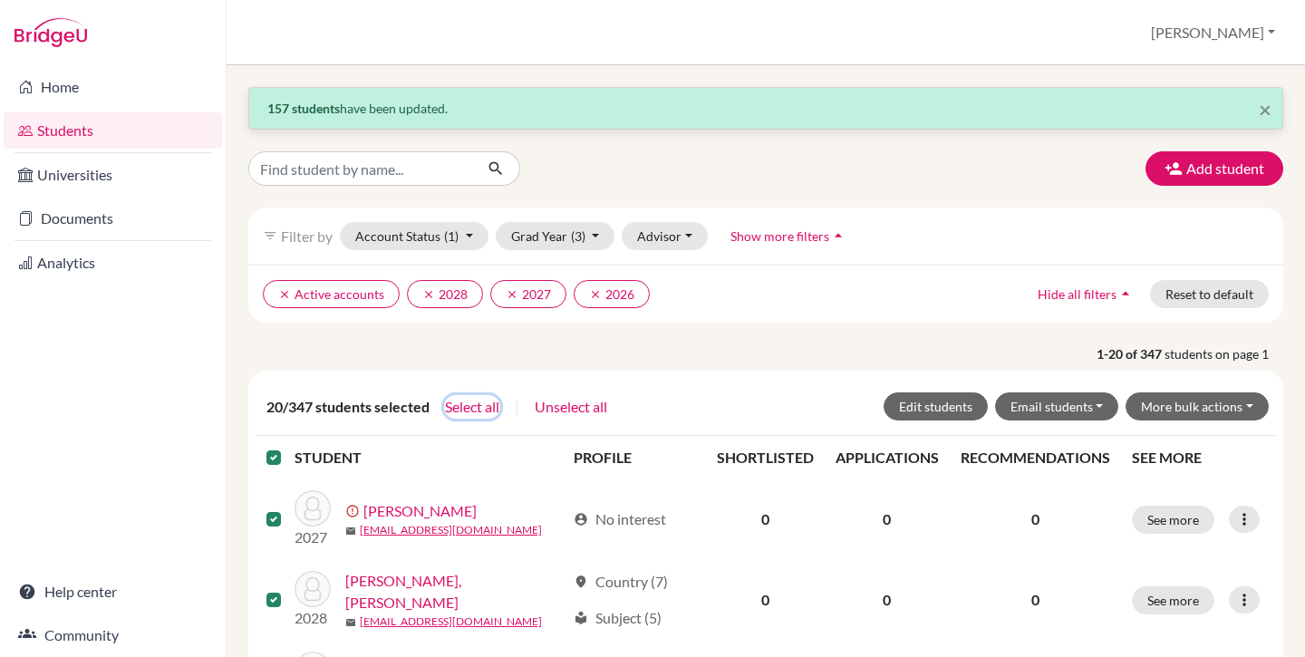
click at [476, 413] on button "Select all" at bounding box center [472, 407] width 56 height 24
click at [922, 397] on button "Edit students" at bounding box center [936, 407] width 104 height 28
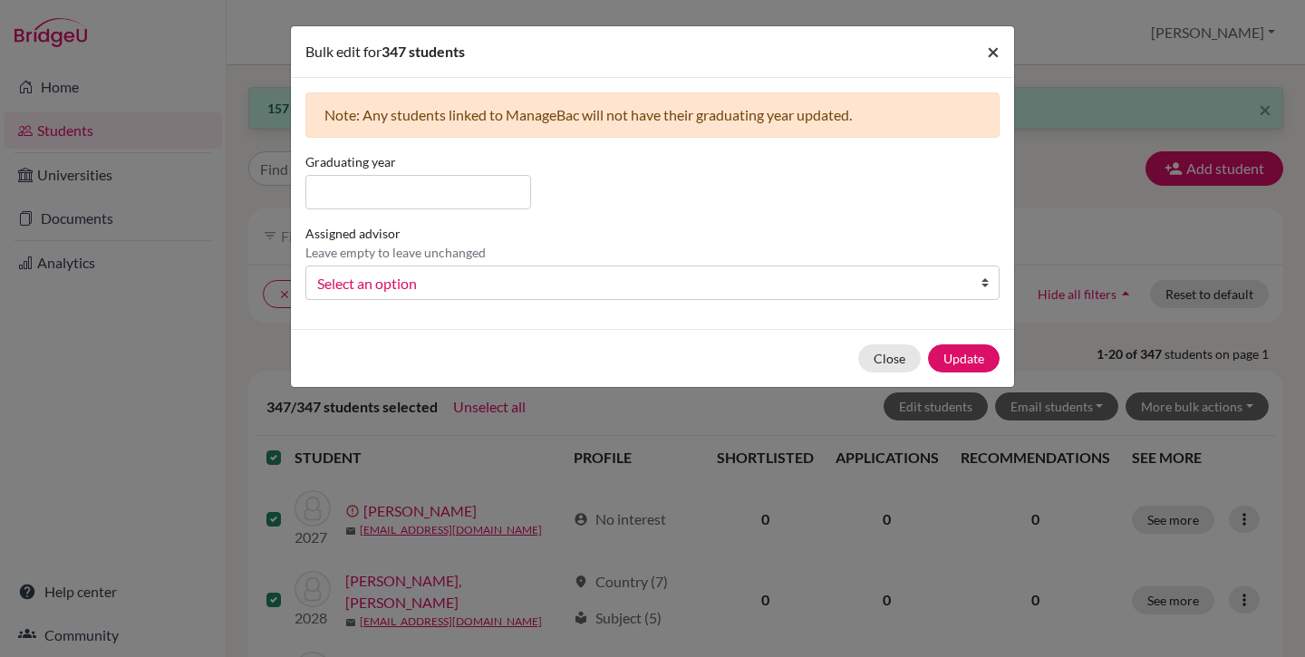
click at [989, 51] on span "×" at bounding box center [993, 51] width 13 height 26
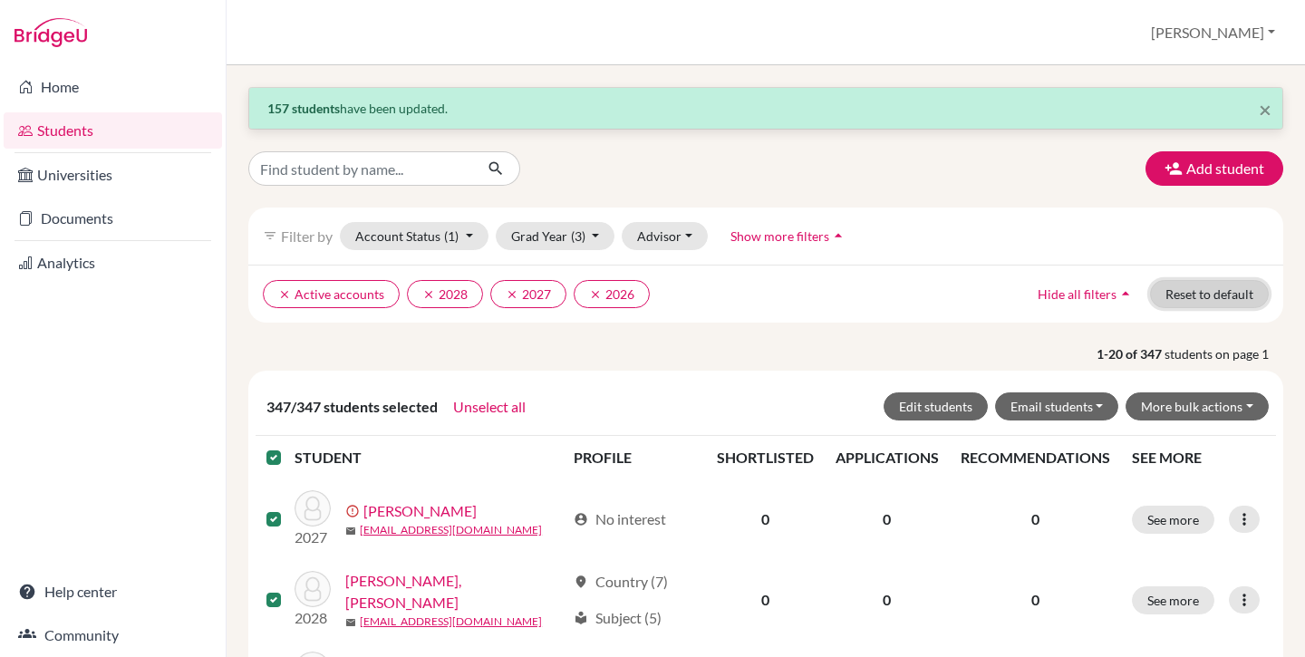
click at [1166, 296] on button "Reset to default" at bounding box center [1209, 294] width 119 height 28
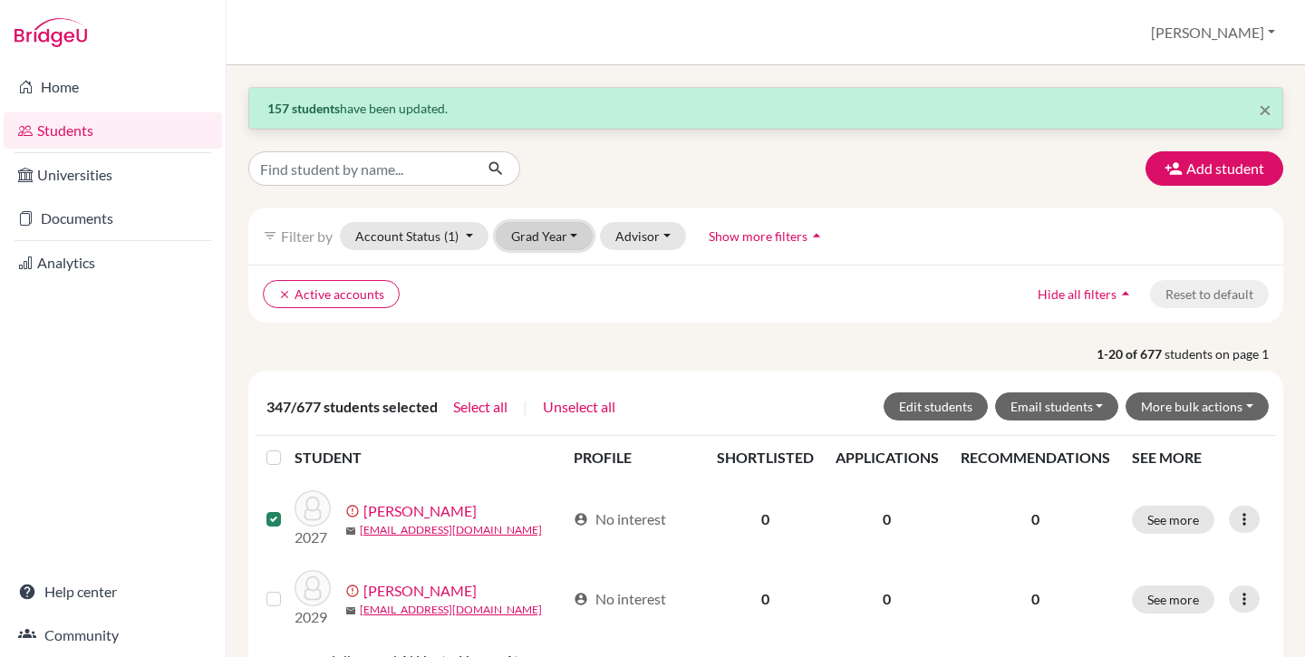
click at [547, 246] on button "Grad Year" at bounding box center [545, 236] width 98 height 28
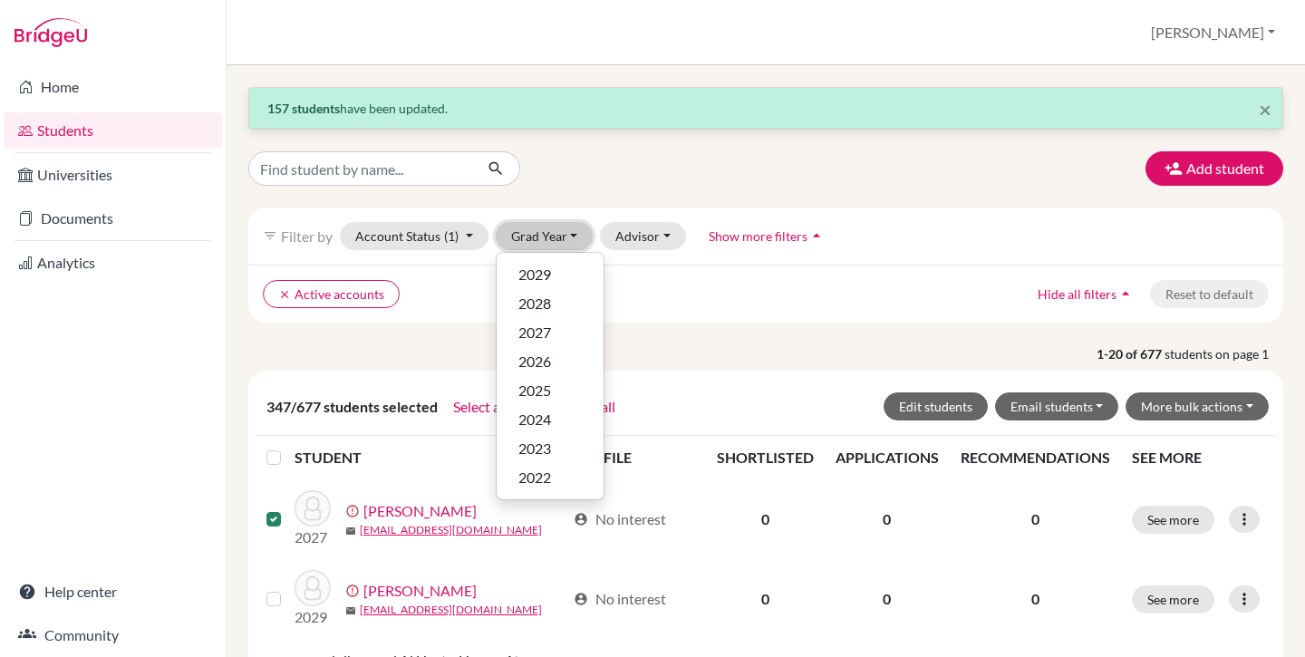
click at [547, 240] on button "Grad Year" at bounding box center [545, 236] width 98 height 28
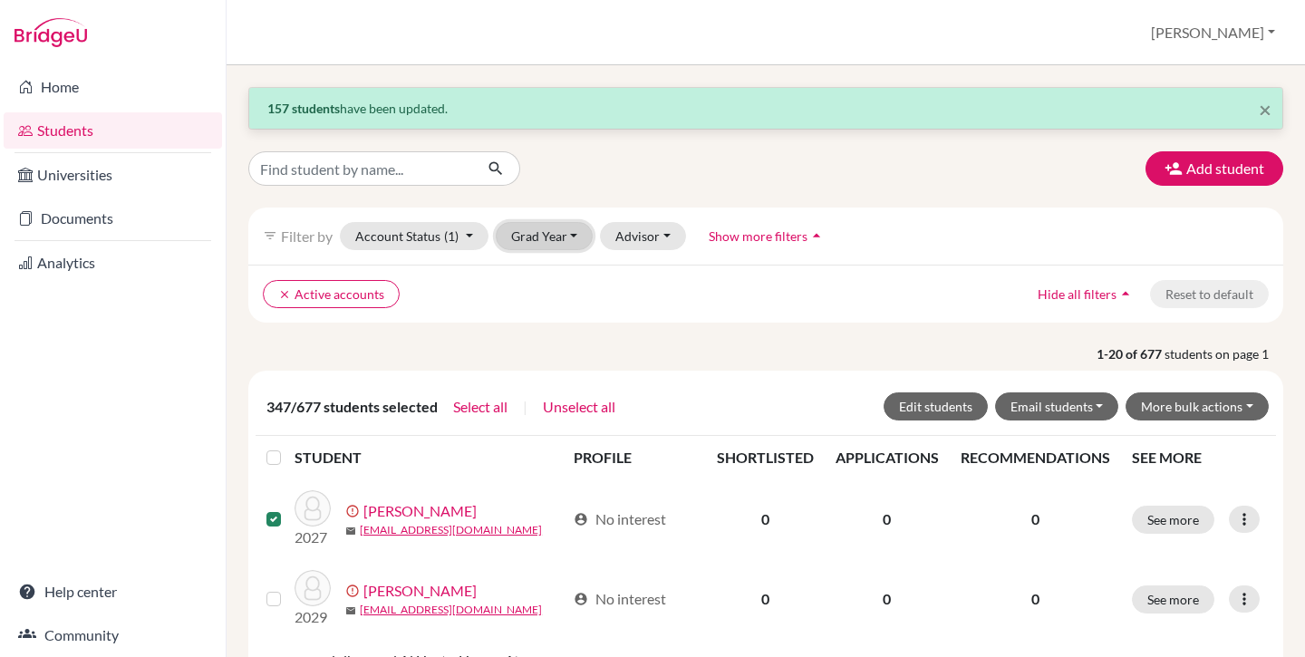
click at [587, 236] on button "Grad Year" at bounding box center [545, 236] width 98 height 28
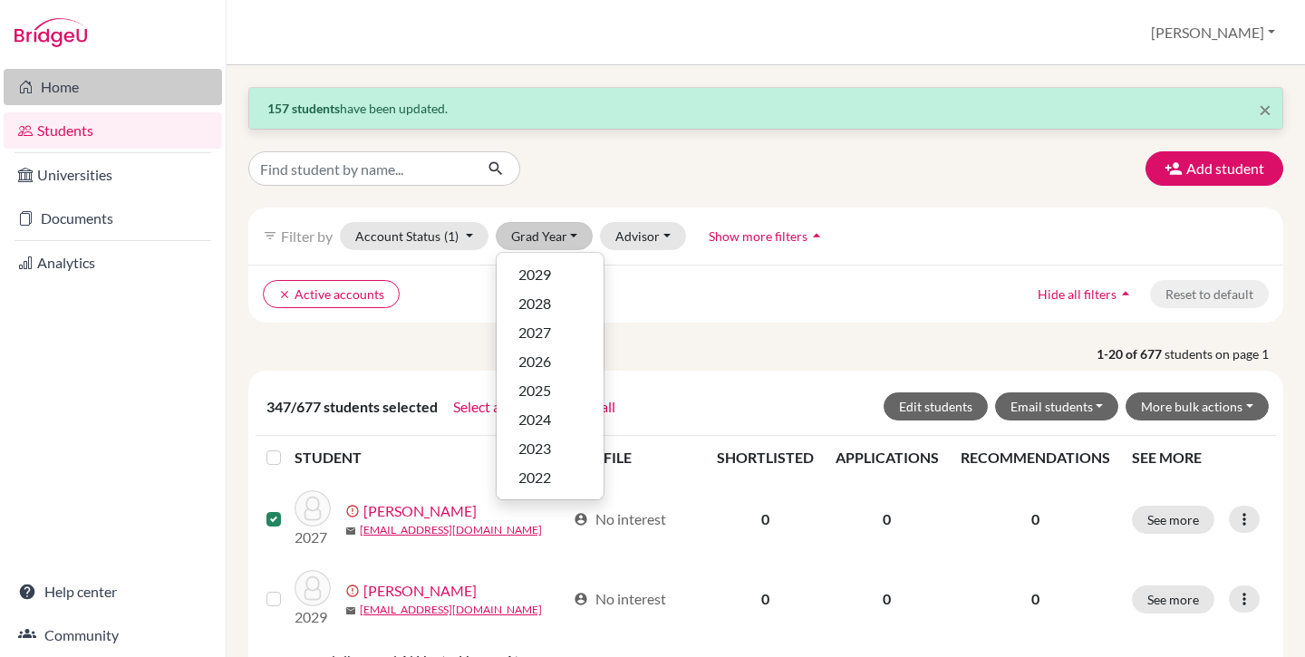
click at [97, 85] on link "Home" at bounding box center [113, 87] width 218 height 36
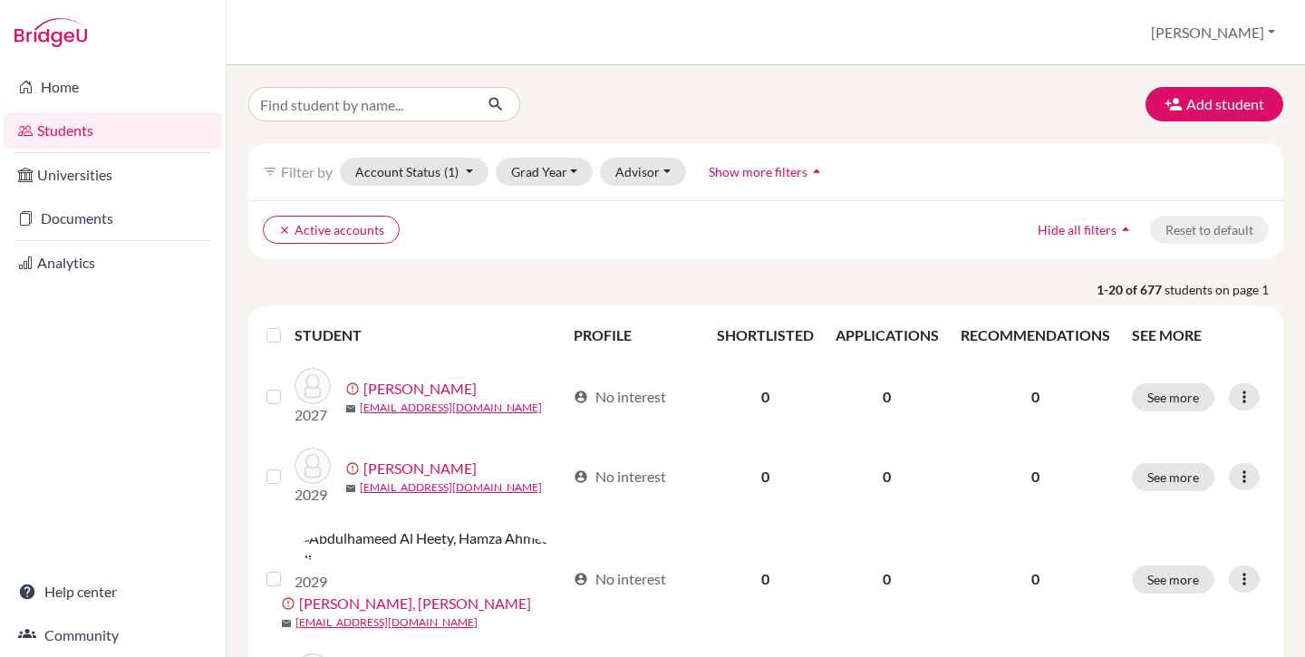
click at [288, 325] on label at bounding box center [288, 325] width 0 height 0
click at [0, 0] on input "checkbox" at bounding box center [0, 0] width 0 height 0
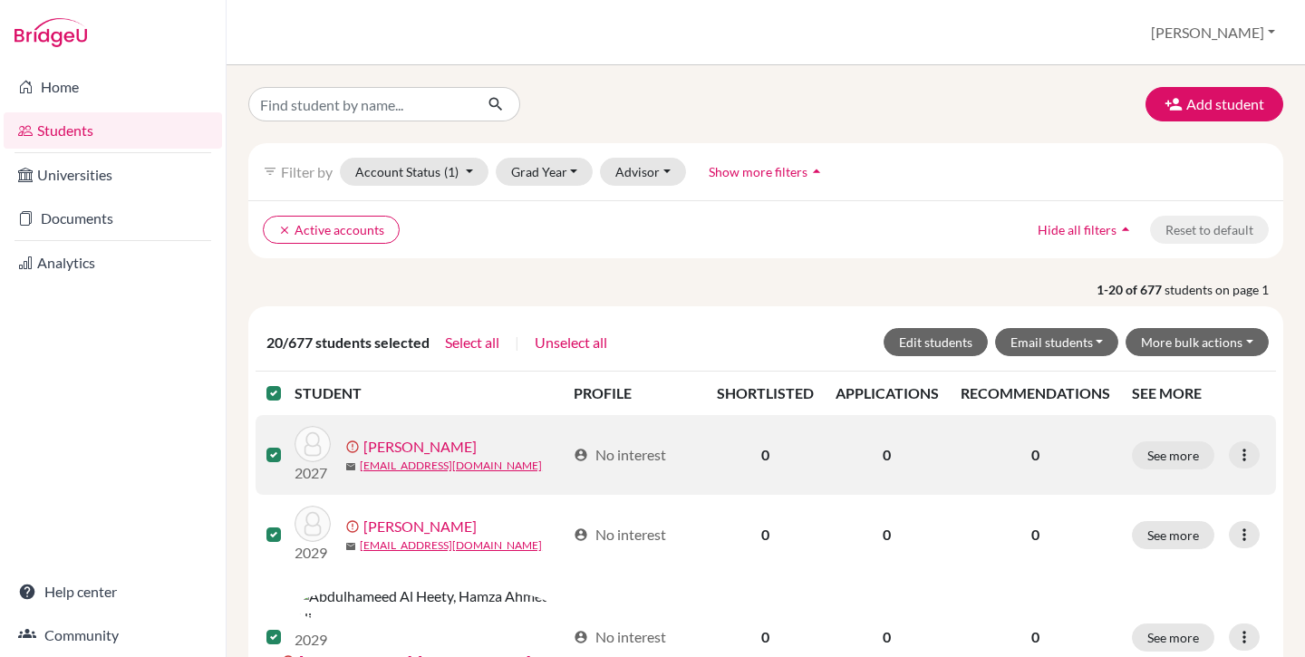
drag, startPoint x: 274, startPoint y: 386, endPoint x: 302, endPoint y: 380, distance: 28.8
click at [288, 383] on label at bounding box center [288, 383] width 0 height 0
click at [0, 0] on input "checkbox" at bounding box center [0, 0] width 0 height 0
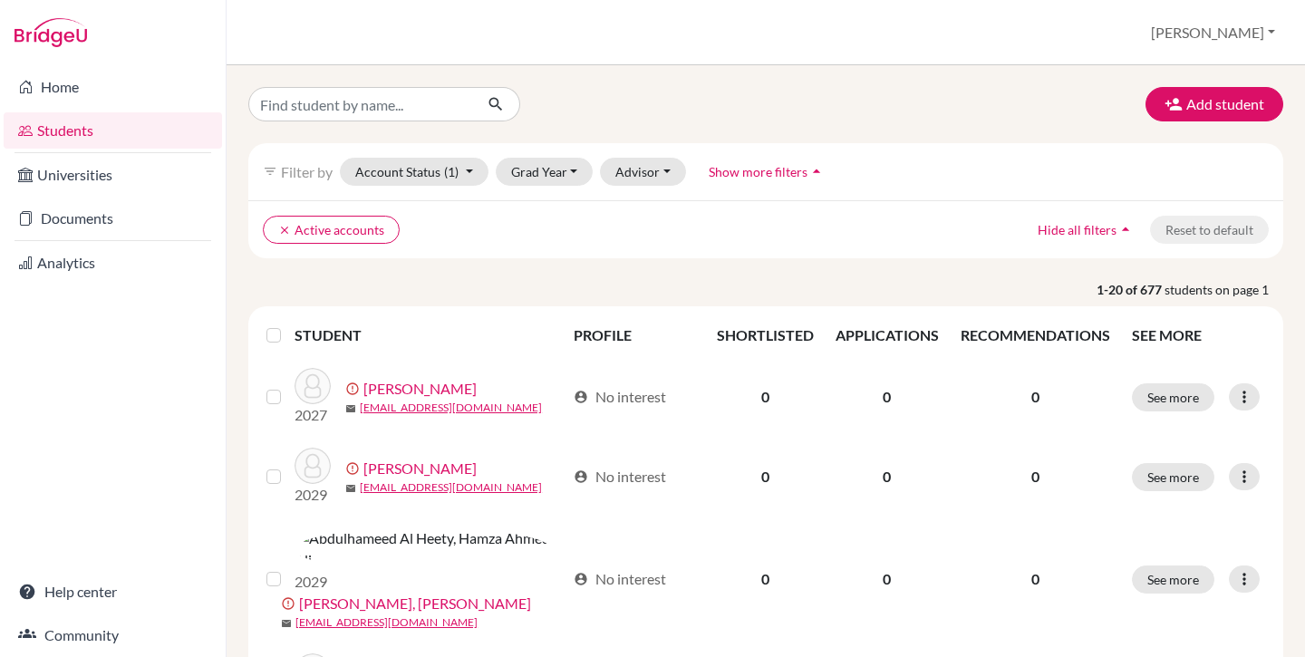
click at [561, 186] on div "filter_list Filter by Account Status (1) Active accounts done Archived accounts…" at bounding box center [765, 171] width 1035 height 57
click at [560, 173] on button "Grad Year" at bounding box center [545, 172] width 98 height 28
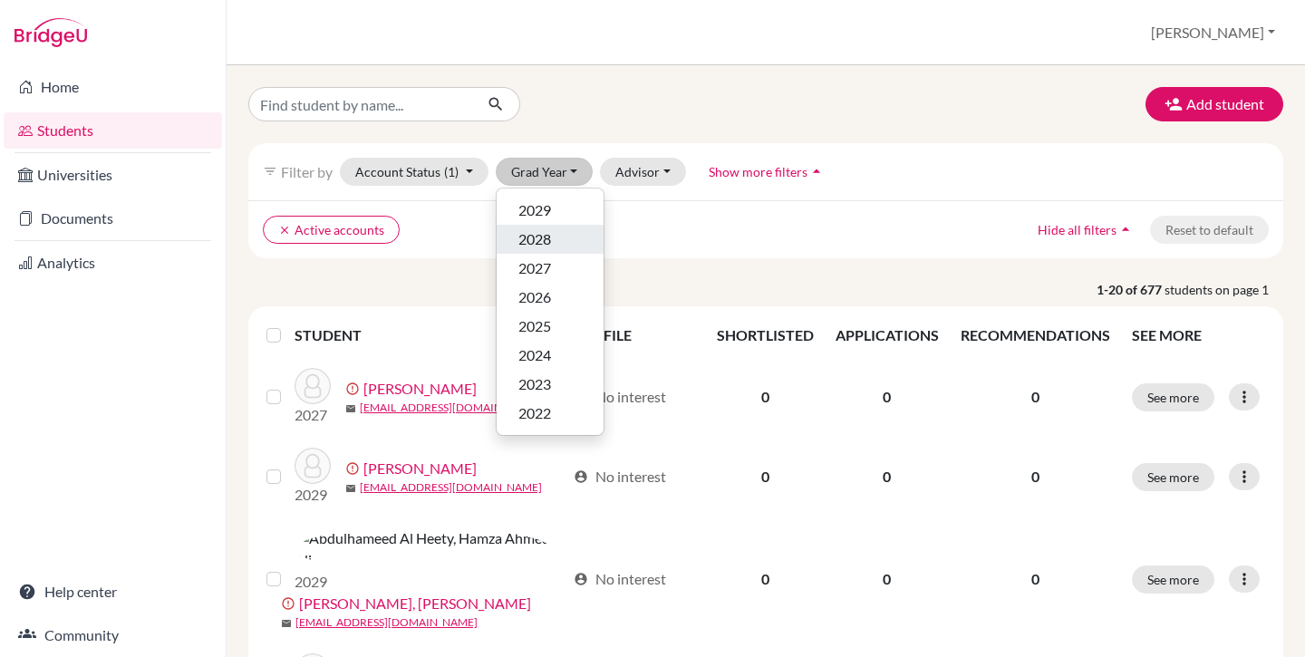
click at [555, 237] on div "2028" at bounding box center [549, 239] width 63 height 22
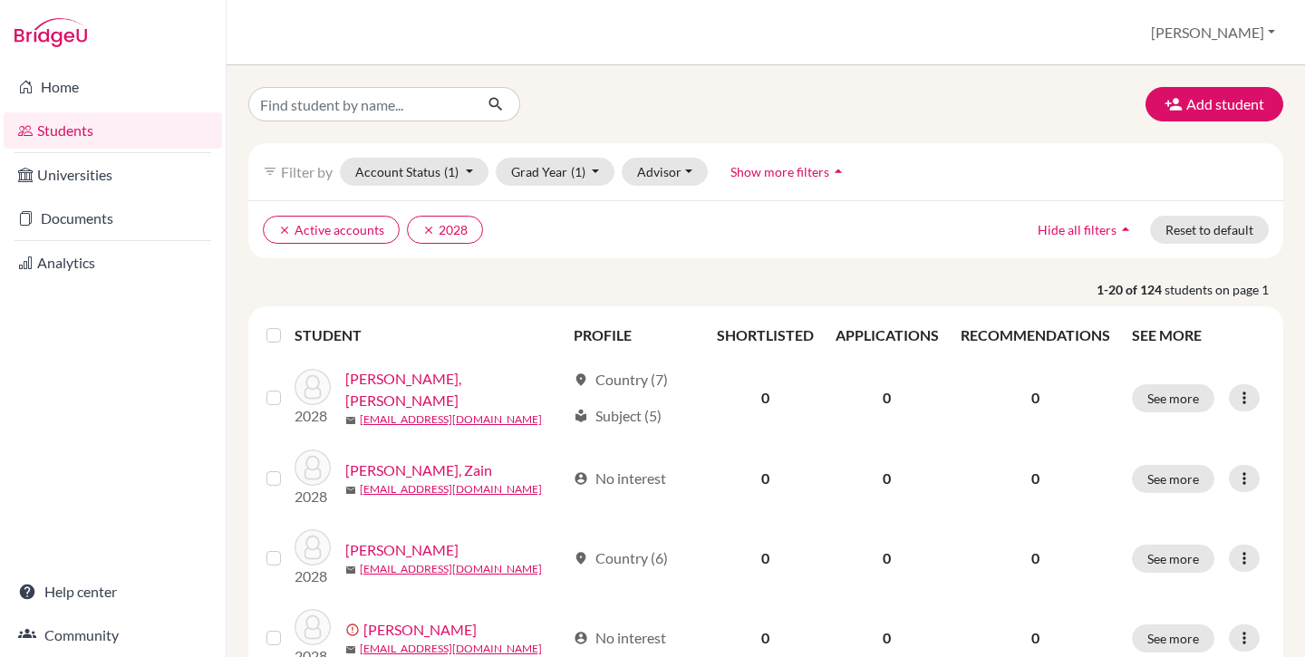
click at [288, 325] on label at bounding box center [288, 325] width 0 height 0
click at [0, 0] on input "checkbox" at bounding box center [0, 0] width 0 height 0
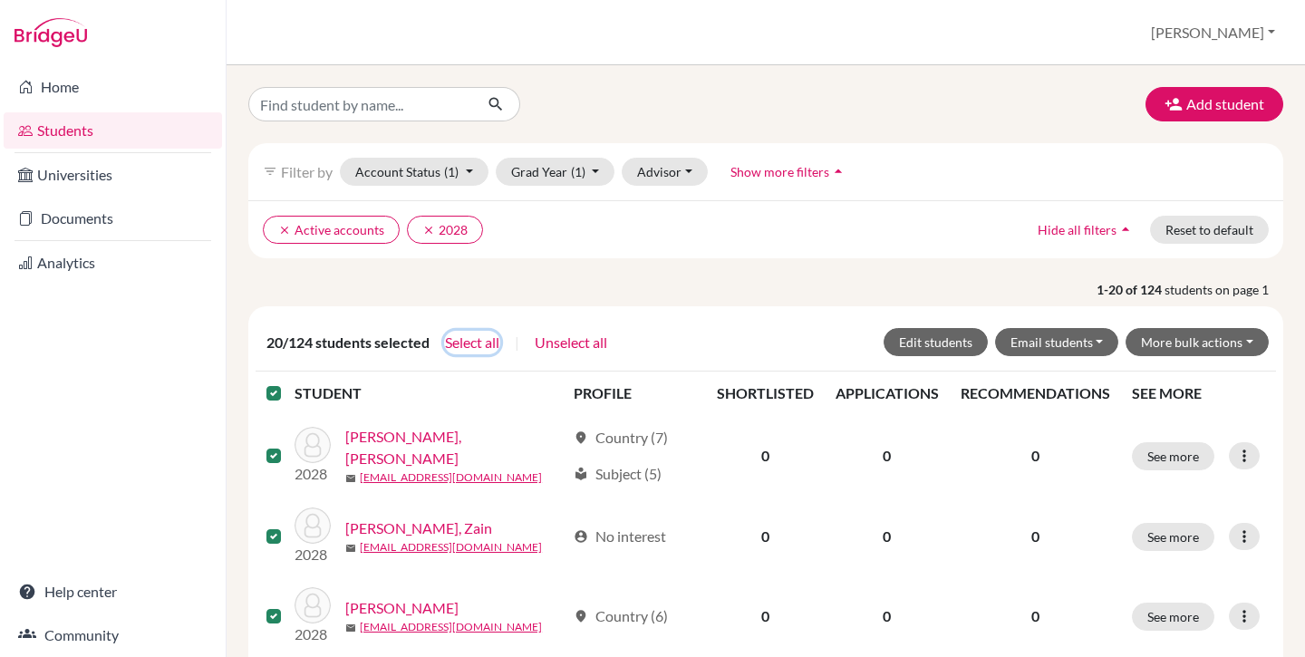
click at [469, 344] on button "Select all" at bounding box center [472, 343] width 56 height 24
click at [922, 341] on button "Edit students" at bounding box center [936, 342] width 104 height 28
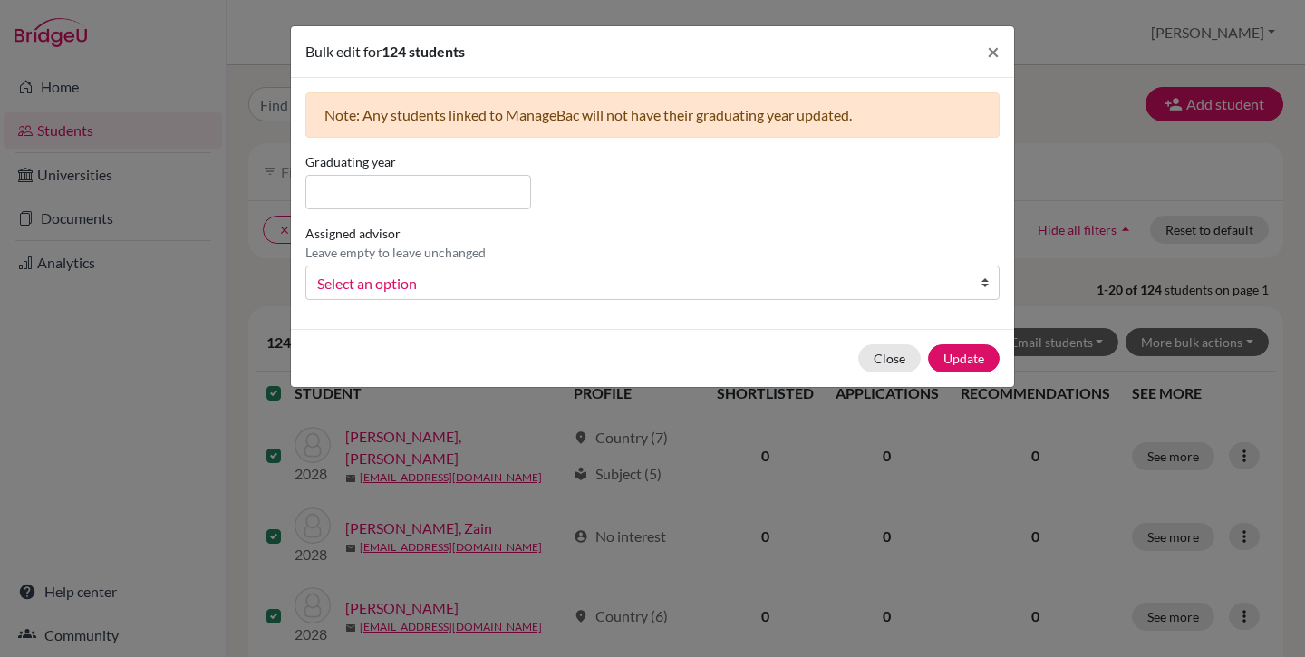
click at [386, 291] on span "Select an option" at bounding box center [640, 284] width 647 height 24
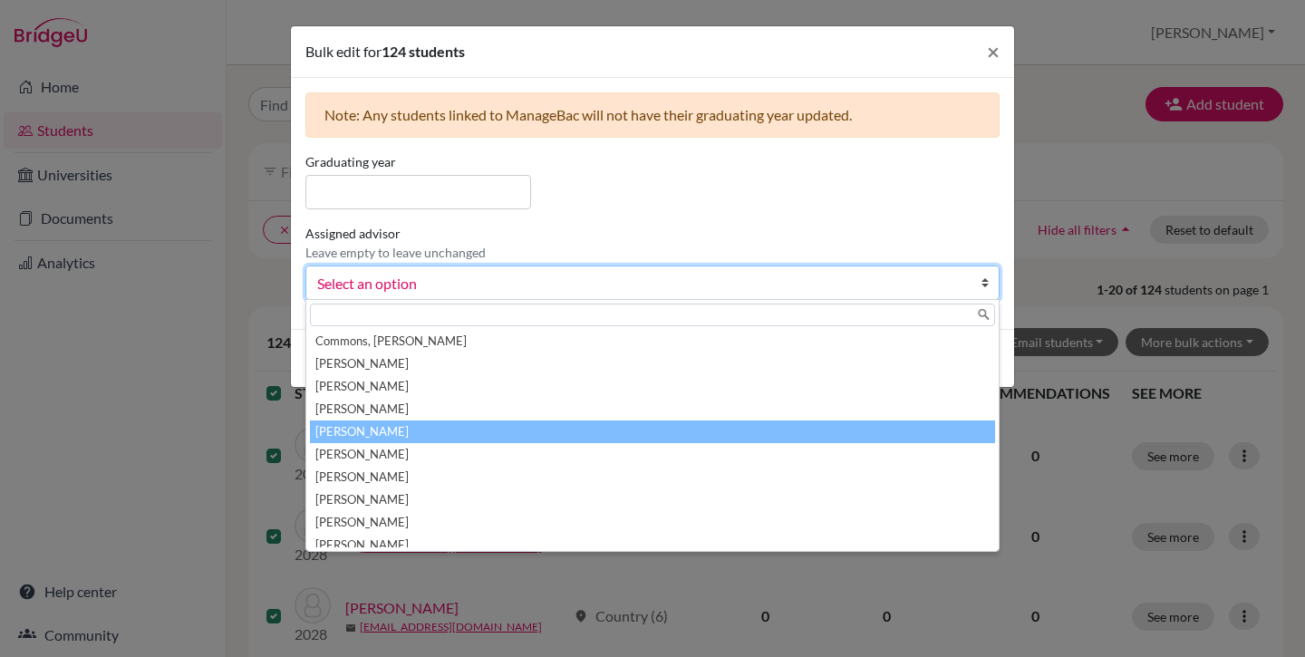
click at [410, 432] on li "Guglani , Reena" at bounding box center [652, 432] width 685 height 23
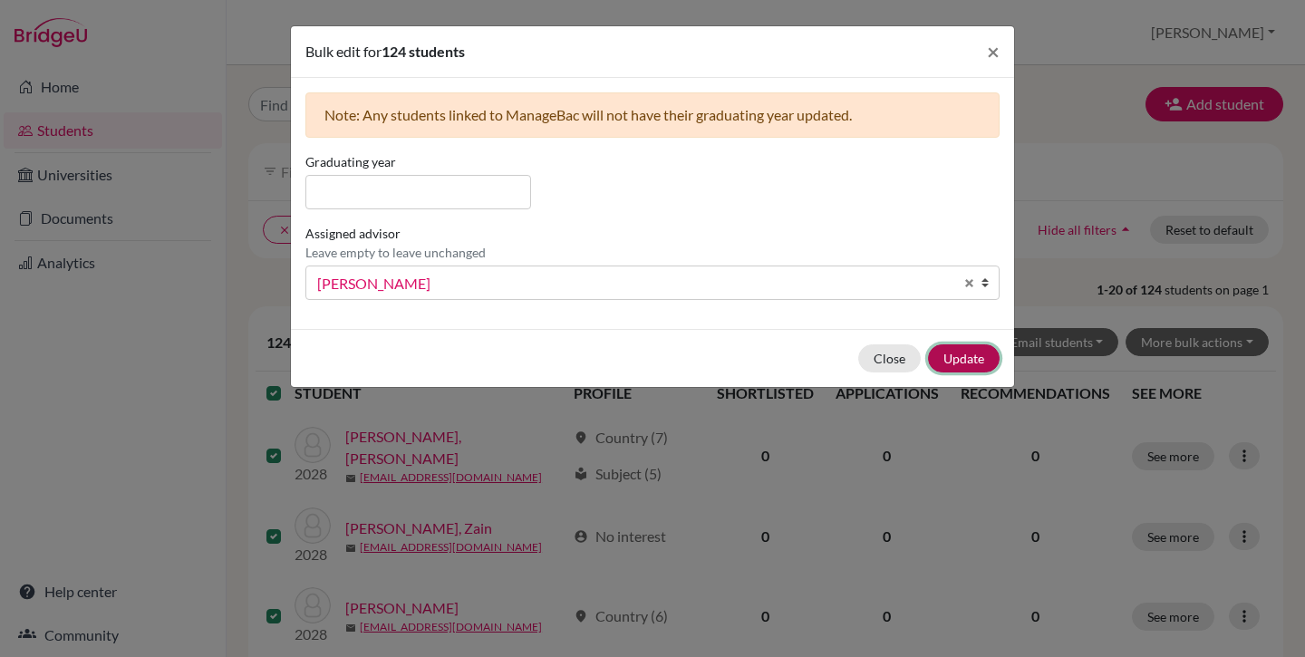
click at [969, 354] on button "Update" at bounding box center [964, 358] width 72 height 28
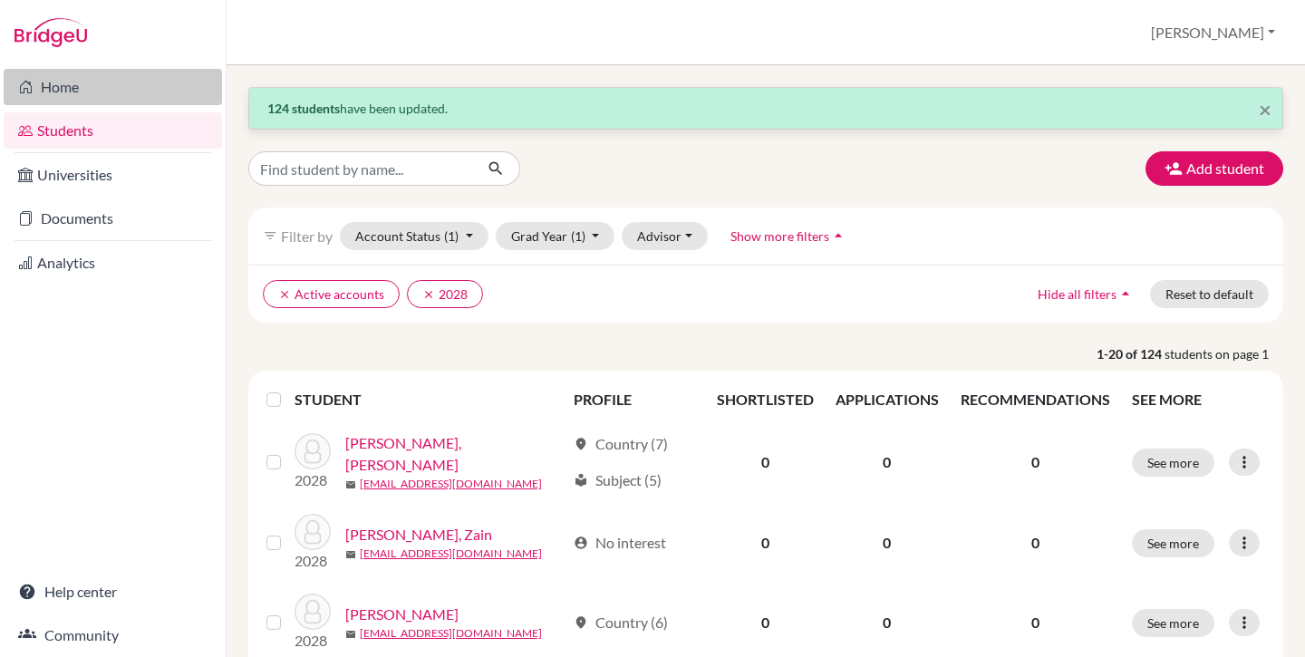
click at [93, 97] on link "Home" at bounding box center [113, 87] width 218 height 36
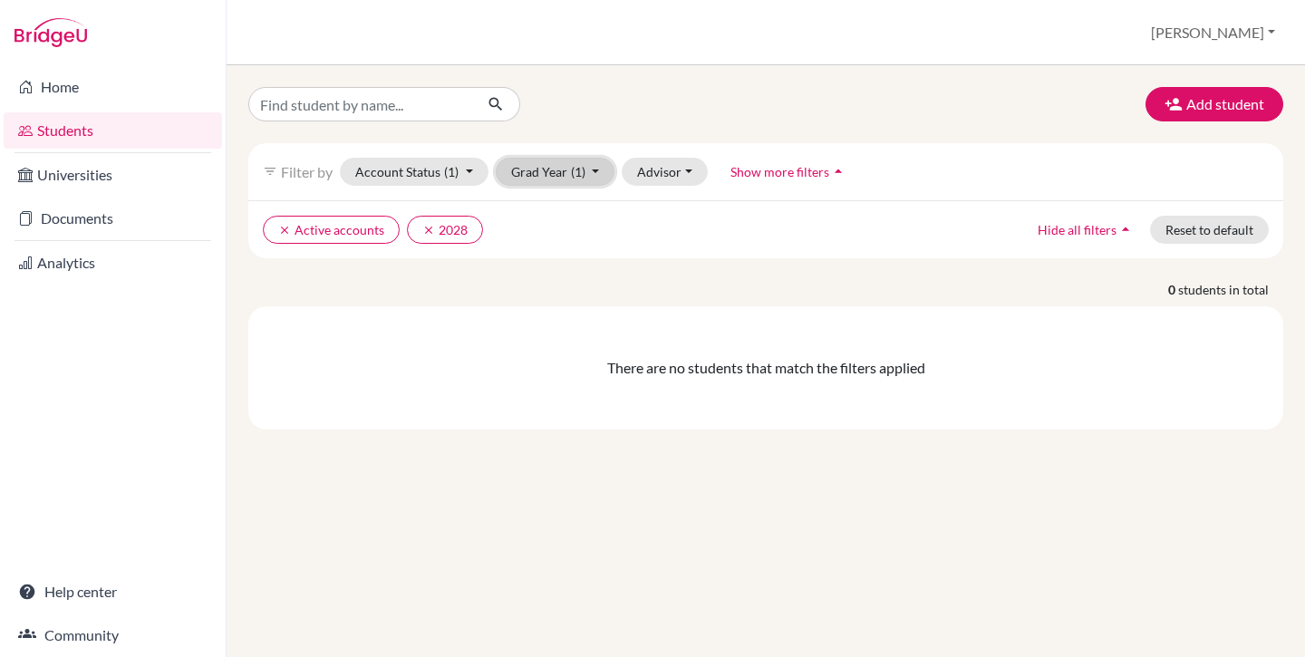
click at [590, 169] on button "Grad Year (1)" at bounding box center [556, 172] width 120 height 28
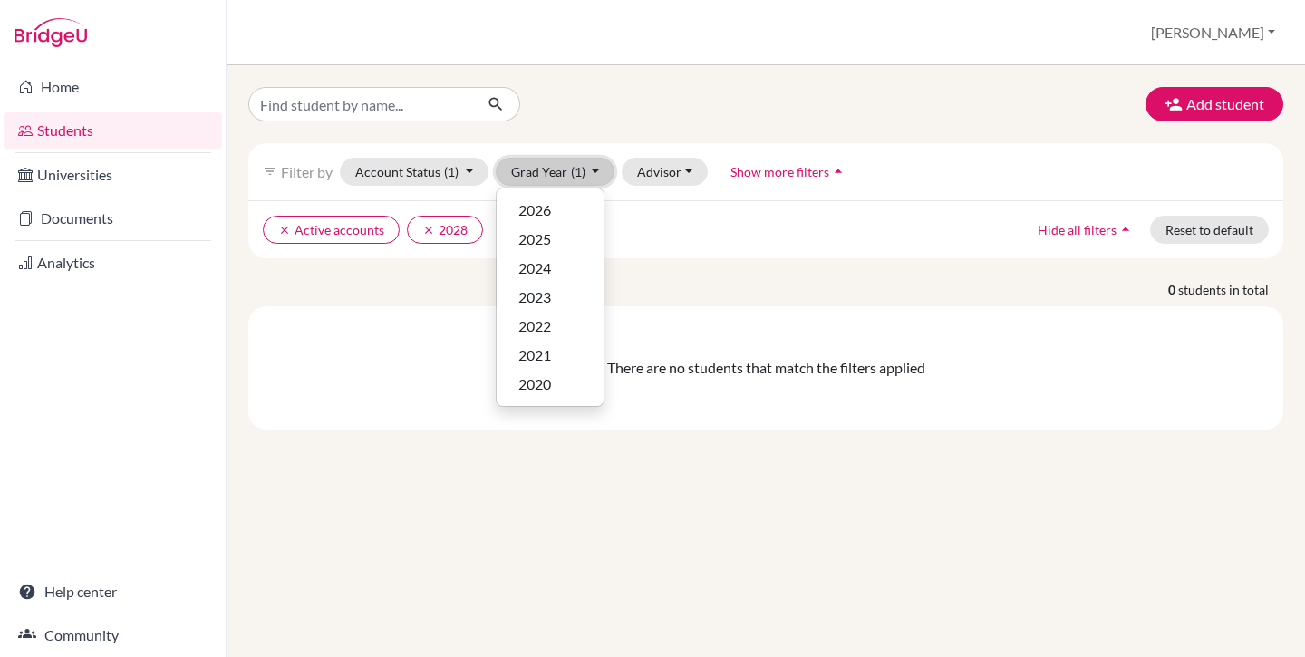
click at [590, 169] on button "Grad Year (1)" at bounding box center [556, 172] width 120 height 28
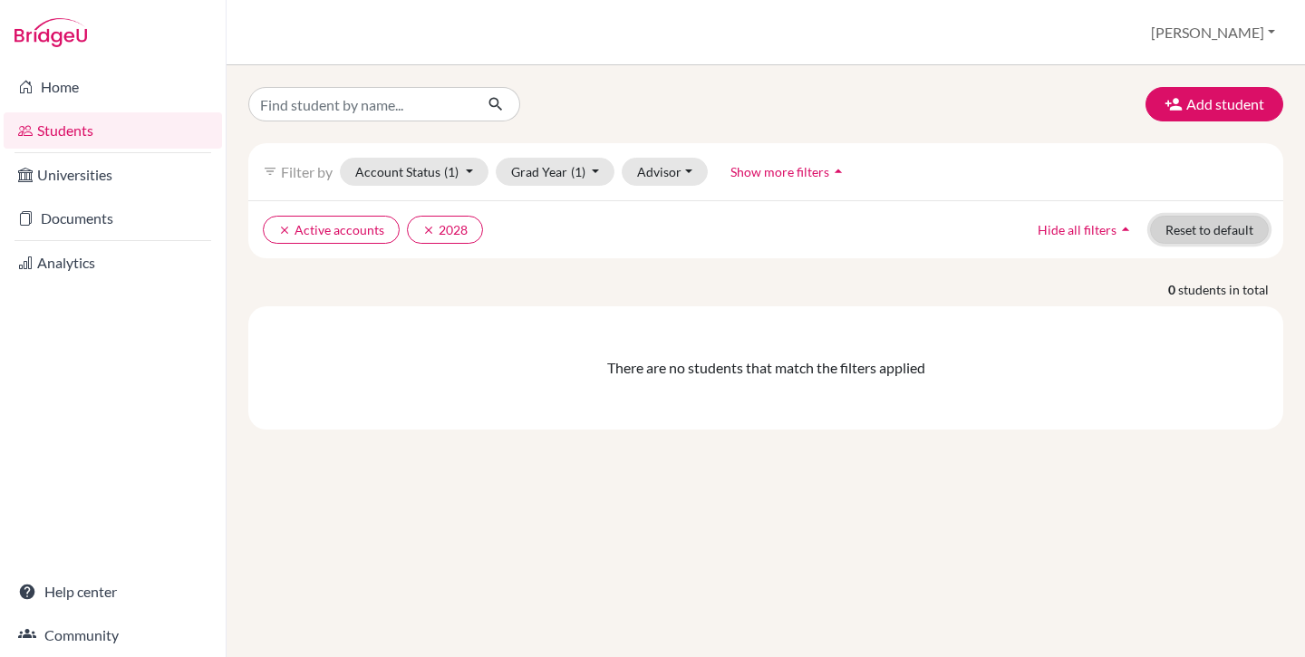
click at [1190, 226] on button "Reset to default" at bounding box center [1209, 230] width 119 height 28
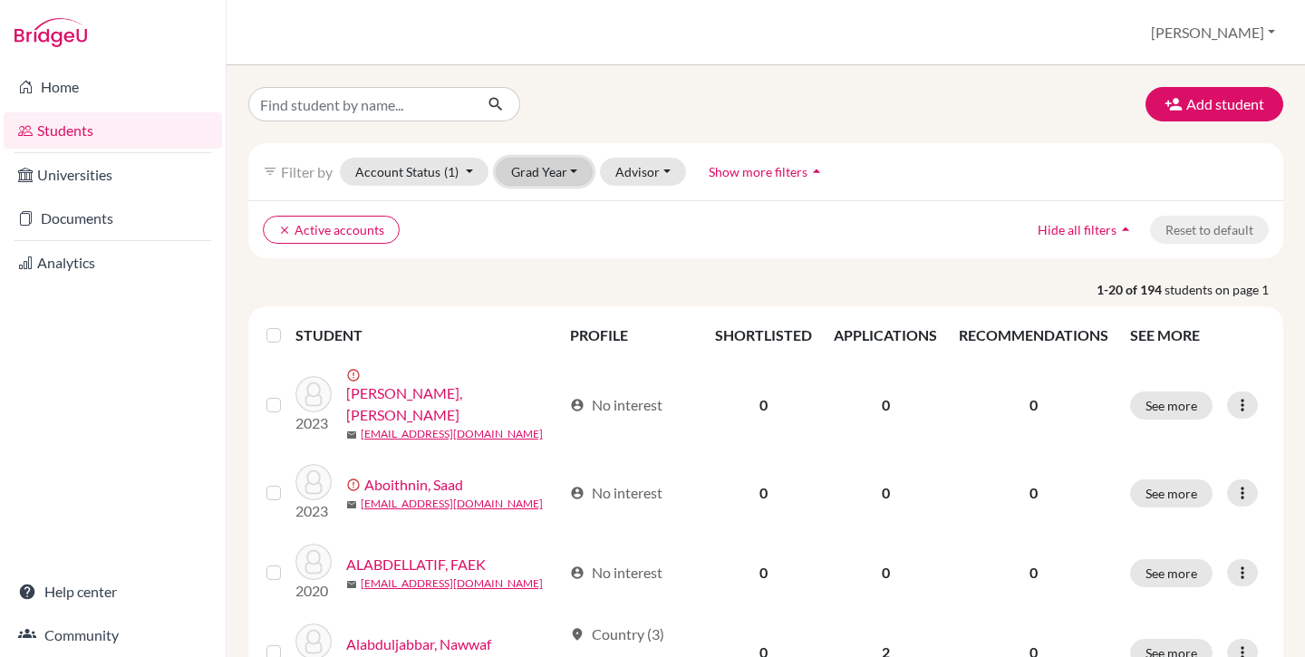
click at [554, 172] on button "Grad Year" at bounding box center [545, 172] width 98 height 28
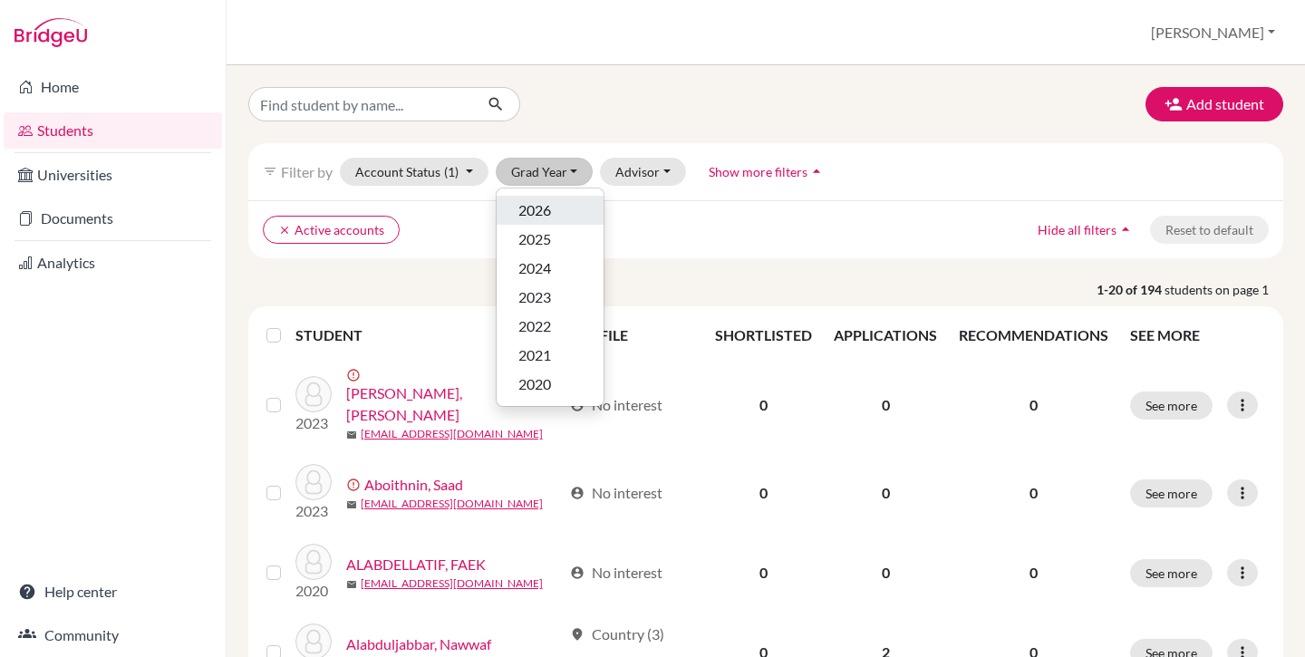
click at [551, 204] on span "2026" at bounding box center [534, 210] width 33 height 22
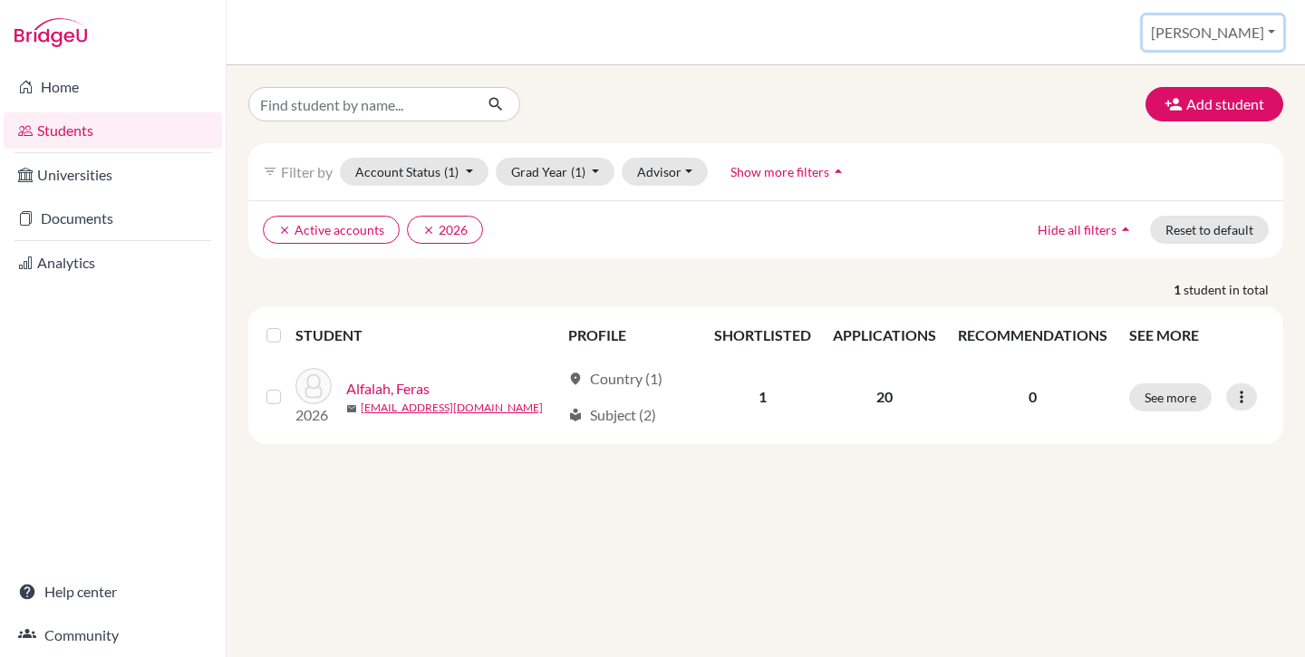
click at [1225, 39] on button "[PERSON_NAME]" at bounding box center [1213, 32] width 141 height 34
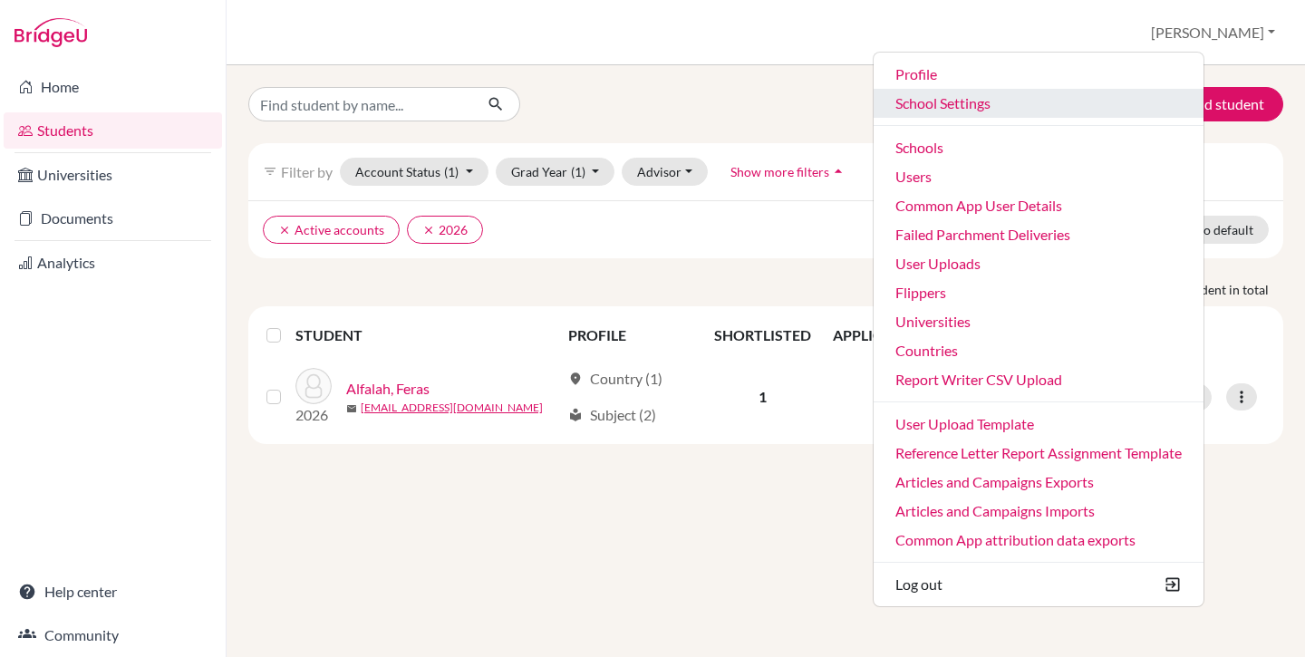
click at [1028, 108] on link "School Settings" at bounding box center [1039, 103] width 330 height 29
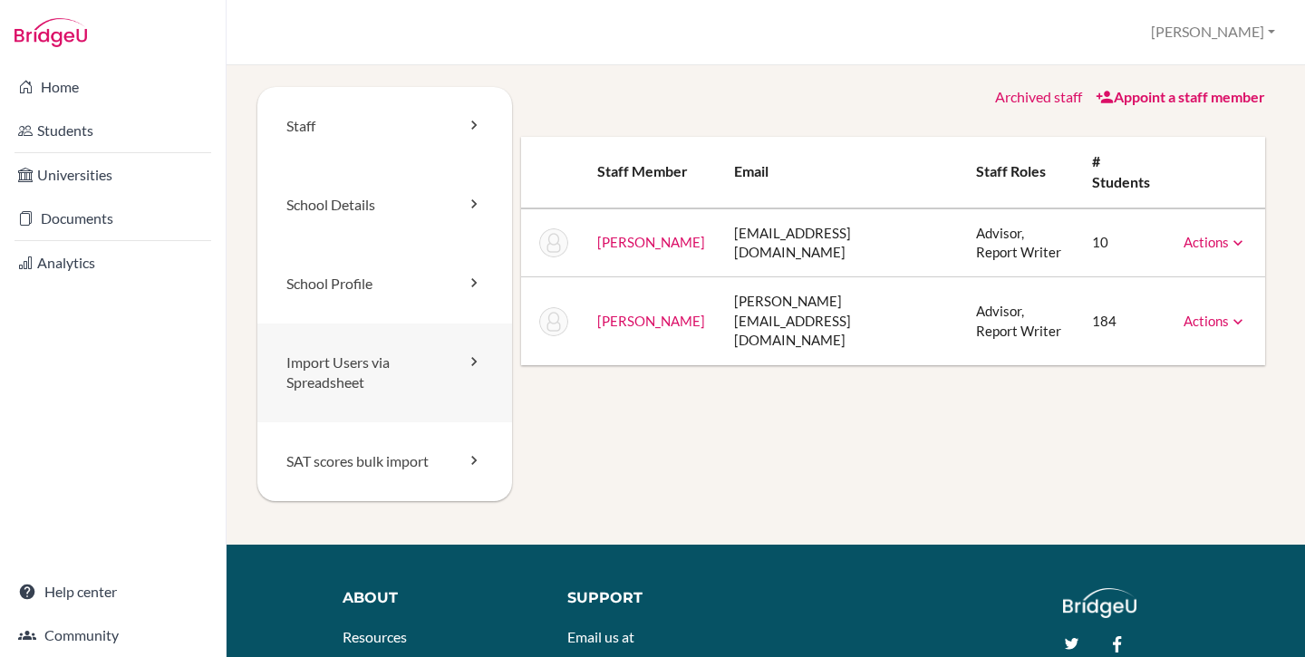
click at [369, 372] on link "Import Users via Spreadsheet" at bounding box center [384, 374] width 255 height 100
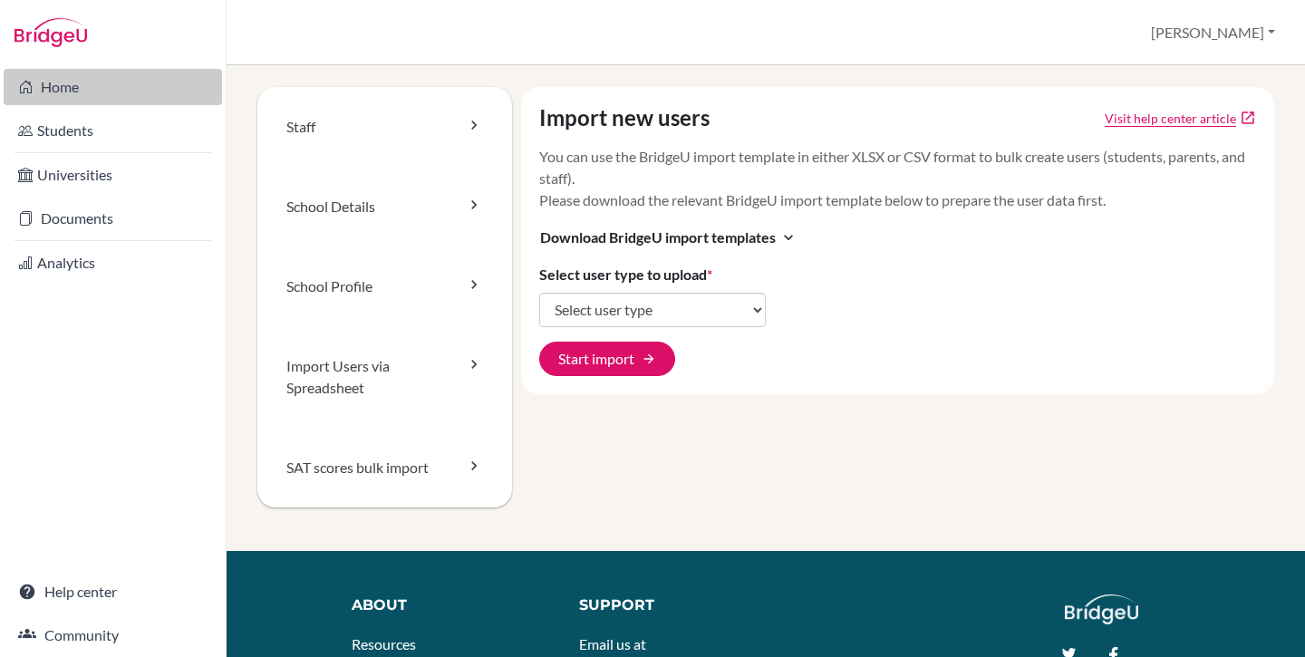
click at [110, 71] on link "Home" at bounding box center [113, 87] width 218 height 36
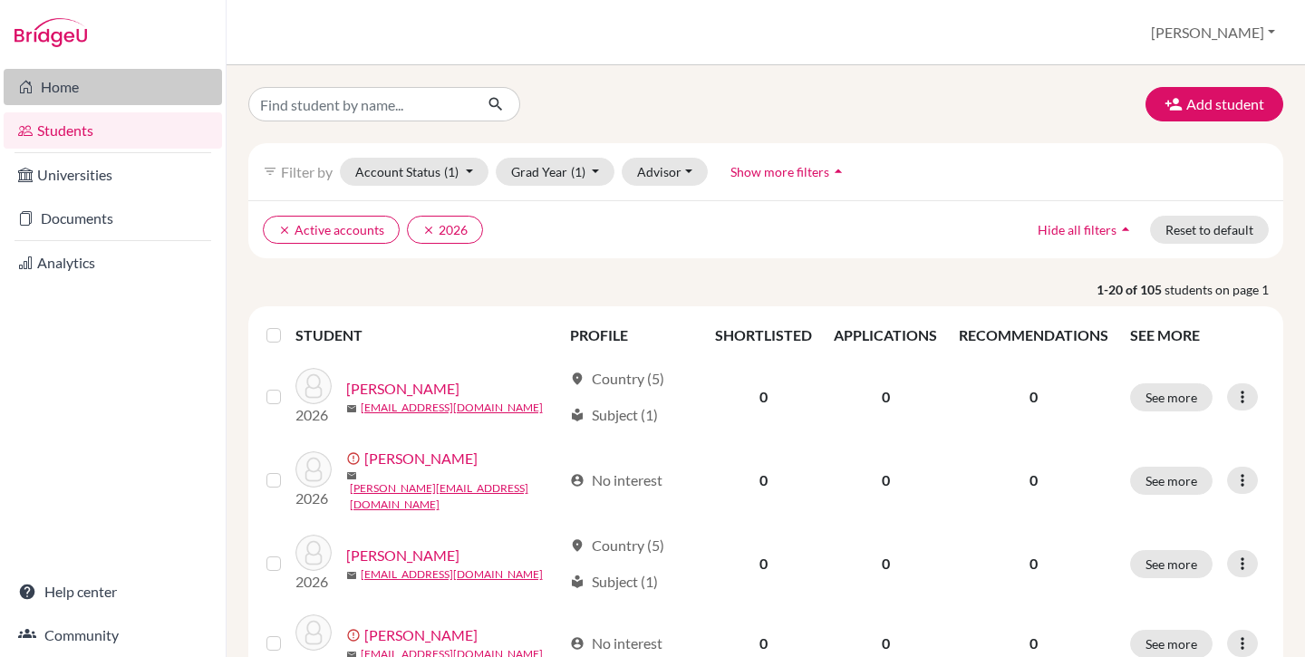
click at [99, 88] on link "Home" at bounding box center [113, 87] width 218 height 36
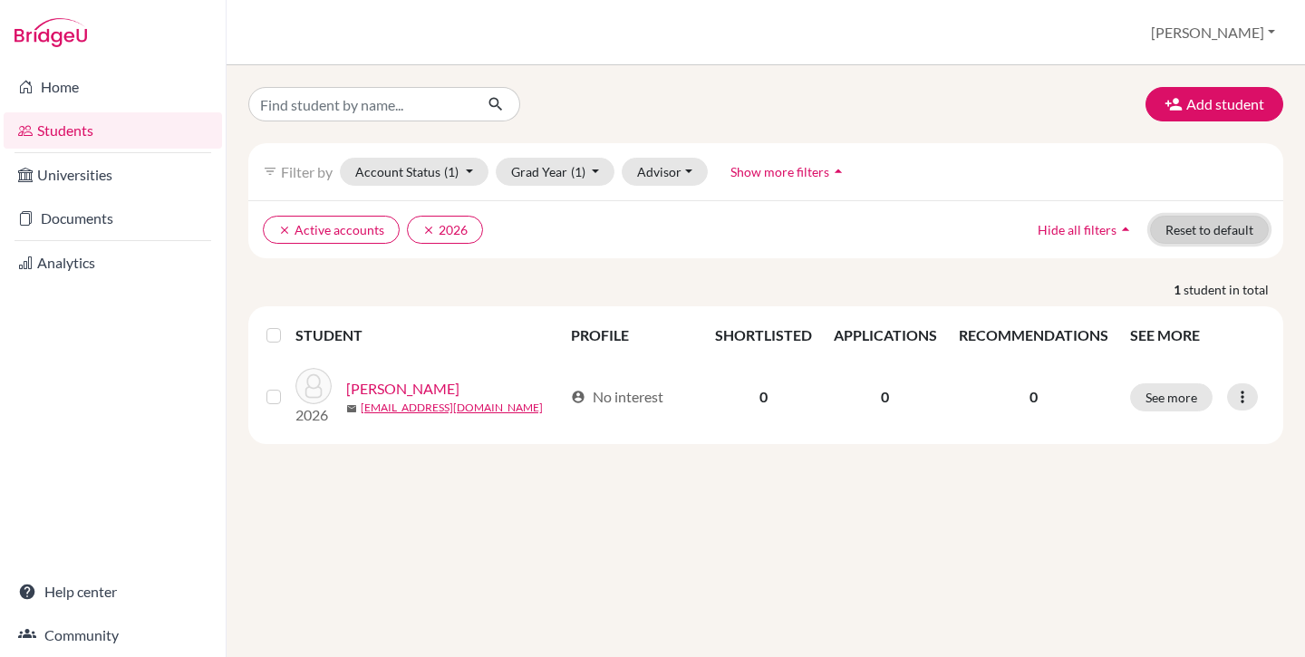
click at [1221, 228] on button "Reset to default" at bounding box center [1209, 230] width 119 height 28
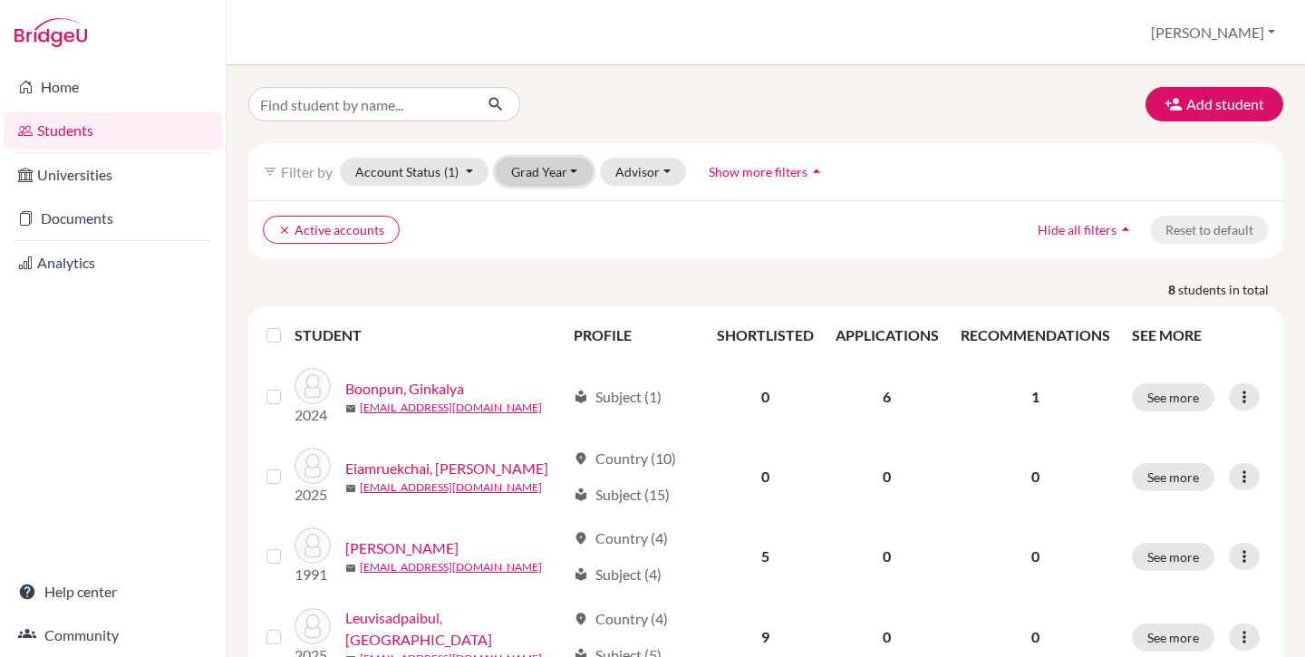
click at [544, 181] on button "Grad Year" at bounding box center [545, 172] width 98 height 28
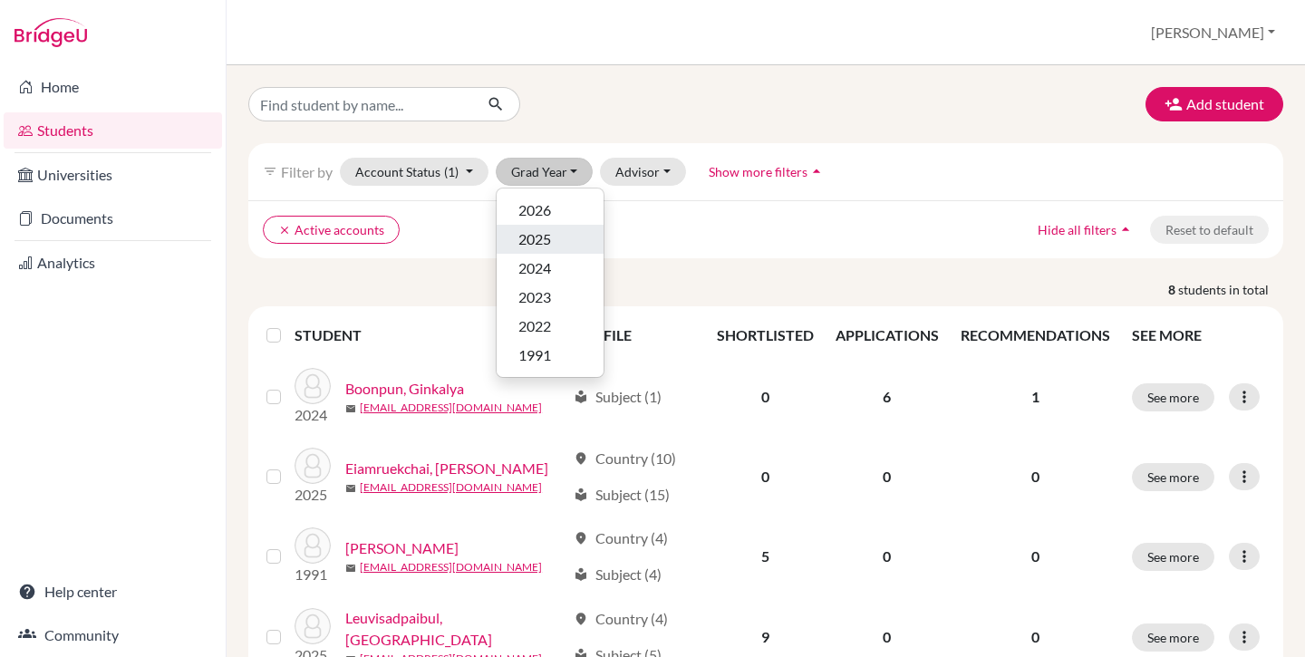
click at [540, 242] on span "2025" at bounding box center [534, 239] width 33 height 22
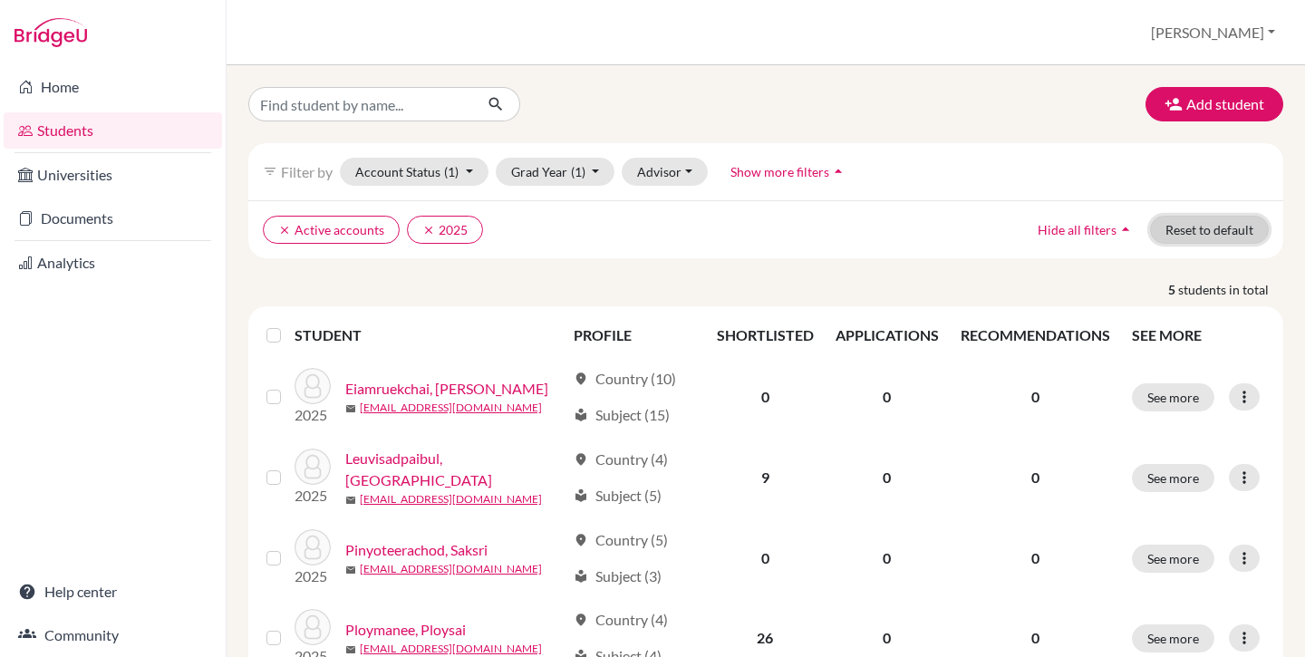
click at [1226, 228] on button "Reset to default" at bounding box center [1209, 230] width 119 height 28
